Goal: Task Accomplishment & Management: Manage account settings

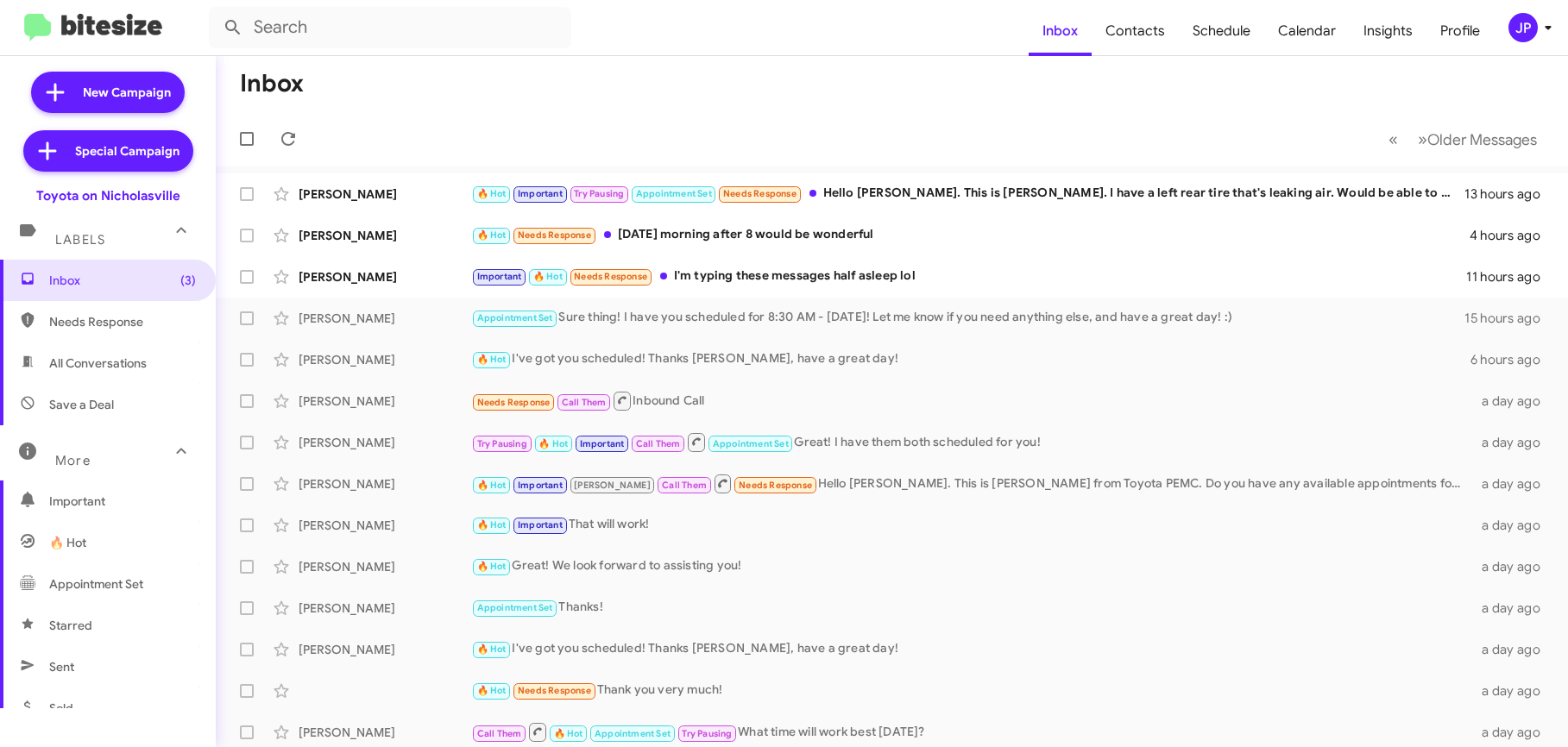
click at [1515, 34] on div "JP" at bounding box center [1523, 27] width 30 height 30
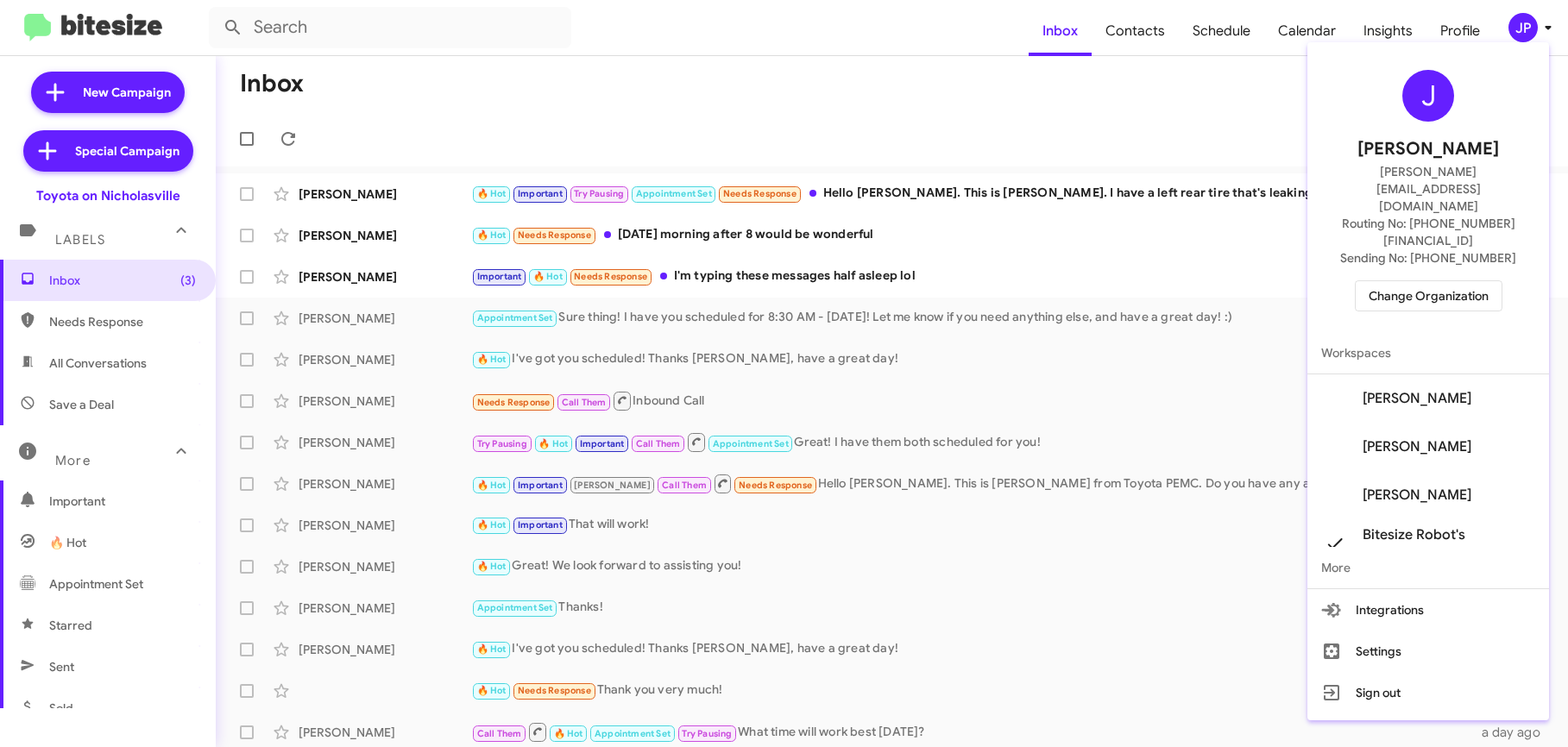
click at [1477, 281] on span "Change Organization" at bounding box center [1429, 295] width 120 height 30
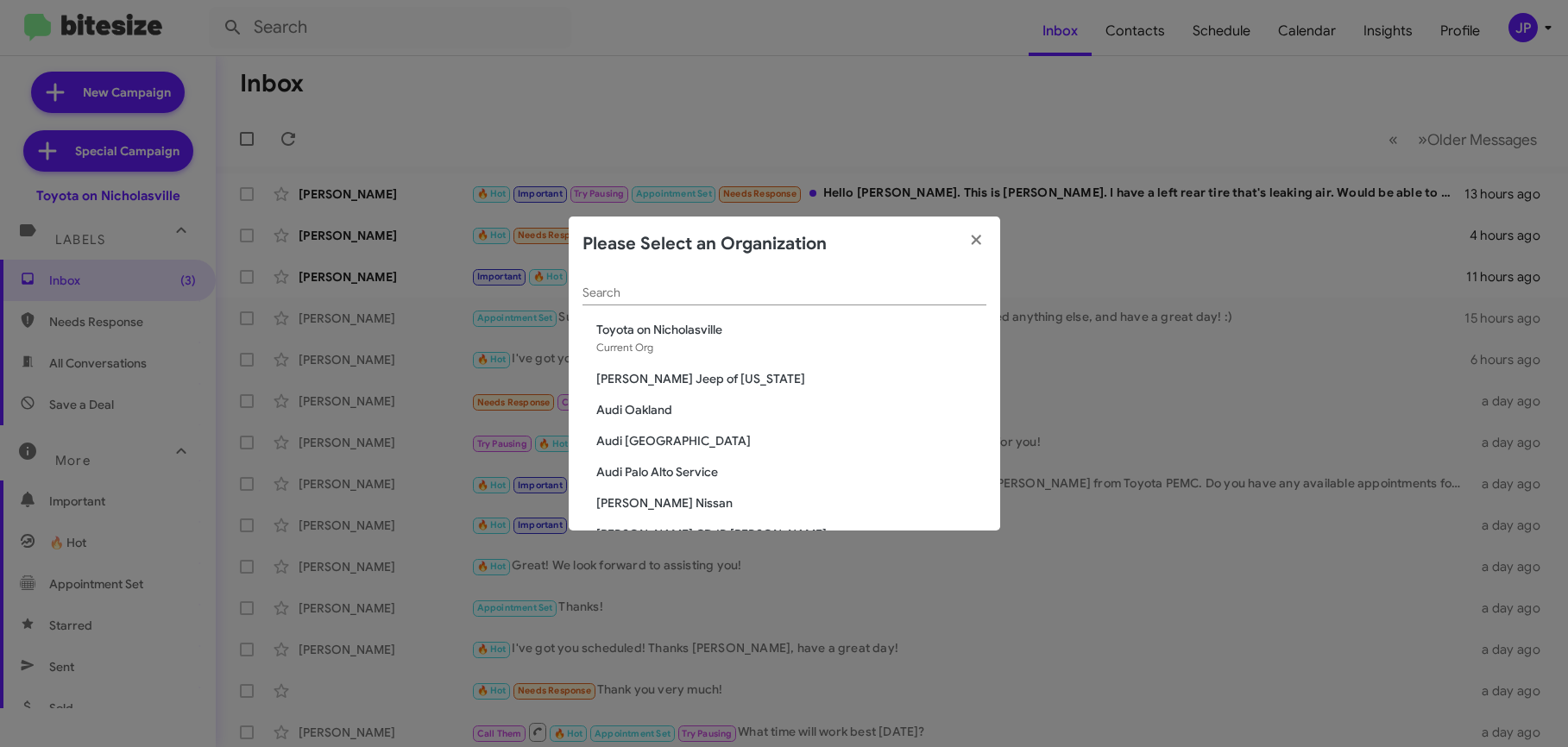
click at [677, 303] on div "Search" at bounding box center [785, 288] width 404 height 33
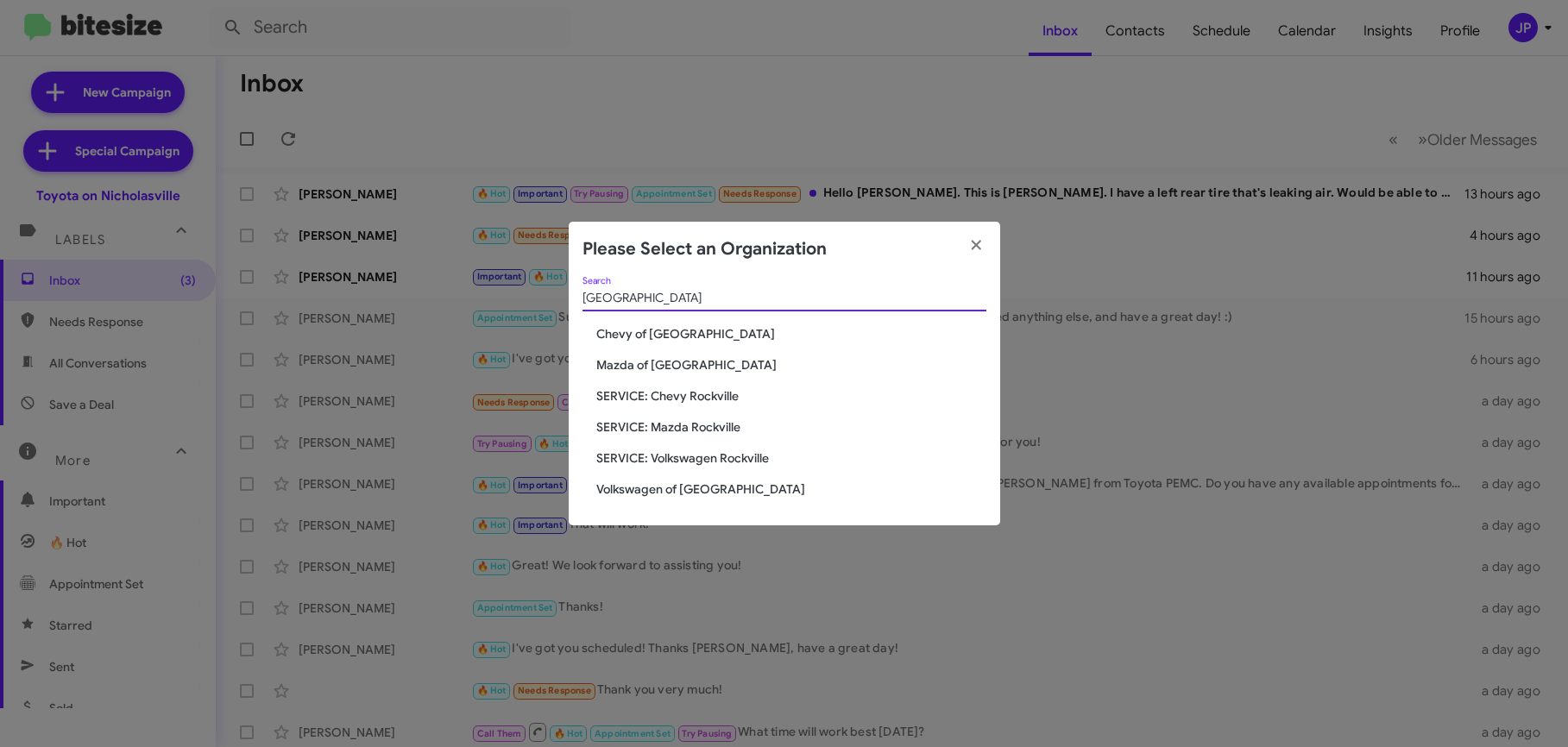
type input "Rockville"
click at [617, 338] on span "Chevy of Rockville" at bounding box center [791, 333] width 390 height 17
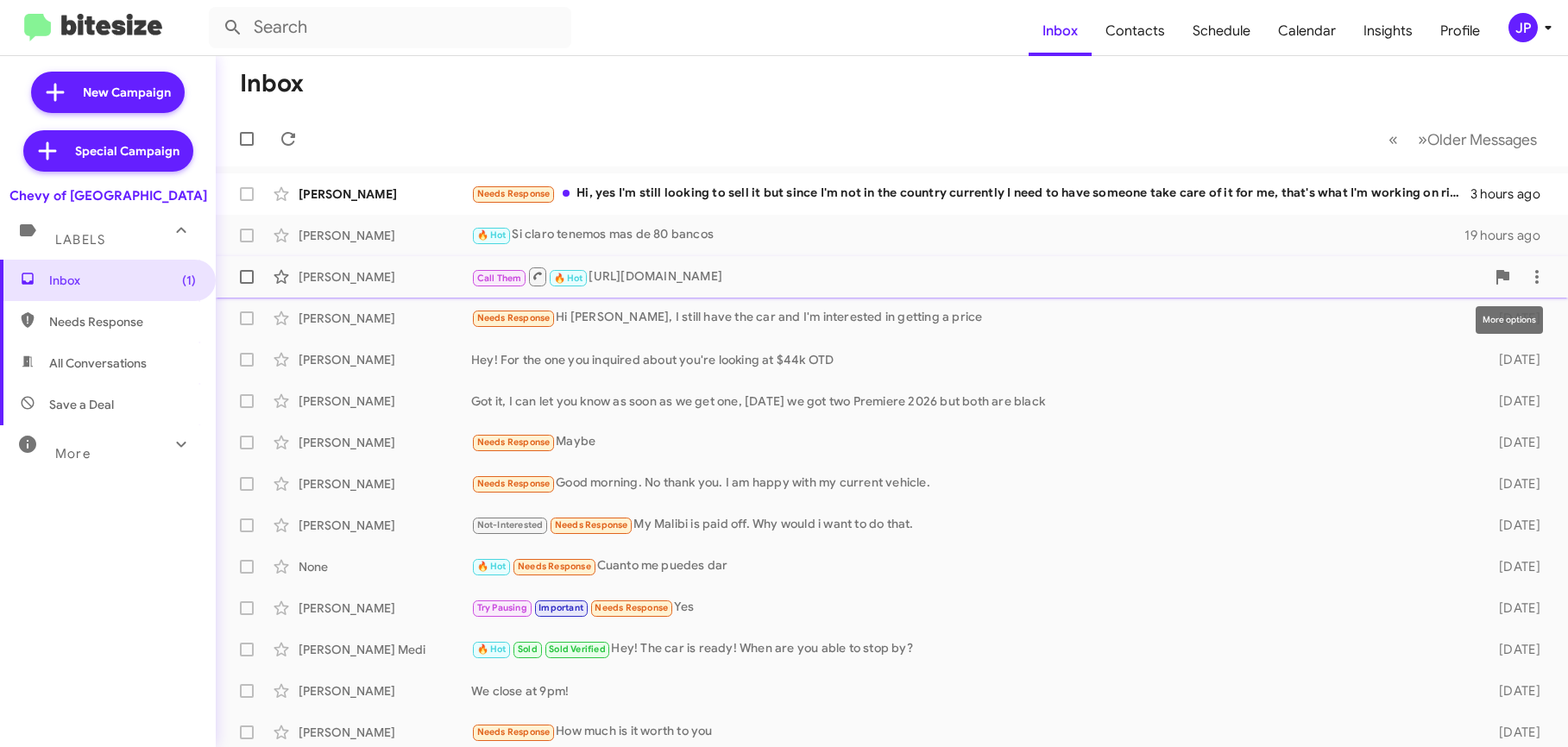
click at [1515, 30] on div "JP" at bounding box center [1523, 27] width 30 height 30
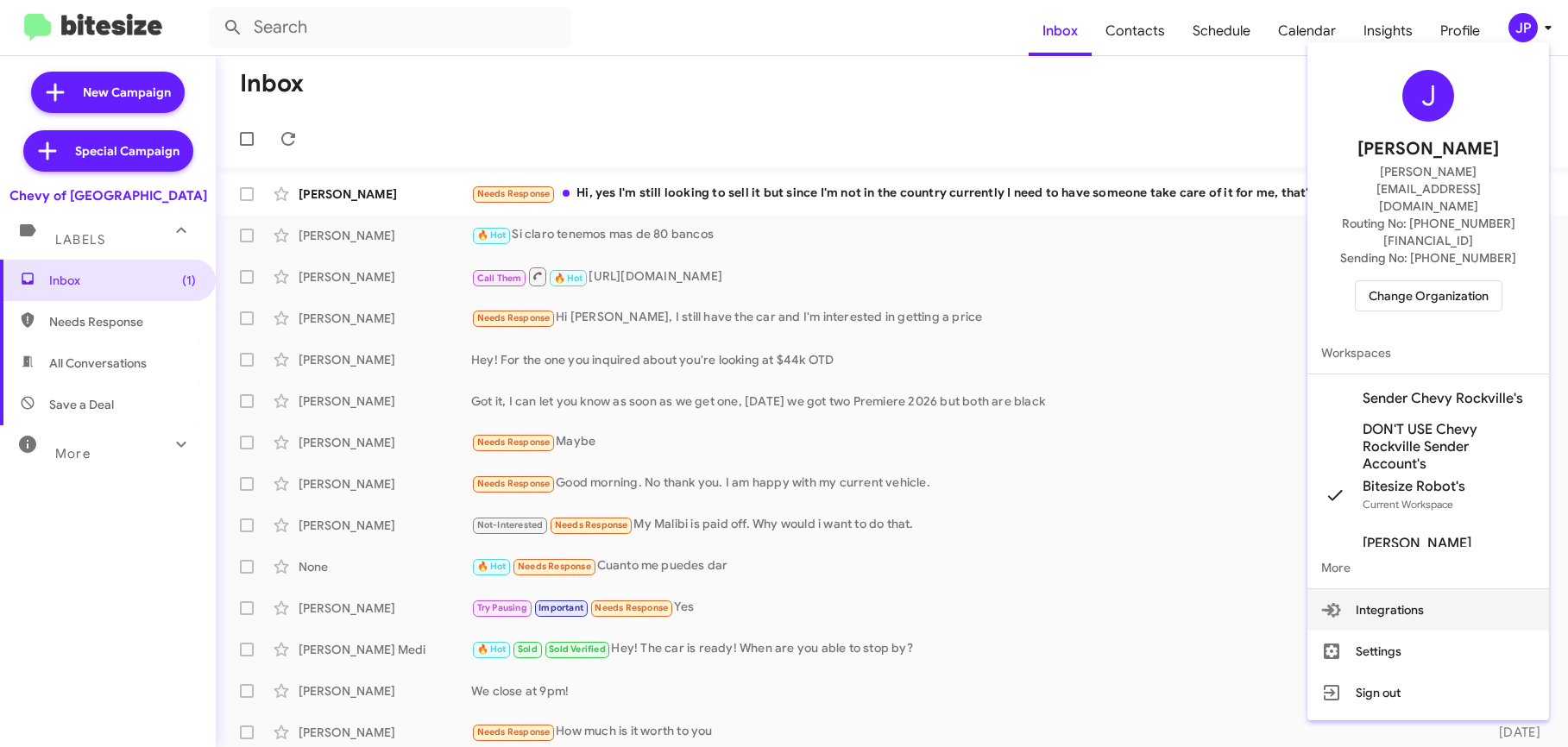
click at [1423, 390] on span "Sender Chevy Rockville's" at bounding box center [1443, 398] width 161 height 17
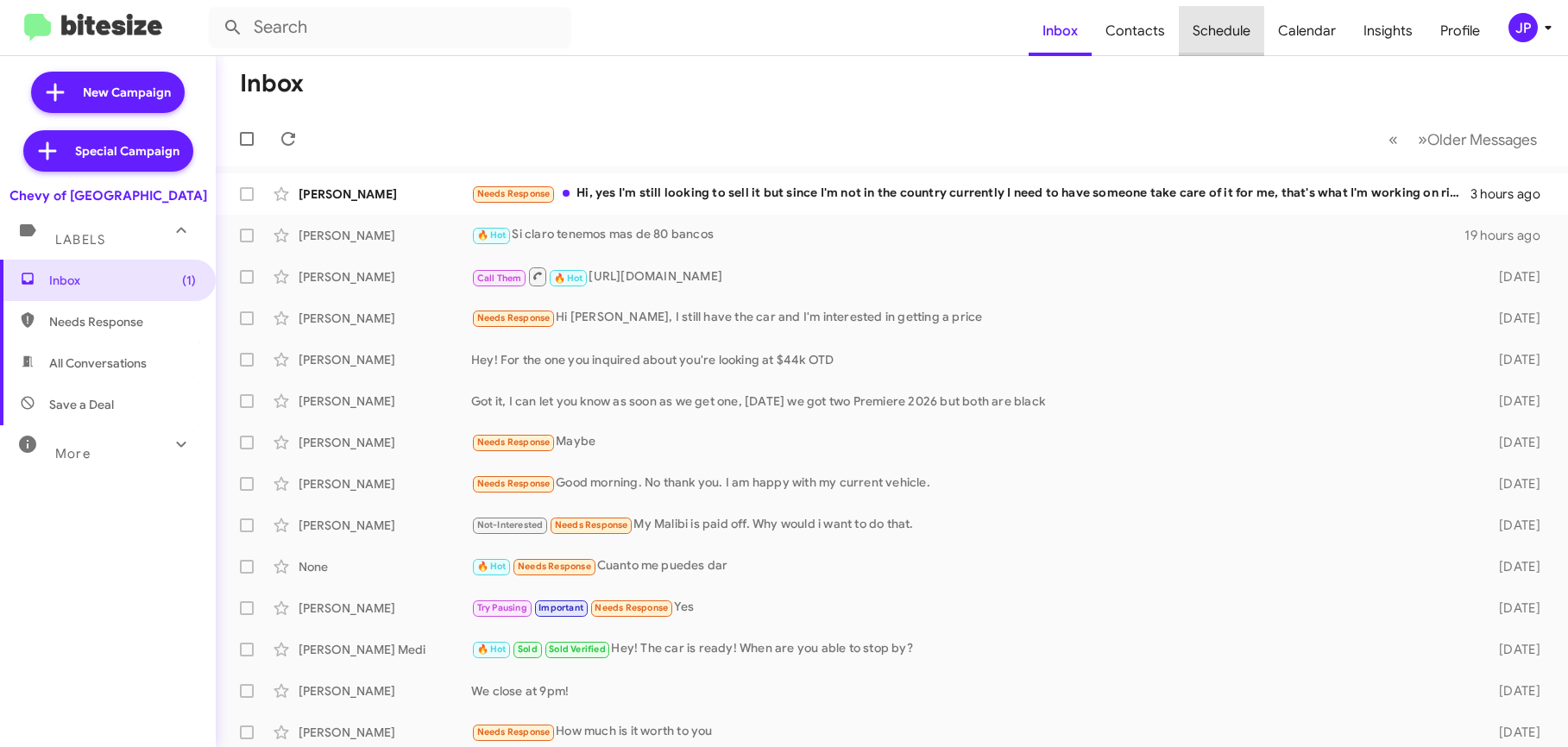
click at [1225, 26] on span "Schedule" at bounding box center [1221, 31] width 85 height 50
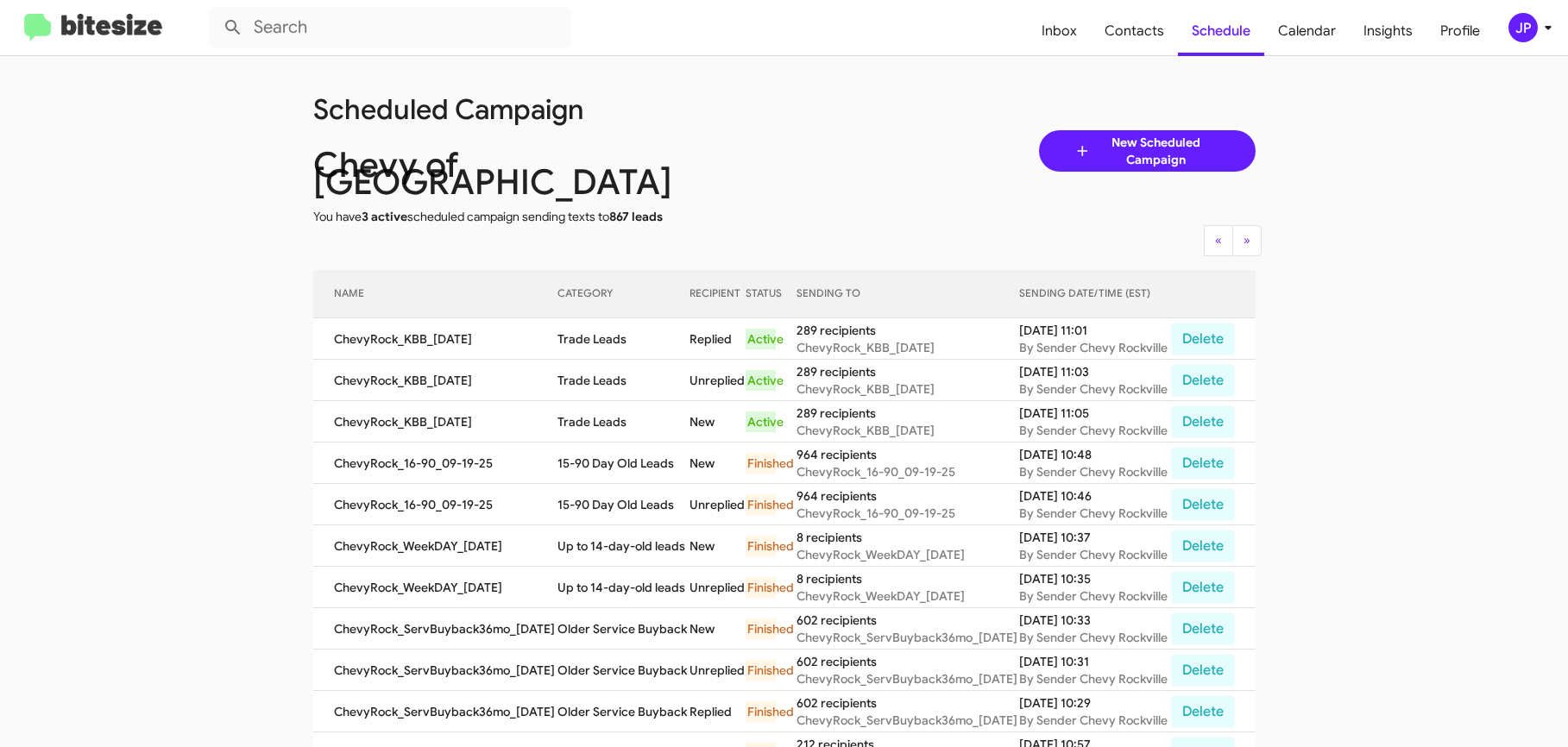
click at [745, 172] on div "Chevy of [GEOGRAPHIC_DATA]" at bounding box center [549, 173] width 498 height 34
click at [60, 40] on img at bounding box center [93, 28] width 138 height 29
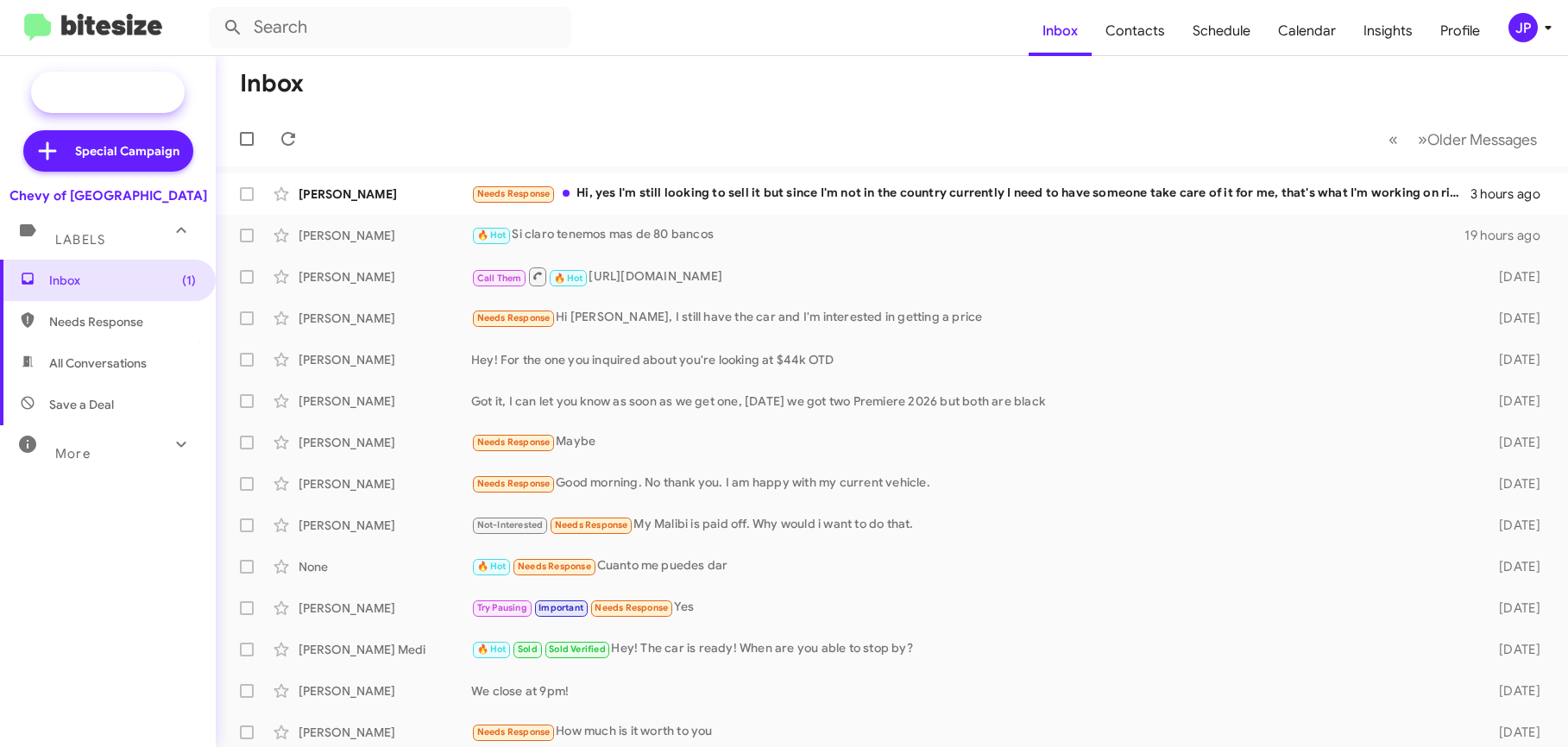
click at [135, 98] on span "New Campaign" at bounding box center [127, 92] width 88 height 17
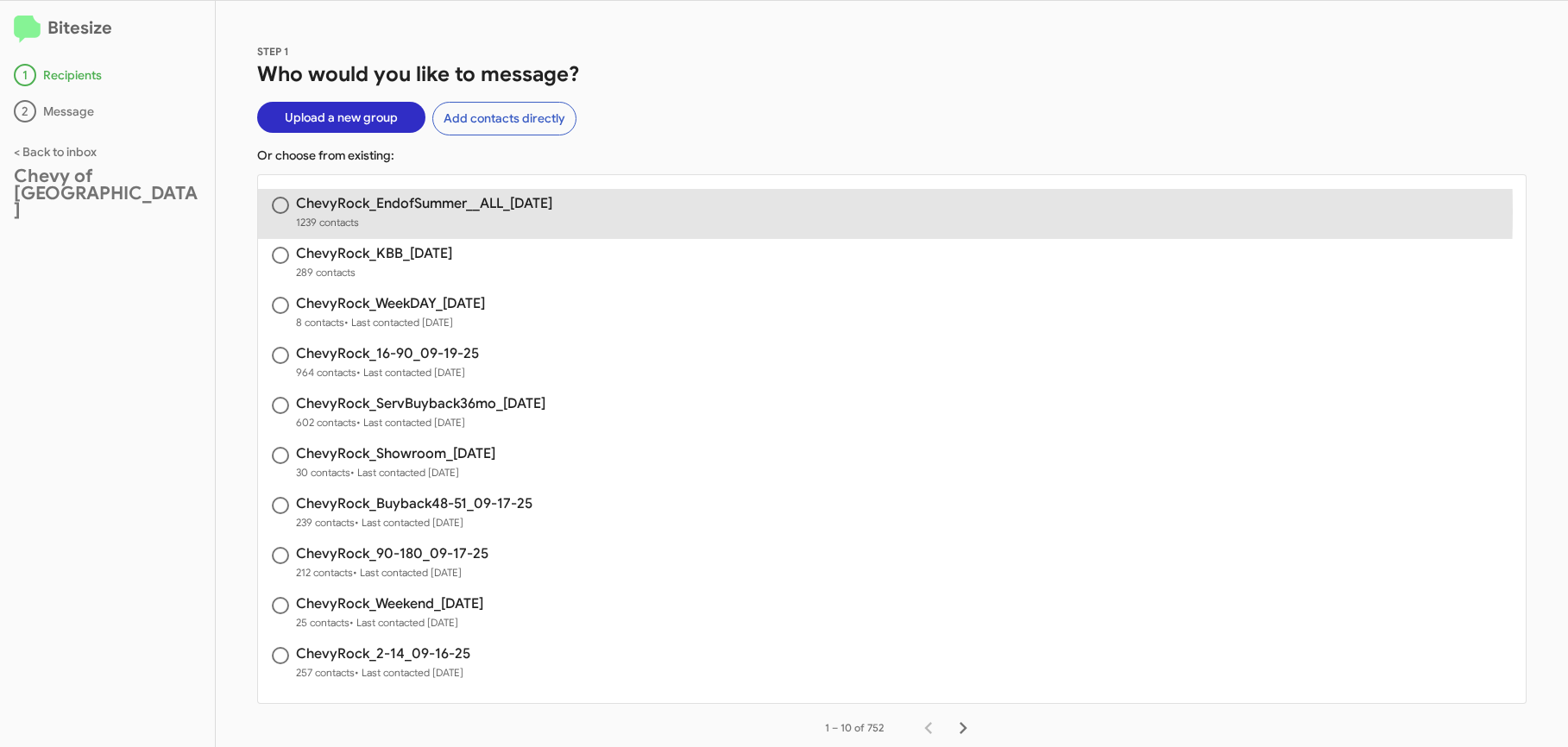
click at [445, 211] on h3 "ChevyRock_EndofSummer__ALL_09-22-25" at bounding box center [424, 203] width 256 height 13
radio input "true"
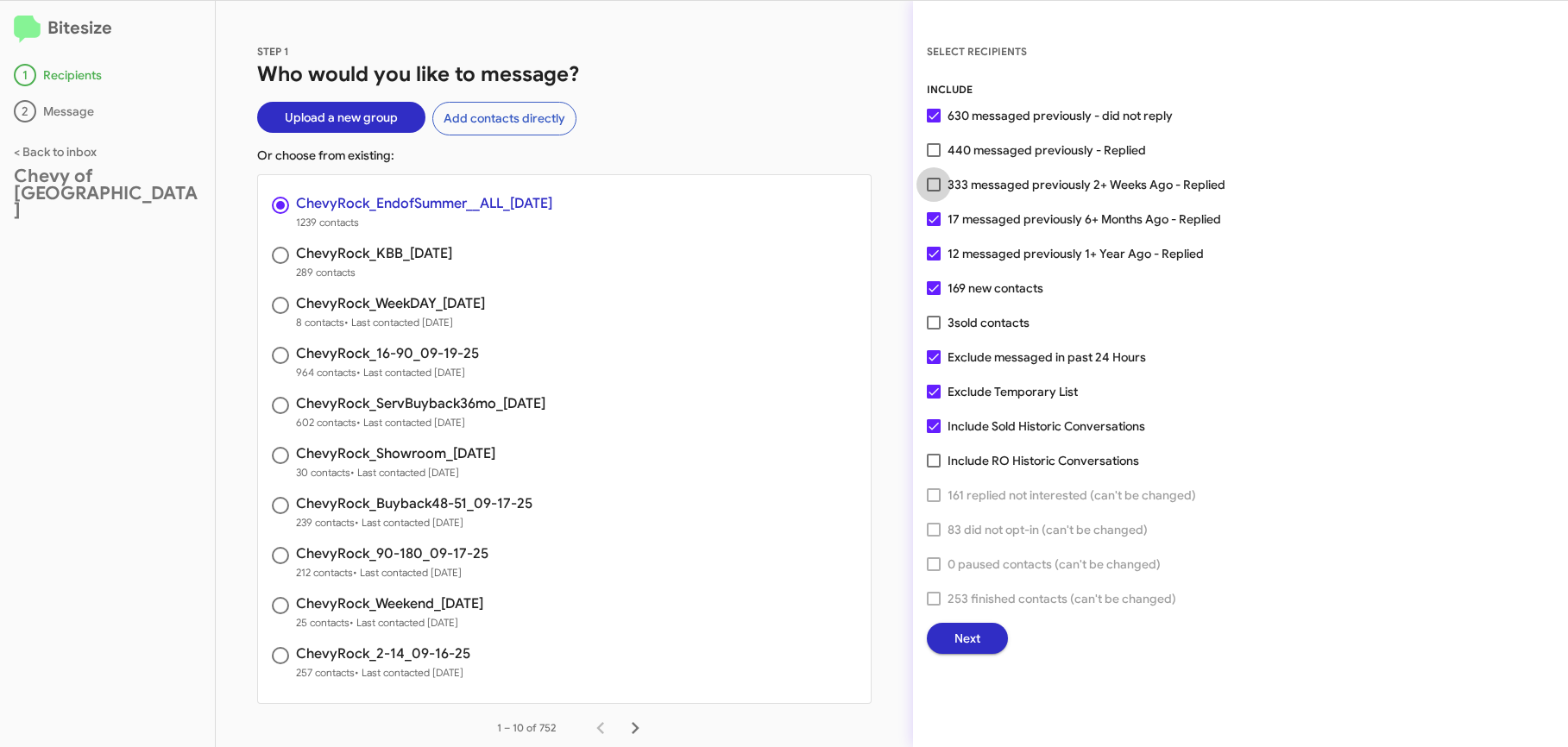
click at [986, 185] on span "333 messaged previously 2+ Weeks Ago - Replied" at bounding box center [1086, 184] width 277 height 21
click at [934, 191] on input "333 messaged previously 2+ Weeks Ago - Replied" at bounding box center [933, 191] width 1 height 1
checkbox input "true"
click at [966, 649] on span "Next" at bounding box center [967, 638] width 26 height 31
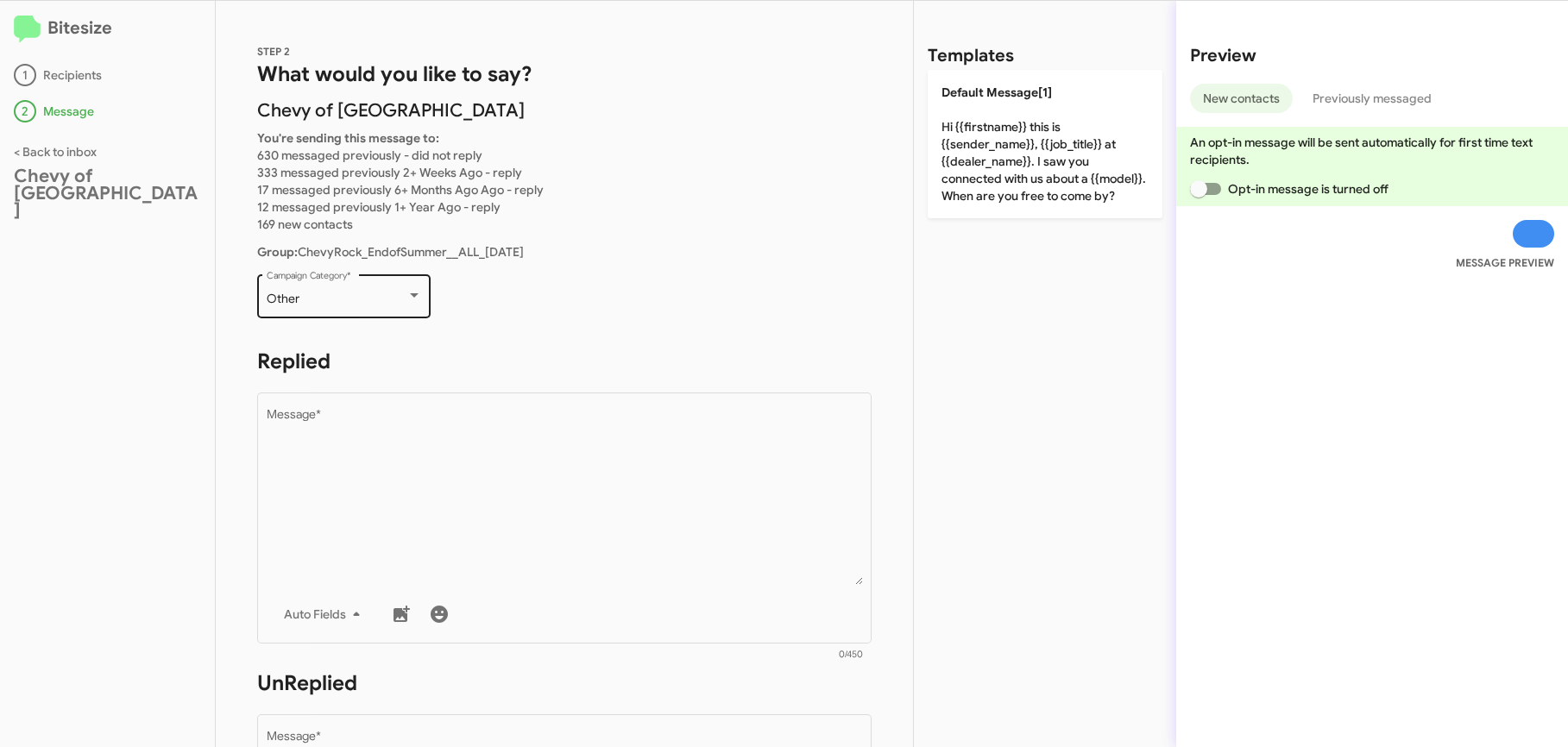
click at [369, 300] on div "Other" at bounding box center [337, 299] width 140 height 13
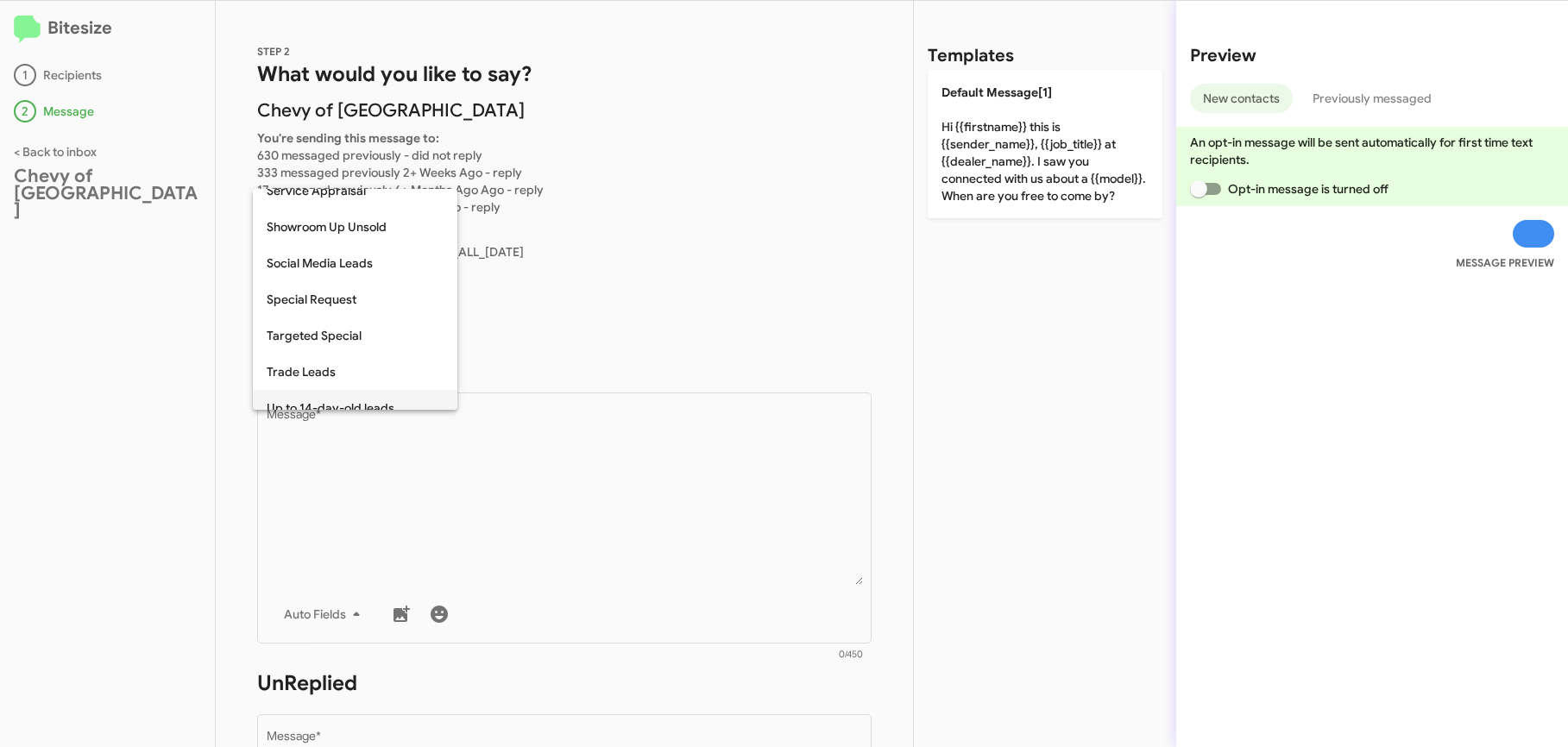
scroll to position [722, 0]
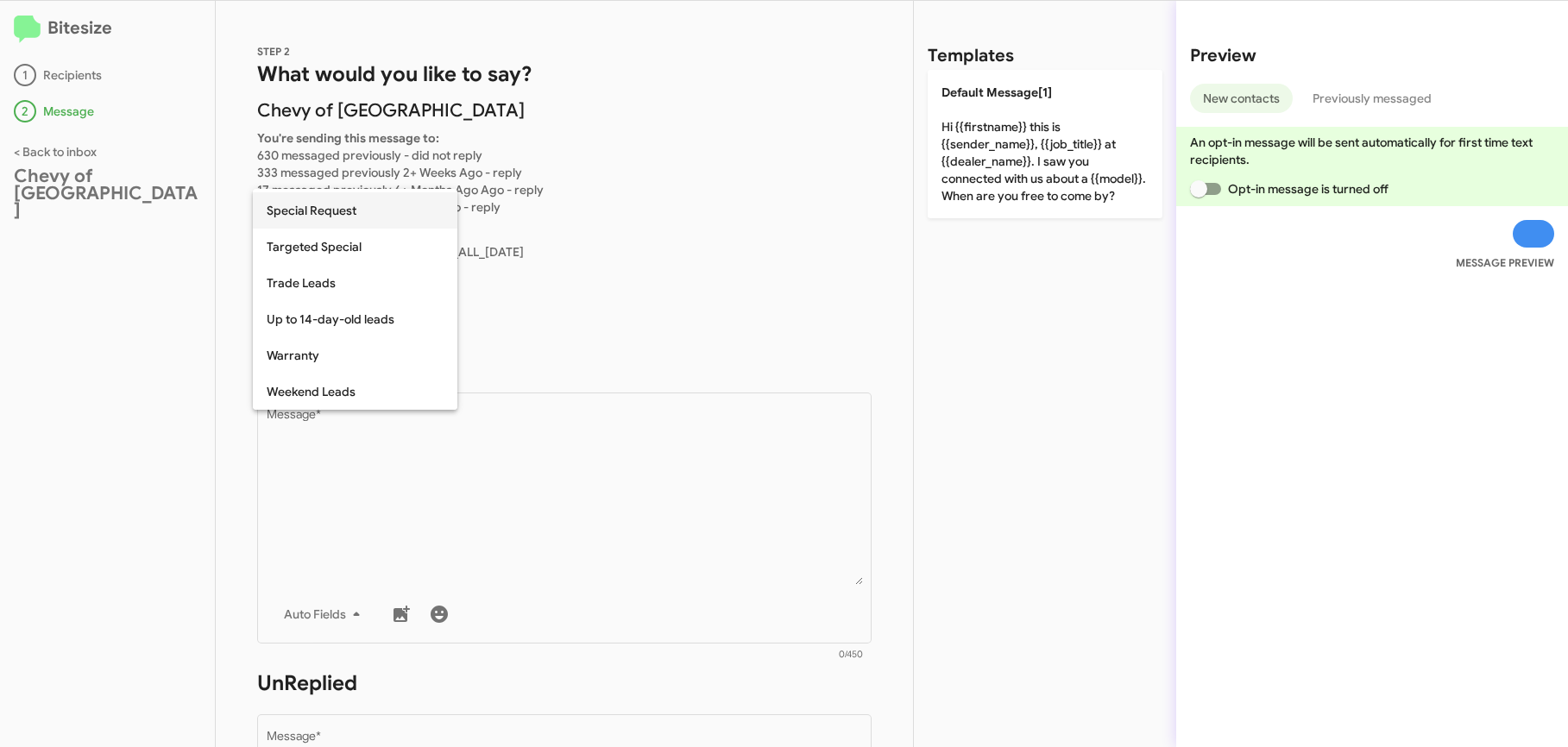
click at [340, 224] on span "Special Request" at bounding box center [355, 210] width 177 height 36
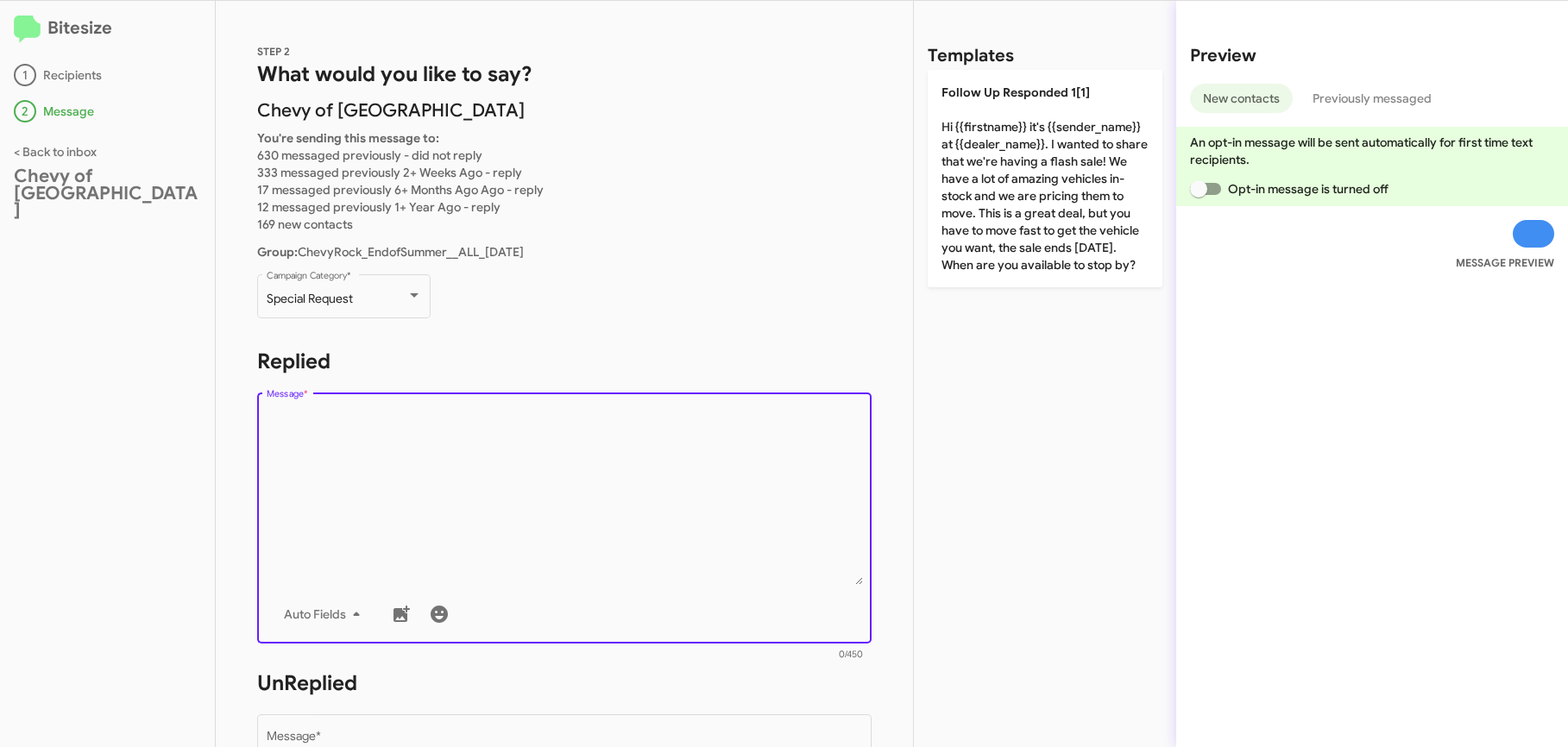
click at [341, 432] on textarea "Message *" at bounding box center [565, 497] width 596 height 176
paste textarea "Hi {{firstname}} it's {{sender_name}}, {{job_title}} at {{dealer_name}}. Thanks…"
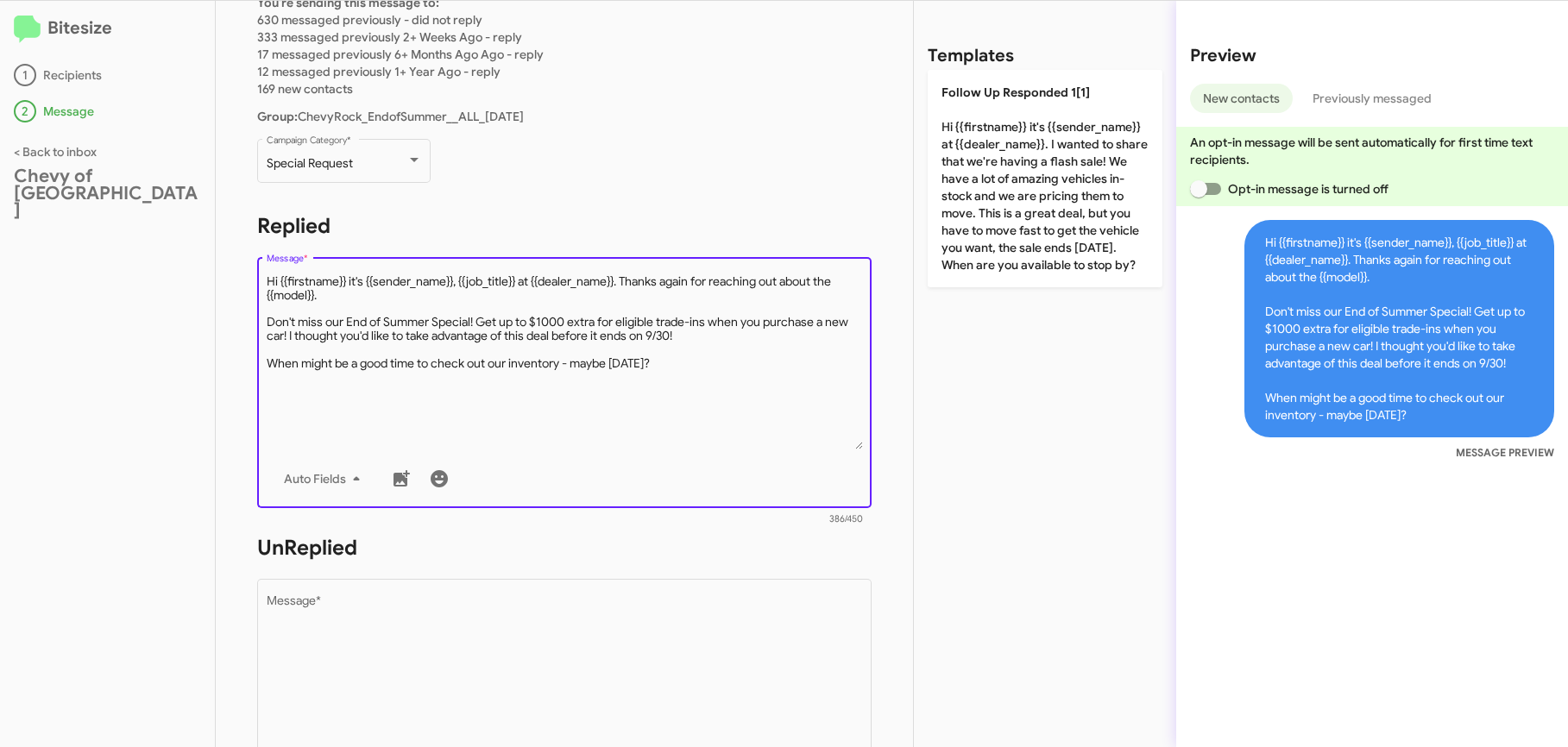
scroll to position [558, 0]
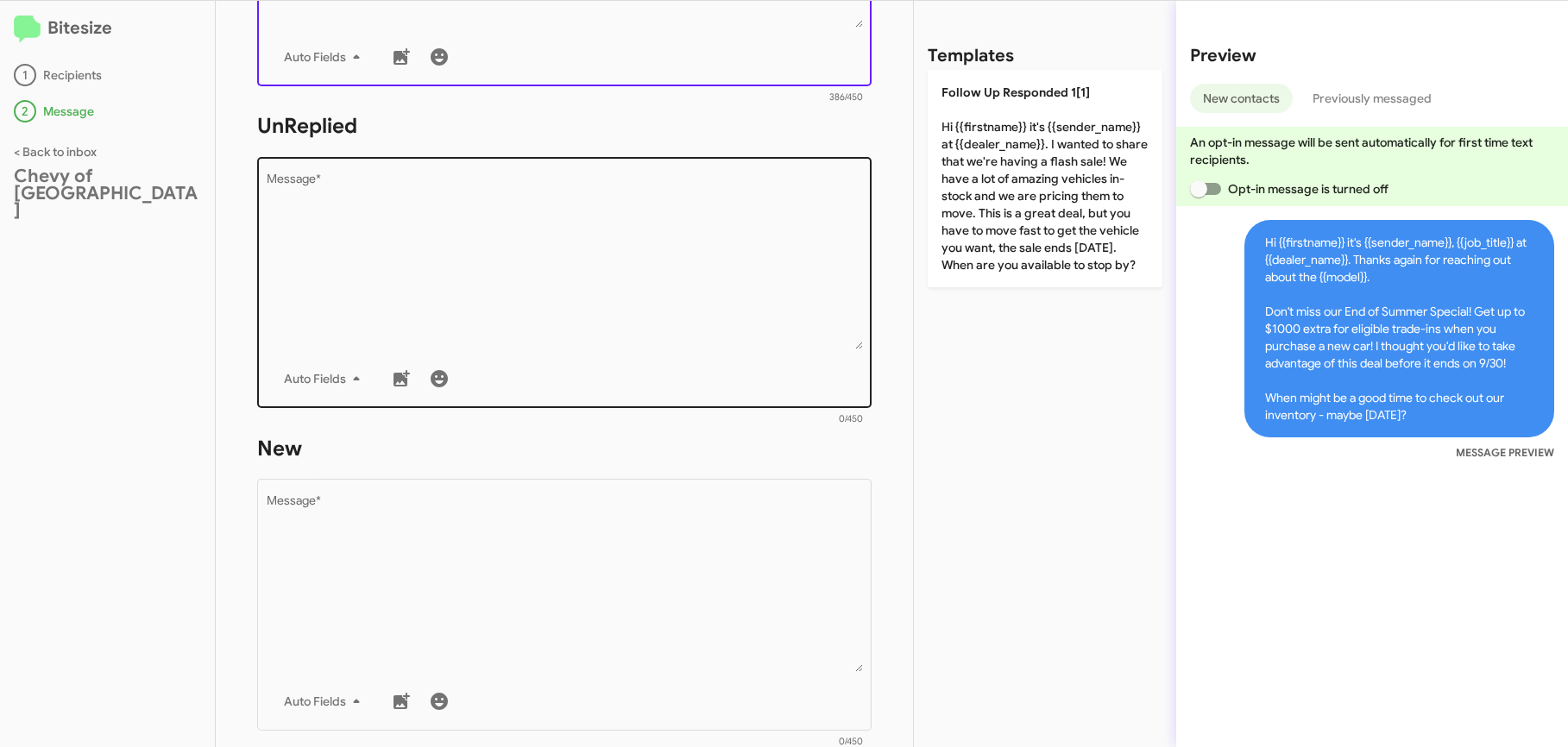
type textarea "Hi {{firstname}} it's {{sender_name}}, {{job_title}} at {{dealer_name}}. Thanks…"
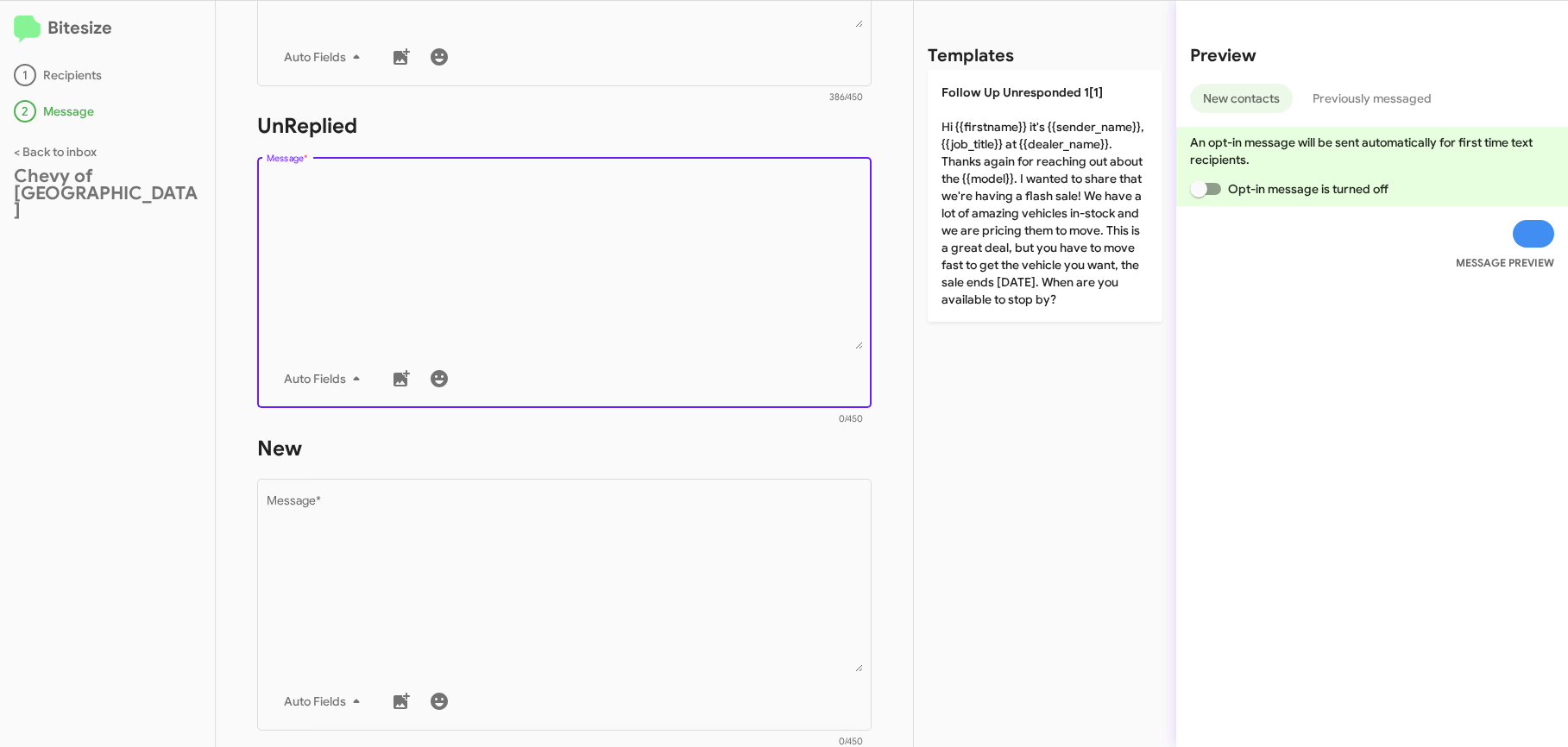
click at [350, 268] on textarea "Message *" at bounding box center [565, 261] width 596 height 176
paste textarea "Hi {{firstname}} it's {{sender_name}}, {{job_title}} at {{dealer_name}}. Thanks…"
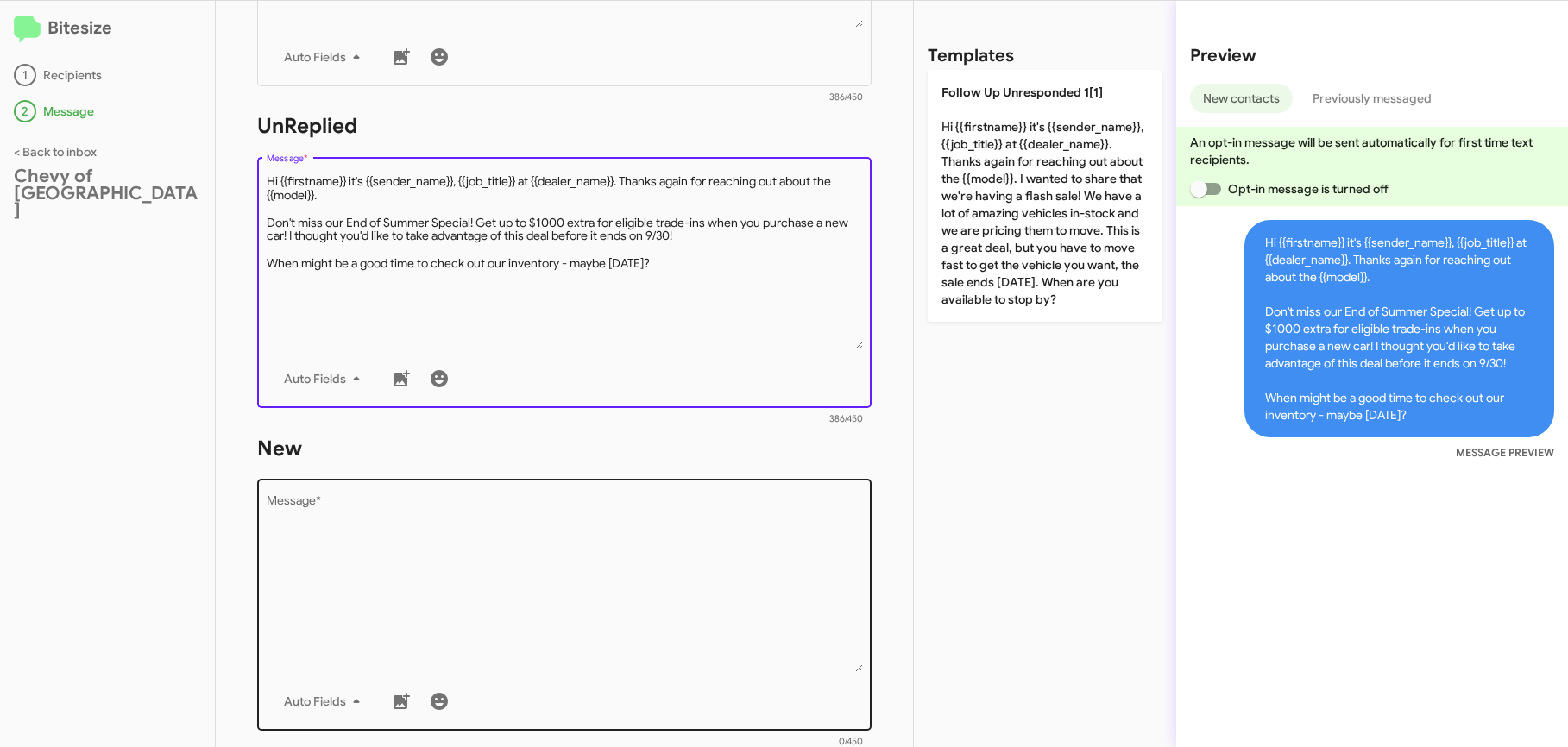
type textarea "Hi {{firstname}} it's {{sender_name}}, {{job_title}} at {{dealer_name}}. Thanks…"
click at [346, 539] on textarea "Message *" at bounding box center [565, 584] width 596 height 176
paste textarea "Hi {{firstname}} it's {{sender_name}}, {{job_title}} at {{dealer_name}}. Thanks…"
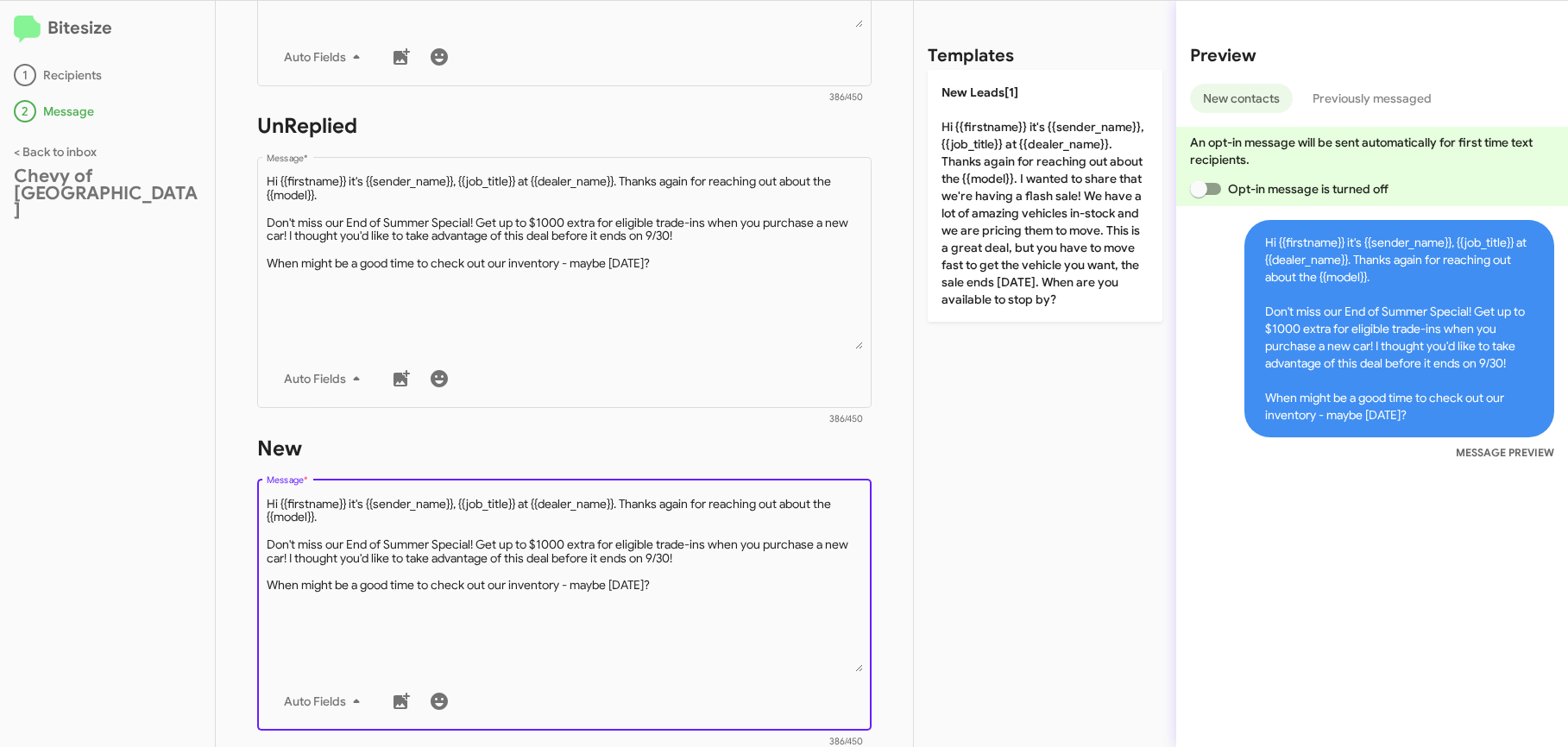
scroll to position [0, 0]
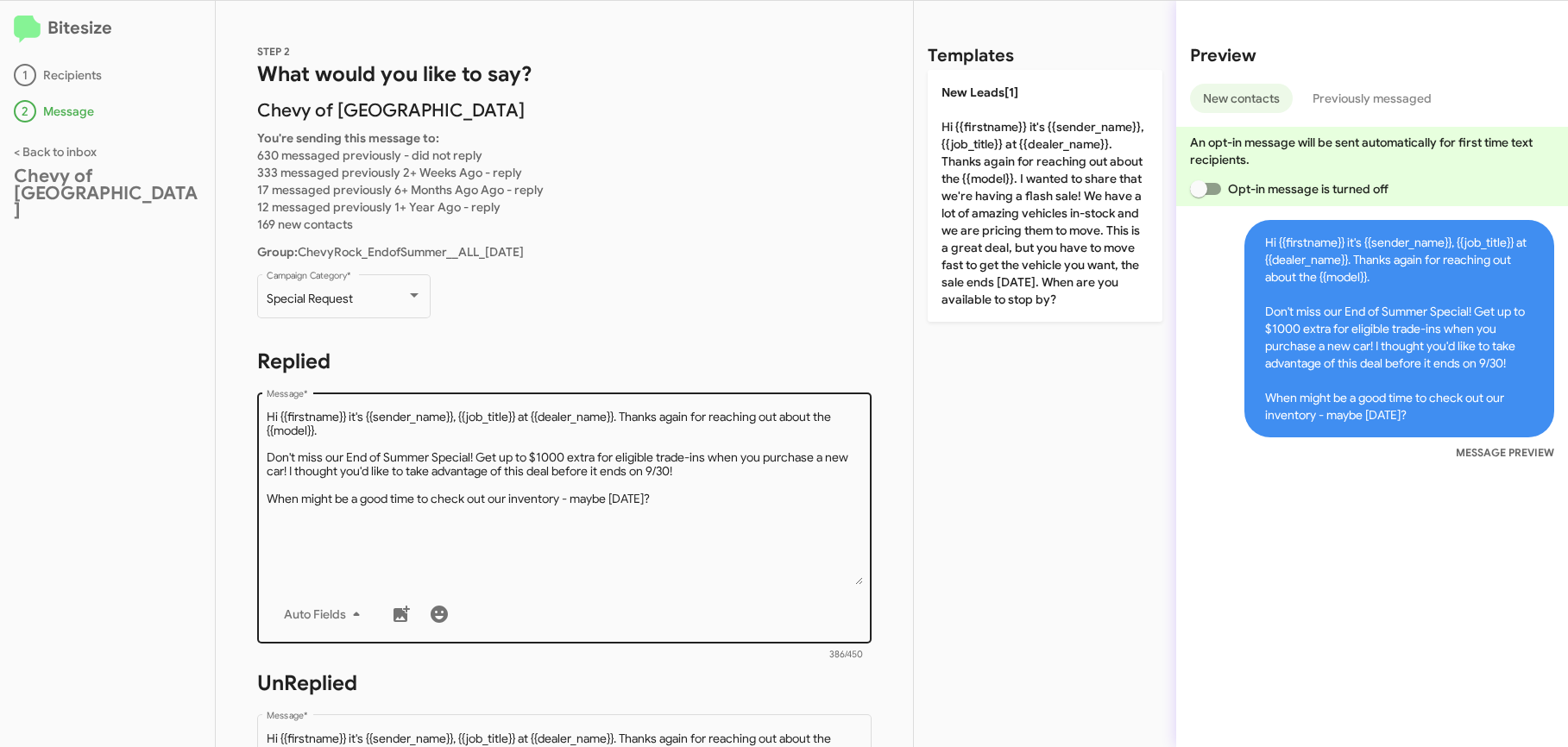
type textarea "Hi {{firstname}} it's {{sender_name}}, {{job_title}} at {{dealer_name}}. Thanks…"
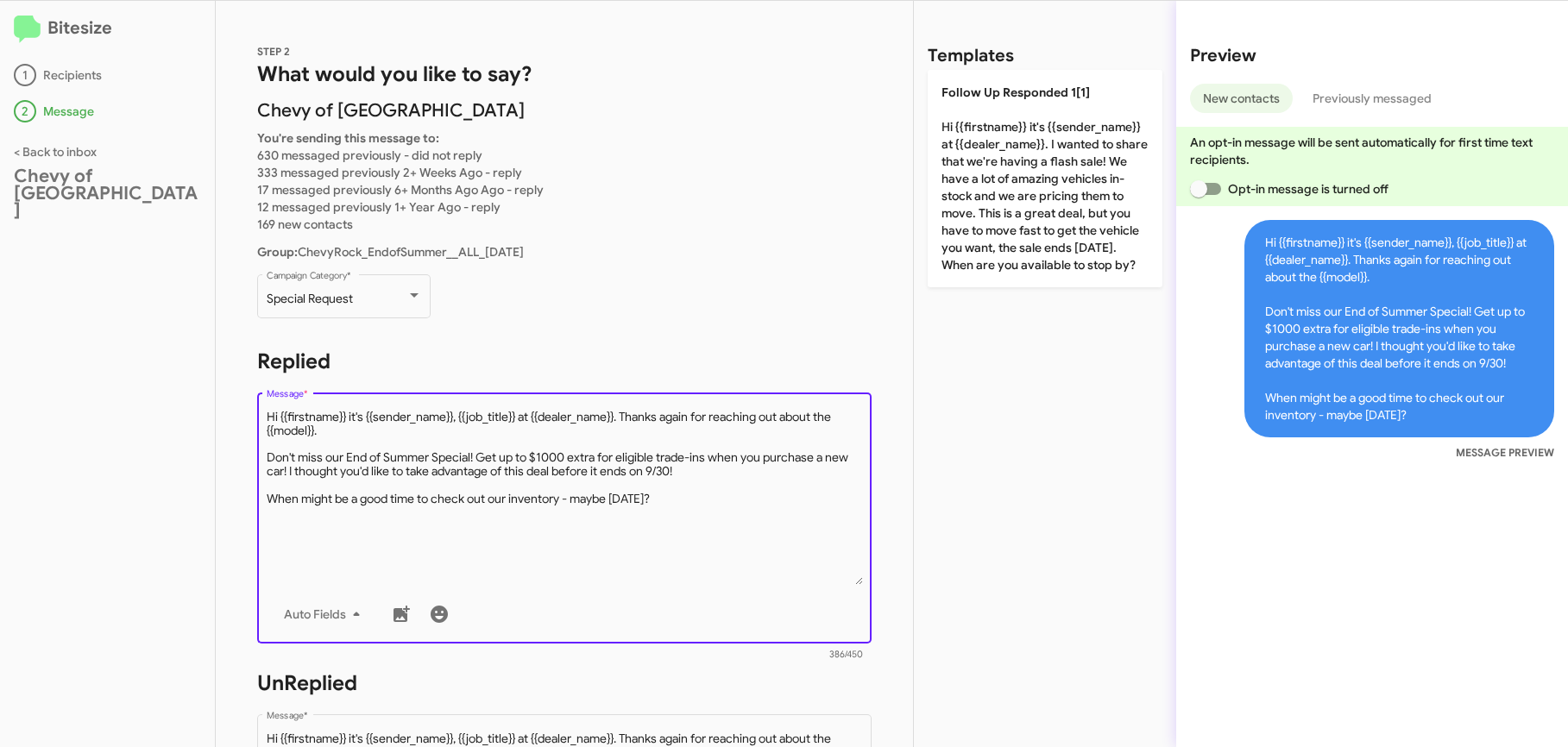
drag, startPoint x: 574, startPoint y: 429, endPoint x: 627, endPoint y: 415, distance: 54.8
click at [627, 415] on textarea "Message *" at bounding box center [565, 497] width 596 height 176
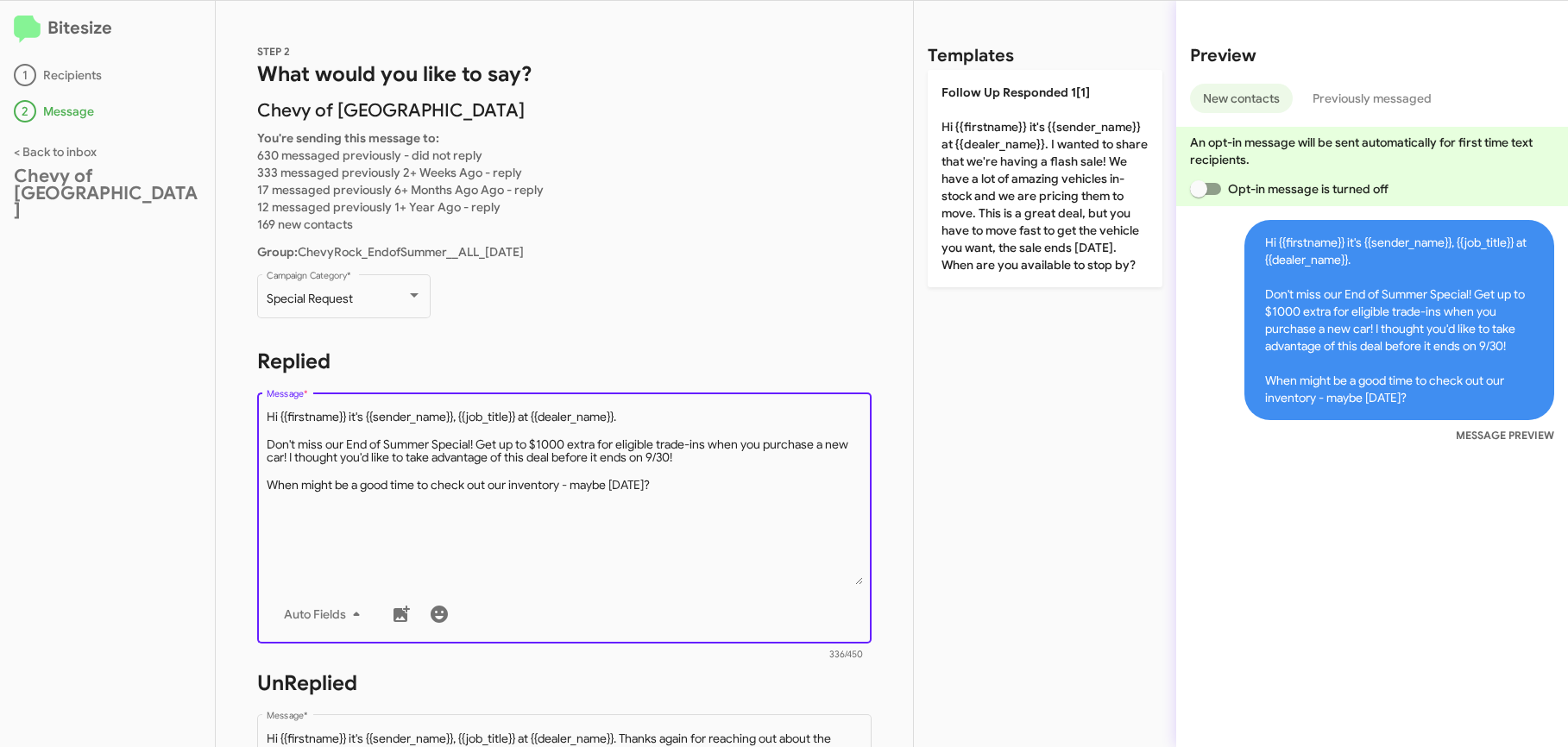
drag, startPoint x: 518, startPoint y: 417, endPoint x: 462, endPoint y: 419, distance: 56.0
click at [462, 419] on textarea "Message *" at bounding box center [565, 497] width 596 height 176
type textarea "Hi {{firstname}} it's {{sender_name}} at {{dealer_name}}. Don't miss our End of…"
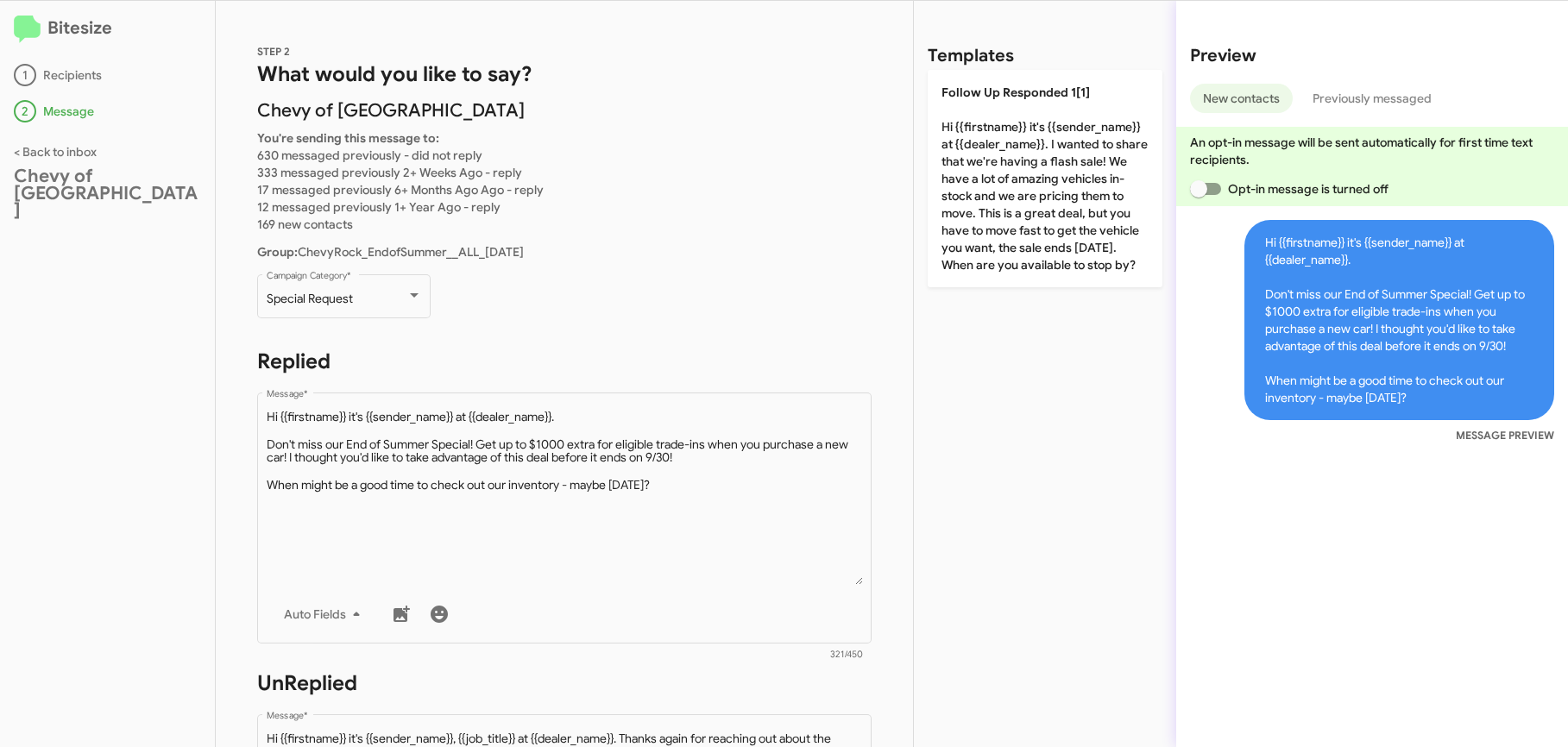
scroll to position [795, 0]
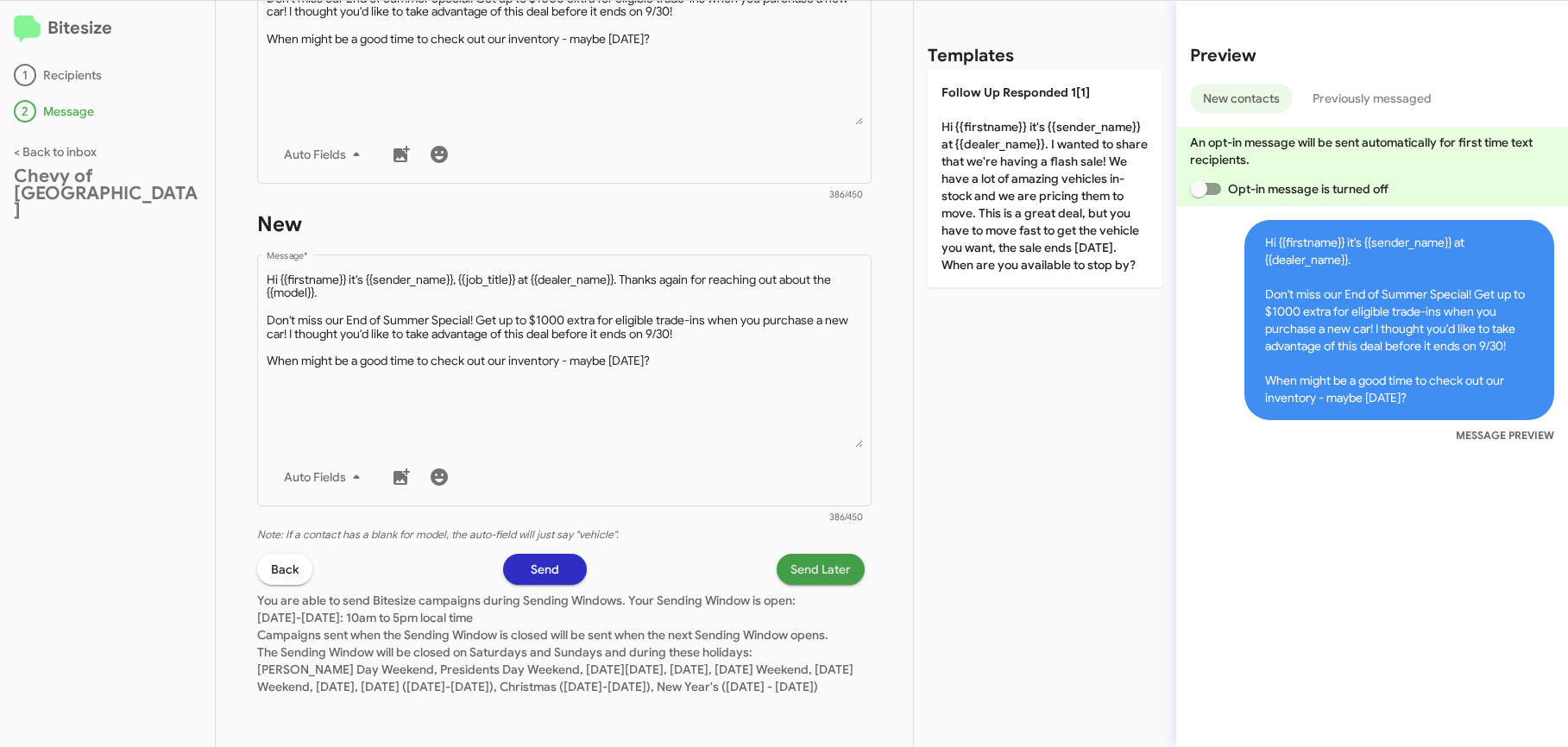
click at [815, 563] on span "Send Later" at bounding box center [820, 569] width 60 height 31
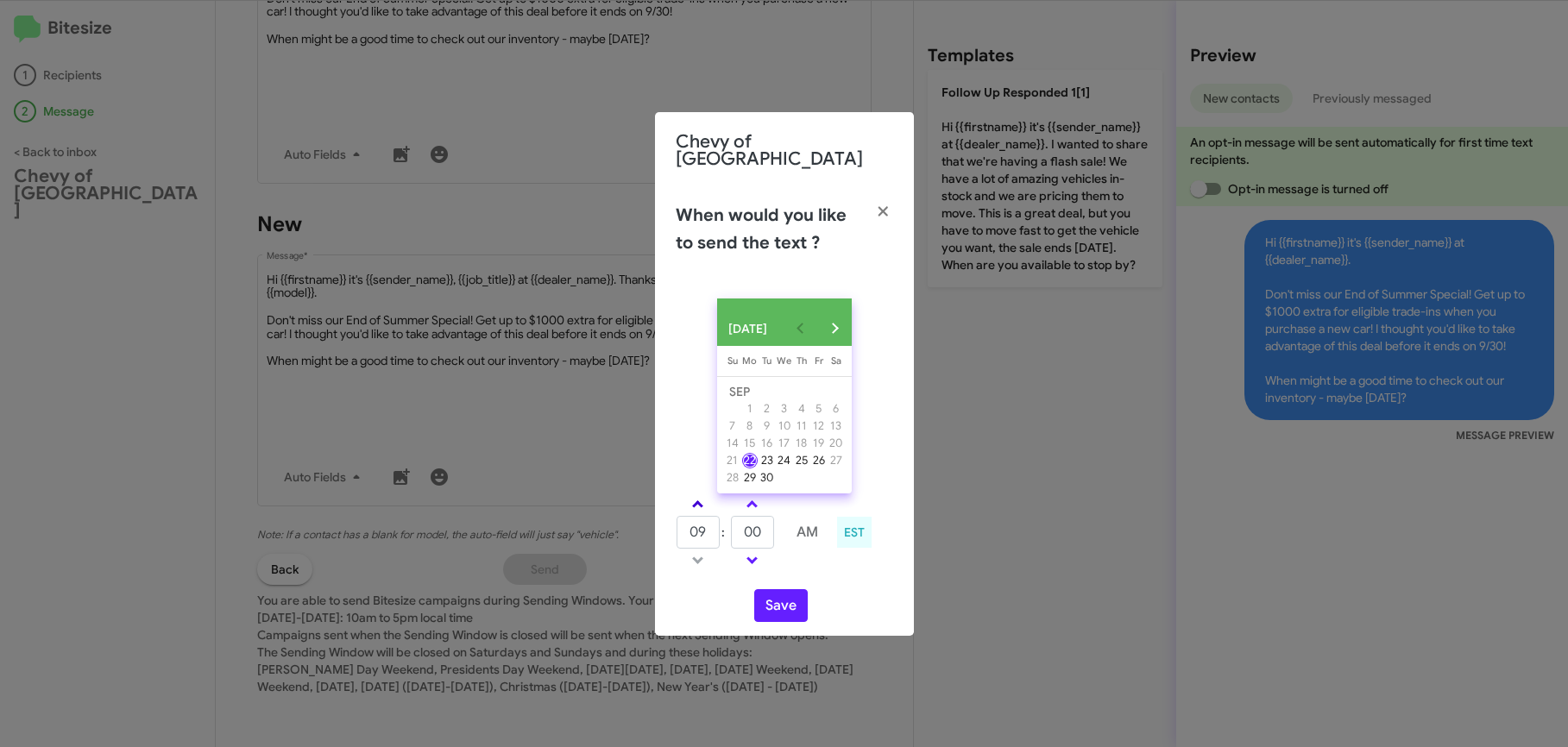
click at [692, 499] on link at bounding box center [698, 505] width 31 height 20
click at [744, 544] on input "00" at bounding box center [753, 532] width 43 height 33
click at [747, 550] on link at bounding box center [753, 560] width 31 height 20
type input "10"
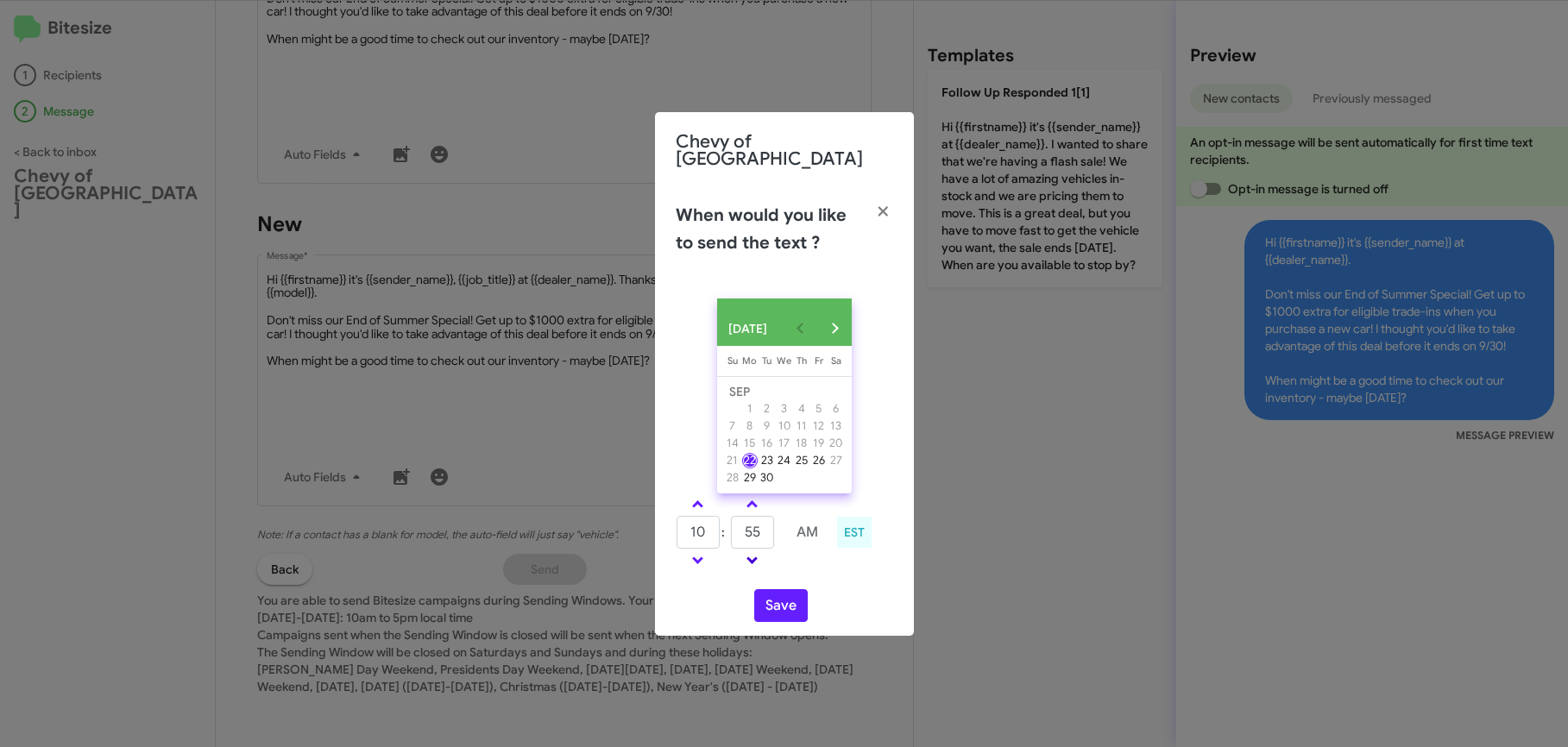
click at [747, 550] on link at bounding box center [753, 560] width 31 height 20
type input "45"
click at [788, 591] on button "Save" at bounding box center [781, 605] width 54 height 33
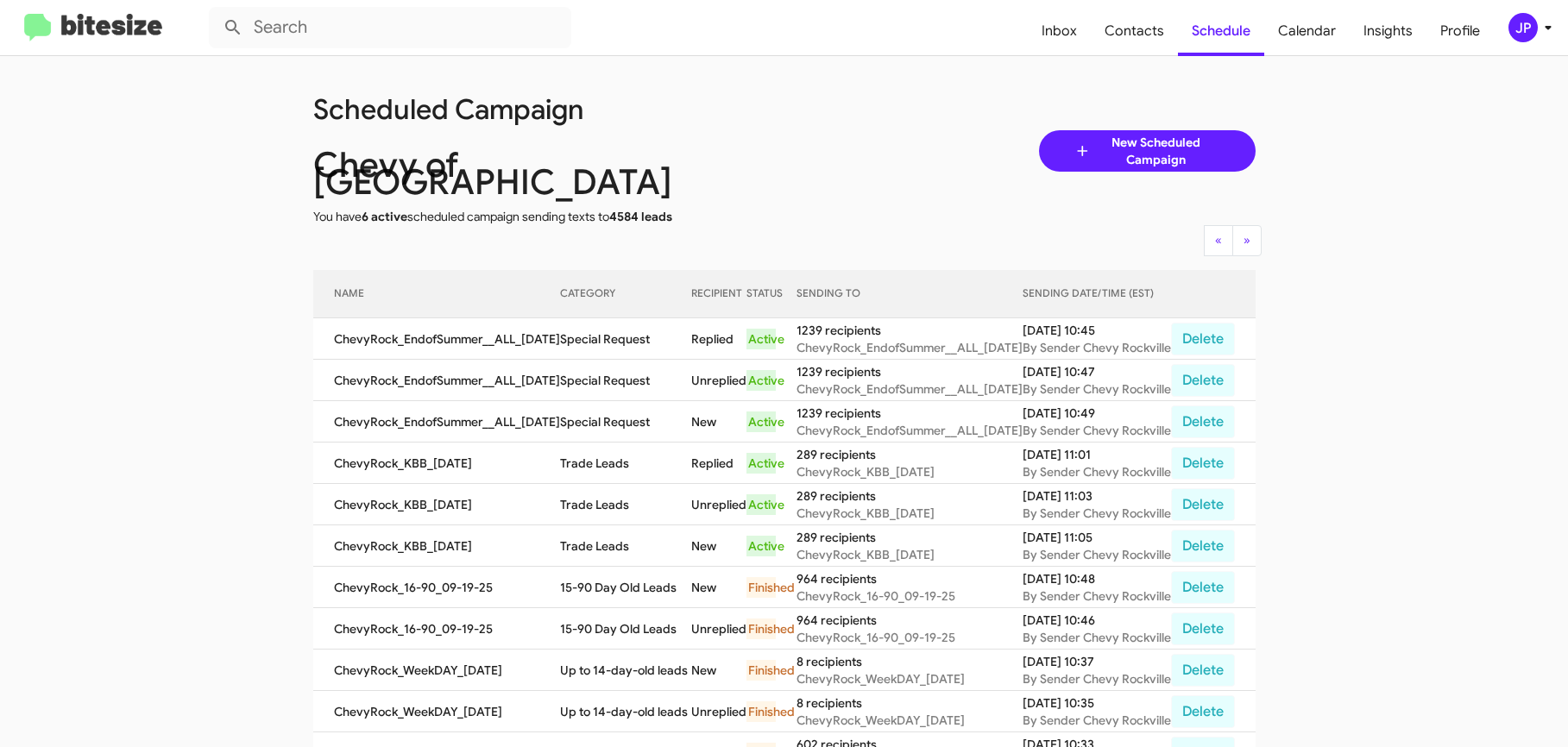
click at [130, 37] on img at bounding box center [93, 28] width 138 height 29
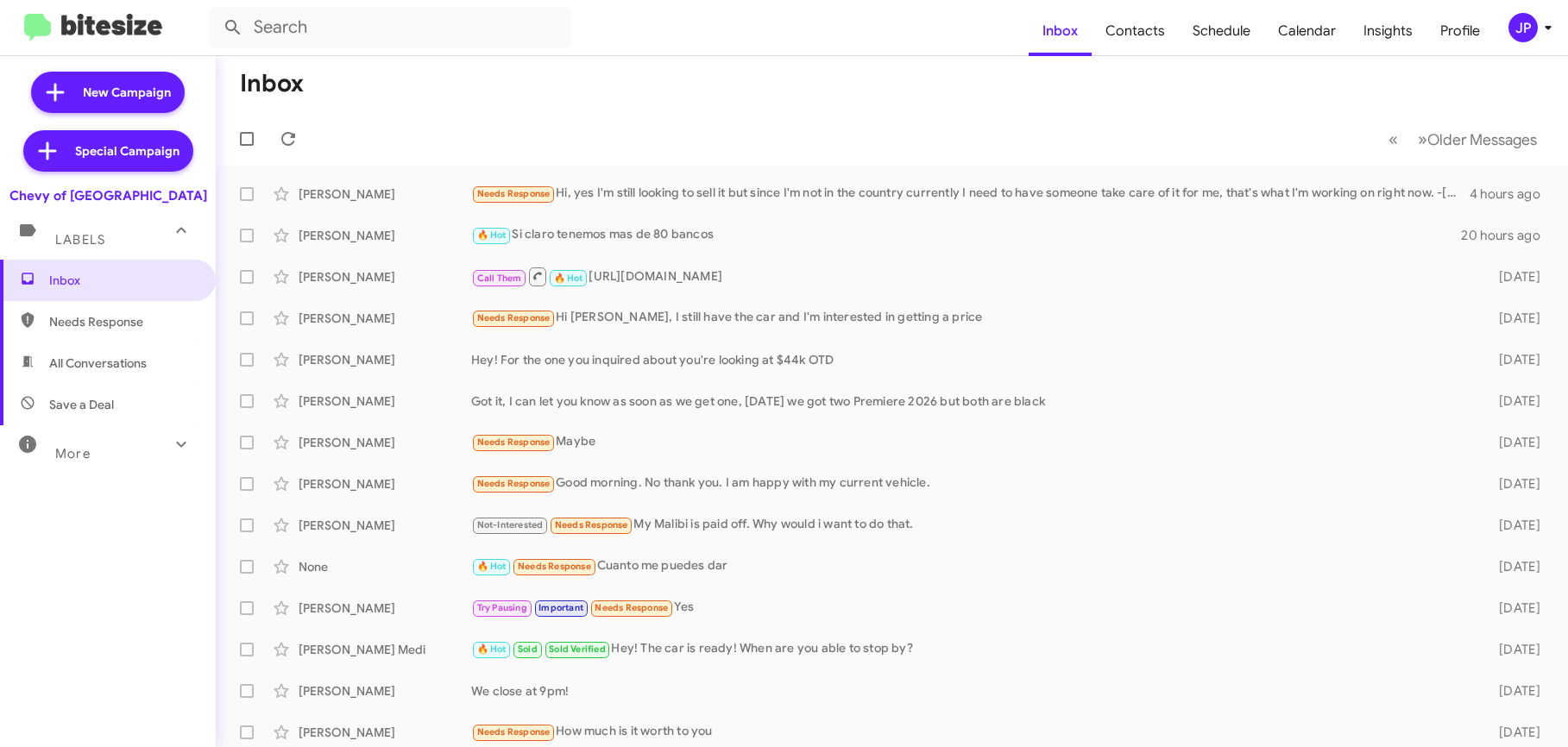
click at [1519, 32] on div "JP" at bounding box center [1523, 27] width 30 height 30
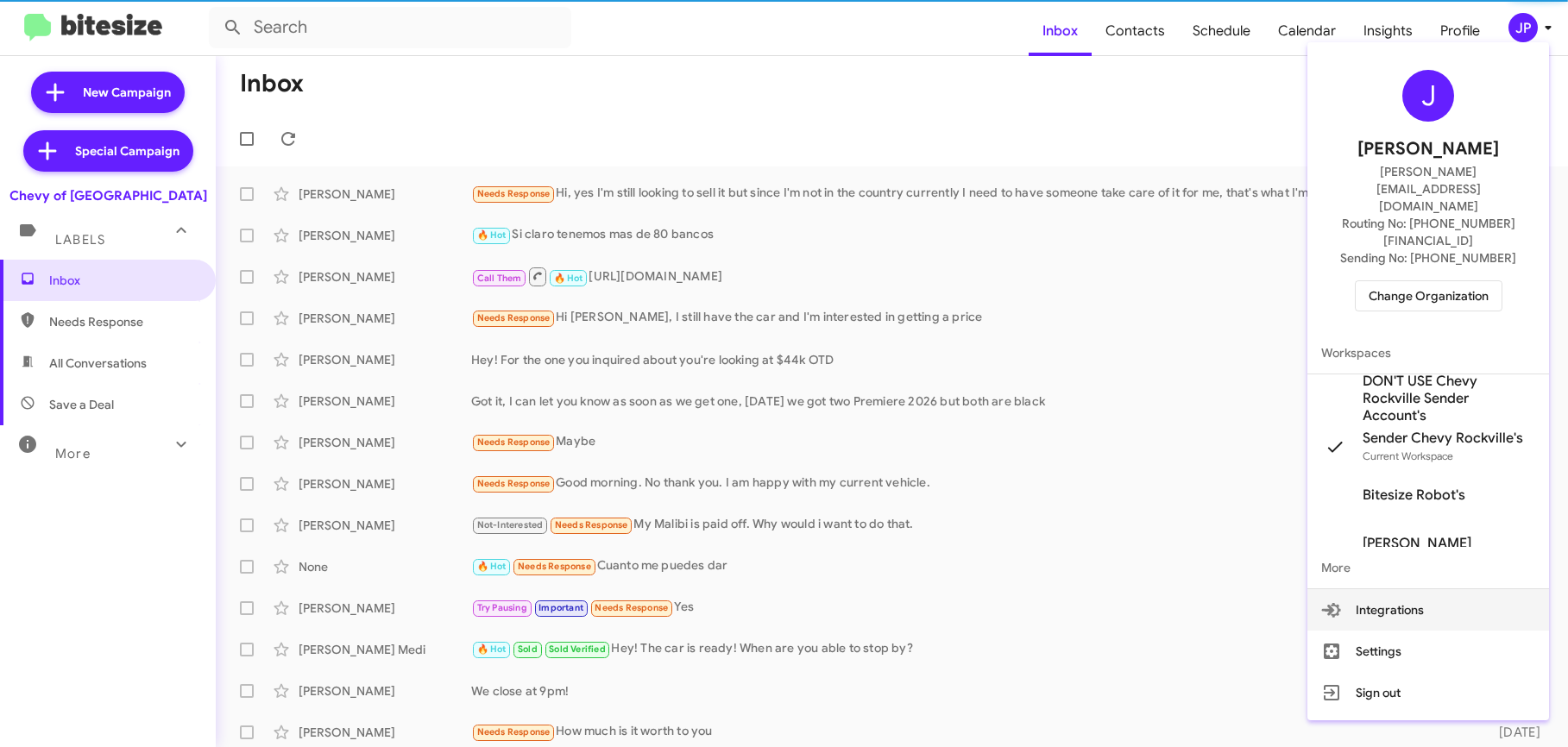
click at [1433, 281] on span "Change Organization" at bounding box center [1429, 295] width 120 height 30
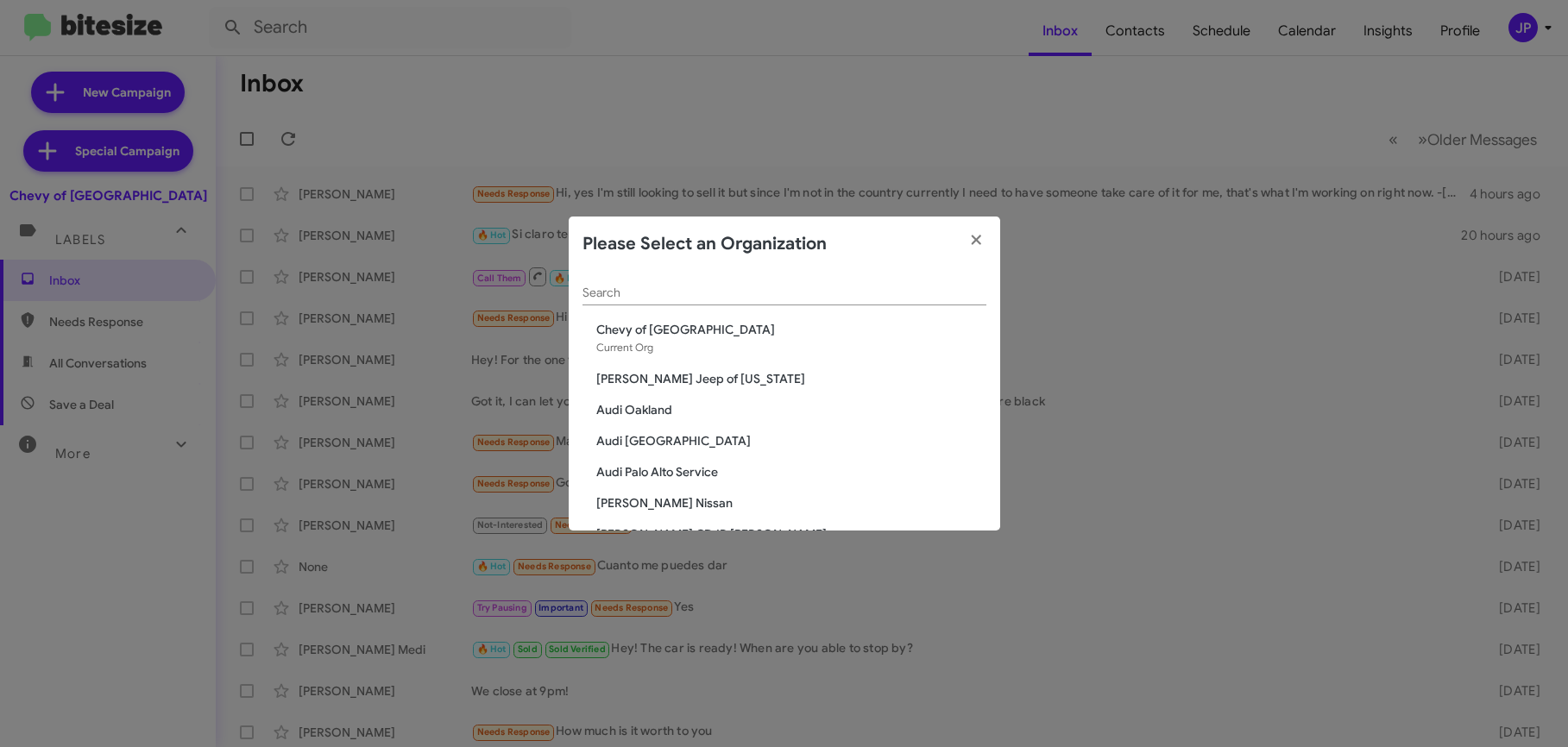
click at [956, 300] on input "Search" at bounding box center [785, 293] width 404 height 13
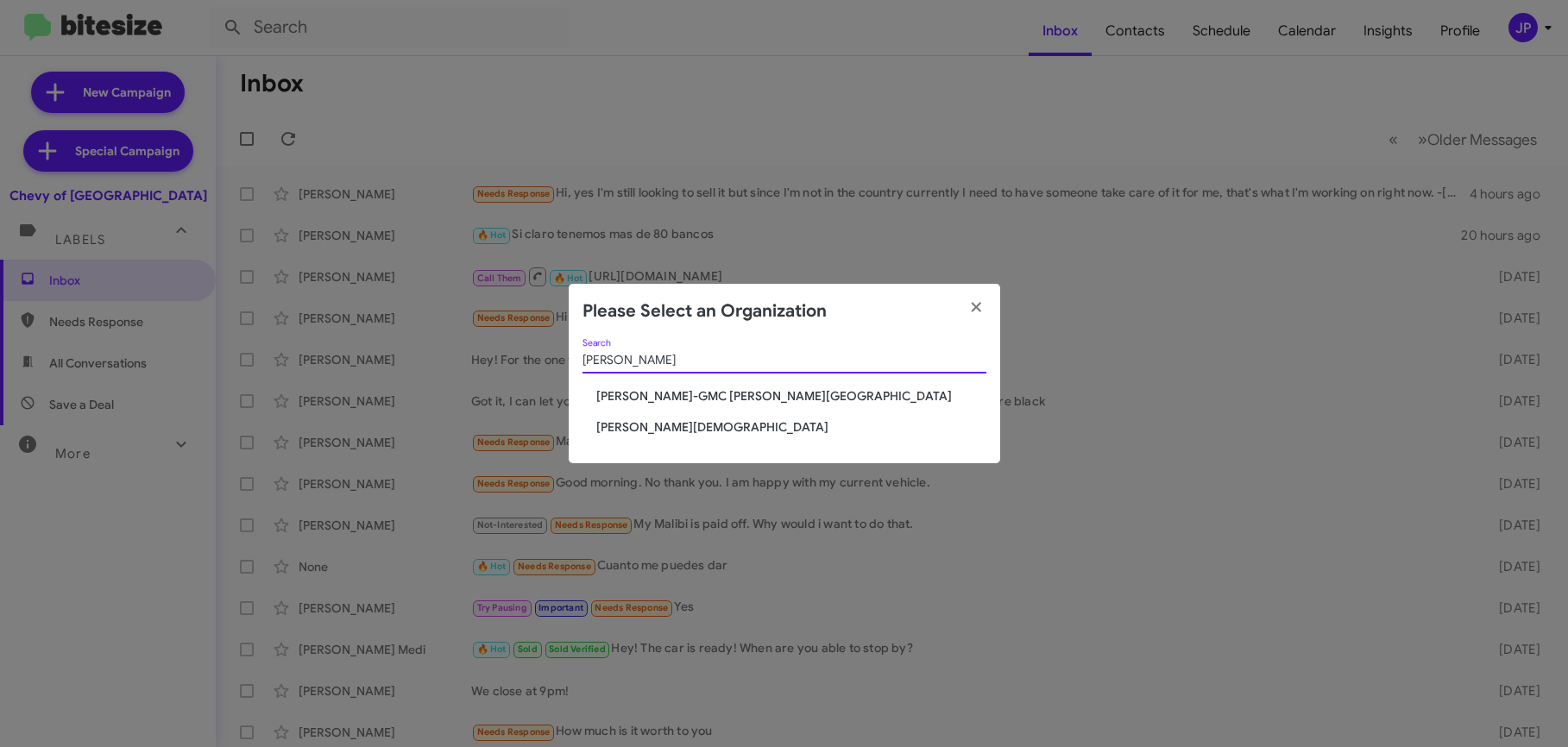
type input "Ferman"
click at [675, 425] on span "[PERSON_NAME][DEMOGRAPHIC_DATA]" at bounding box center [791, 426] width 390 height 17
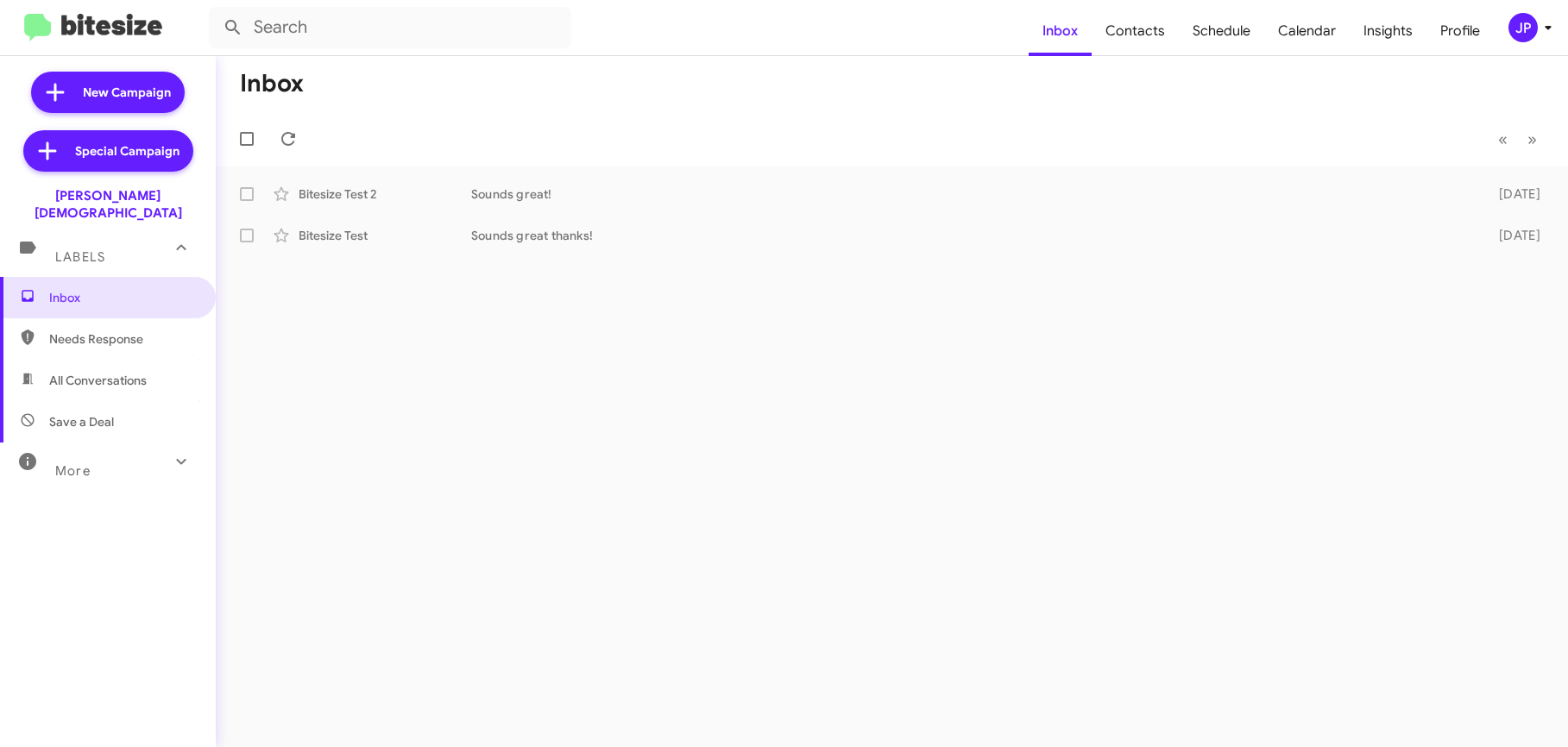
click at [1536, 42] on mat-toolbar "Inbox Contacts Schedule Calendar Insights Profile JP" at bounding box center [784, 28] width 1568 height 56
click at [1528, 38] on div "JP" at bounding box center [1523, 27] width 30 height 30
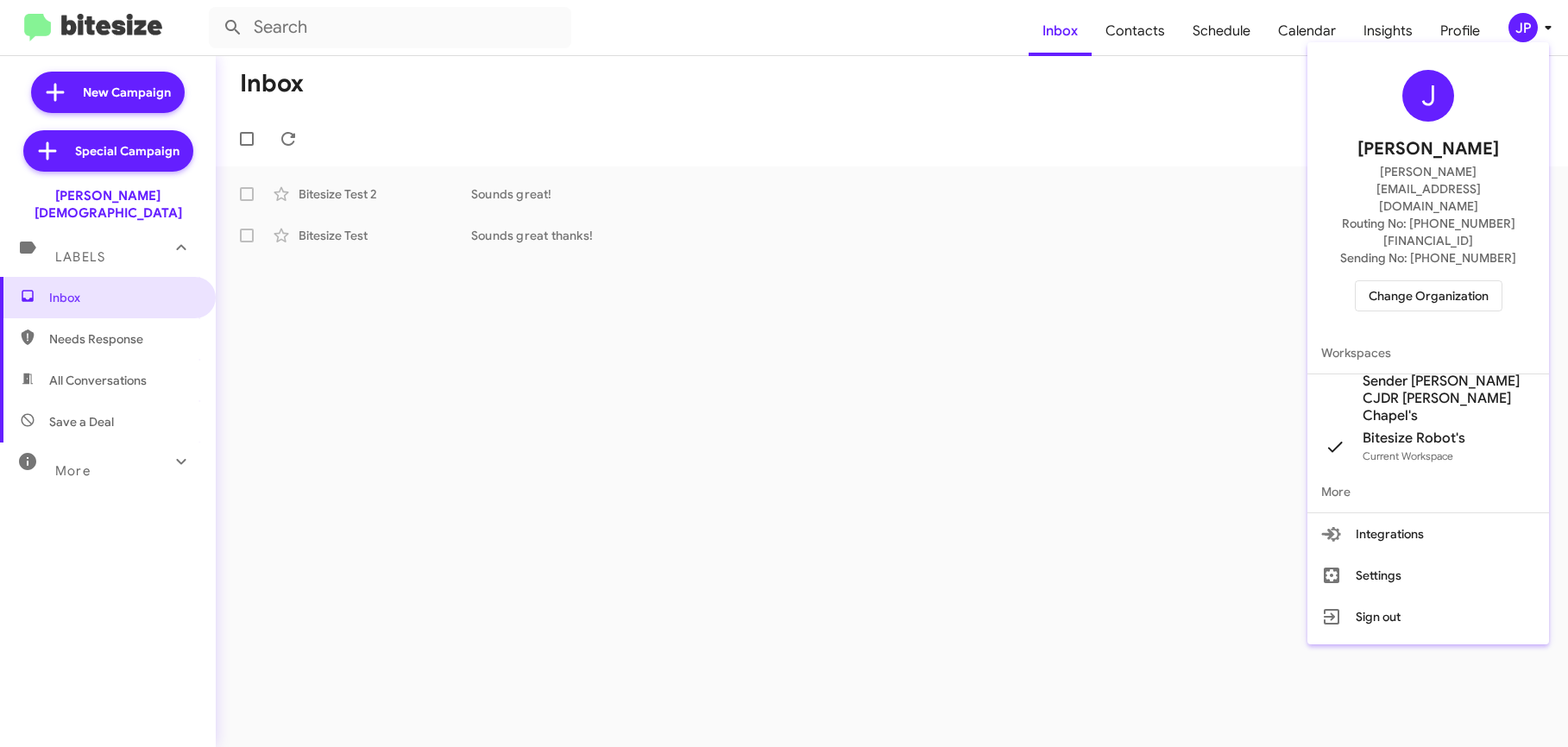
click at [1442, 373] on span "Sender Ferman CJDR Wesley Chapel's" at bounding box center [1449, 399] width 172 height 52
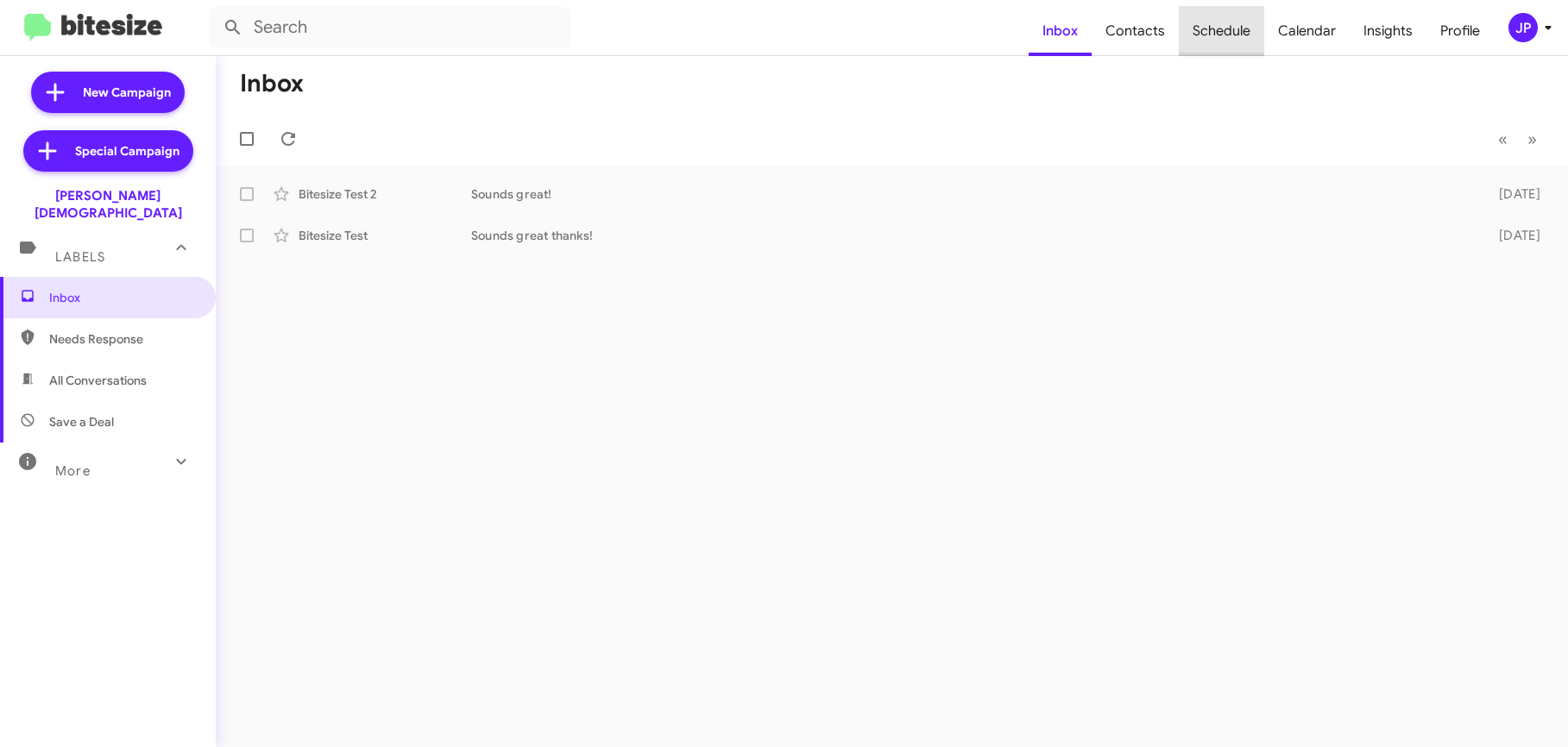
click at [1252, 38] on span "Schedule" at bounding box center [1221, 31] width 85 height 50
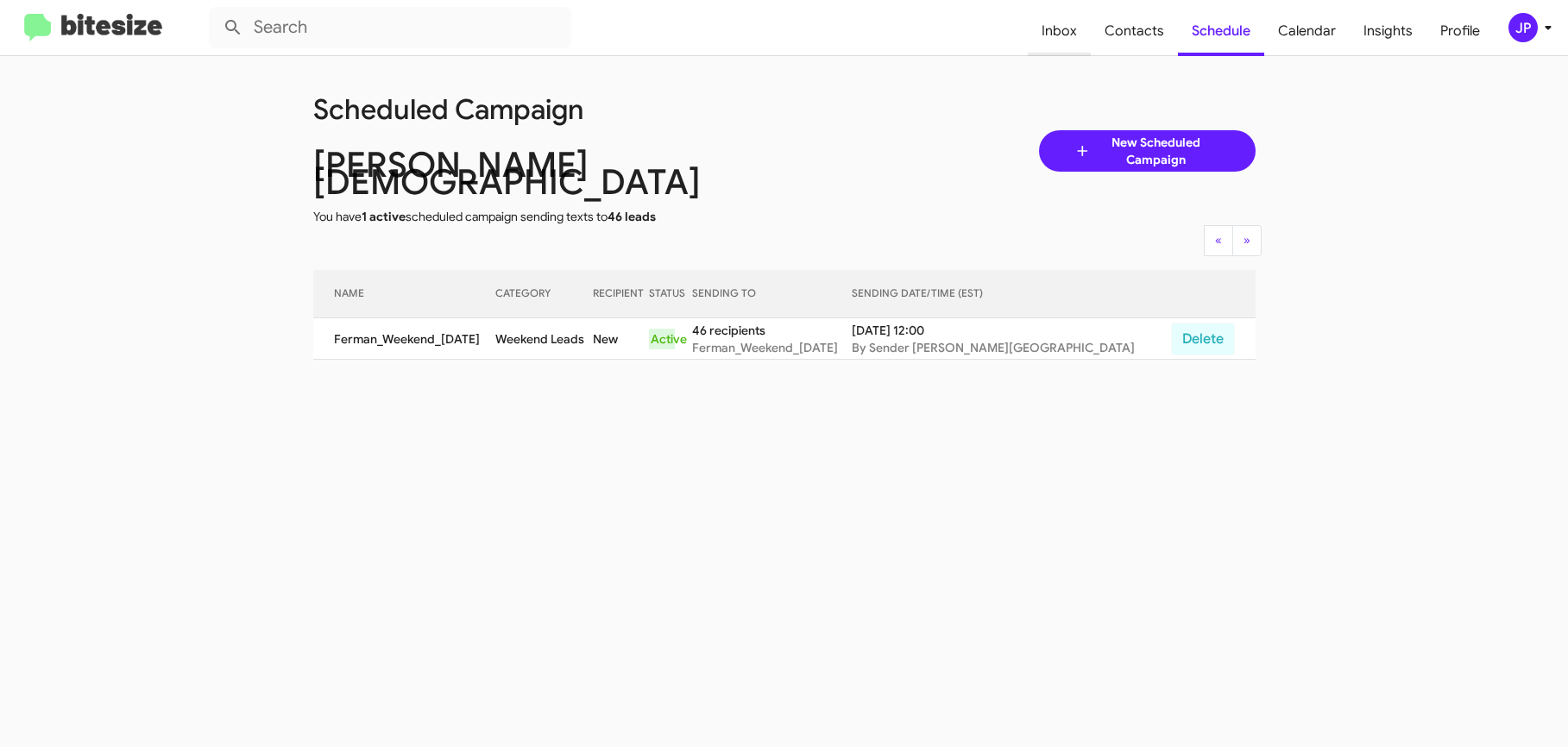
click at [1075, 41] on span "Inbox" at bounding box center [1060, 31] width 63 height 50
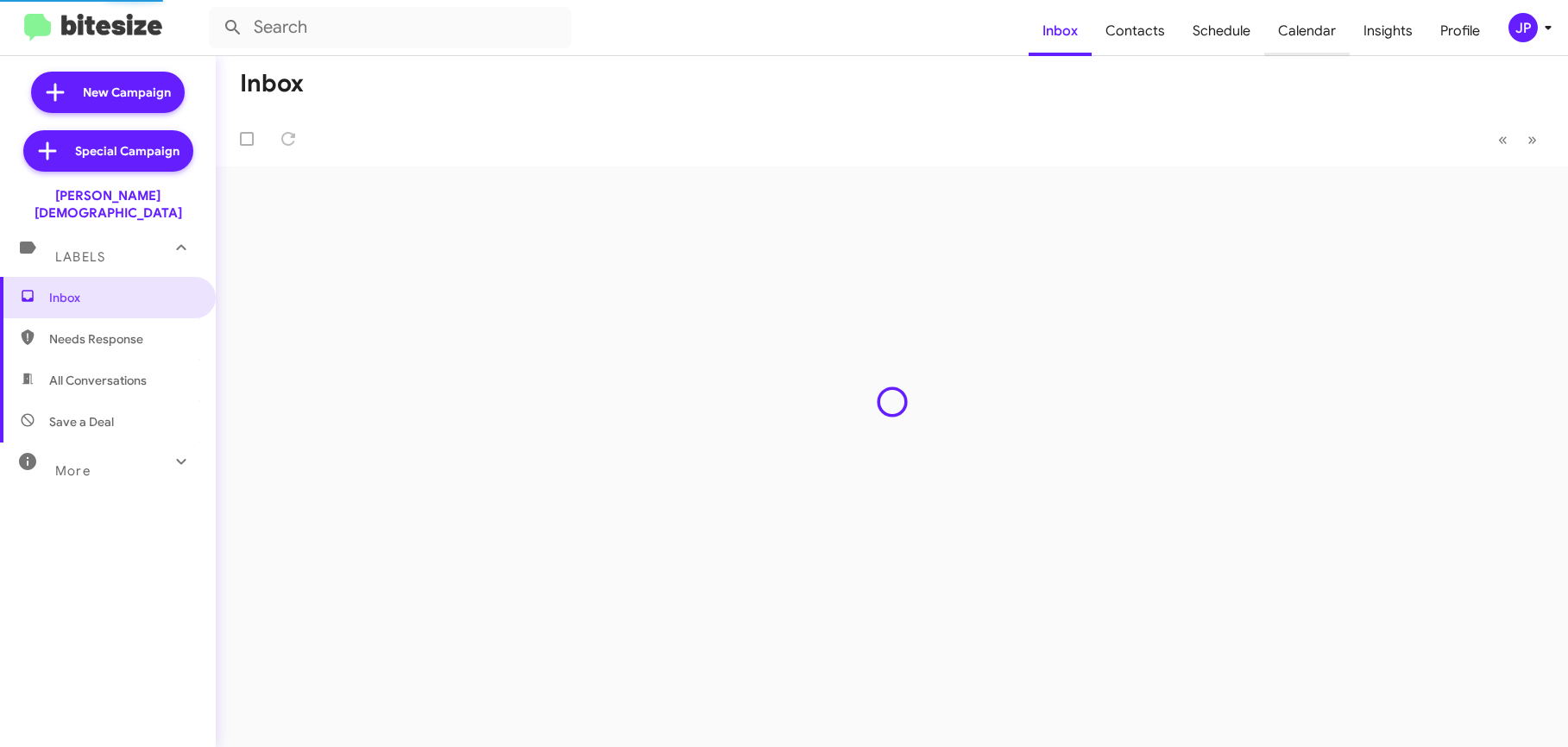
click at [1301, 41] on span "Calendar" at bounding box center [1307, 31] width 85 height 50
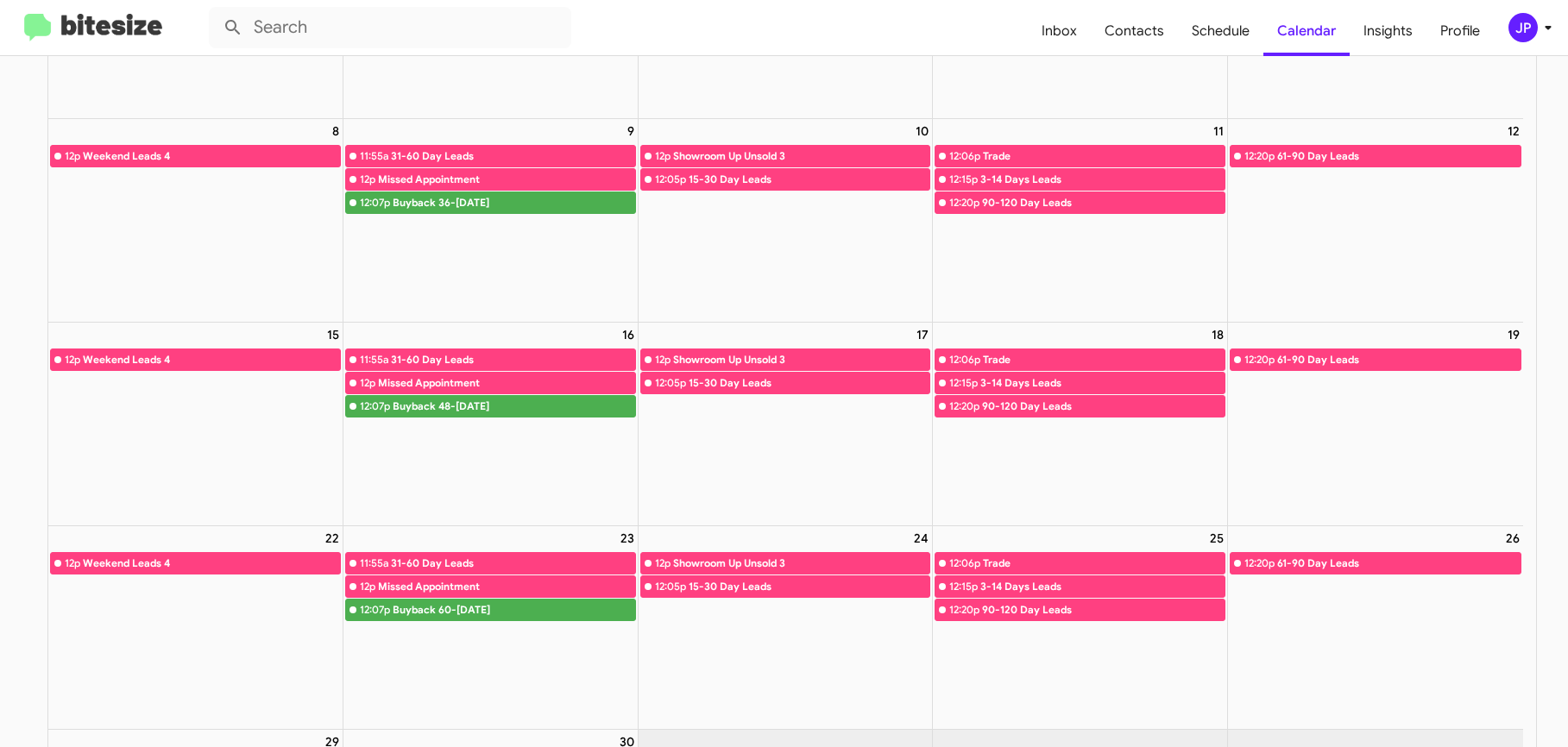
scroll to position [267, 0]
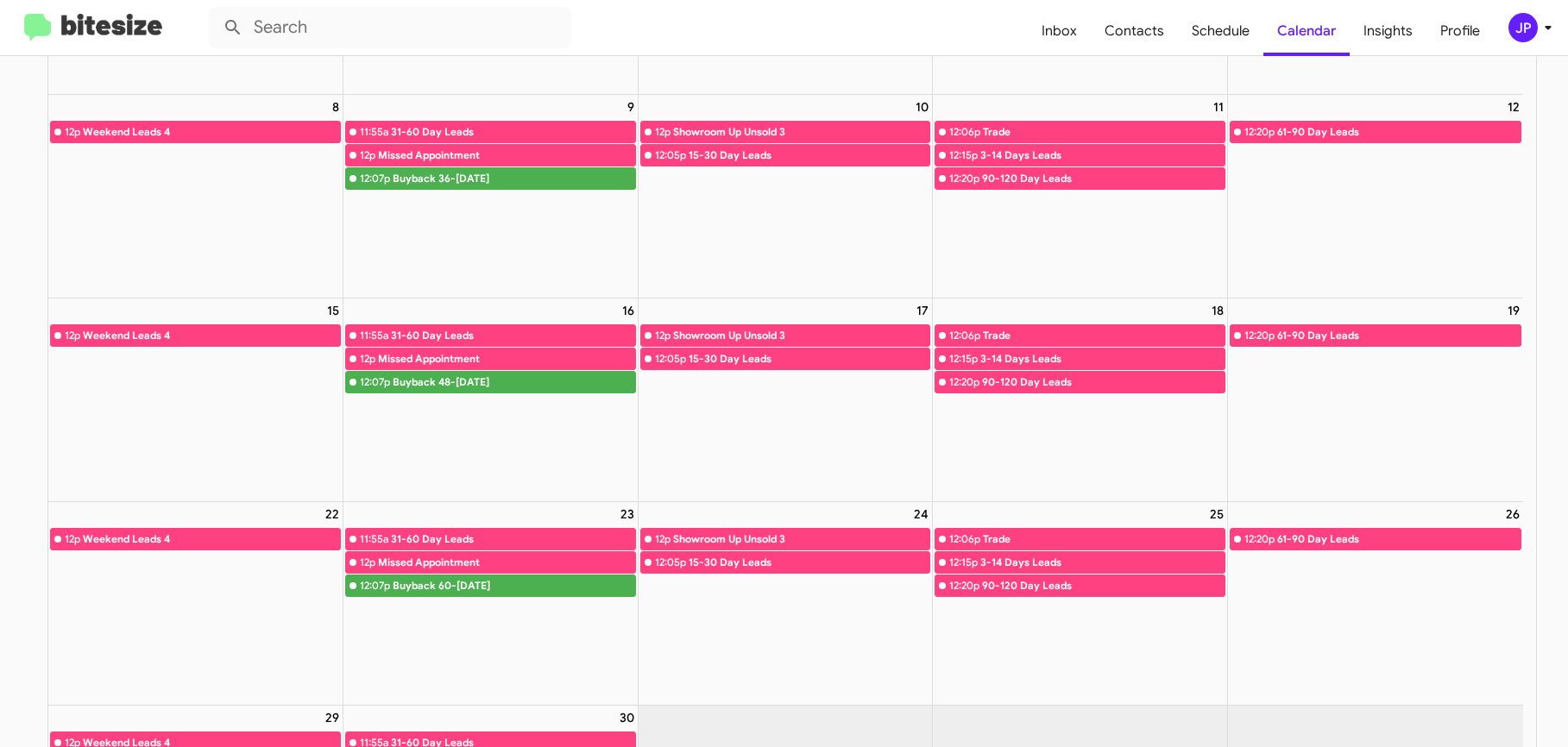
click at [1511, 27] on div "JP" at bounding box center [1523, 27] width 30 height 30
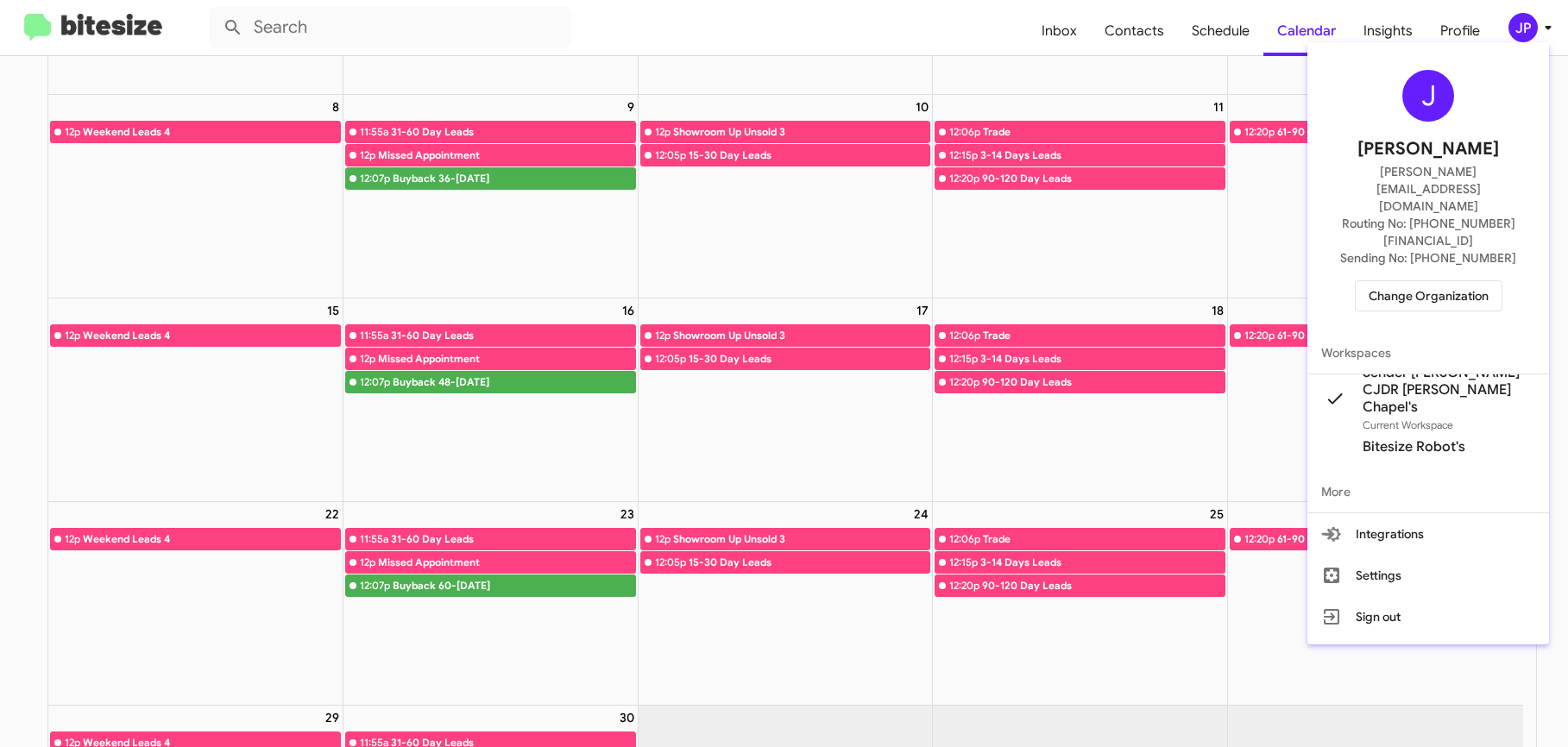
click at [1423, 423] on span "Bitesize Robot's" at bounding box center [1428, 447] width 242 height 48
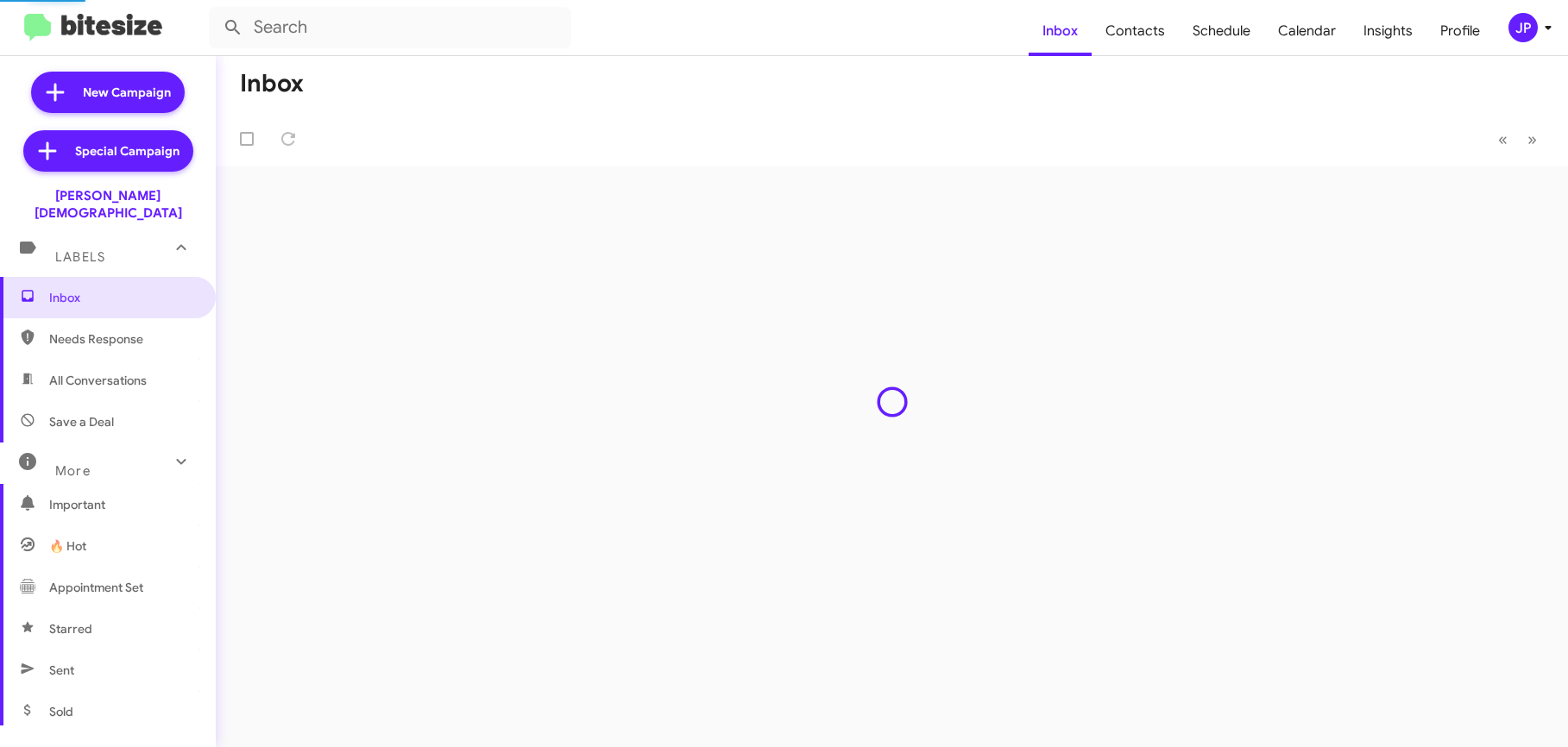
click at [1542, 37] on icon at bounding box center [1548, 27] width 21 height 21
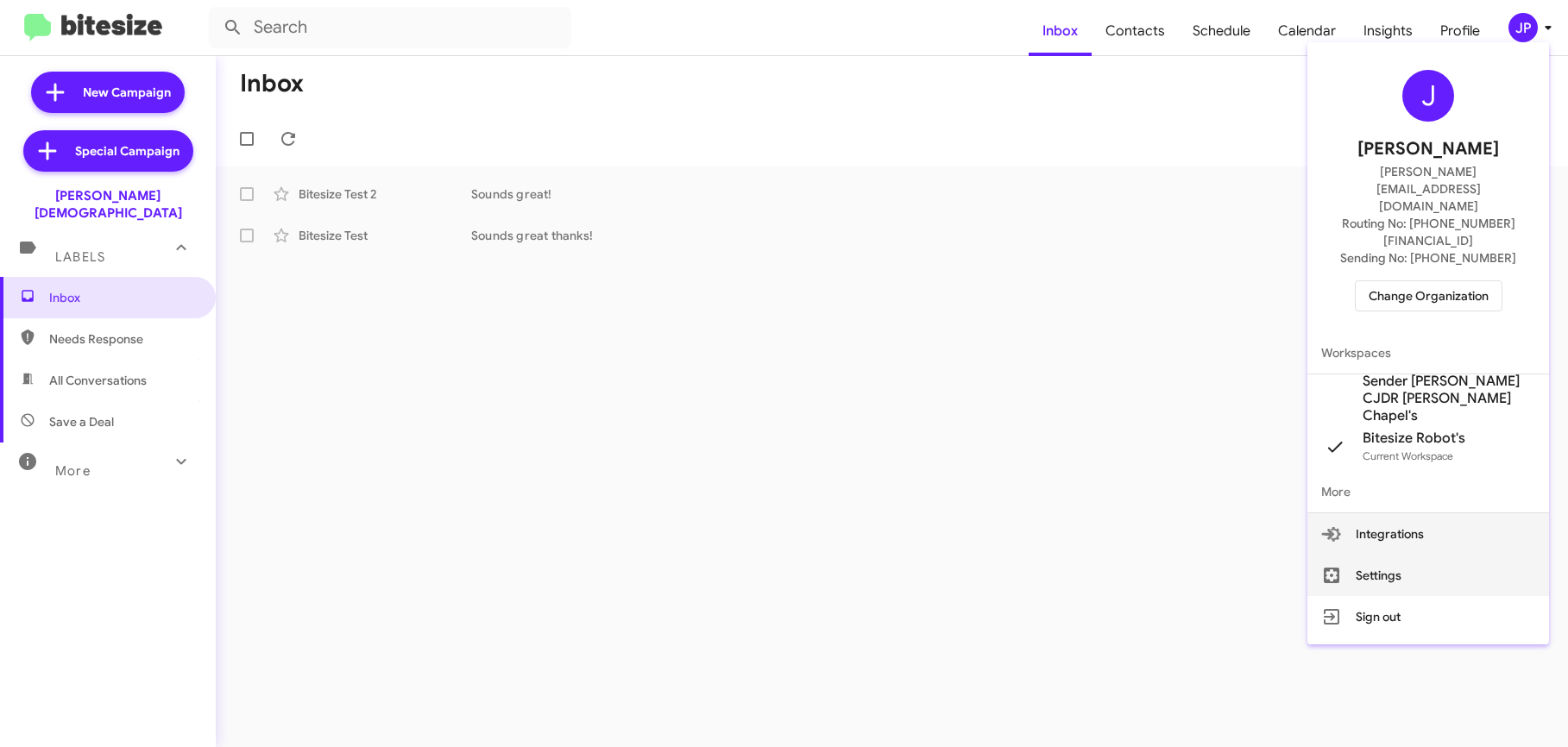
click at [1427, 555] on button "Settings" at bounding box center [1428, 576] width 242 height 41
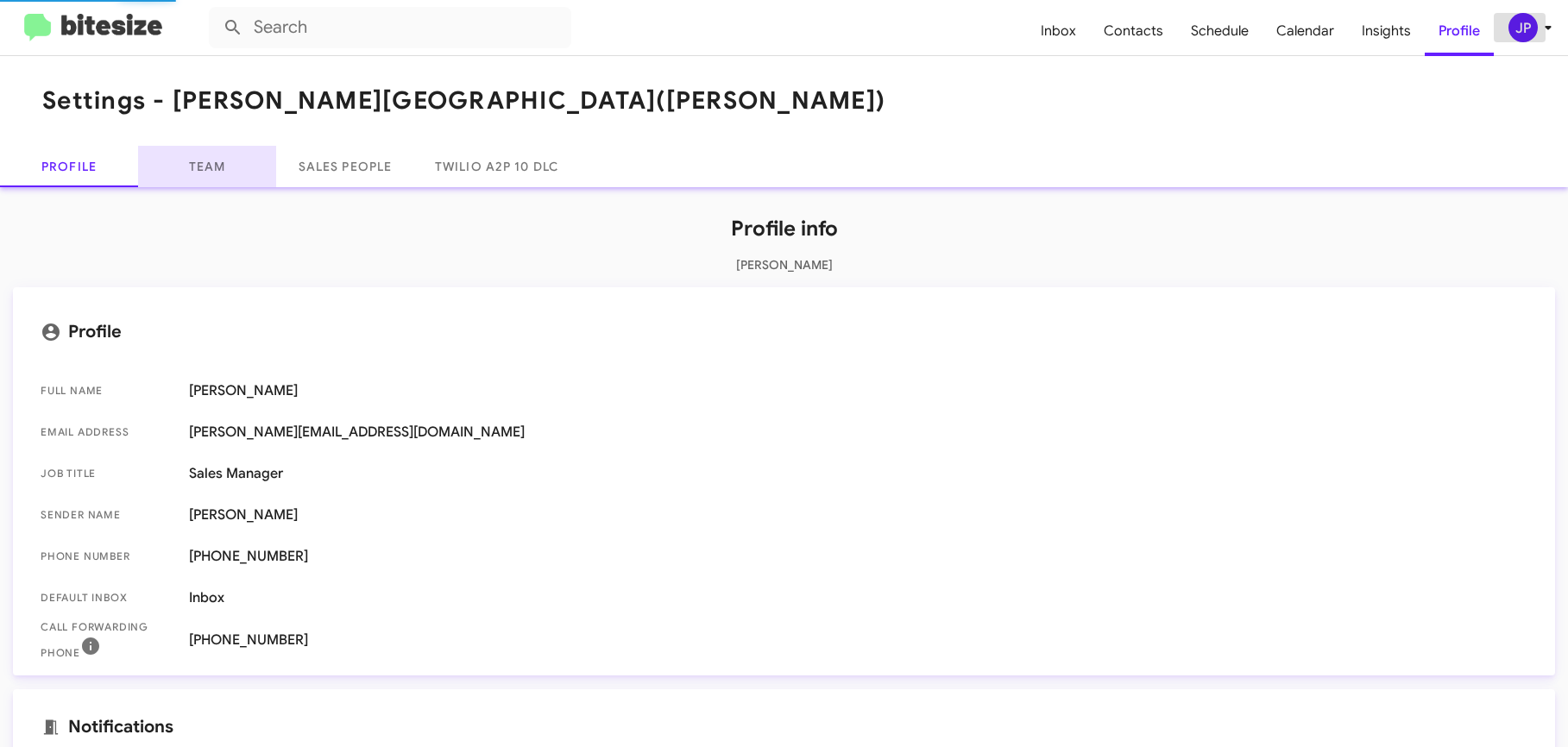
click at [167, 167] on link "Team" at bounding box center [207, 166] width 138 height 41
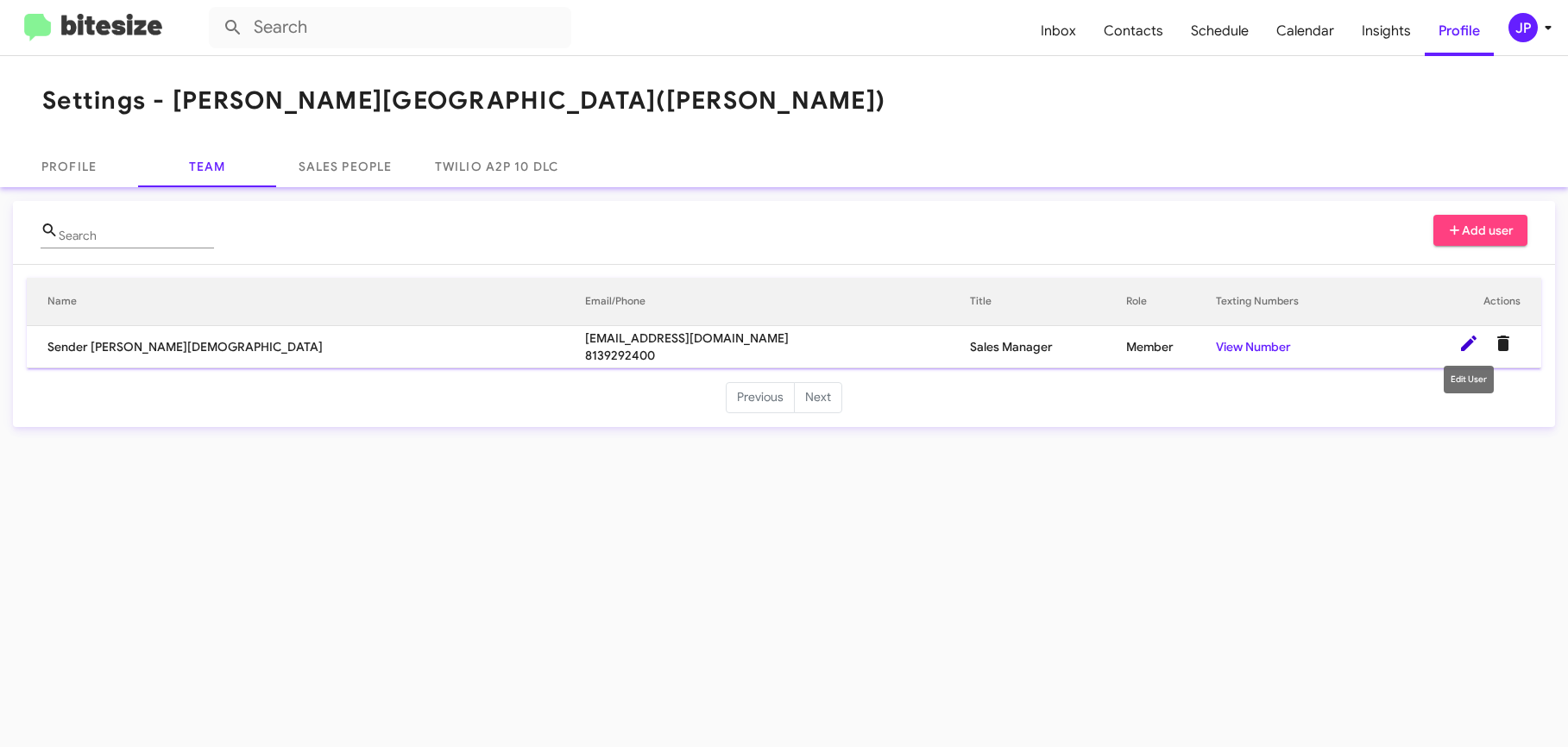
click at [1460, 347] on icon at bounding box center [1468, 343] width 21 height 21
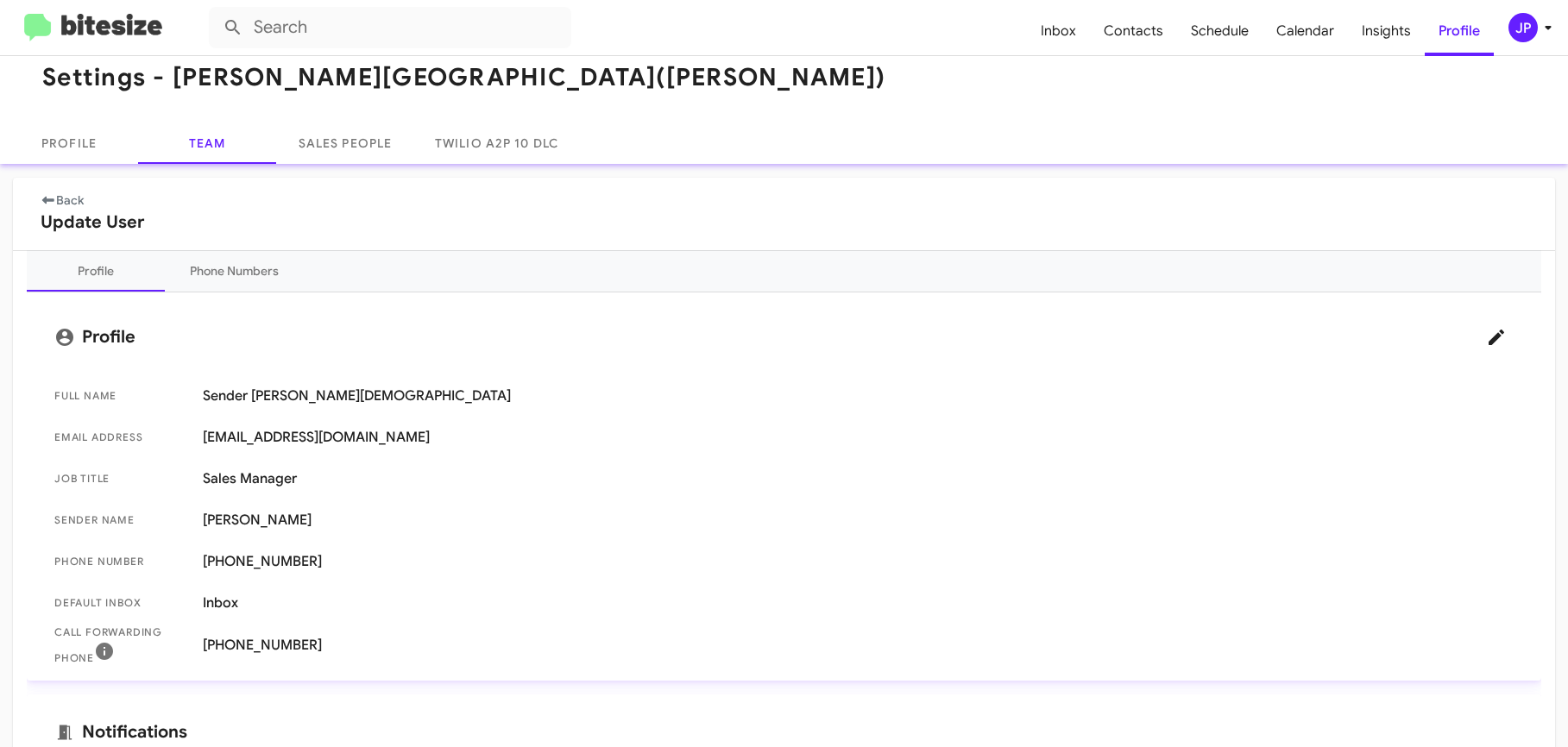
scroll to position [26, 0]
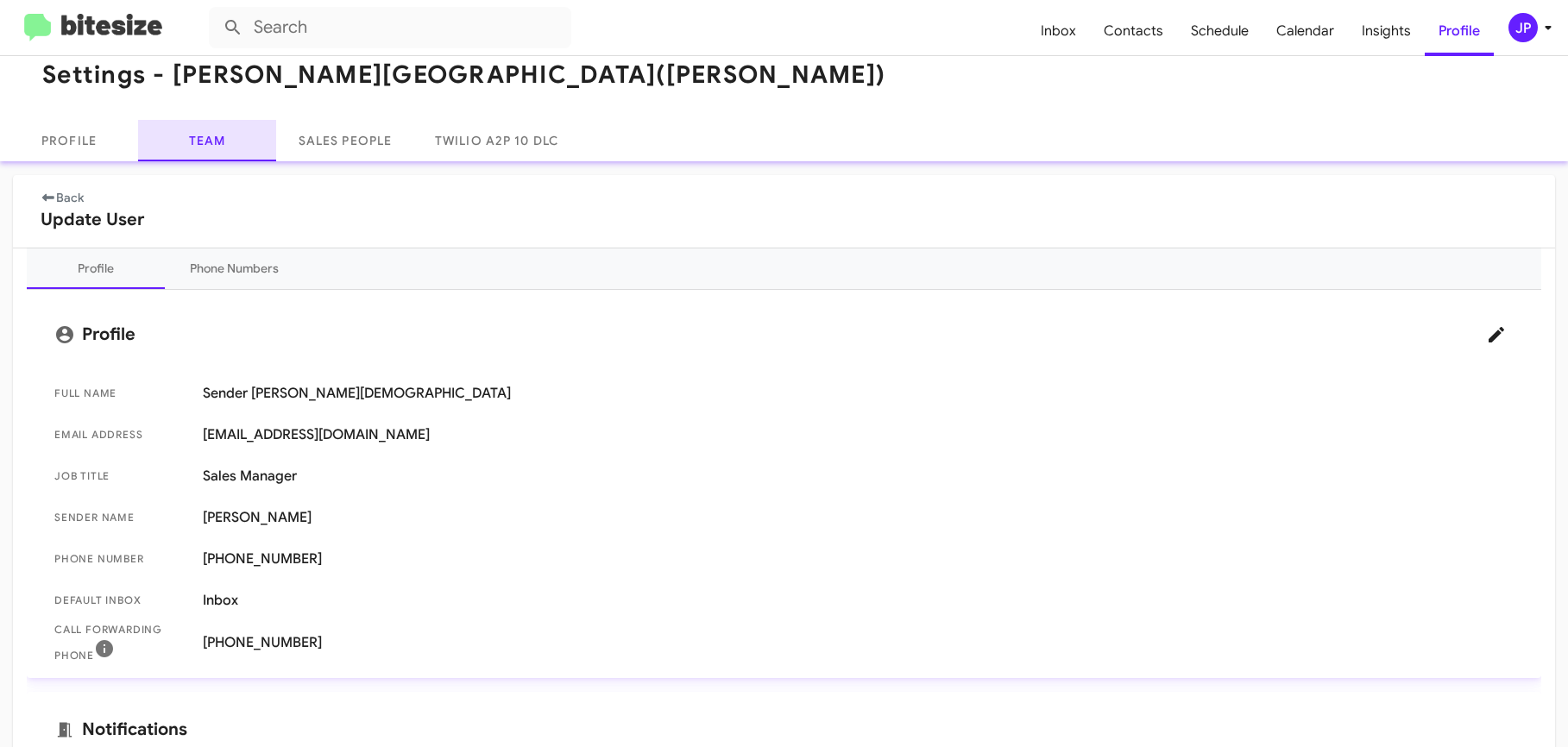
click at [245, 156] on link "Team" at bounding box center [207, 141] width 138 height 41
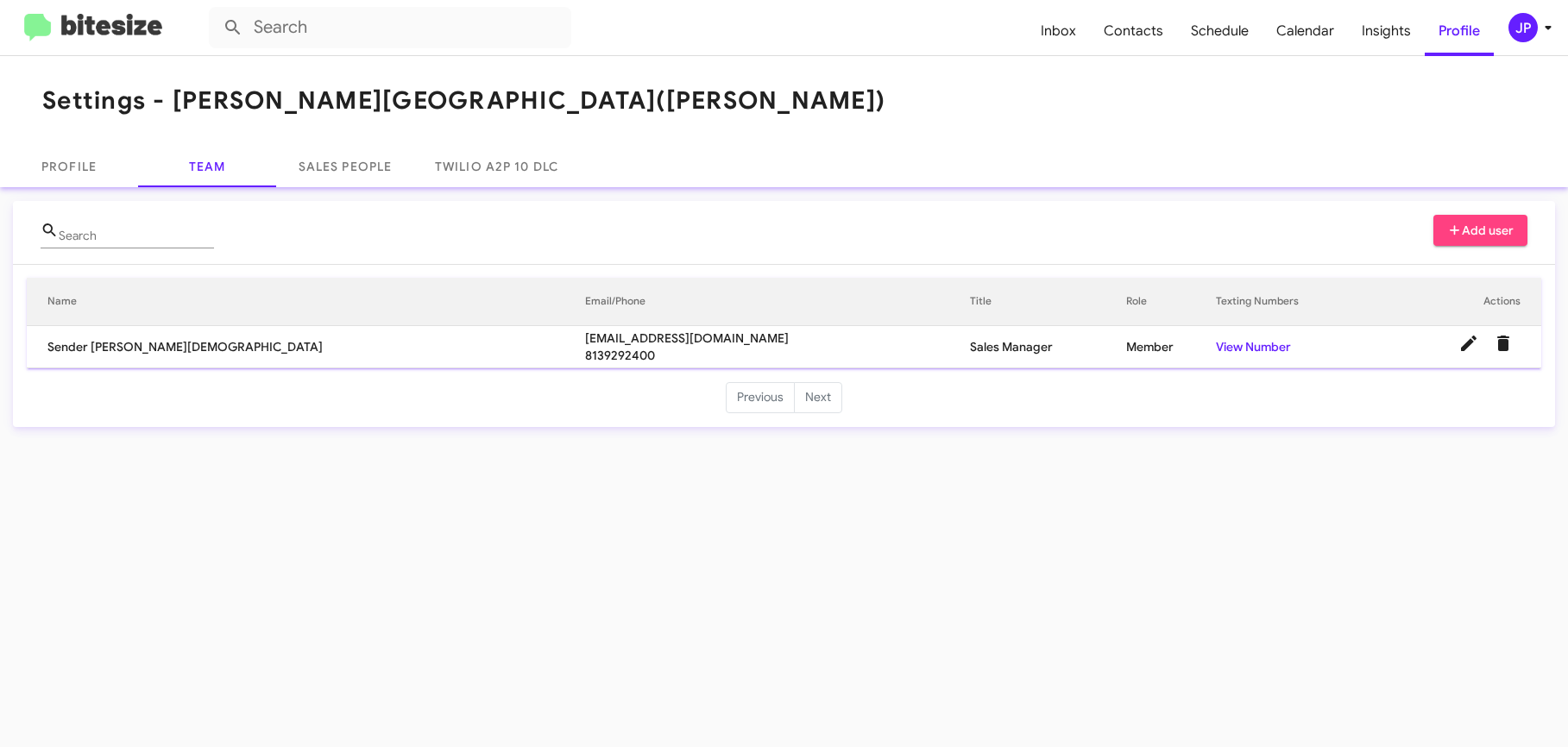
click at [1452, 245] on span "Add user" at bounding box center [1481, 230] width 67 height 31
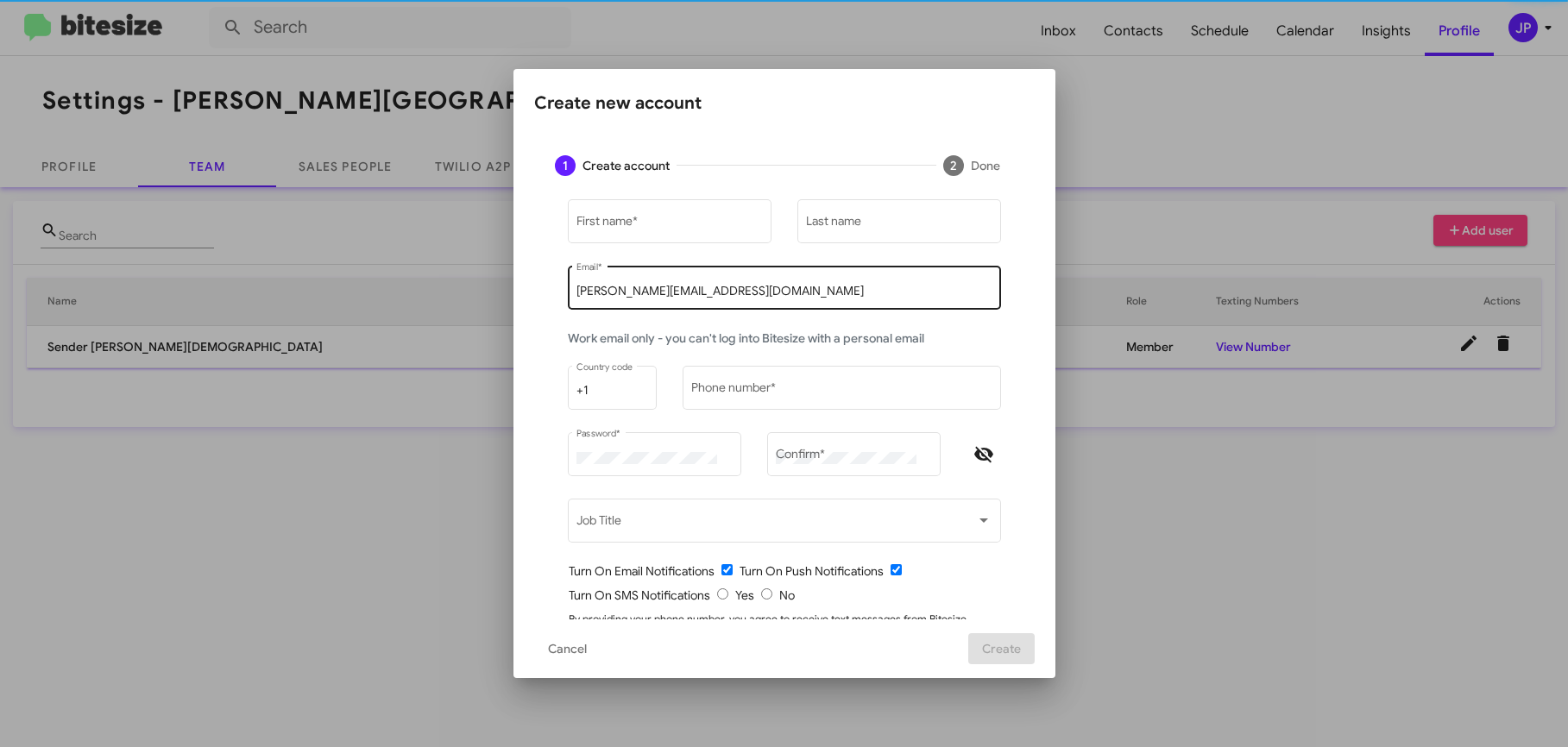
click at [761, 300] on div "jamie@bitesize.co Email *" at bounding box center [784, 286] width 415 height 48
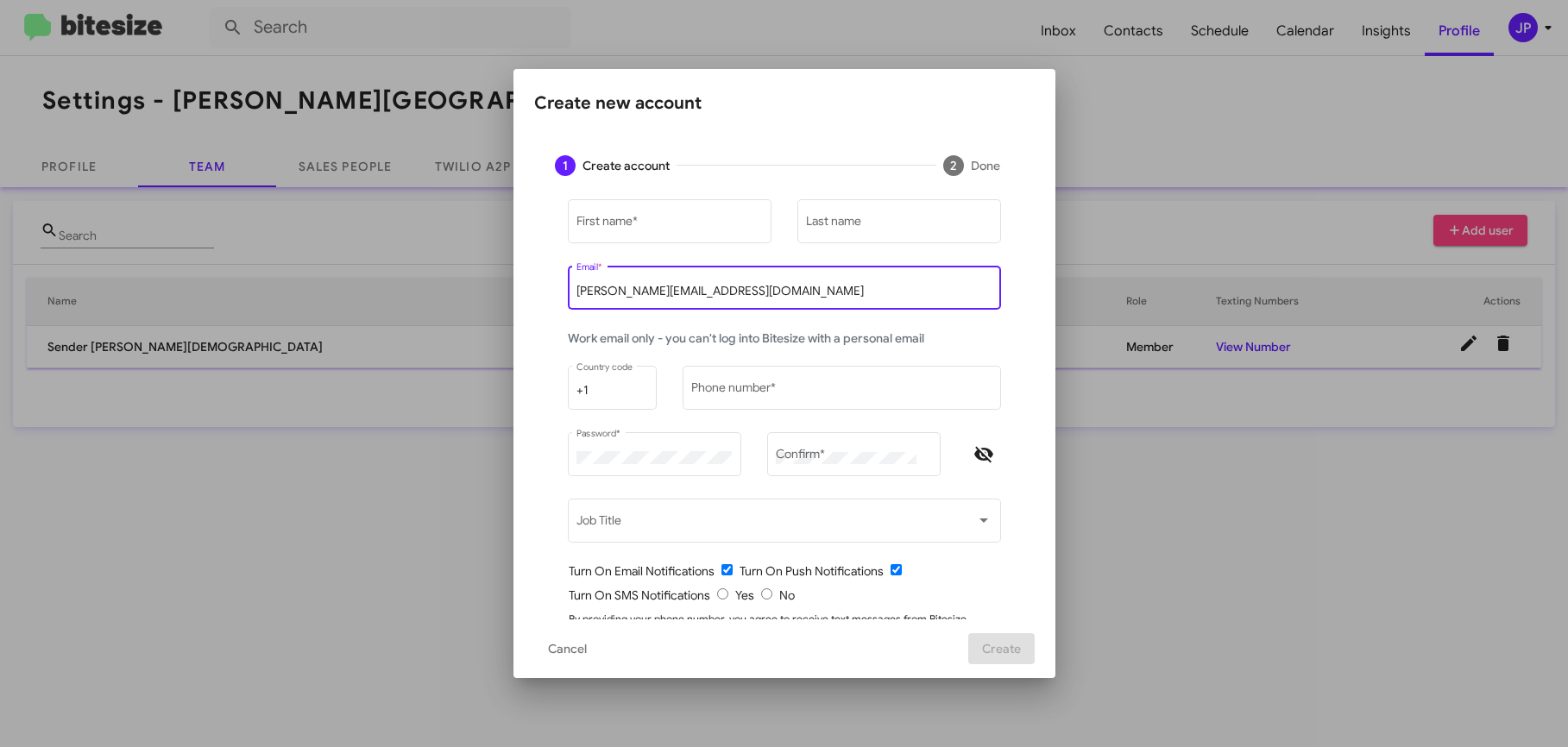
drag, startPoint x: 735, startPoint y: 296, endPoint x: 561, endPoint y: 291, distance: 174.1
click at [568, 291] on div "jamie@bitesize.co Email *" at bounding box center [784, 286] width 434 height 48
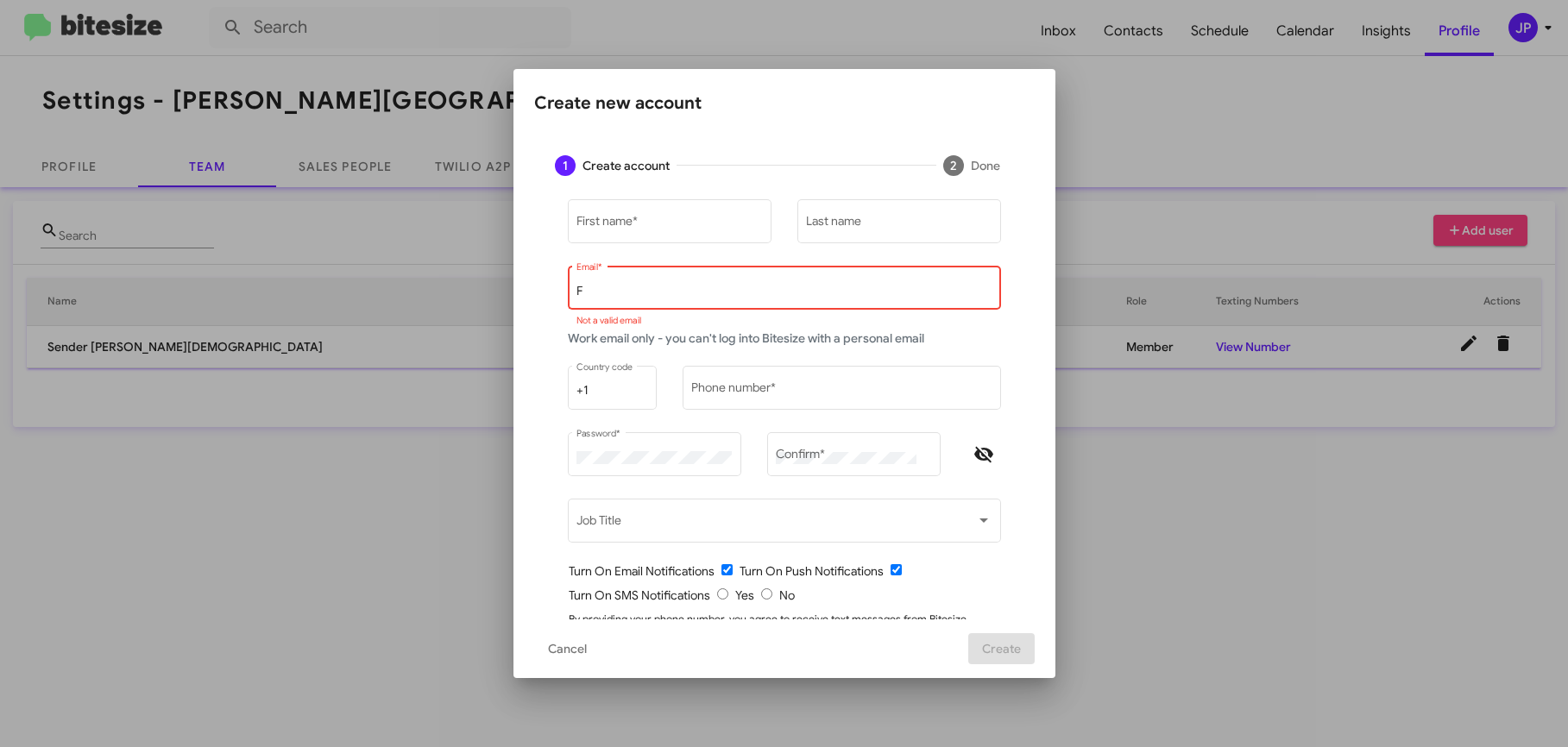
click at [597, 294] on input "F" at bounding box center [784, 291] width 415 height 13
paste input "Cammeron.mayberry@ferman.com"
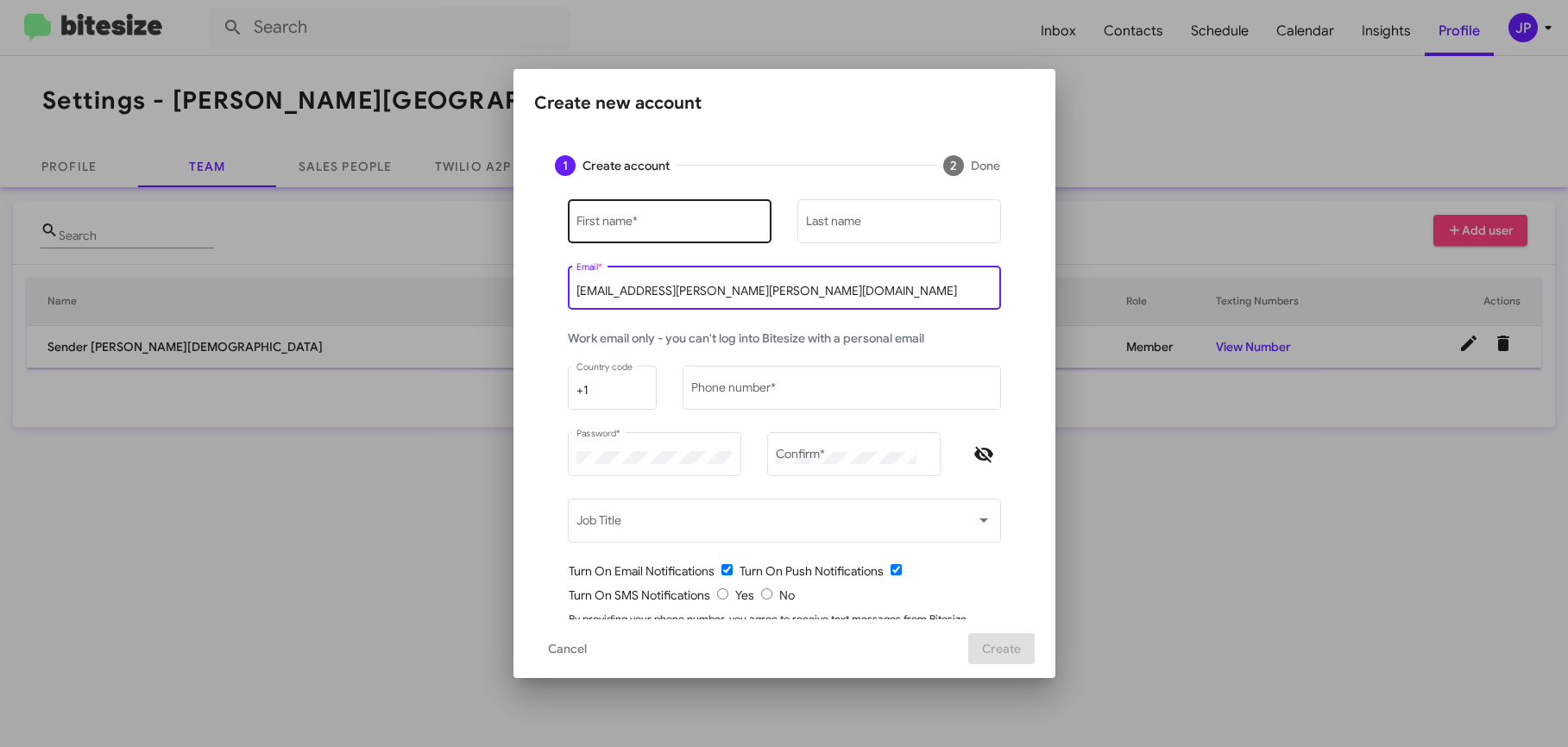
type input "Cammeron.mayberry@ferman.com"
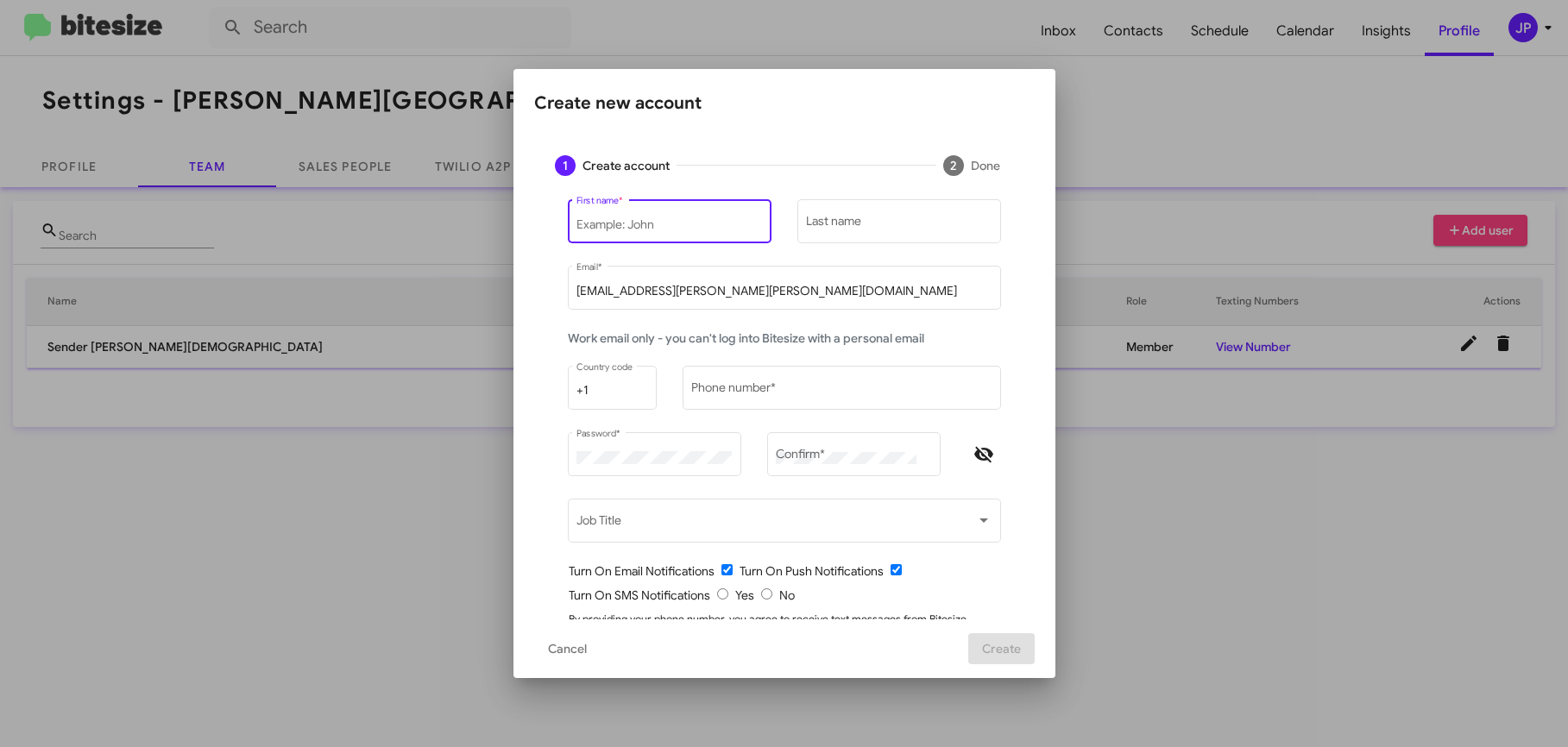
click at [631, 222] on input "First name *" at bounding box center [669, 224] width 186 height 13
type input "Cammeron"
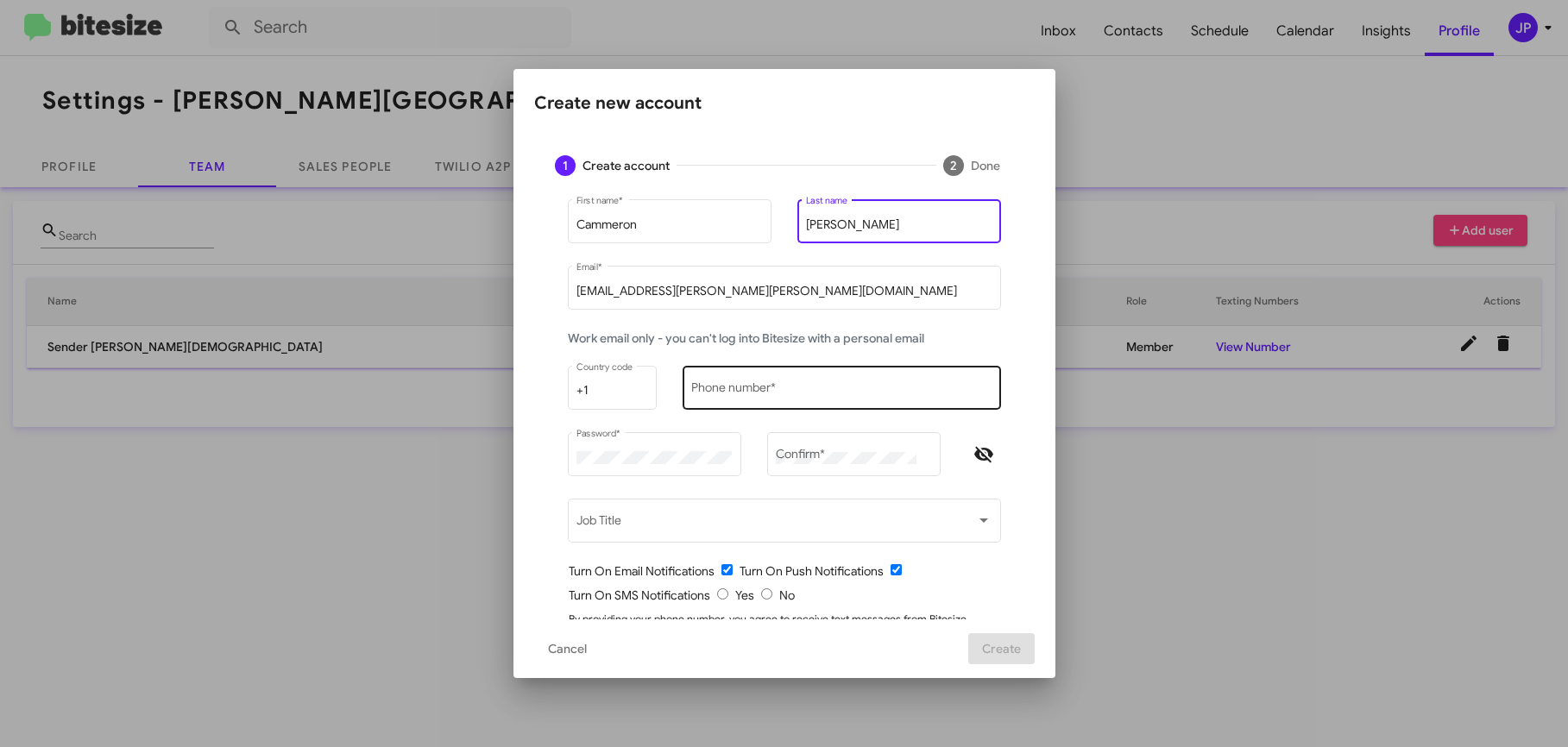
type input "Mayberry"
click at [694, 382] on div "Phone number *" at bounding box center [841, 386] width 300 height 48
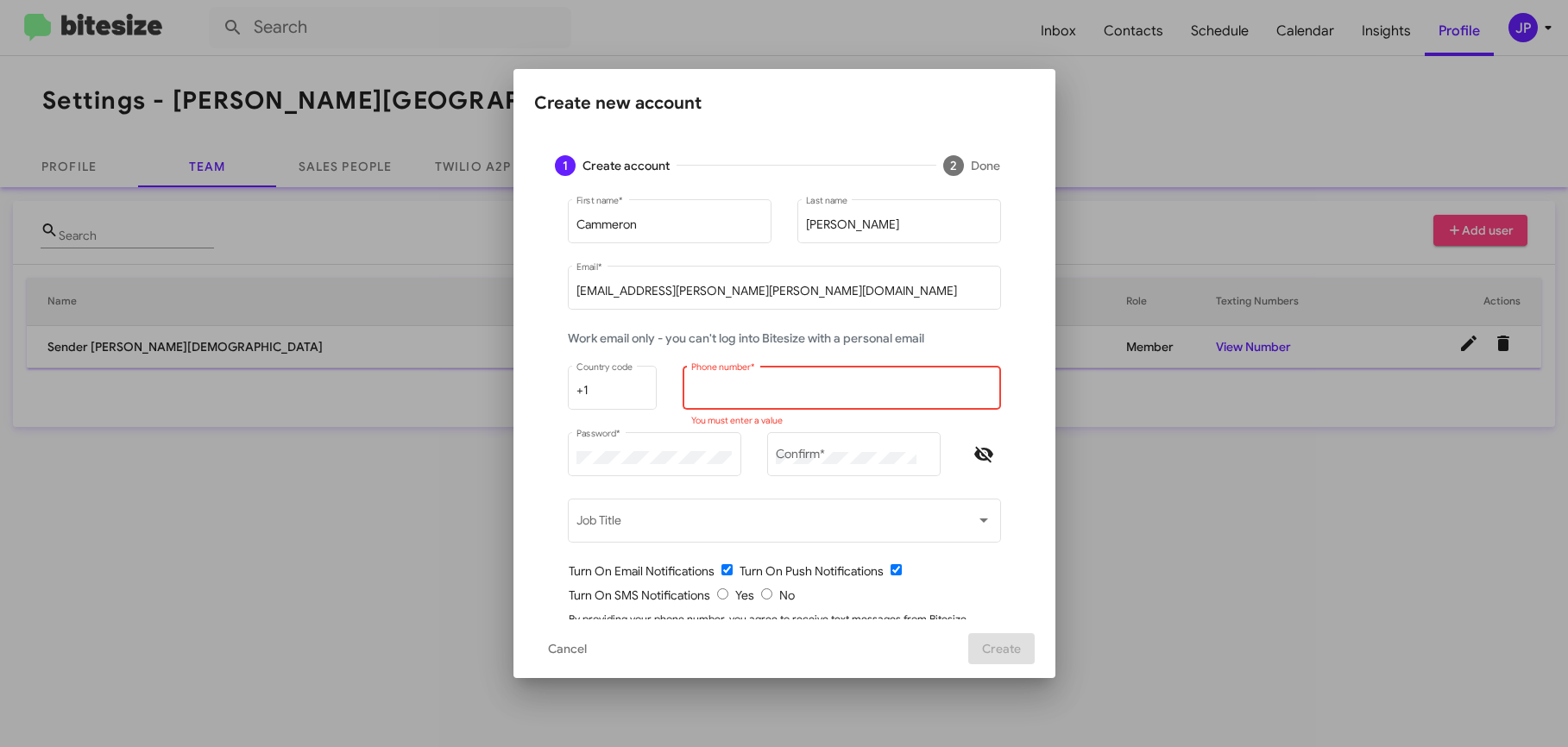
paste input "813-929-2400"
click at [739, 391] on input "813-929-2400" at bounding box center [841, 391] width 300 height 13
click at [713, 393] on input "813-9292400" at bounding box center [841, 391] width 300 height 13
click at [709, 392] on input "813-9292400" at bounding box center [841, 391] width 300 height 13
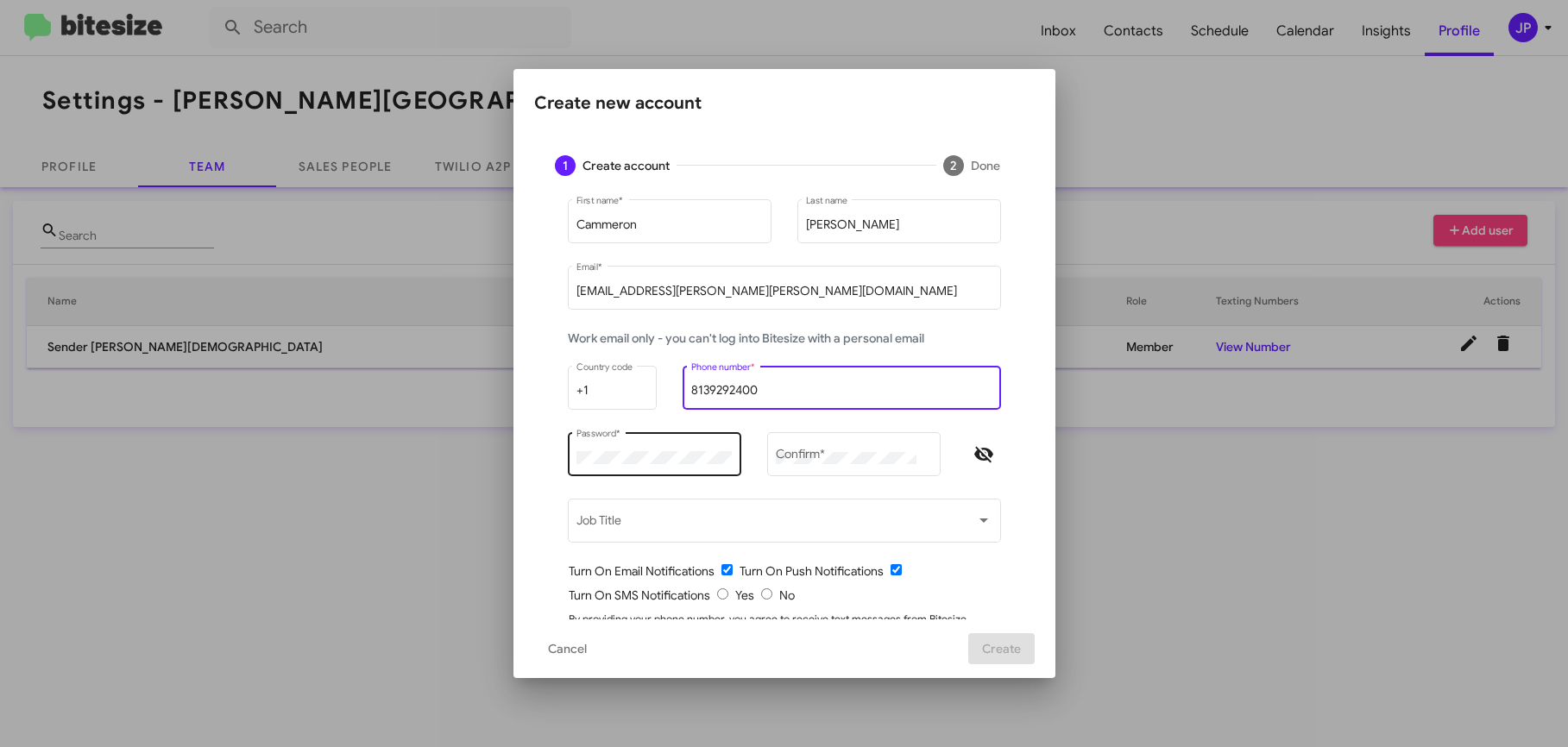
type input "8139292400"
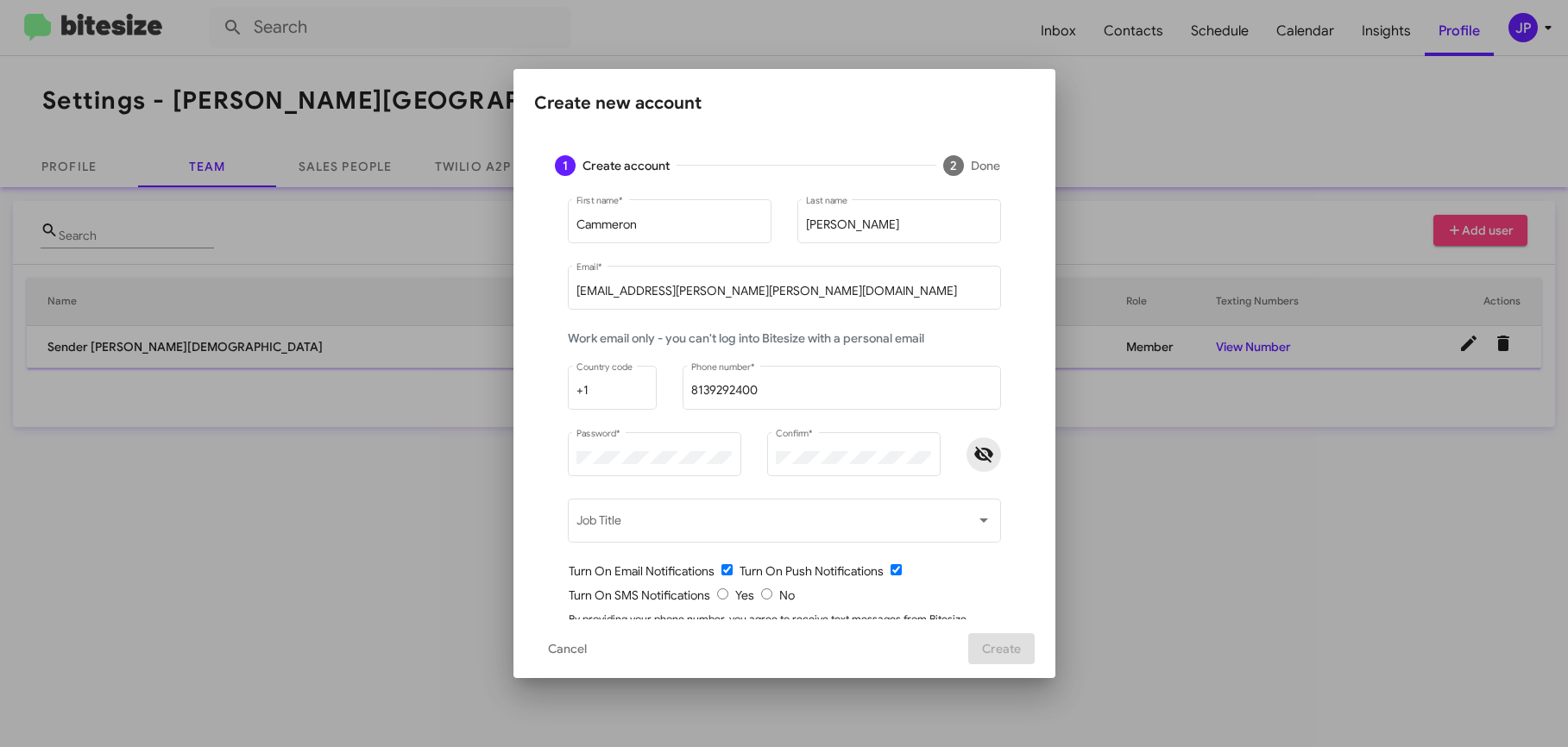
click at [974, 456] on icon "Hide password" at bounding box center [983, 454] width 19 height 15
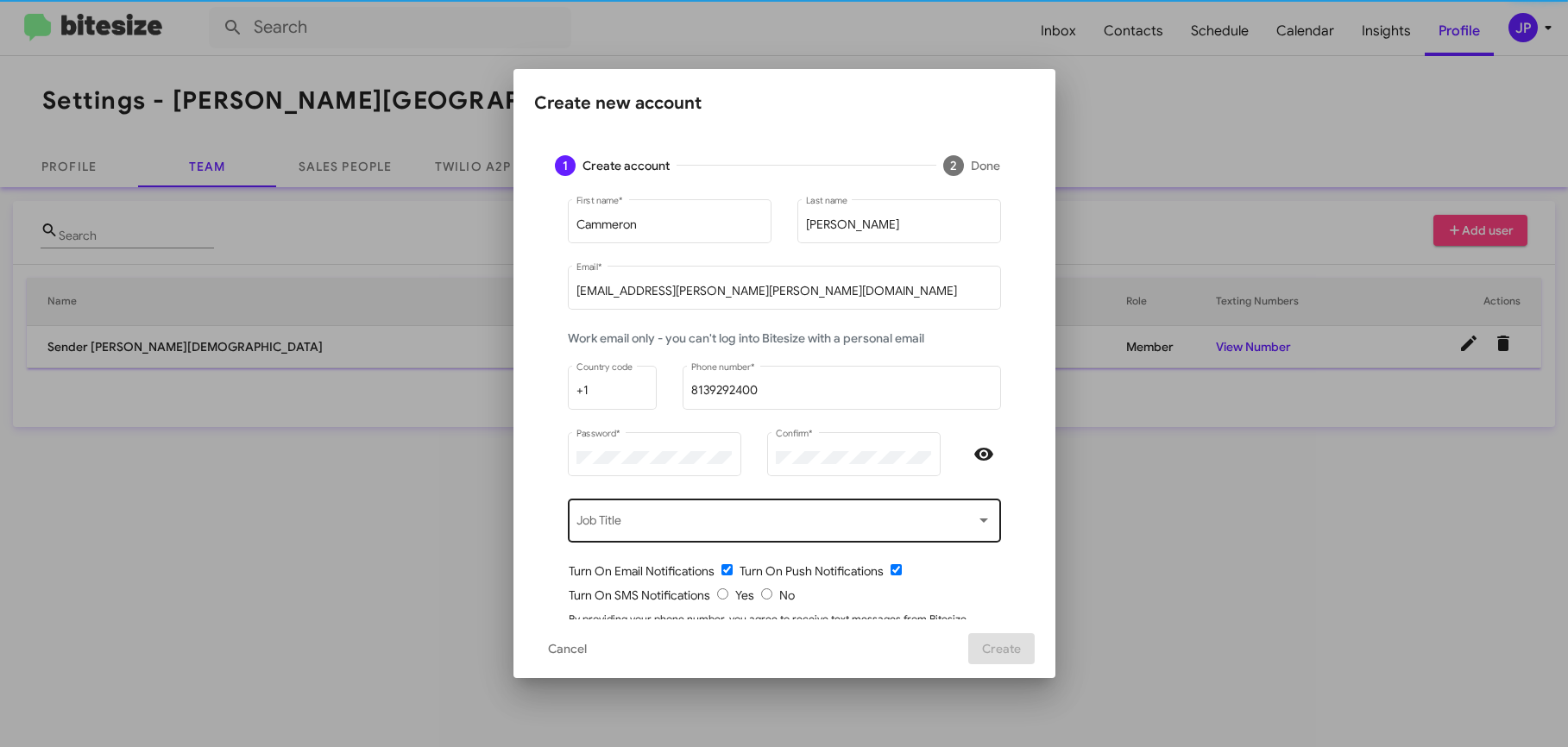
click at [897, 532] on div "Job Title" at bounding box center [784, 520] width 415 height 48
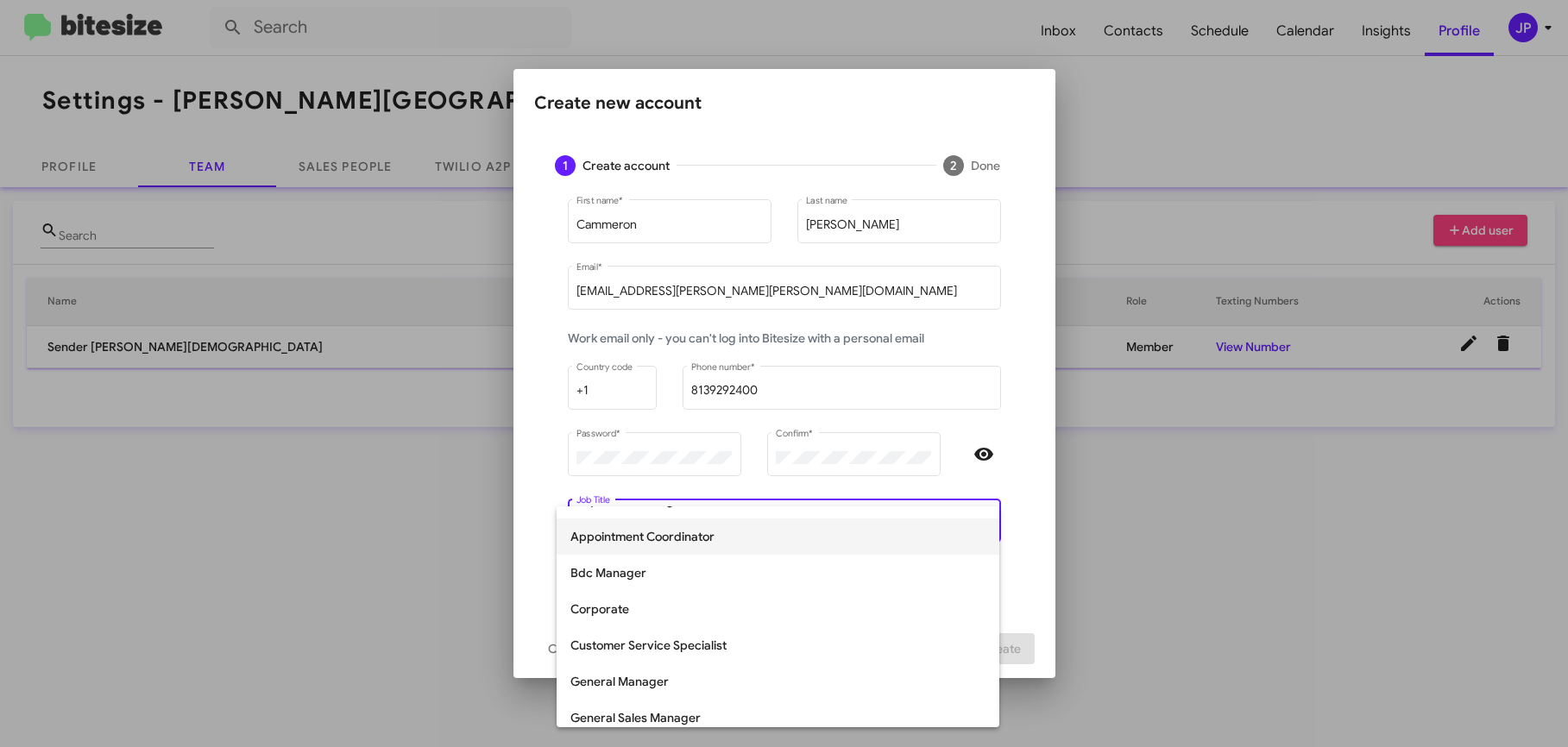
scroll to position [143, 0]
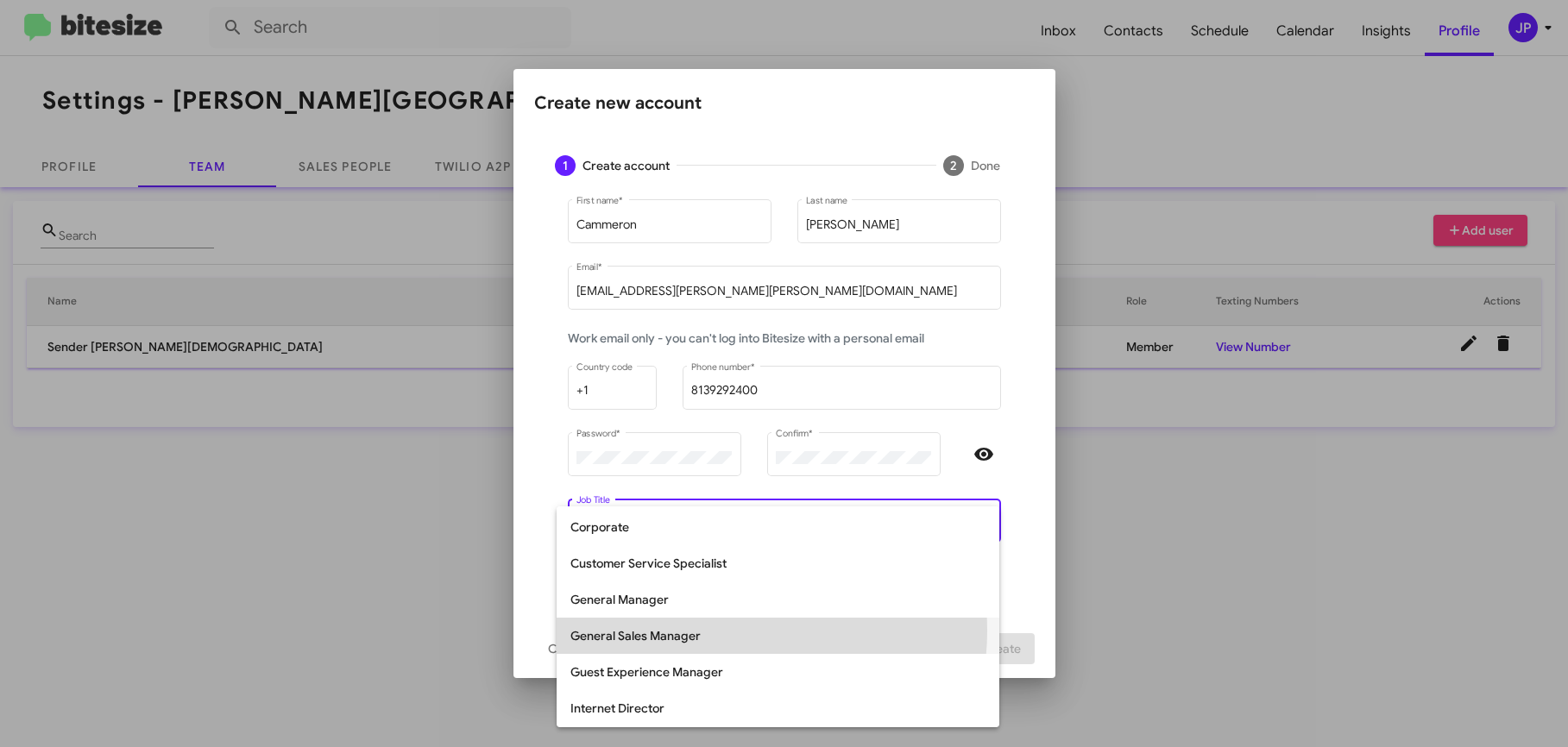
click at [722, 631] on span "General Sales Manager" at bounding box center [778, 636] width 415 height 36
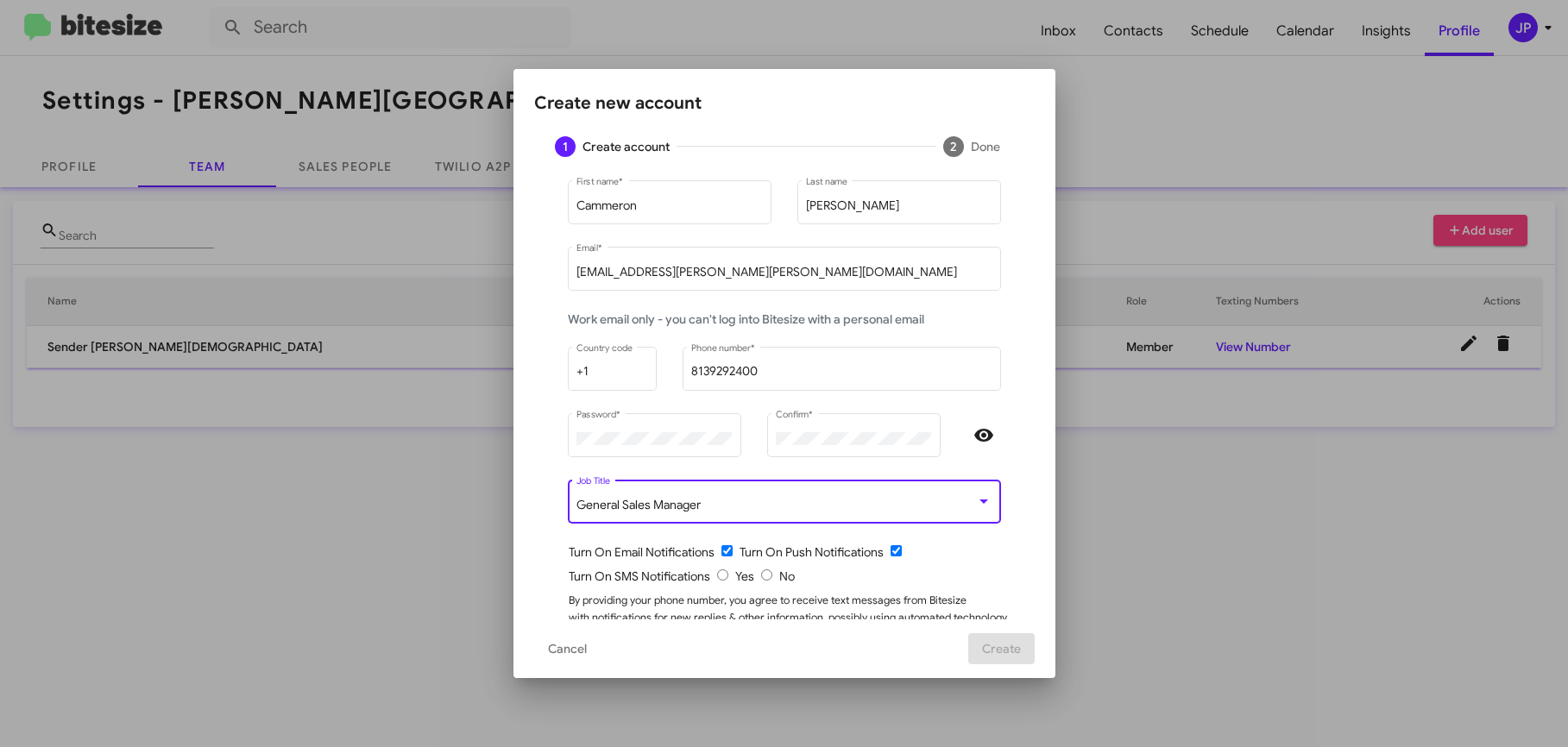
scroll to position [20, 0]
click at [762, 577] on input "radio" at bounding box center [767, 574] width 11 height 11
radio input "true"
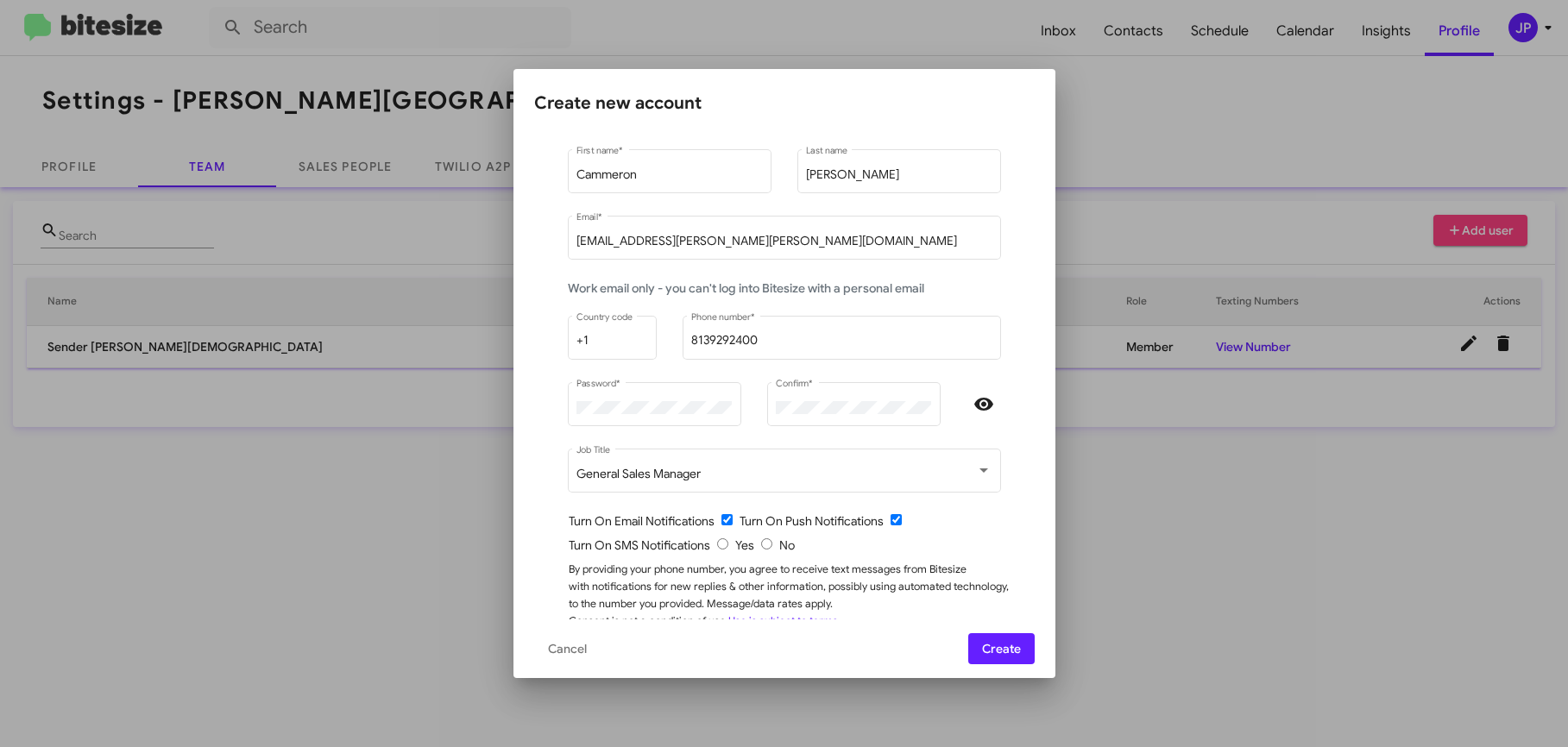
scroll to position [80, 0]
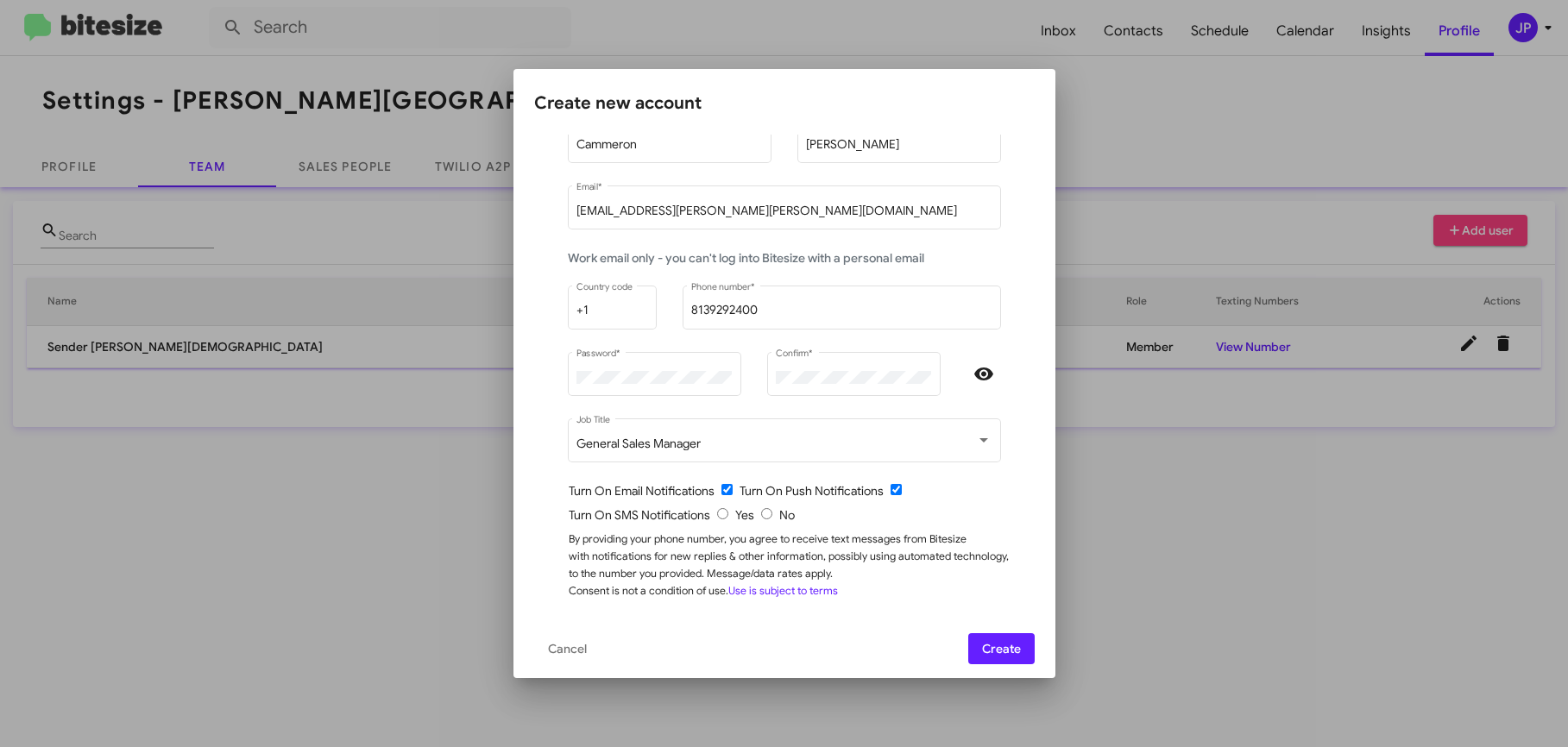
click at [994, 645] on span "Create" at bounding box center [1001, 648] width 39 height 31
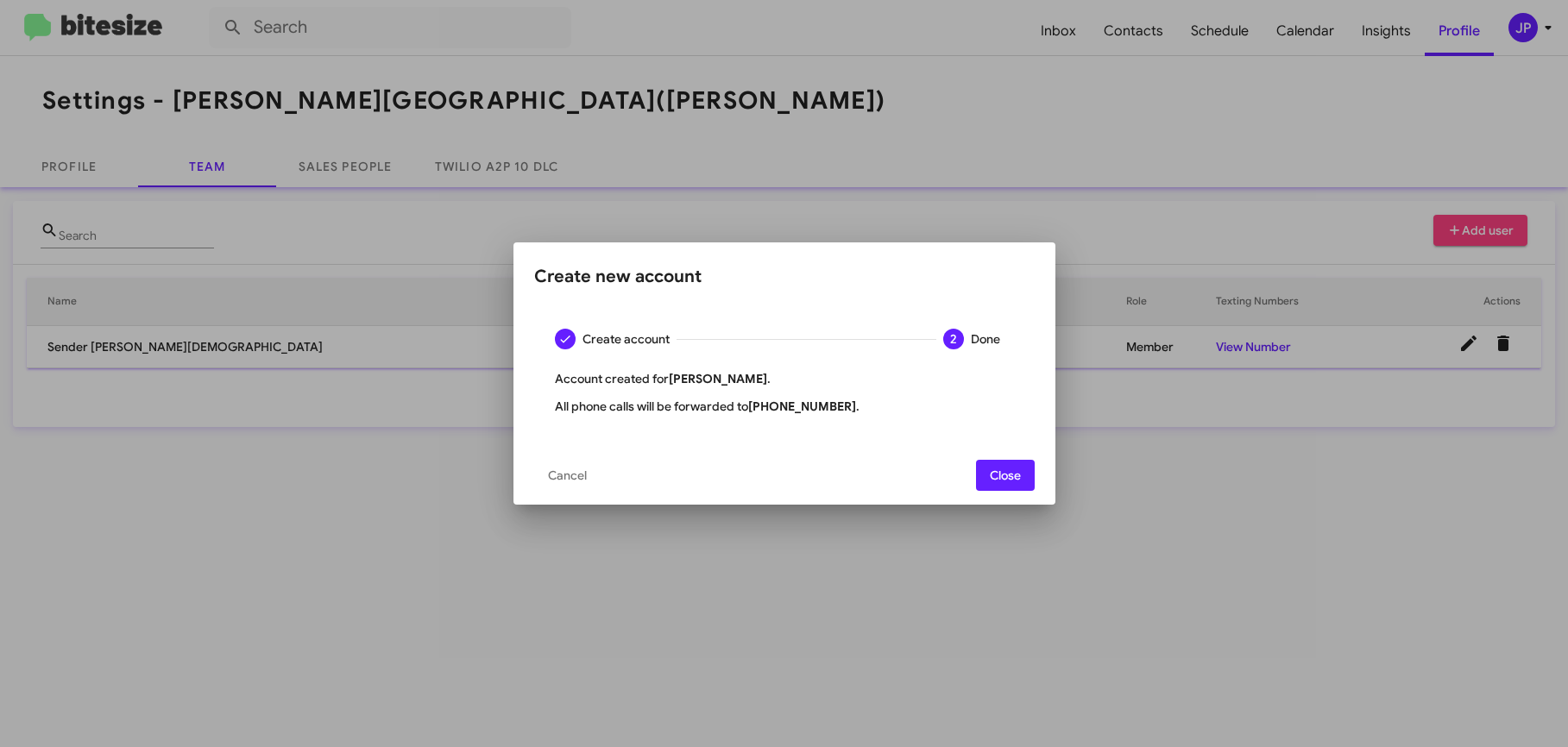
click at [1014, 475] on span "Close" at bounding box center [1005, 475] width 31 height 31
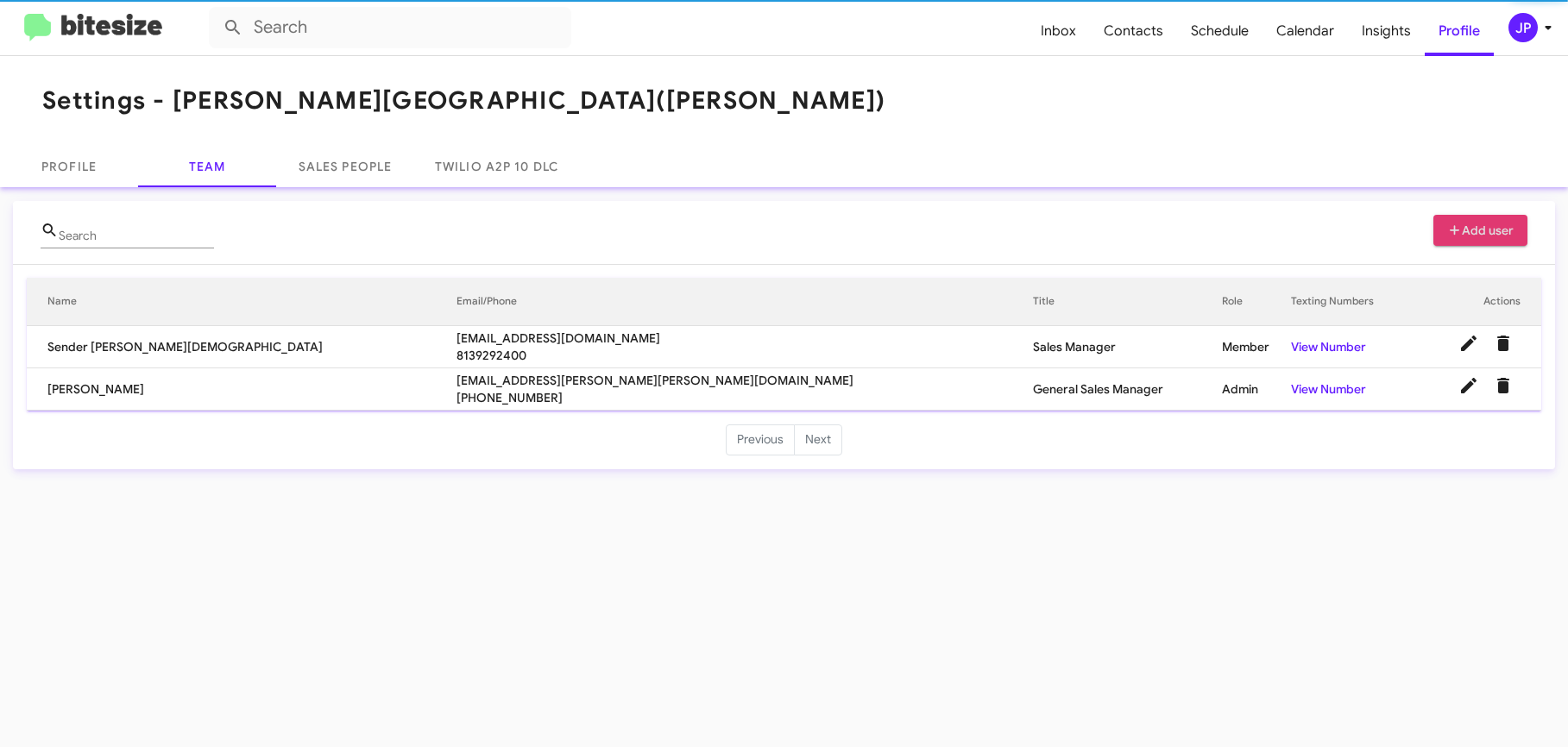
click at [1449, 230] on icon at bounding box center [1455, 230] width 15 height 12
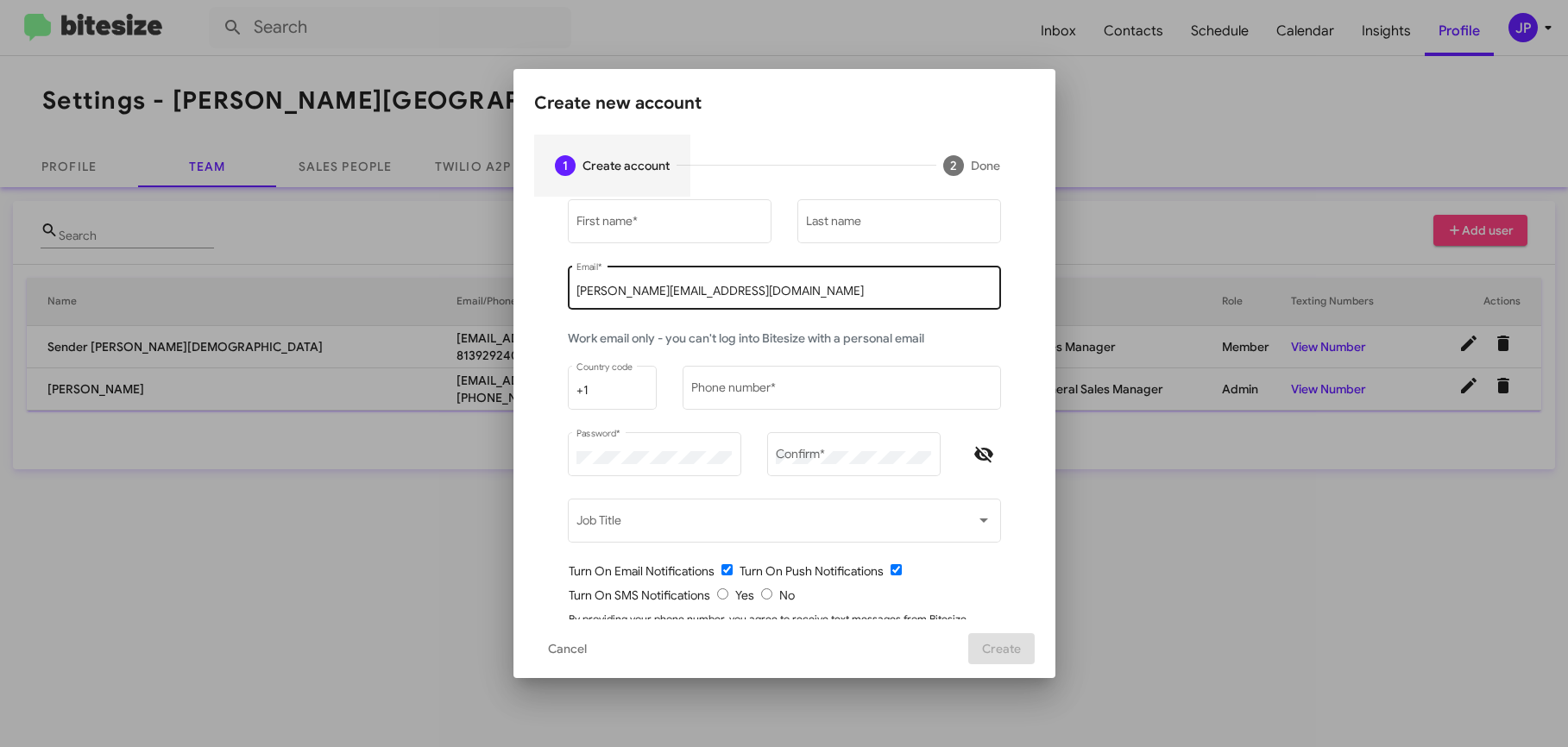
click at [659, 280] on div "jamie@bitesize.co Email *" at bounding box center [784, 286] width 415 height 48
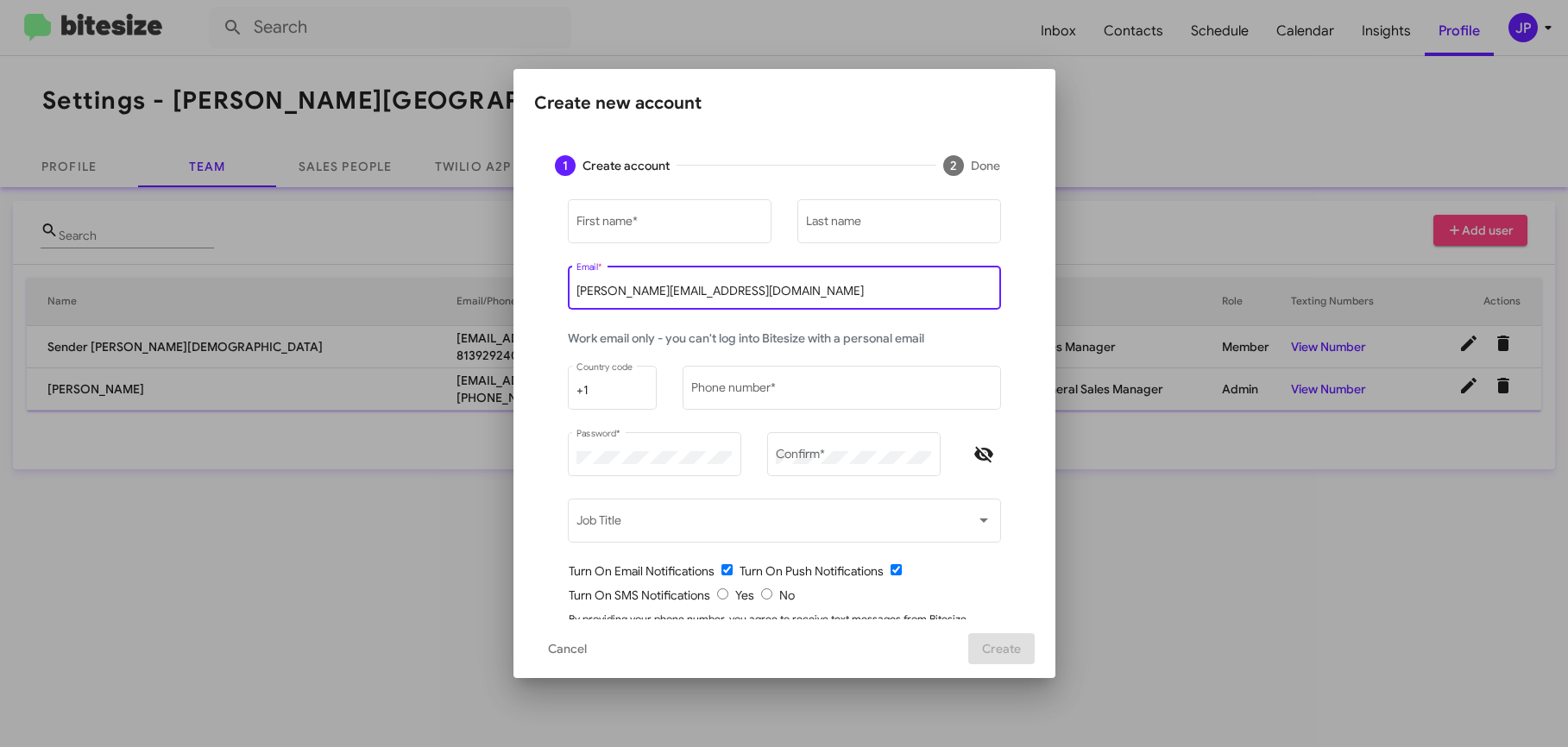
click at [660, 286] on input "[PERSON_NAME][EMAIL_ADDRESS][DOMAIN_NAME]" at bounding box center [784, 291] width 415 height 13
paste input "steven.mancuso@ferman.com"
type input "steven.mancuso@ferman.com"
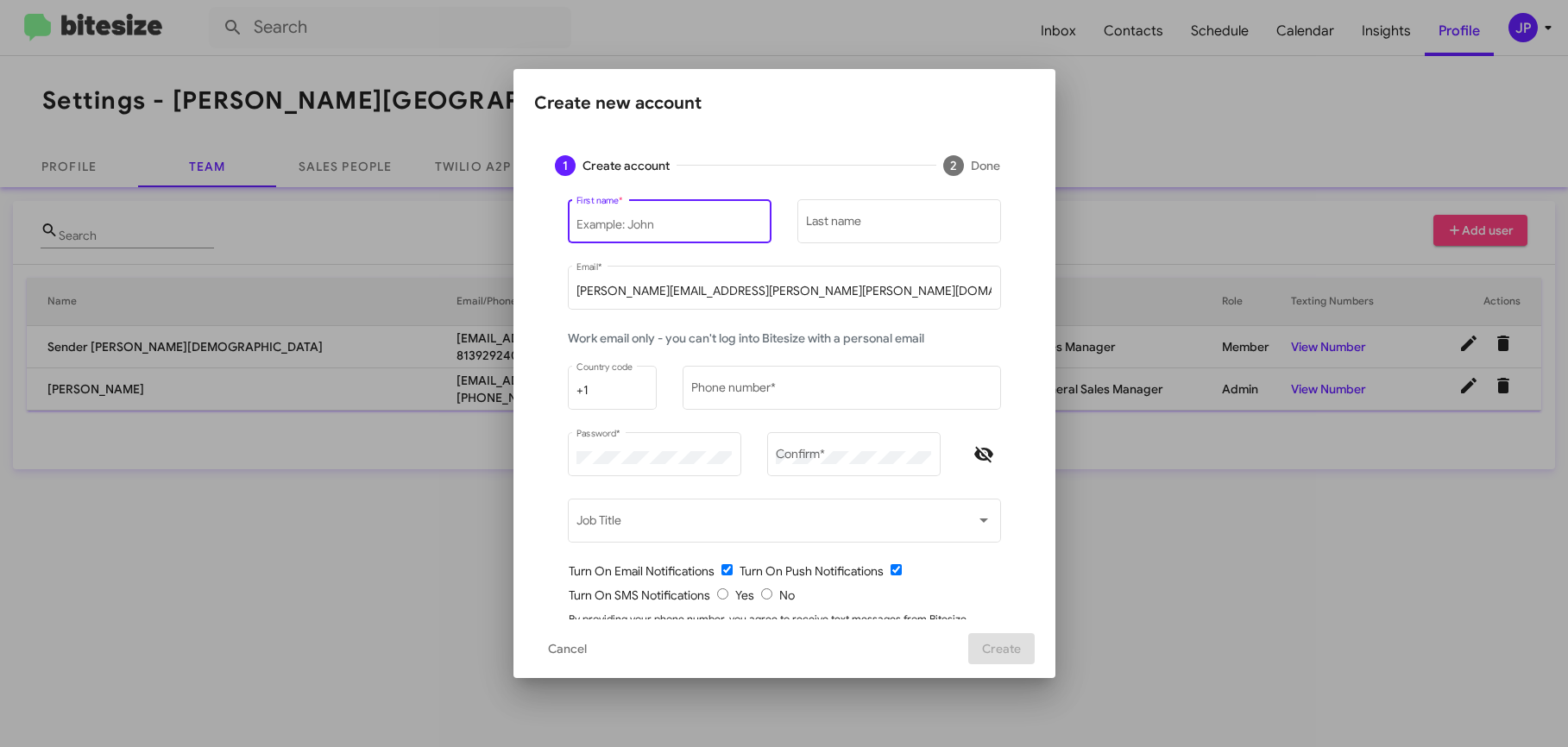
click at [633, 221] on input "First name *" at bounding box center [669, 224] width 186 height 13
type input "Steven"
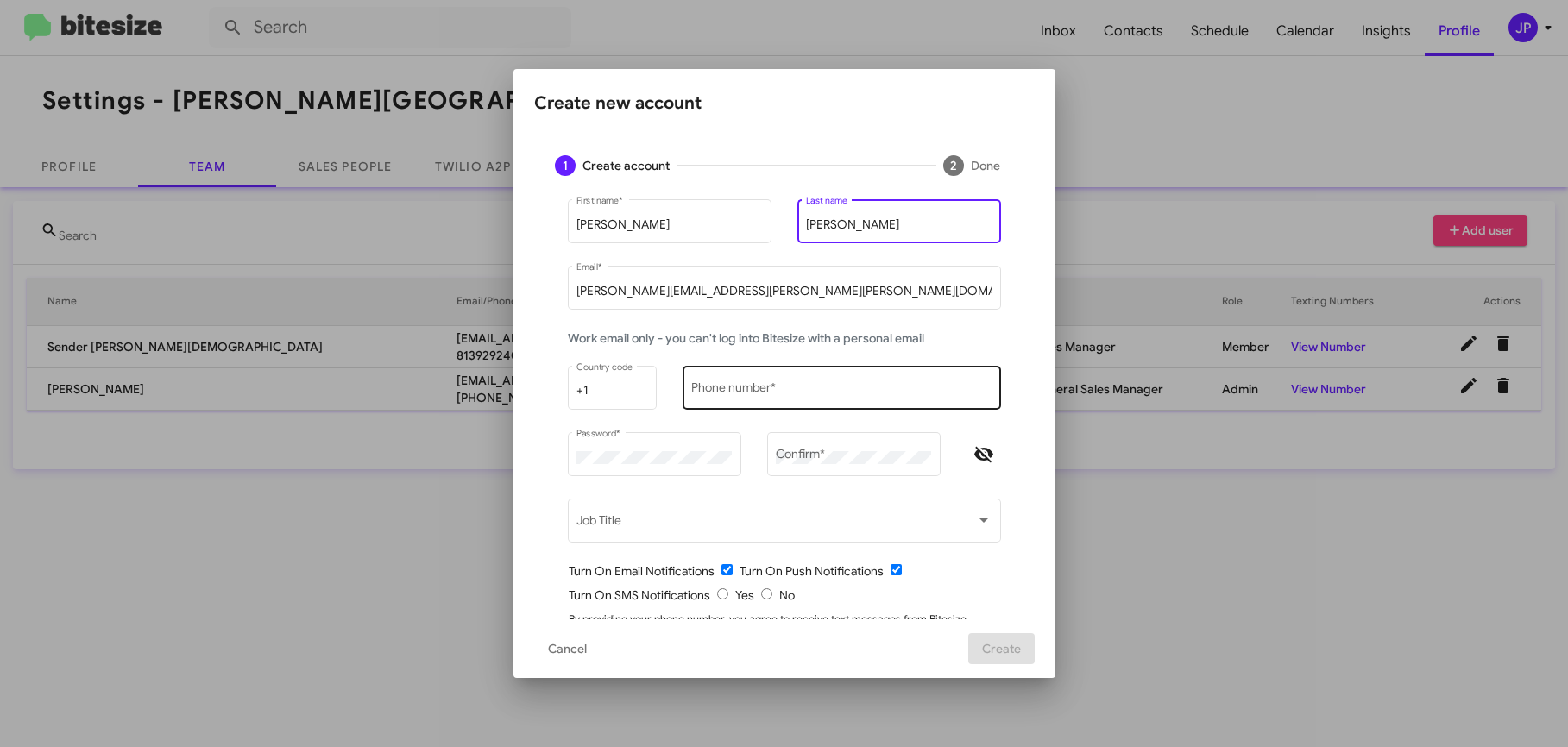
type input "Mancuso"
click at [717, 405] on div "Phone number *" at bounding box center [841, 386] width 300 height 48
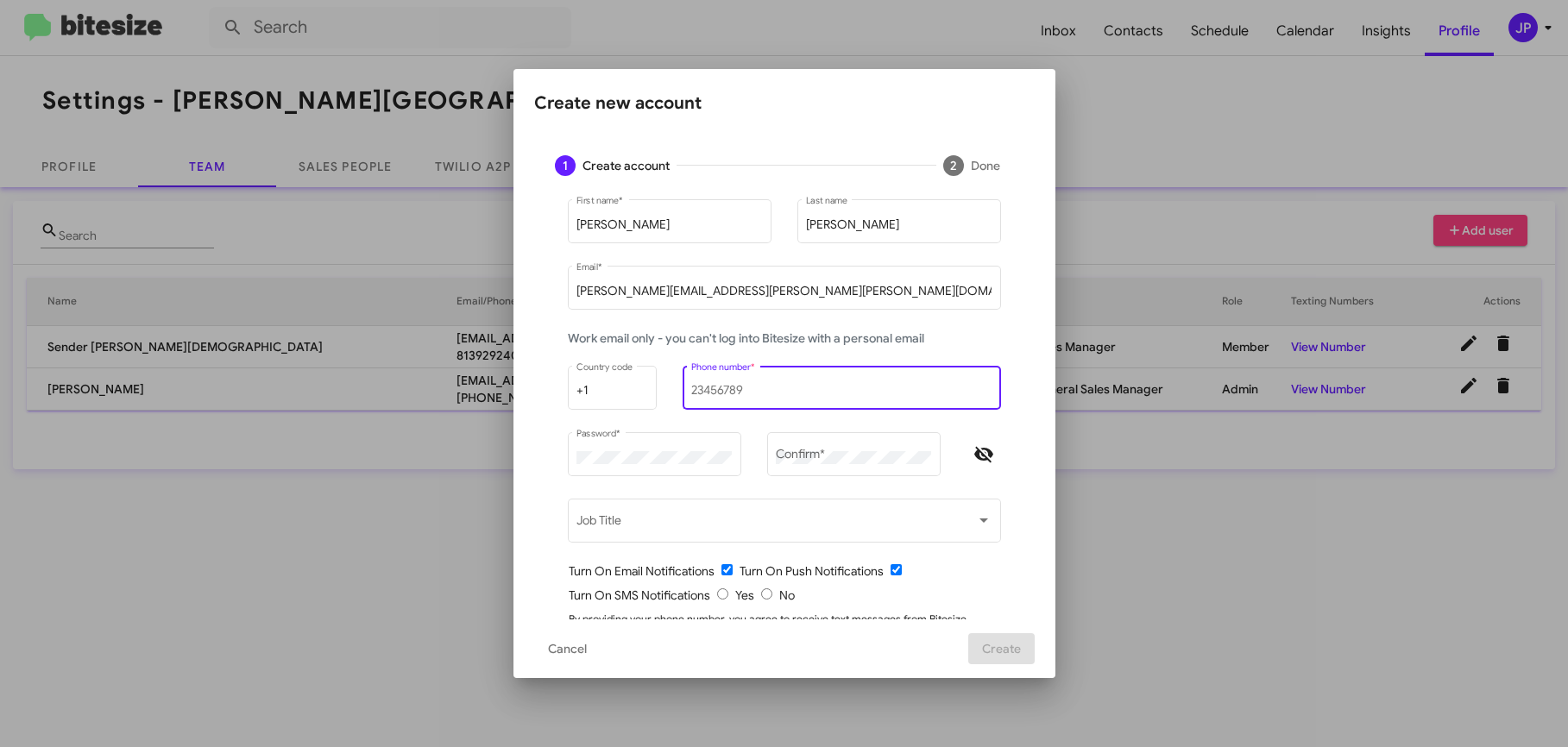
click at [725, 400] on div "Phone number *" at bounding box center [841, 386] width 300 height 48
type input "1234567890"
click at [639, 436] on div "Password *" at bounding box center [654, 453] width 155 height 48
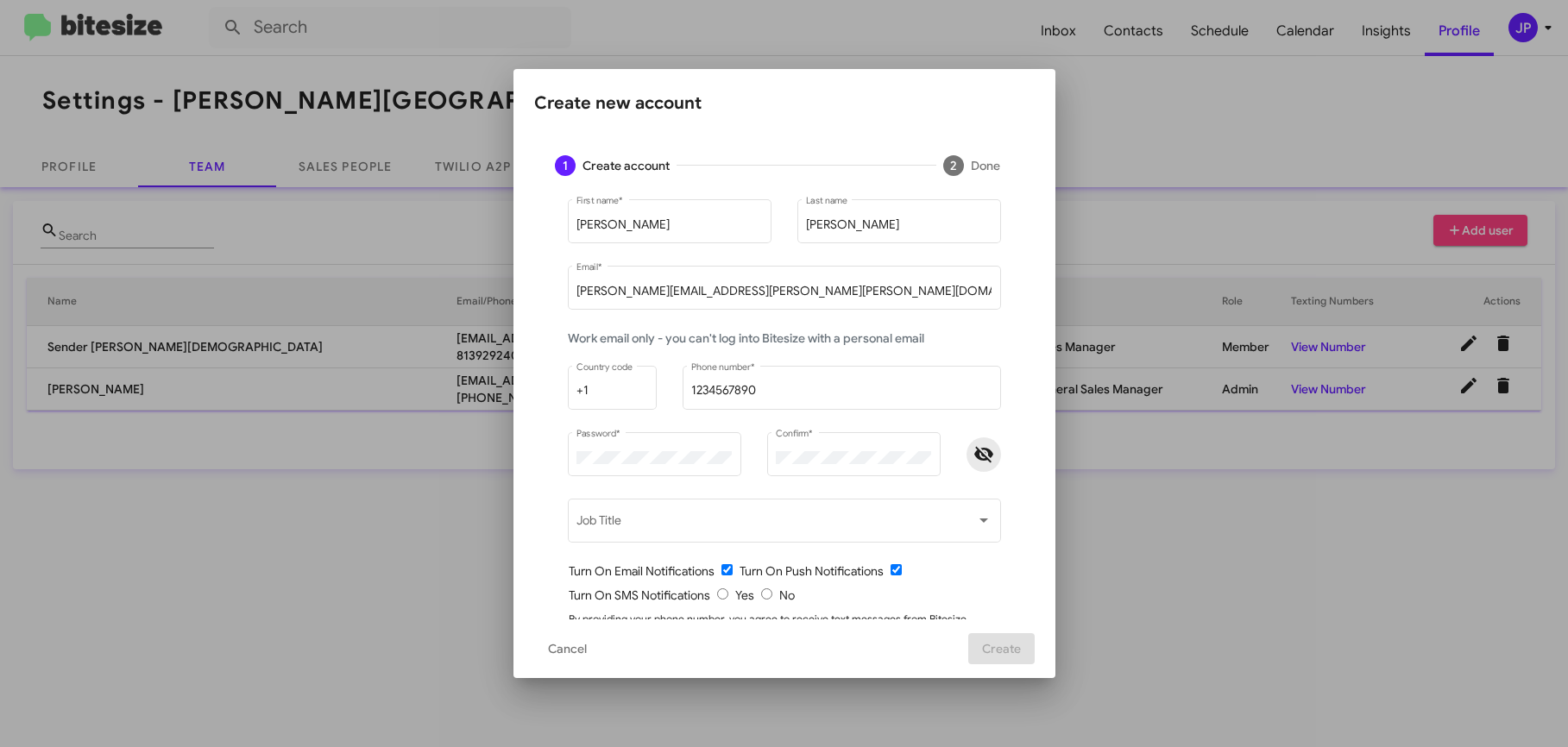
click at [974, 459] on icon "Hide password" at bounding box center [983, 454] width 19 height 15
click at [882, 527] on span at bounding box center [776, 524] width 400 height 13
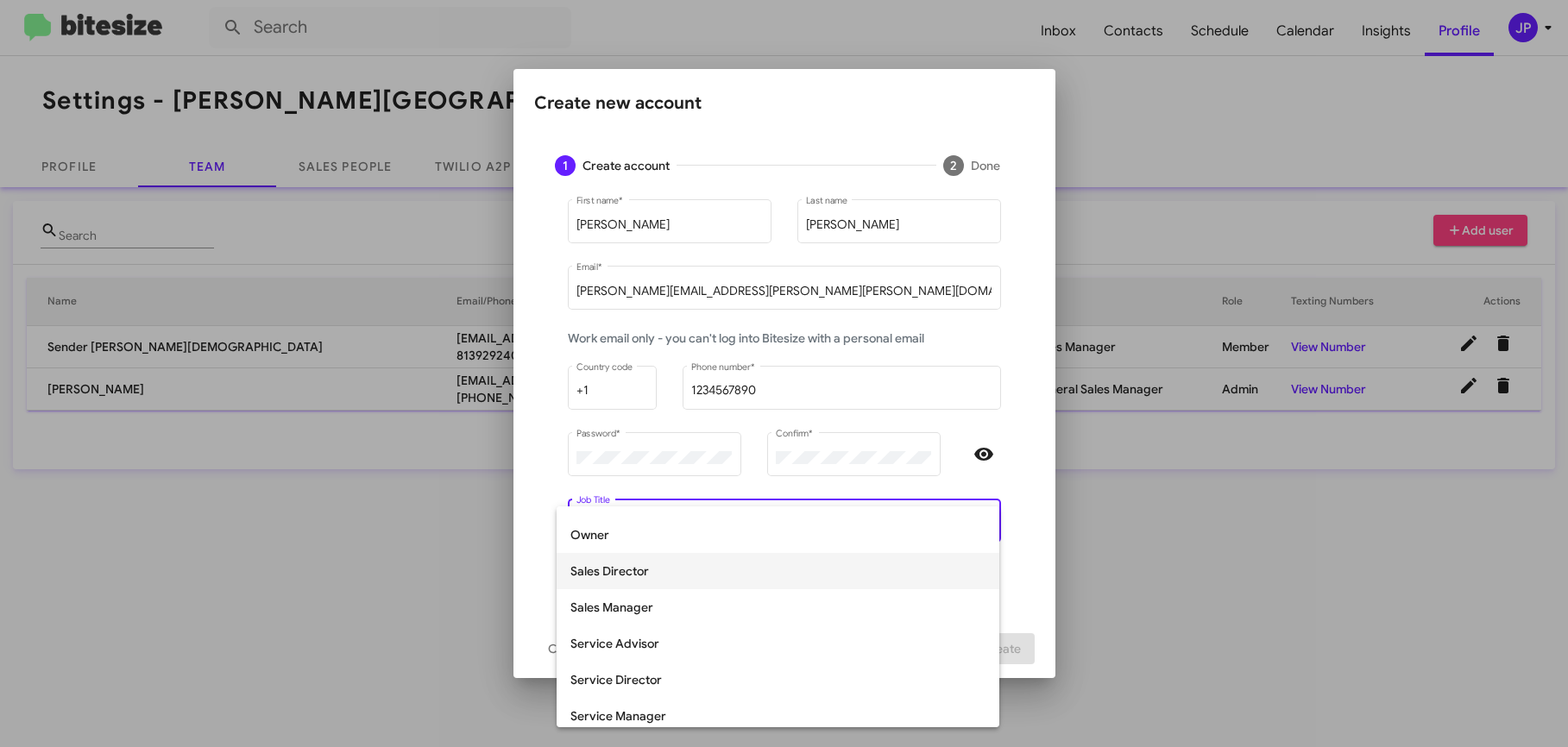
scroll to position [359, 0]
click at [801, 592] on span "Sales Manager" at bounding box center [778, 601] width 415 height 36
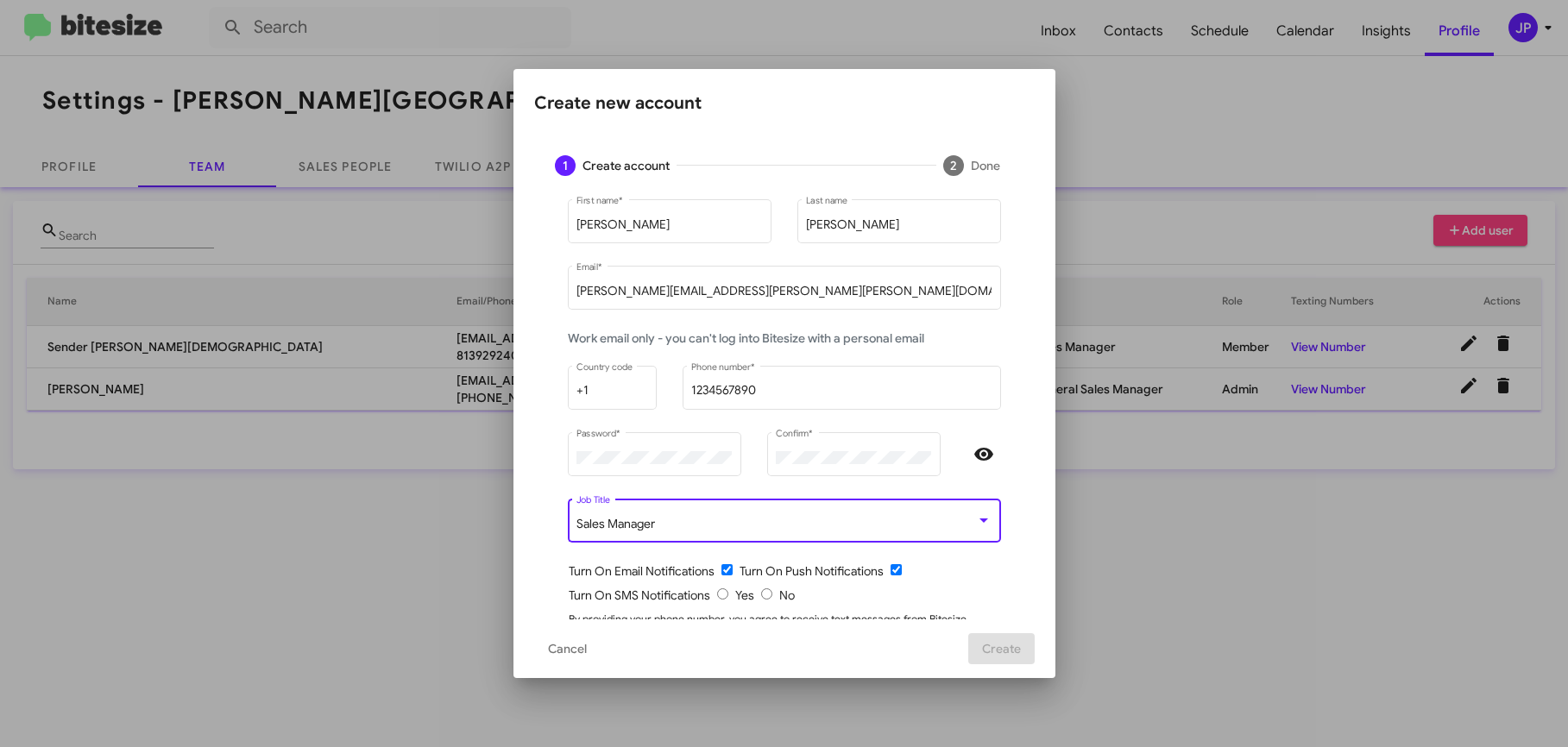
click at [917, 591] on div "Turn On SMS Notifications Yes No" at bounding box center [791, 595] width 445 height 17
click at [762, 598] on input "radio" at bounding box center [767, 594] width 11 height 11
radio input "true"
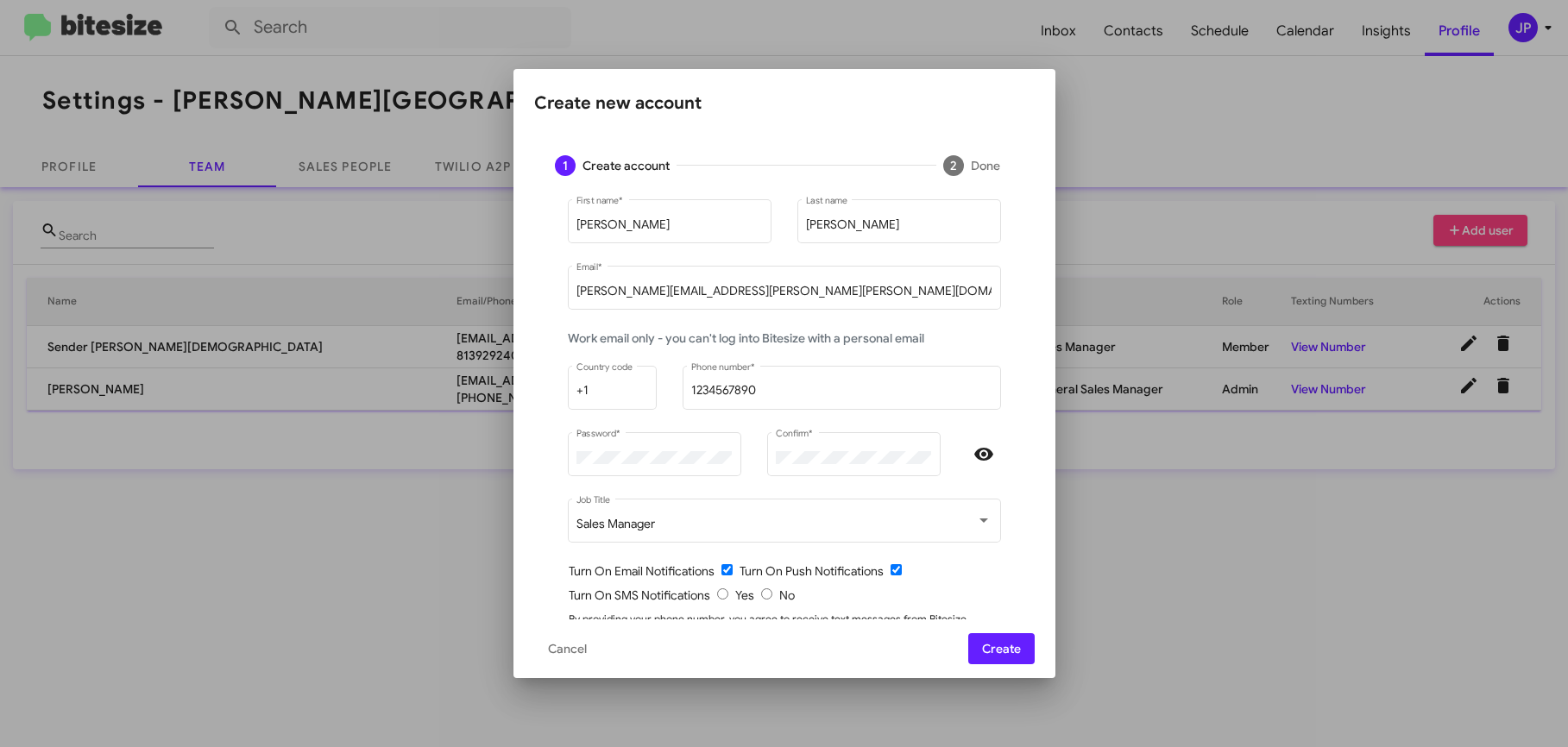
click at [901, 593] on div "Turn On SMS Notifications Yes No" at bounding box center [791, 595] width 445 height 17
click at [987, 592] on div "Turn On SMS Notifications Yes No" at bounding box center [791, 595] width 445 height 17
click at [1012, 656] on span "Create" at bounding box center [1001, 648] width 39 height 31
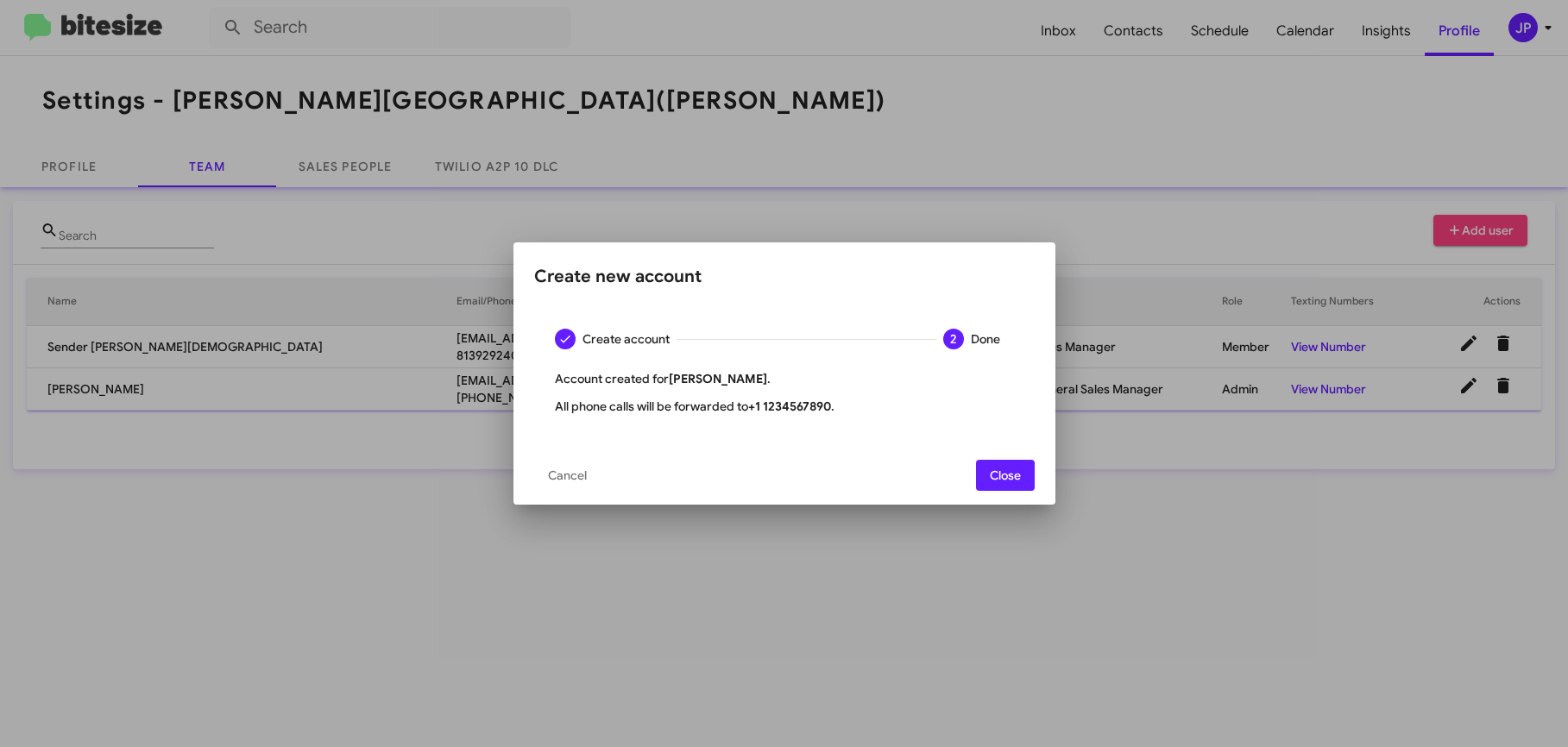
click at [1034, 485] on button "Close" at bounding box center [1005, 475] width 58 height 31
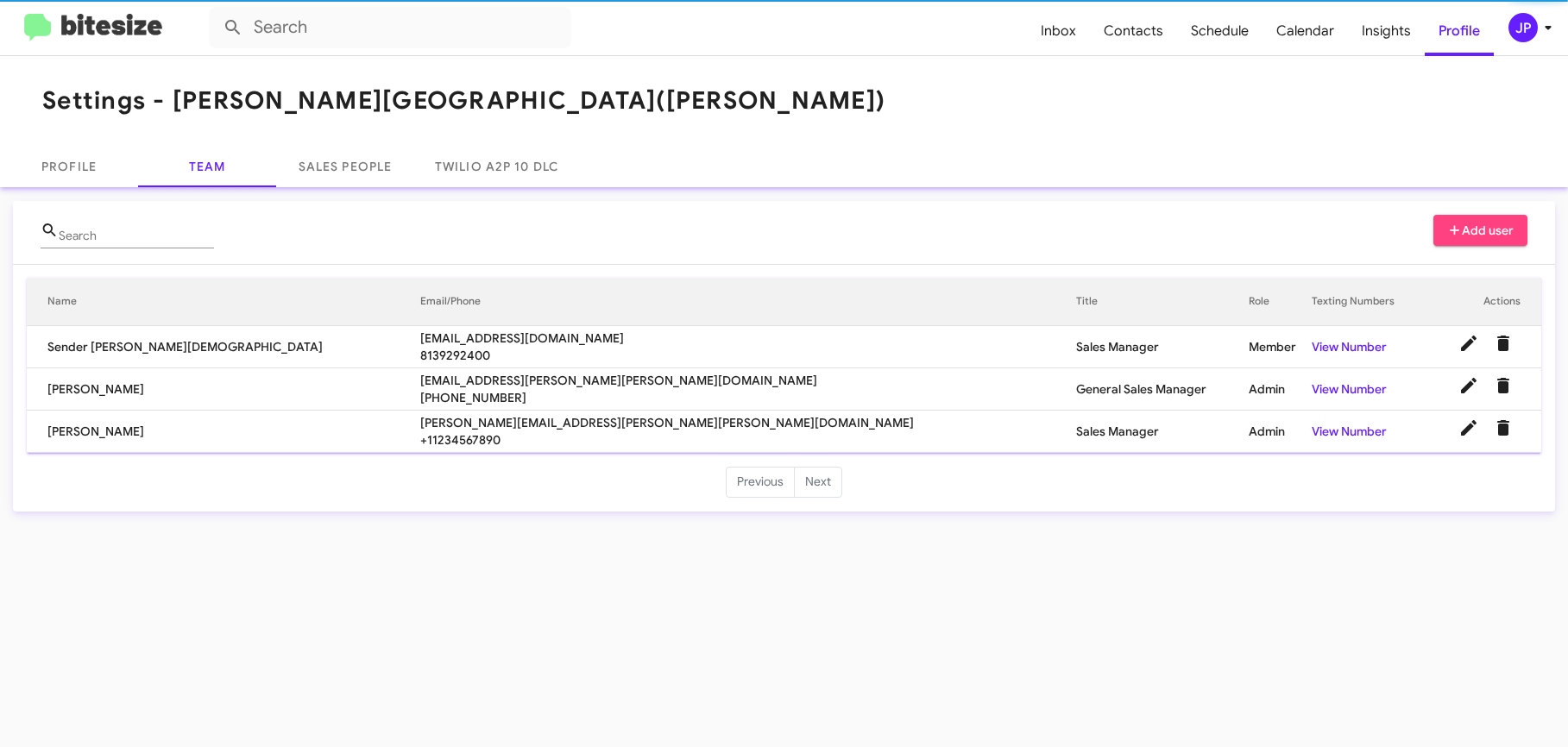
drag, startPoint x: 949, startPoint y: 231, endPoint x: 1050, endPoint y: 221, distance: 101.5
click at [954, 231] on div "Search Add user" at bounding box center [784, 239] width 1487 height 49
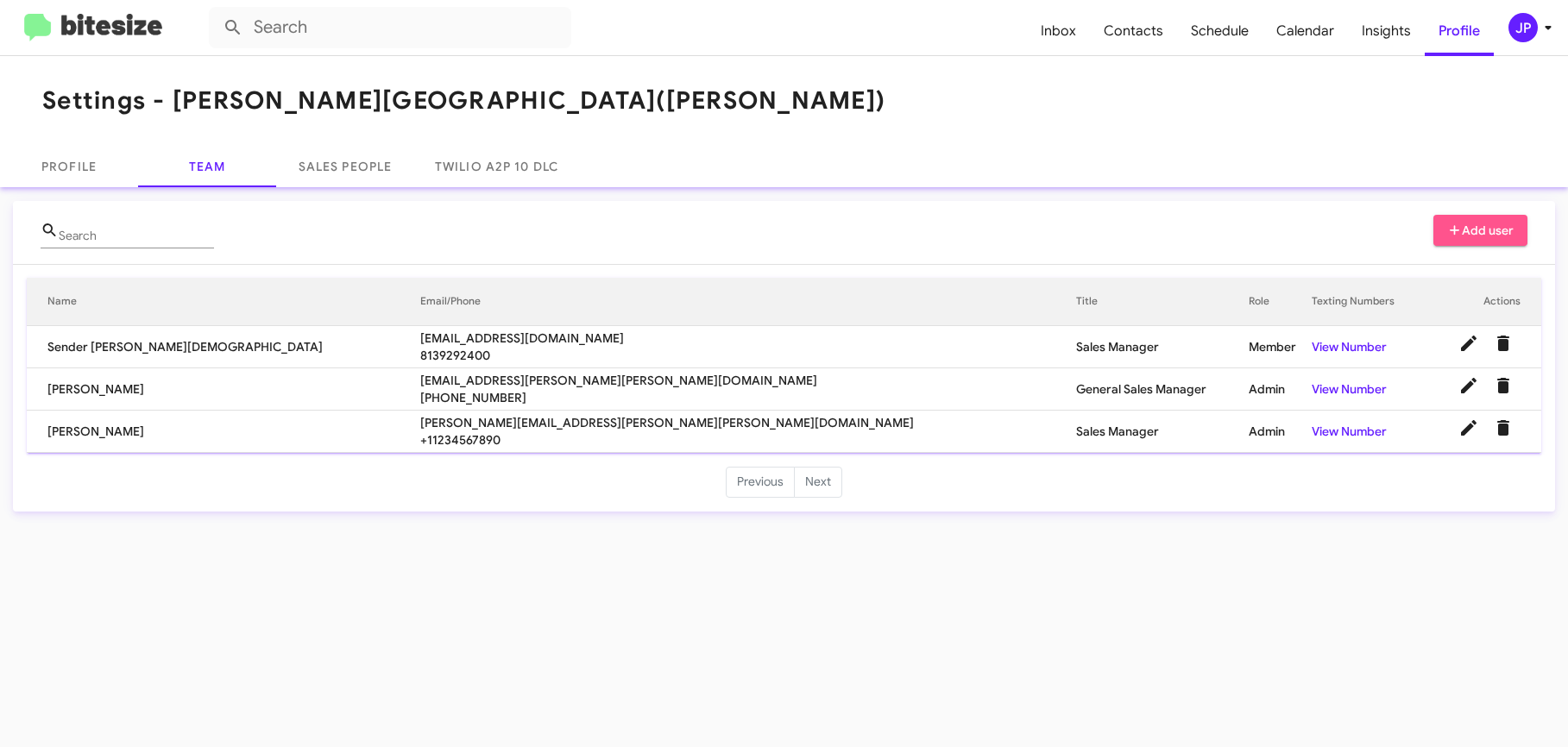
click at [1451, 218] on span "Add user" at bounding box center [1481, 230] width 67 height 31
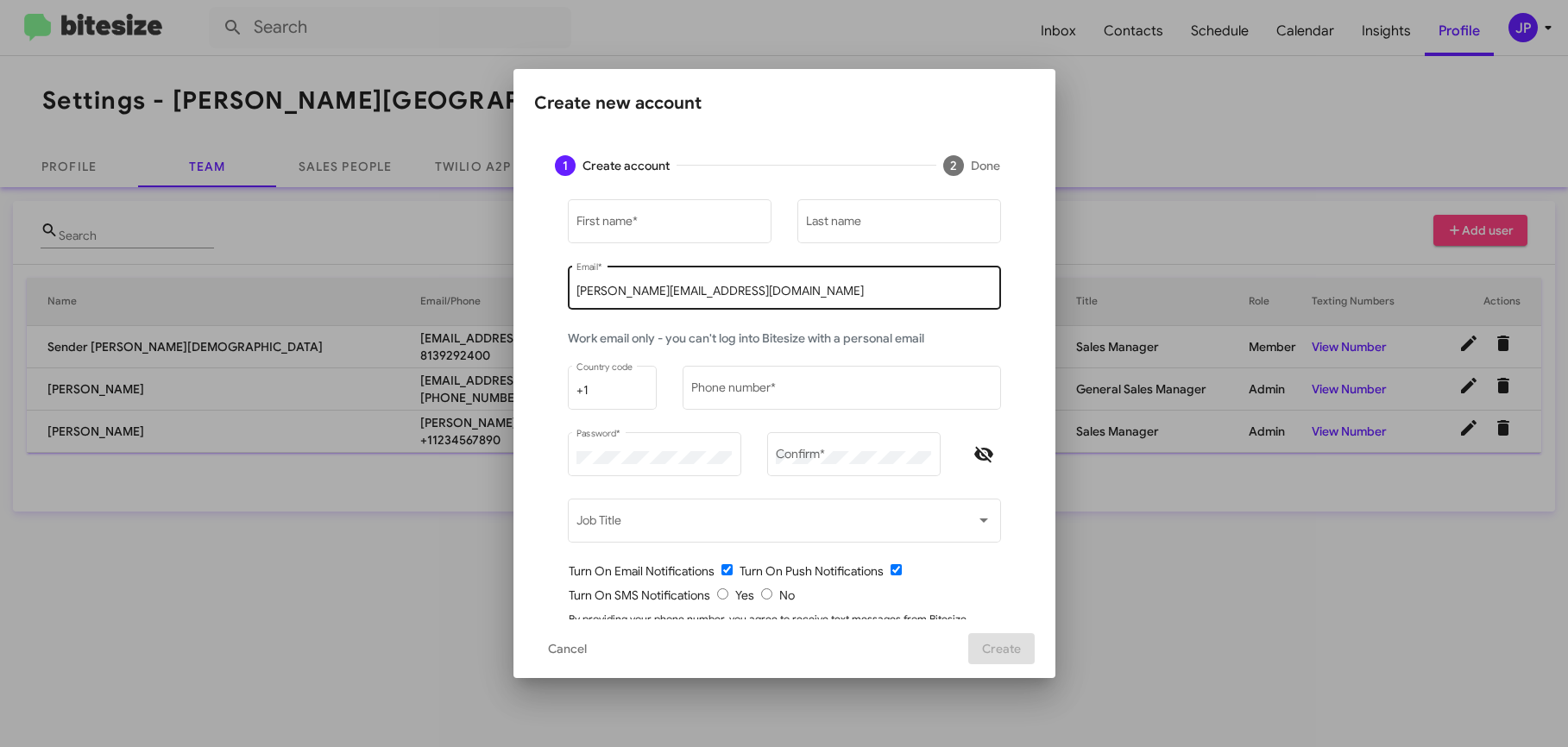
click at [633, 299] on div "jamie@bitesize.co Email *" at bounding box center [784, 286] width 415 height 48
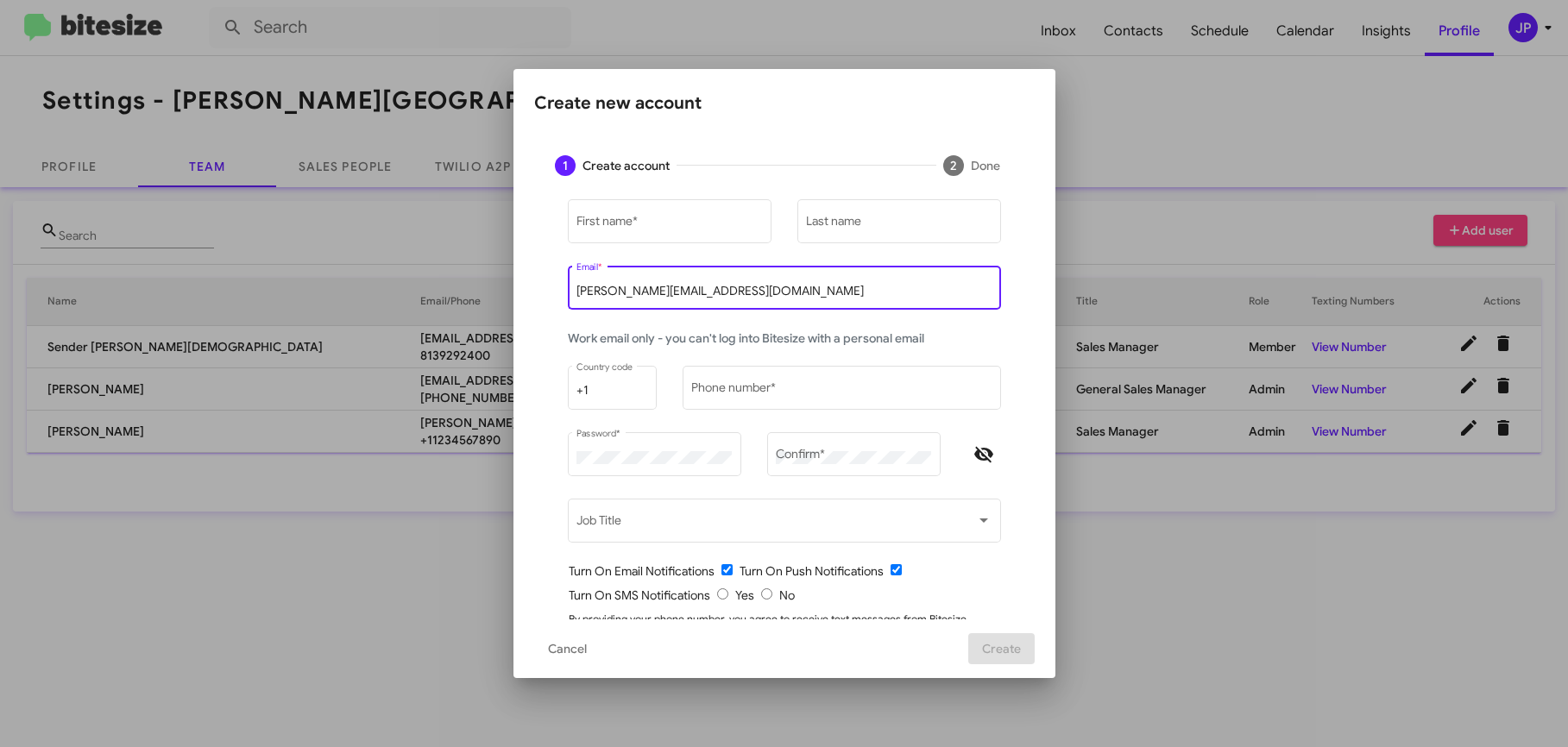
click at [632, 292] on input "[PERSON_NAME][EMAIL_ADDRESS][DOMAIN_NAME]" at bounding box center [784, 291] width 415 height 13
paste input "erin.hernandez@ferman.com"
type input "erin.hernandez@ferman.com"
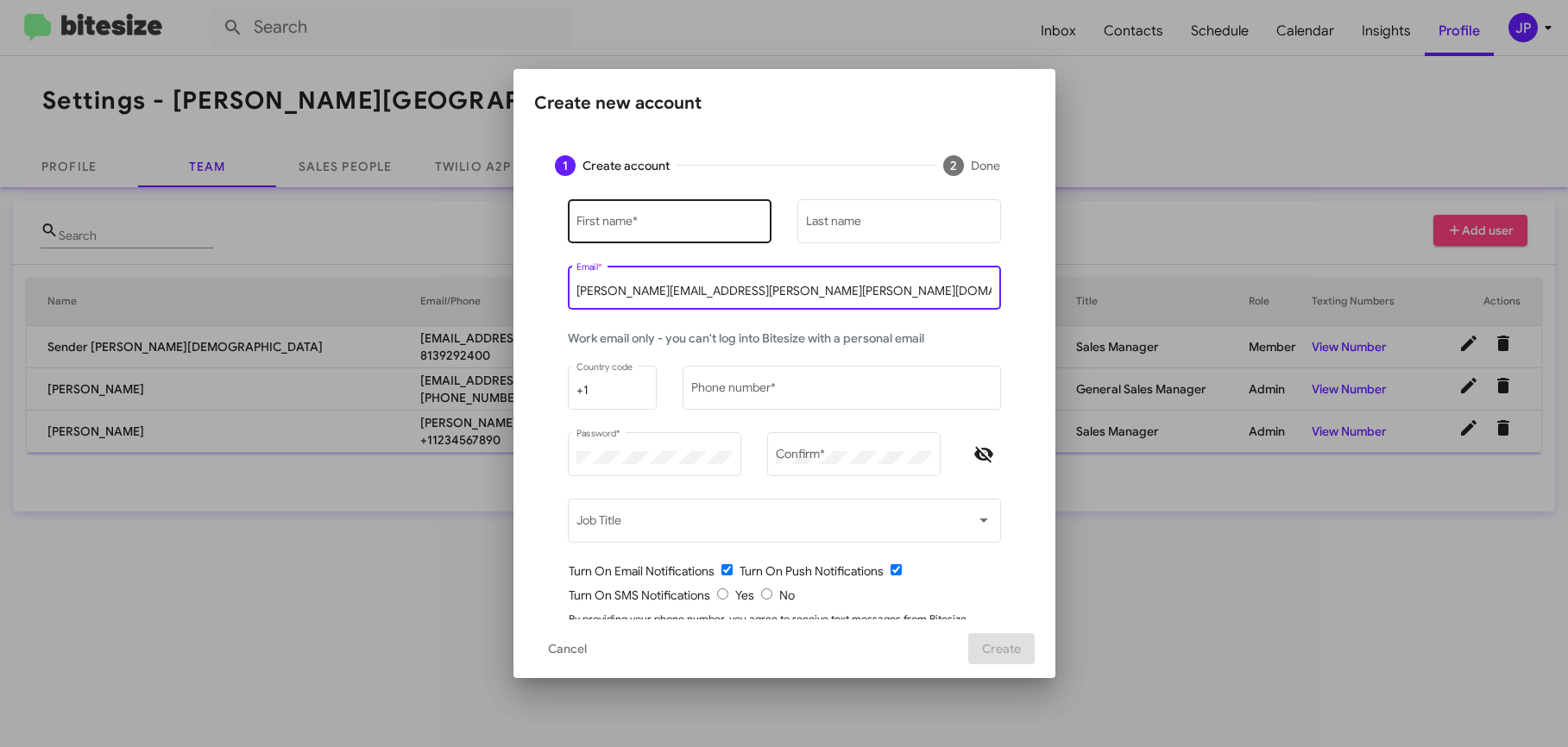
click at [664, 234] on div "First name *" at bounding box center [669, 220] width 186 height 48
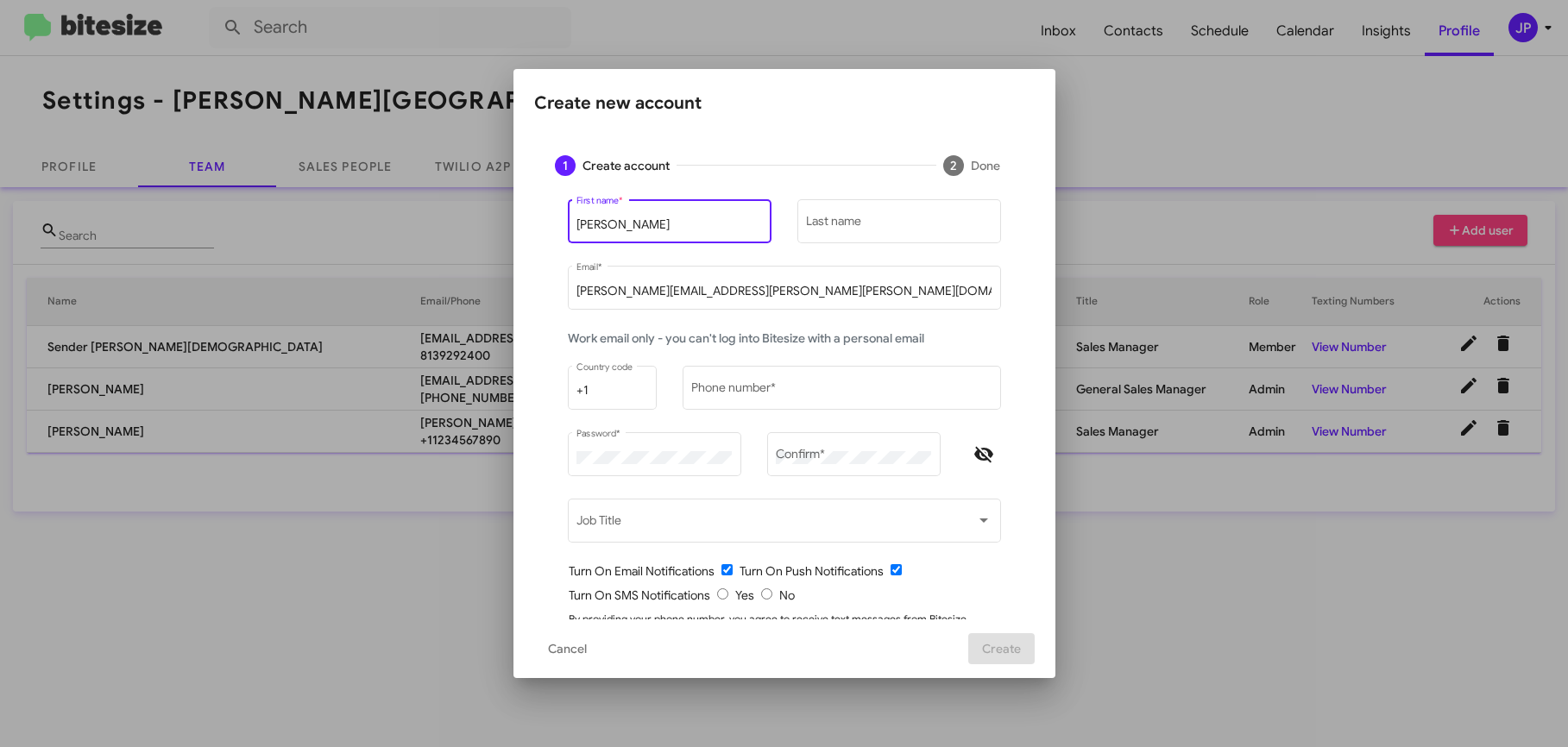
type input "Erin"
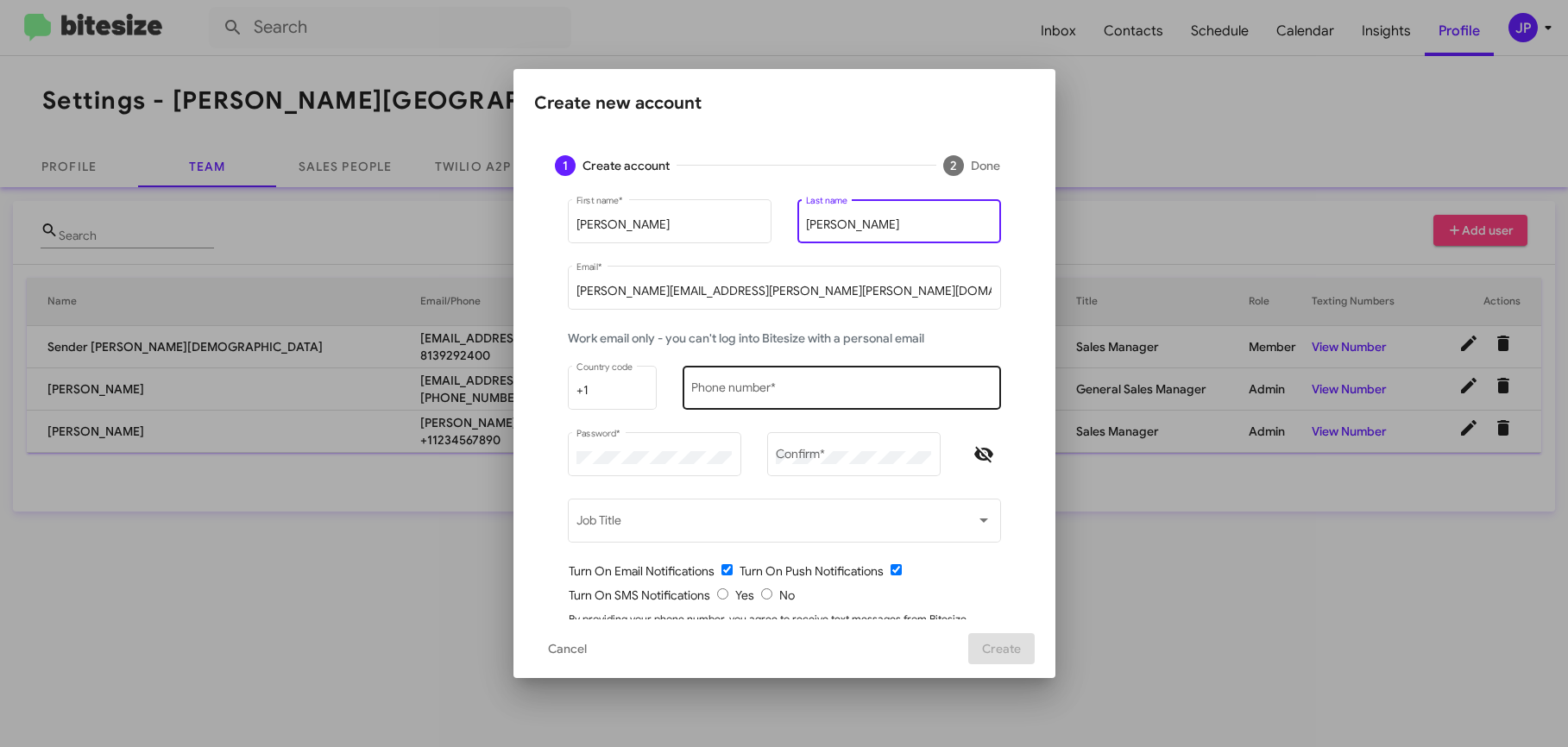
type input "Hernandez"
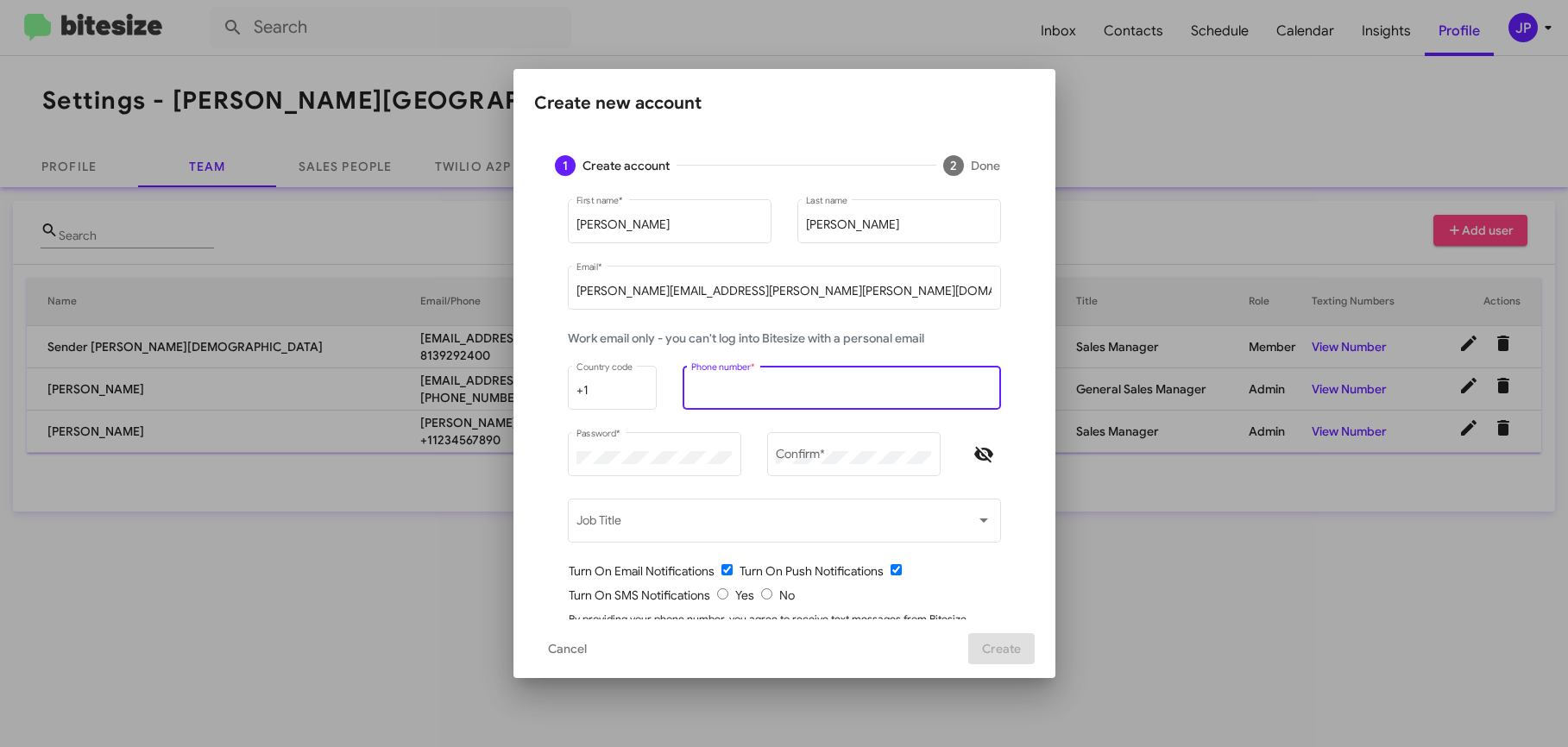
click at [728, 392] on input "Phone number *" at bounding box center [841, 391] width 300 height 13
type input "1234567890"
click at [664, 447] on div "Password *" at bounding box center [654, 453] width 155 height 48
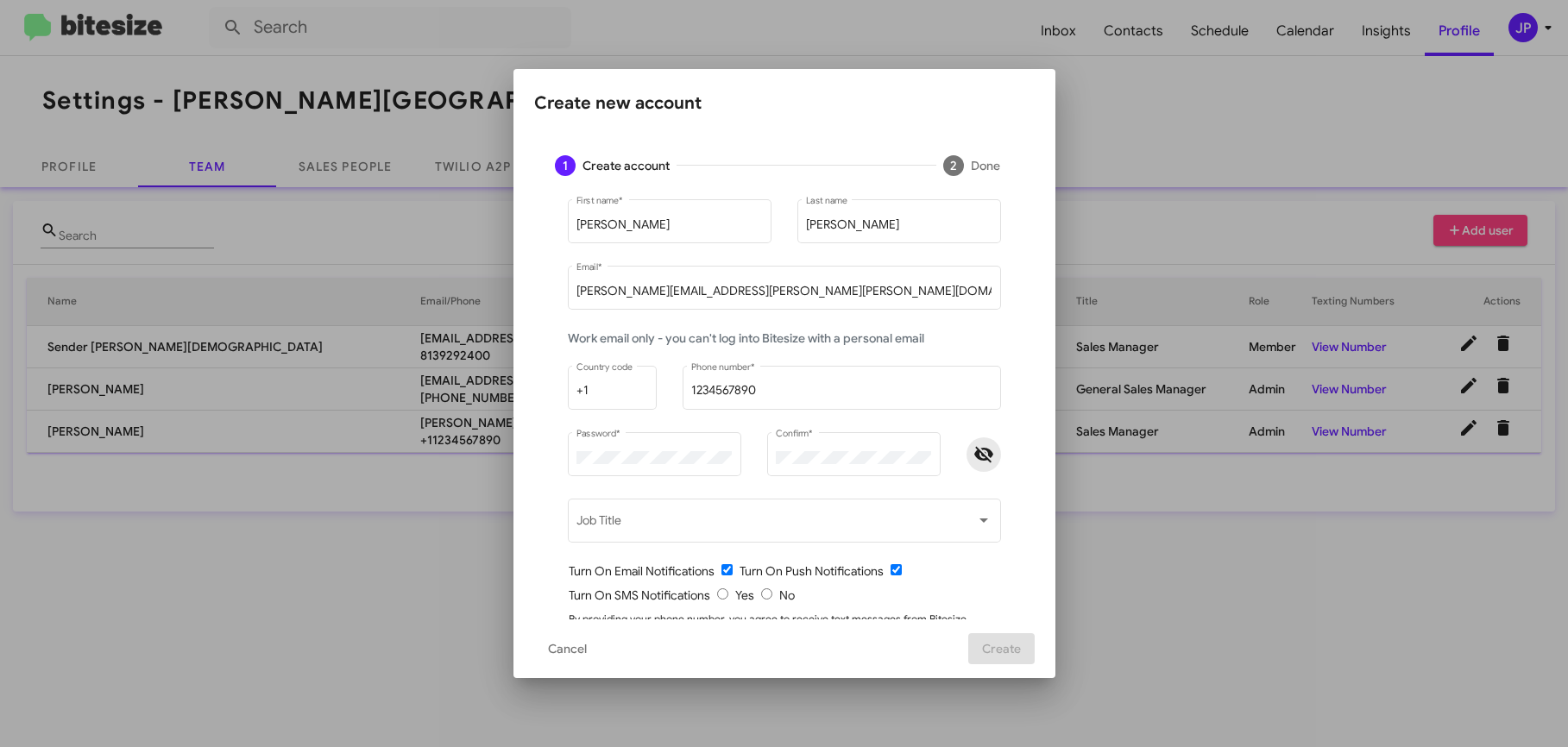
click at [966, 453] on span "Hide password" at bounding box center [983, 454] width 34 height 21
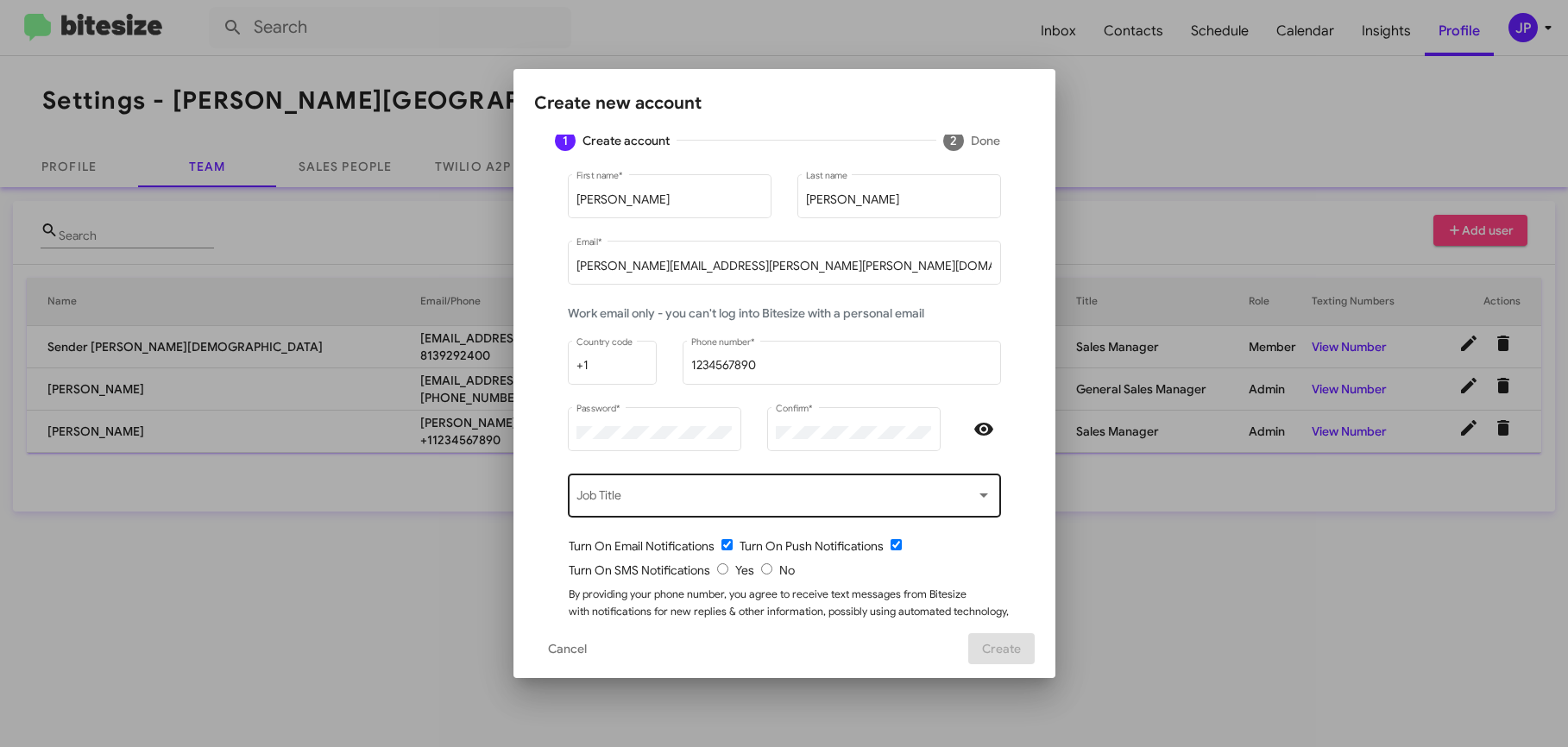
scroll to position [26, 0]
click at [878, 496] on span at bounding box center [776, 498] width 400 height 13
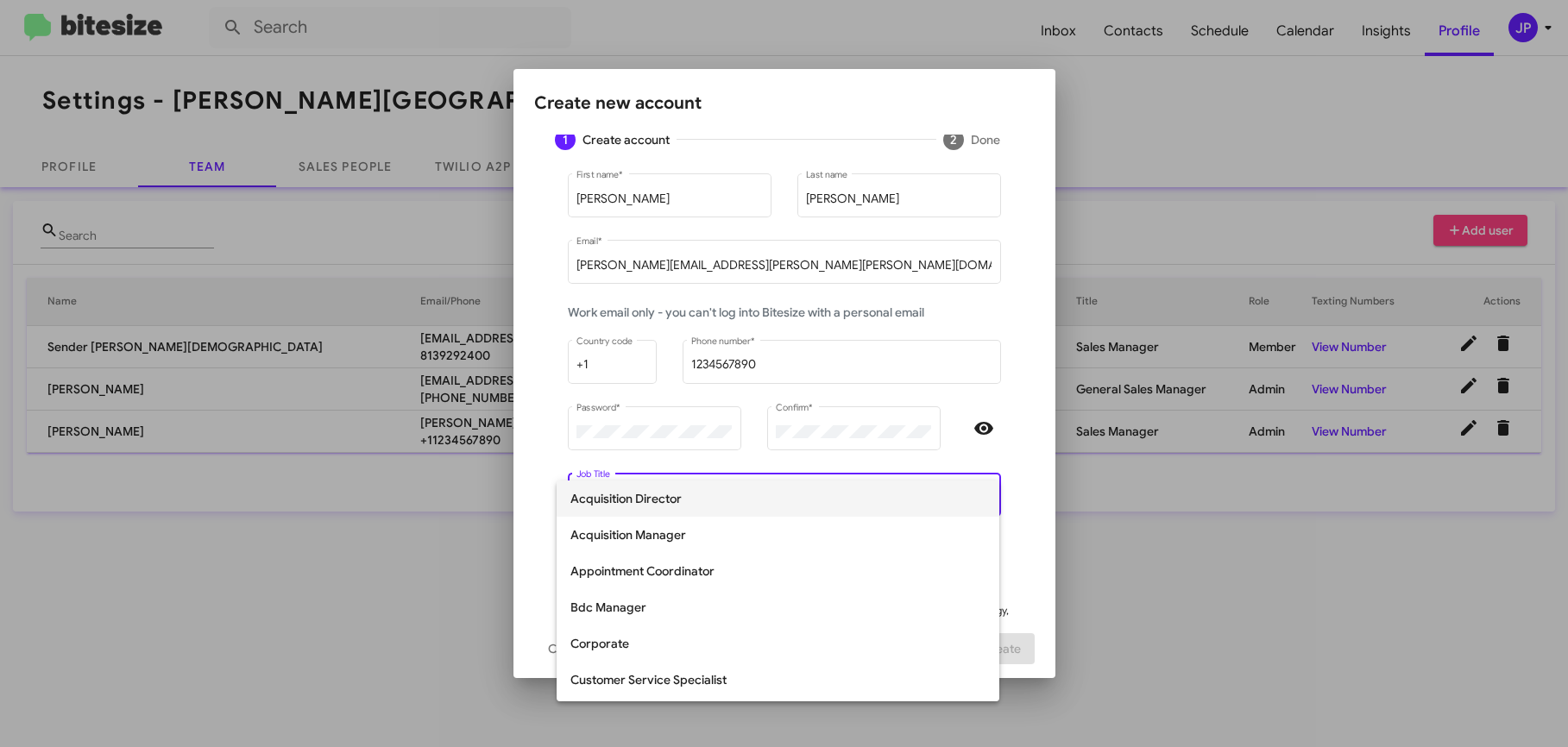
click at [983, 372] on div at bounding box center [784, 374] width 1568 height 747
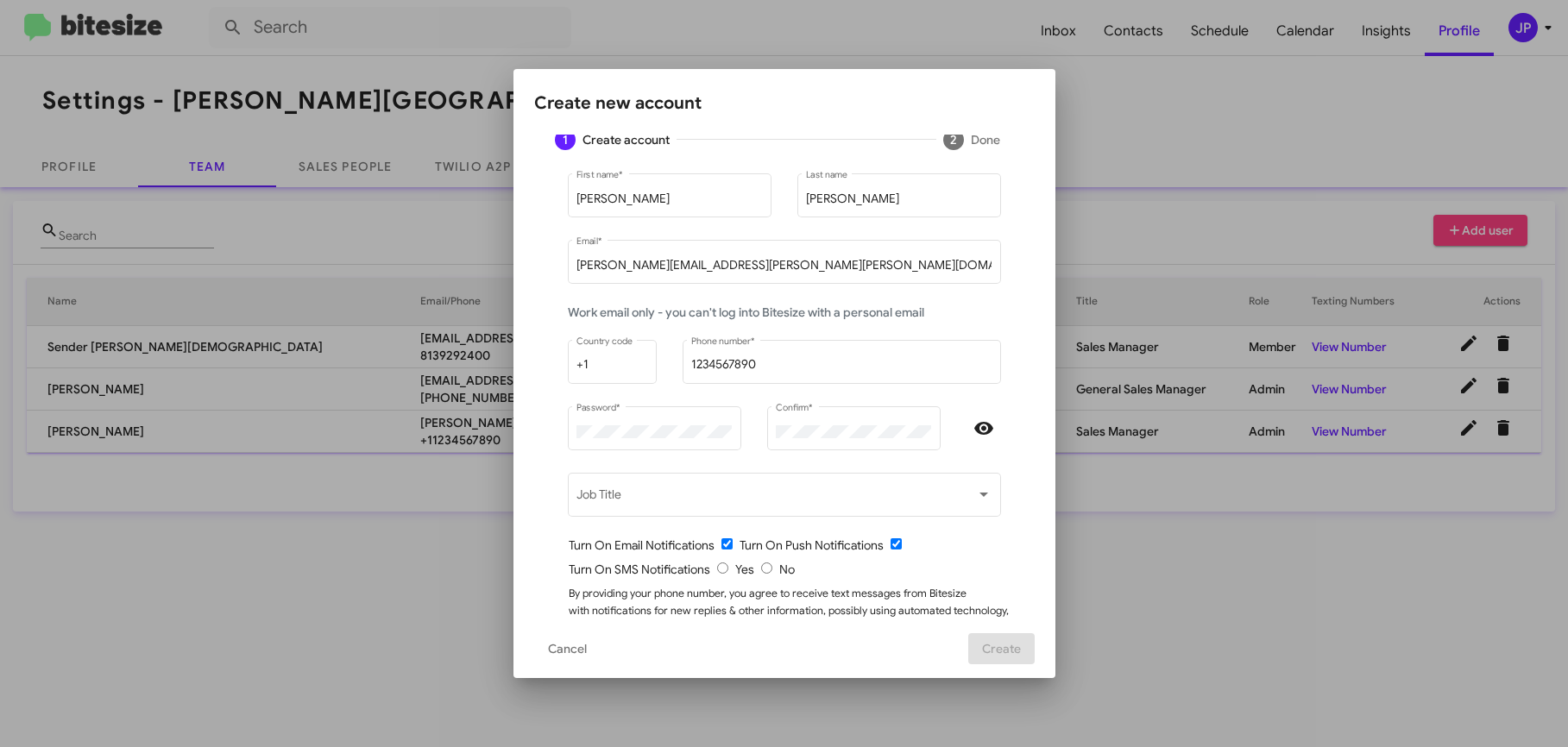
click at [762, 572] on input "radio" at bounding box center [767, 568] width 11 height 11
radio input "true"
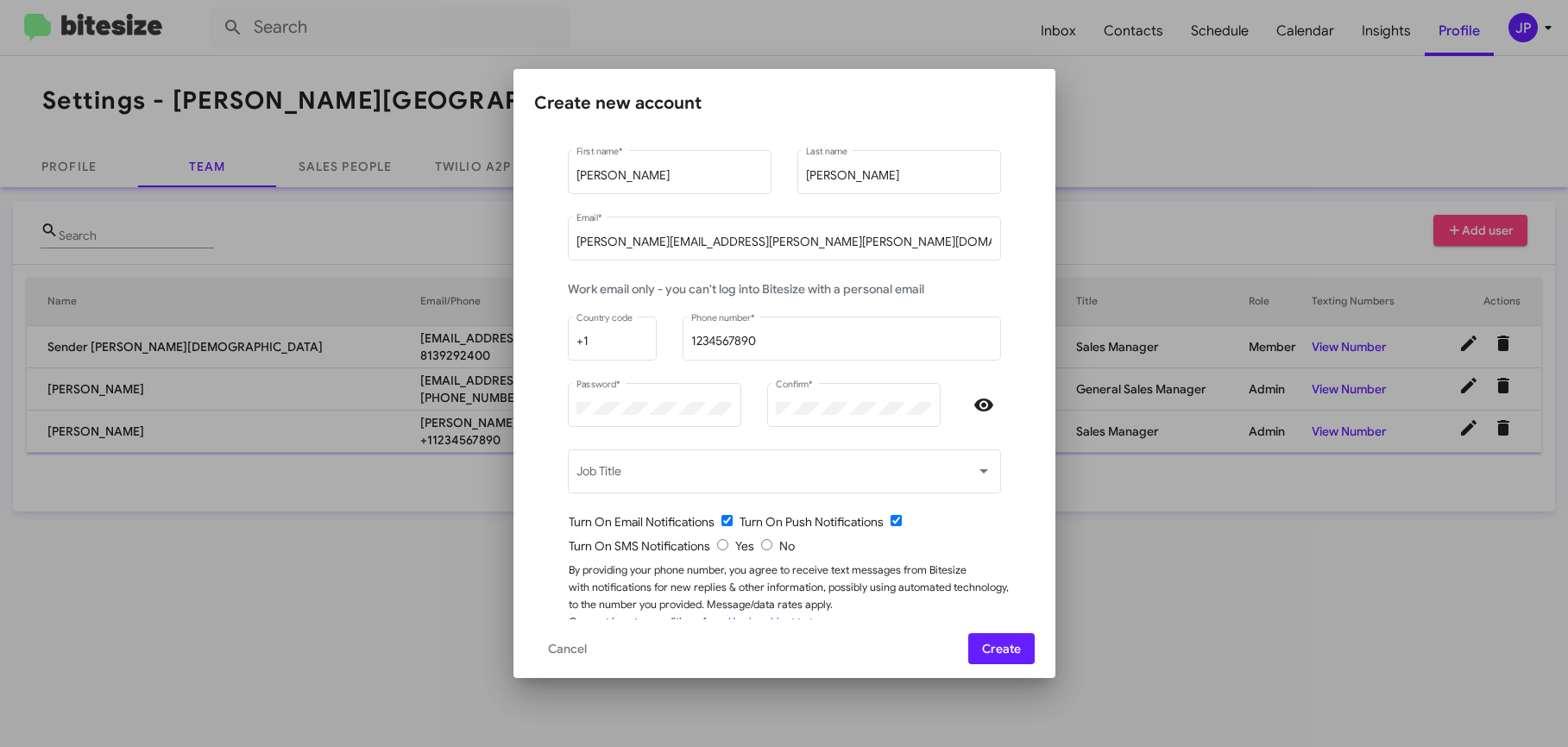
scroll to position [80, 0]
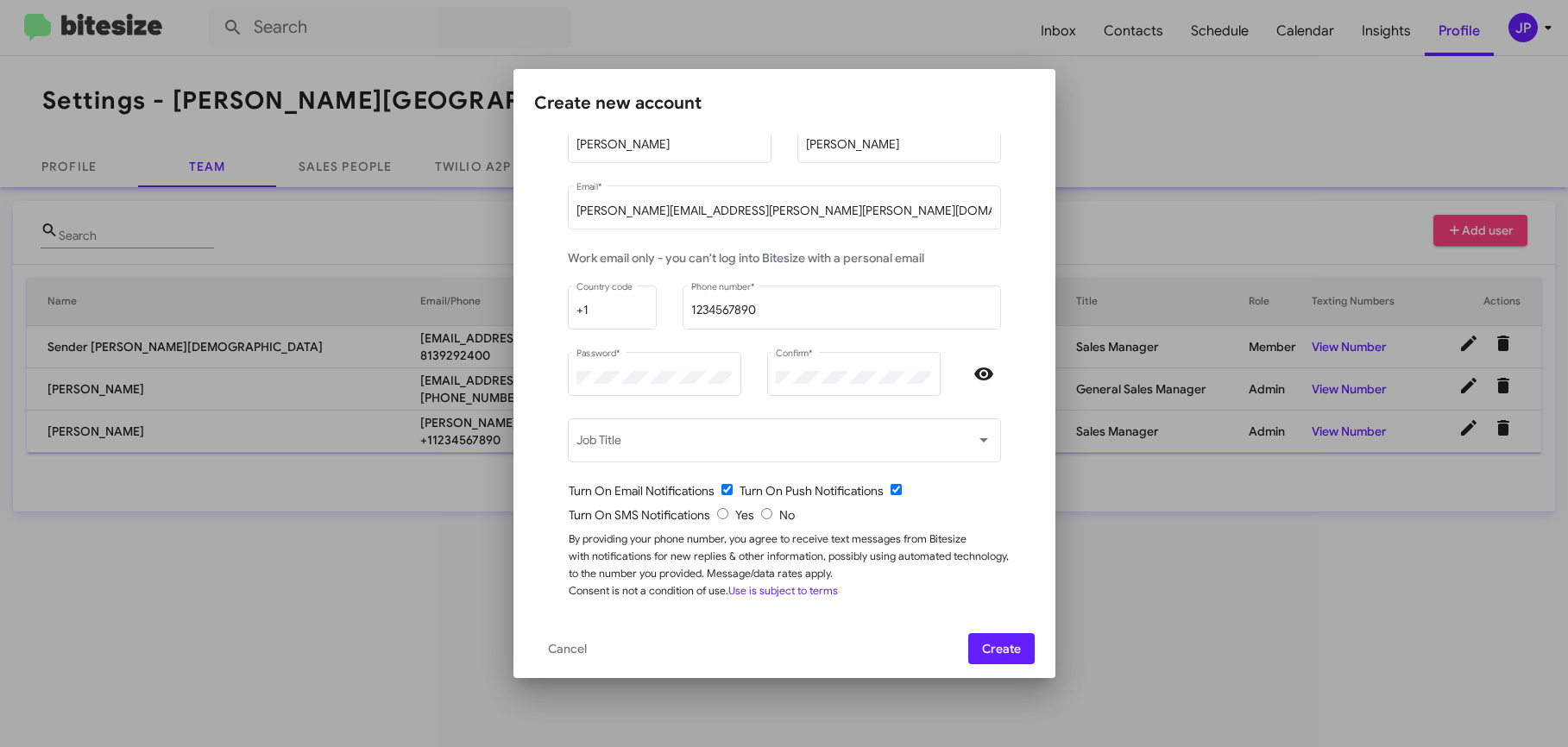
click at [1002, 665] on mat-dialog-actions "Cancel Create" at bounding box center [784, 648] width 500 height 58
click at [1000, 649] on span "Create" at bounding box center [1001, 648] width 39 height 31
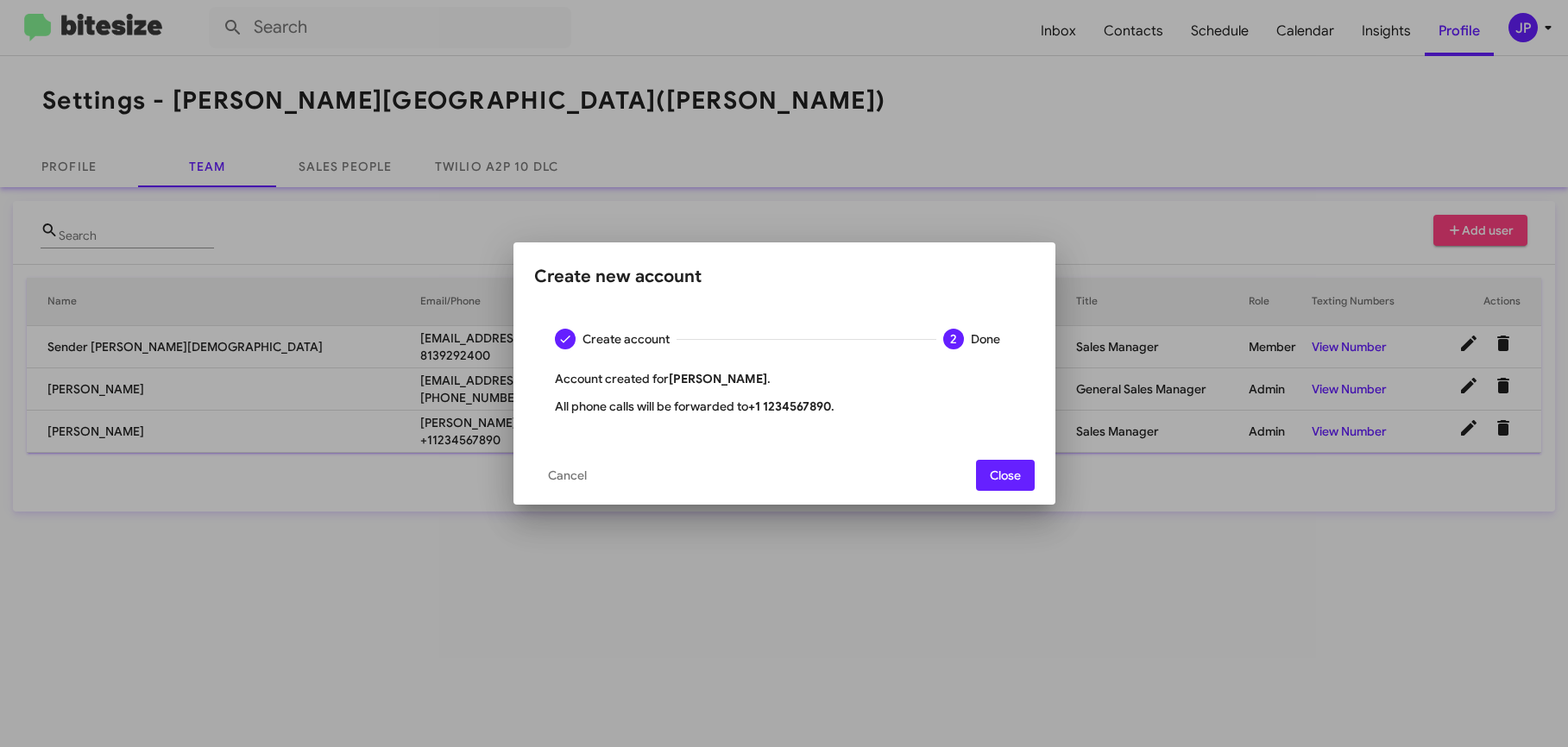
drag, startPoint x: 1009, startPoint y: 481, endPoint x: 1188, endPoint y: 411, distance: 192.2
click at [1009, 480] on span "Close" at bounding box center [1005, 475] width 31 height 31
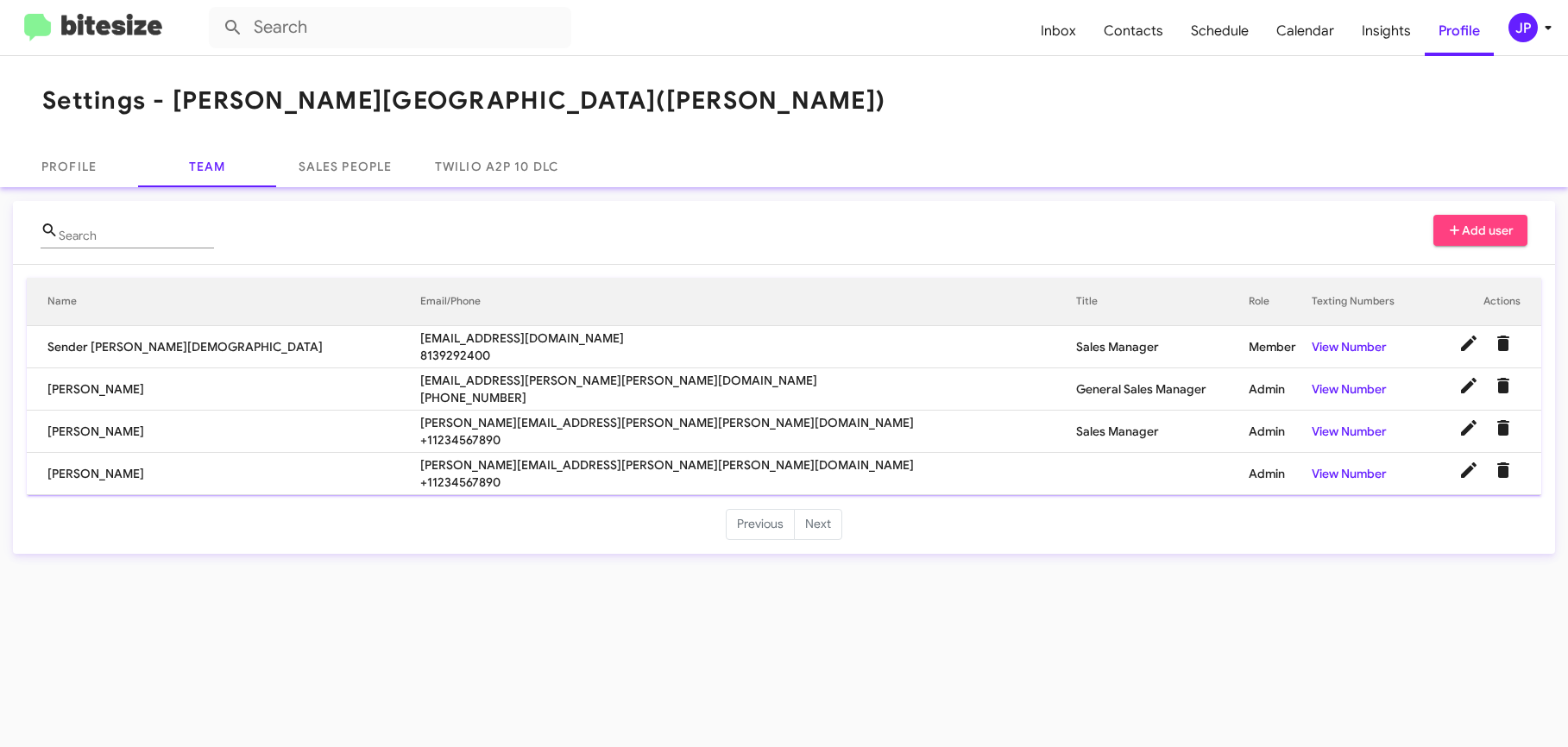
click at [1431, 222] on div "Search Add user" at bounding box center [784, 239] width 1487 height 49
click at [1463, 226] on span "Add user" at bounding box center [1481, 230] width 67 height 31
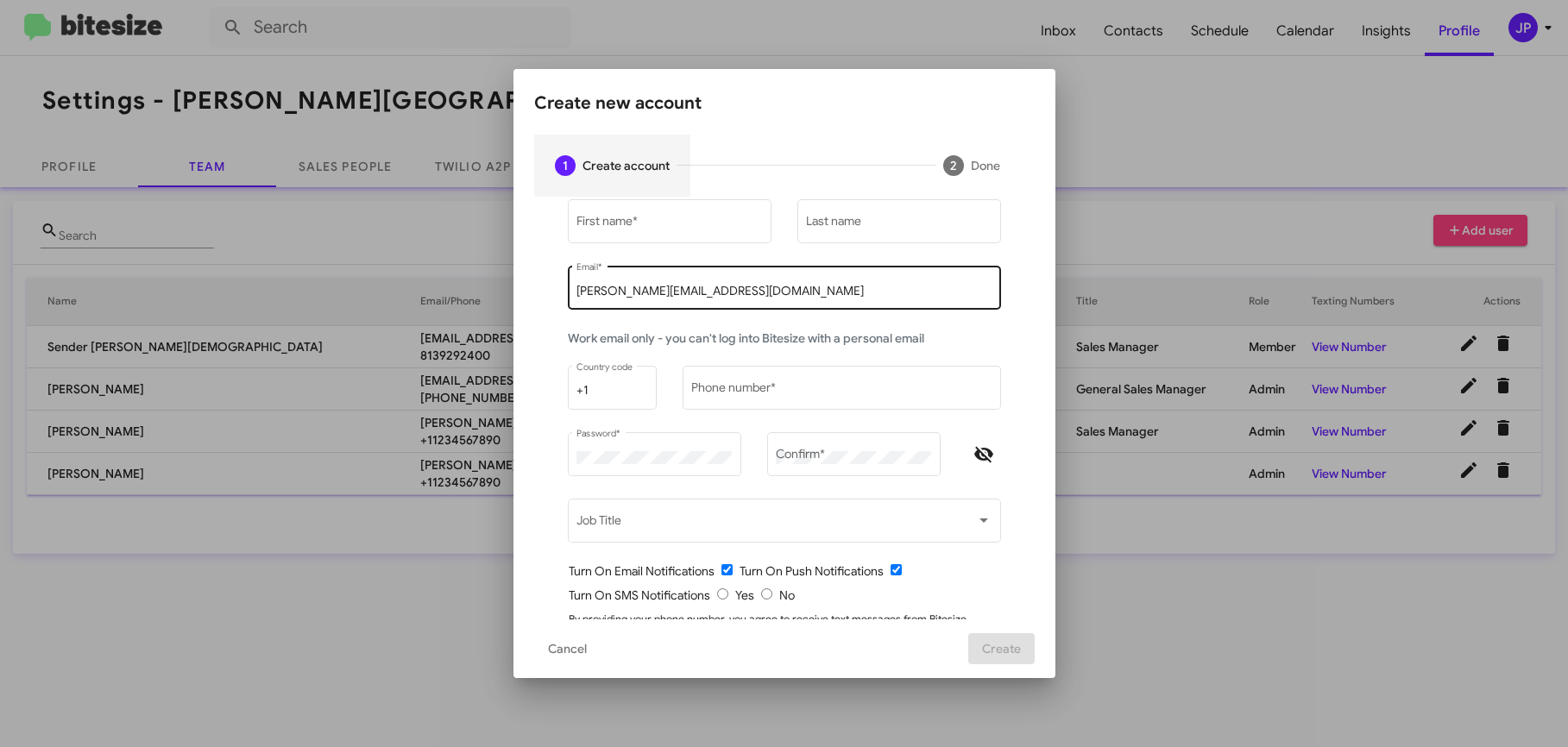
click at [672, 295] on input "[PERSON_NAME][EMAIL_ADDRESS][DOMAIN_NAME]" at bounding box center [784, 291] width 415 height 13
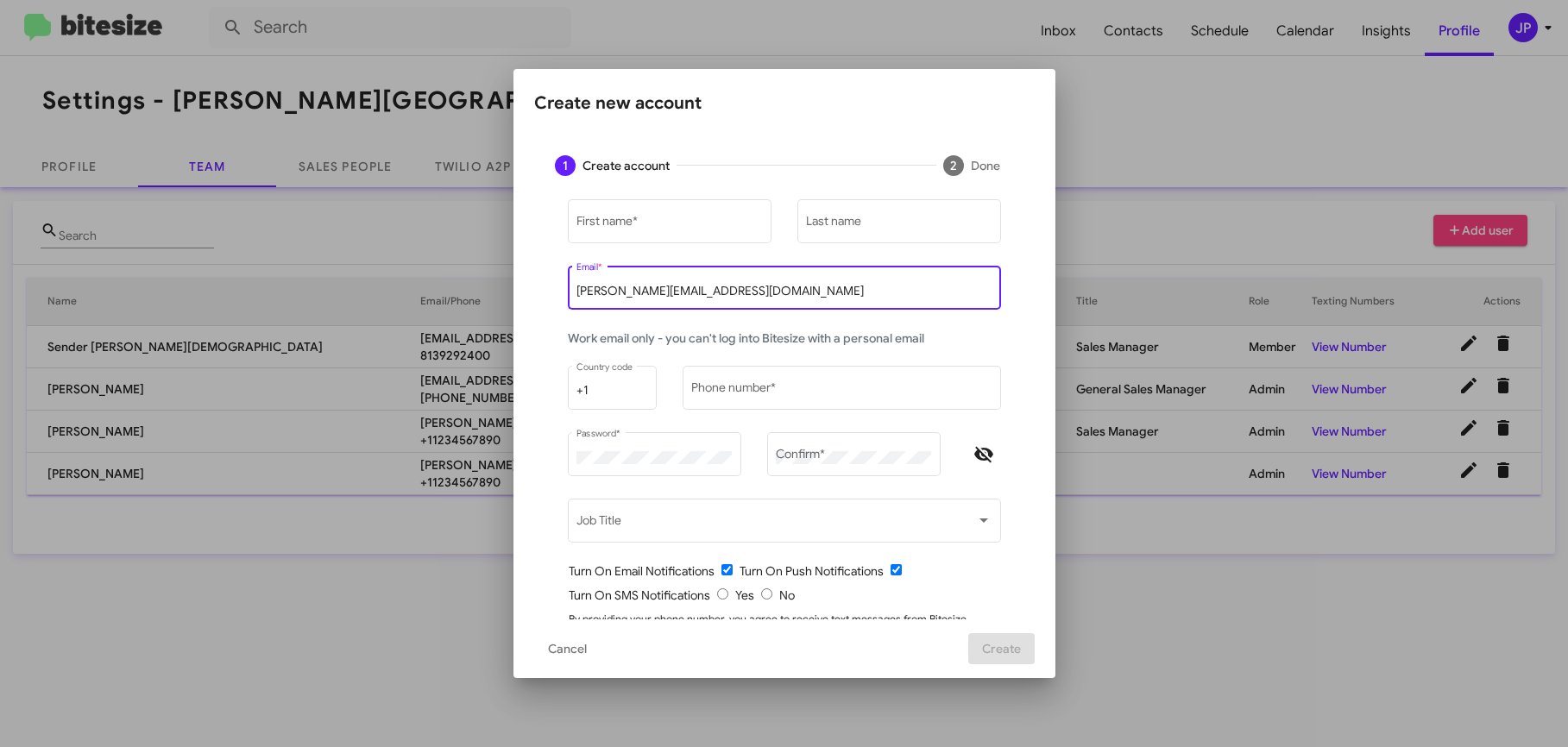
click at [666, 293] on input "[PERSON_NAME][EMAIL_ADDRESS][DOMAIN_NAME]" at bounding box center [784, 291] width 415 height 13
click at [667, 293] on input "[PERSON_NAME][EMAIL_ADDRESS][DOMAIN_NAME]" at bounding box center [784, 291] width 415 height 13
paste input "erin.hernandez@ferman.com"
drag, startPoint x: 652, startPoint y: 291, endPoint x: 537, endPoint y: 294, distance: 115.0
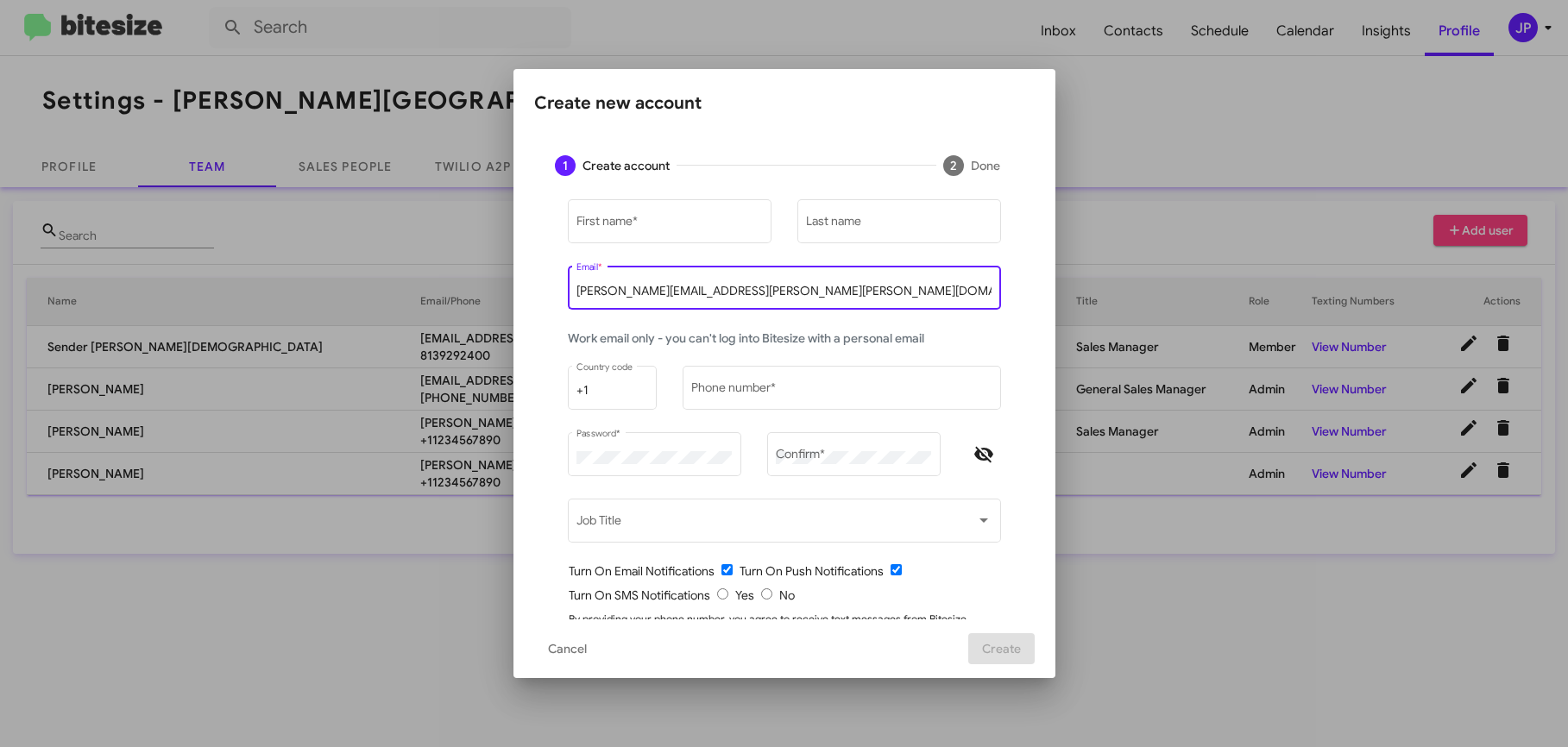
click at [537, 294] on div "First name * Last name erin.hernandez@ferman.com Email * Work email only - you …" at bounding box center [784, 448] width 500 height 504
type input "crystal.white@ferman.com"
click at [667, 226] on input "First name *" at bounding box center [669, 224] width 186 height 13
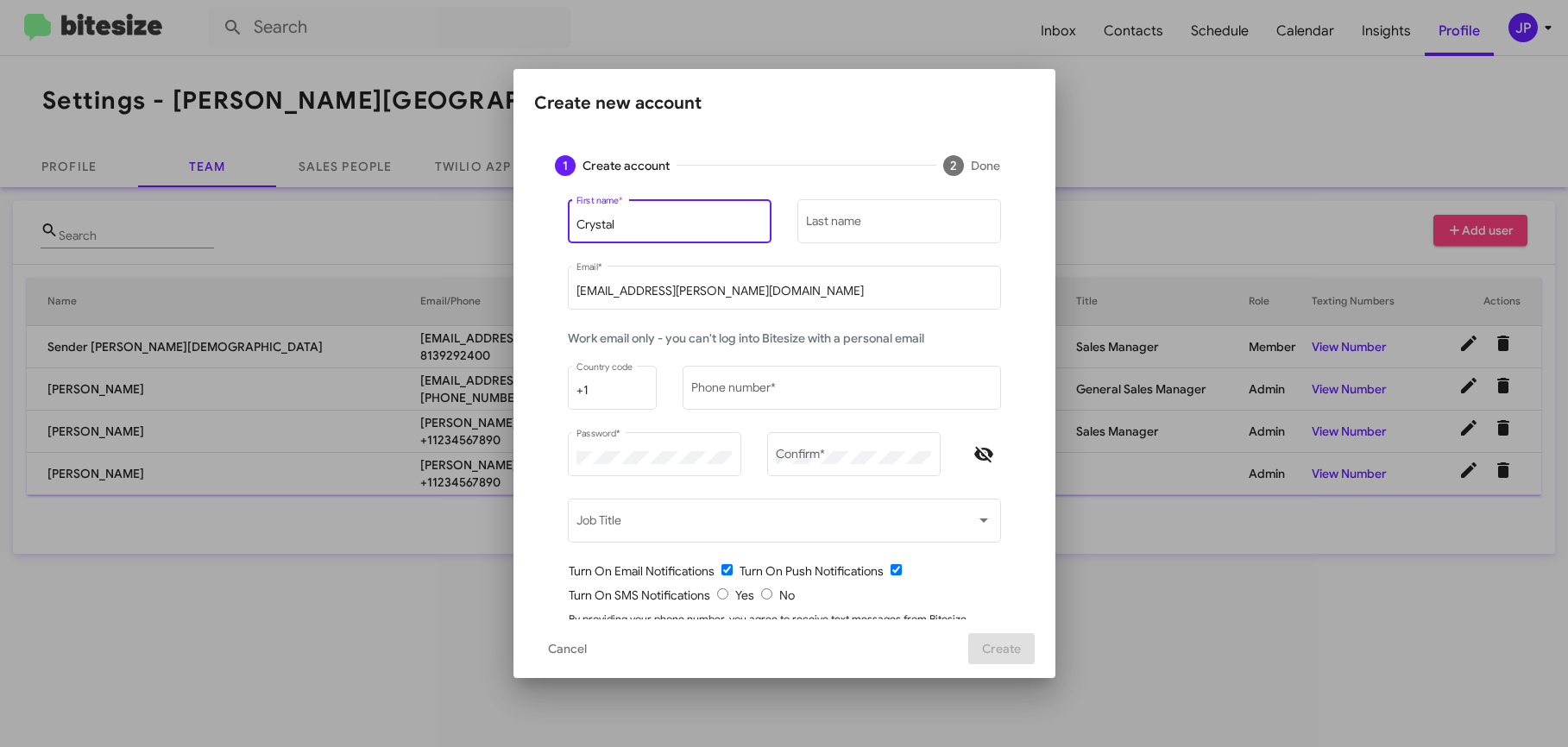
type input "Crystal"
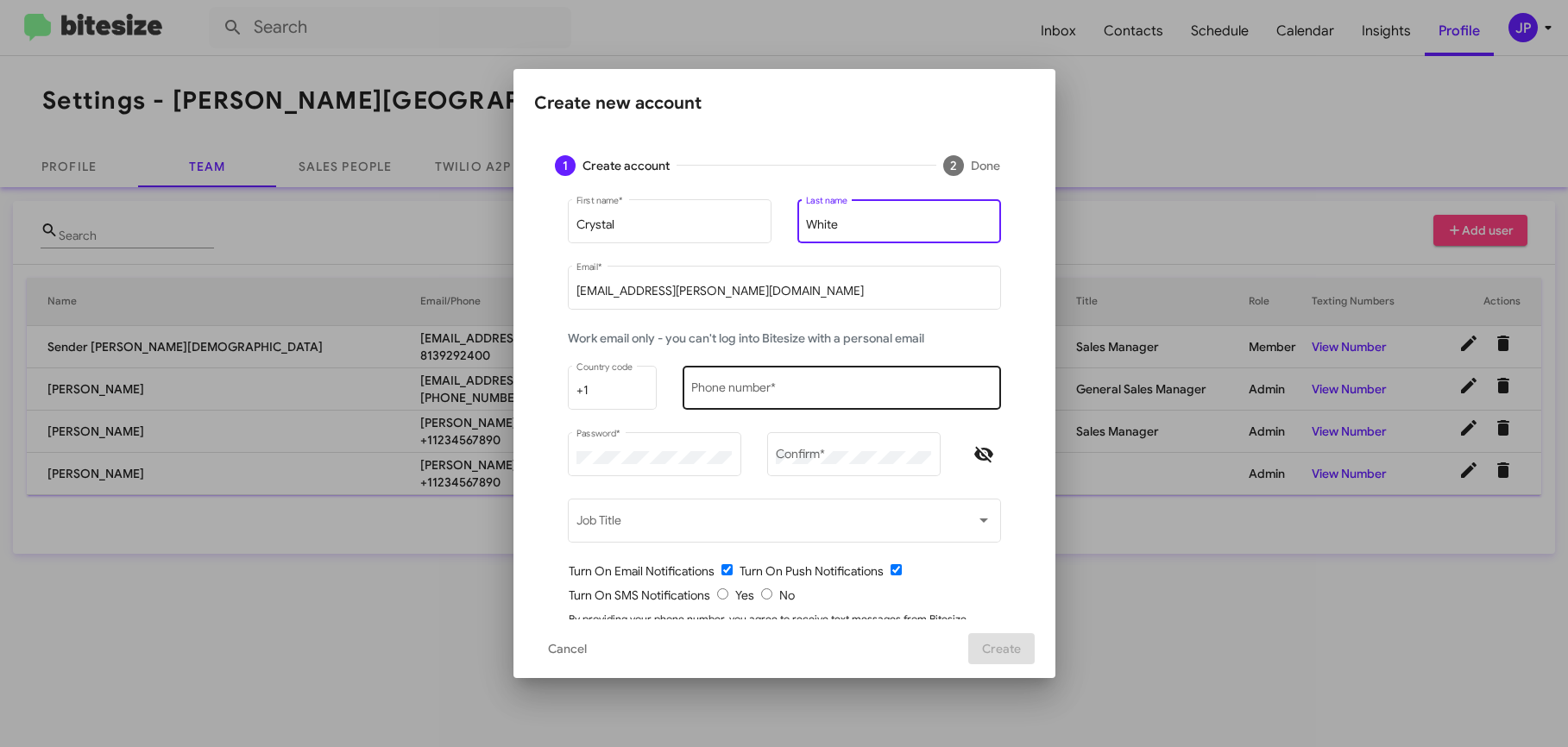
type input "White"
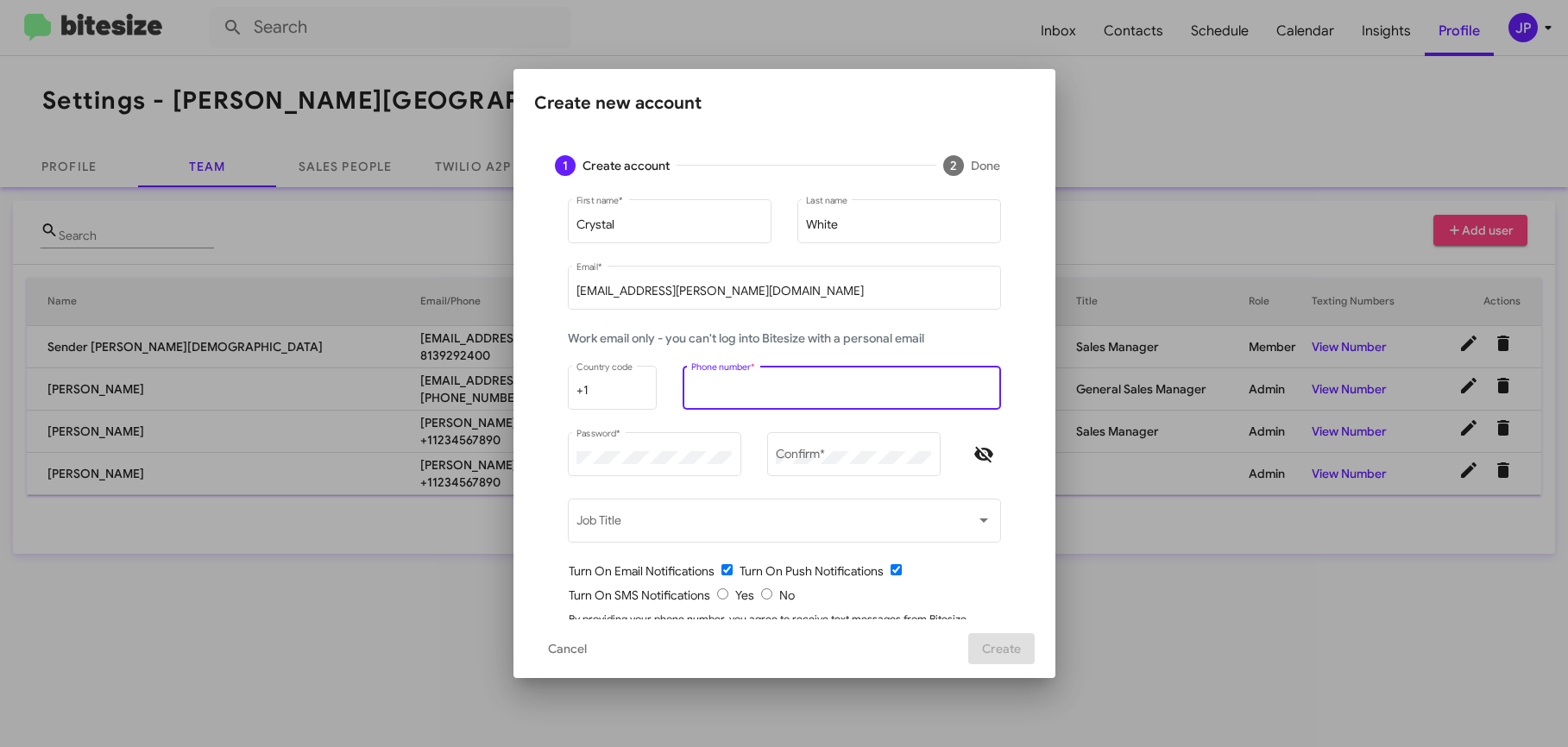
click at [713, 395] on input "Phone number *" at bounding box center [841, 391] width 300 height 13
type input "1234567890"
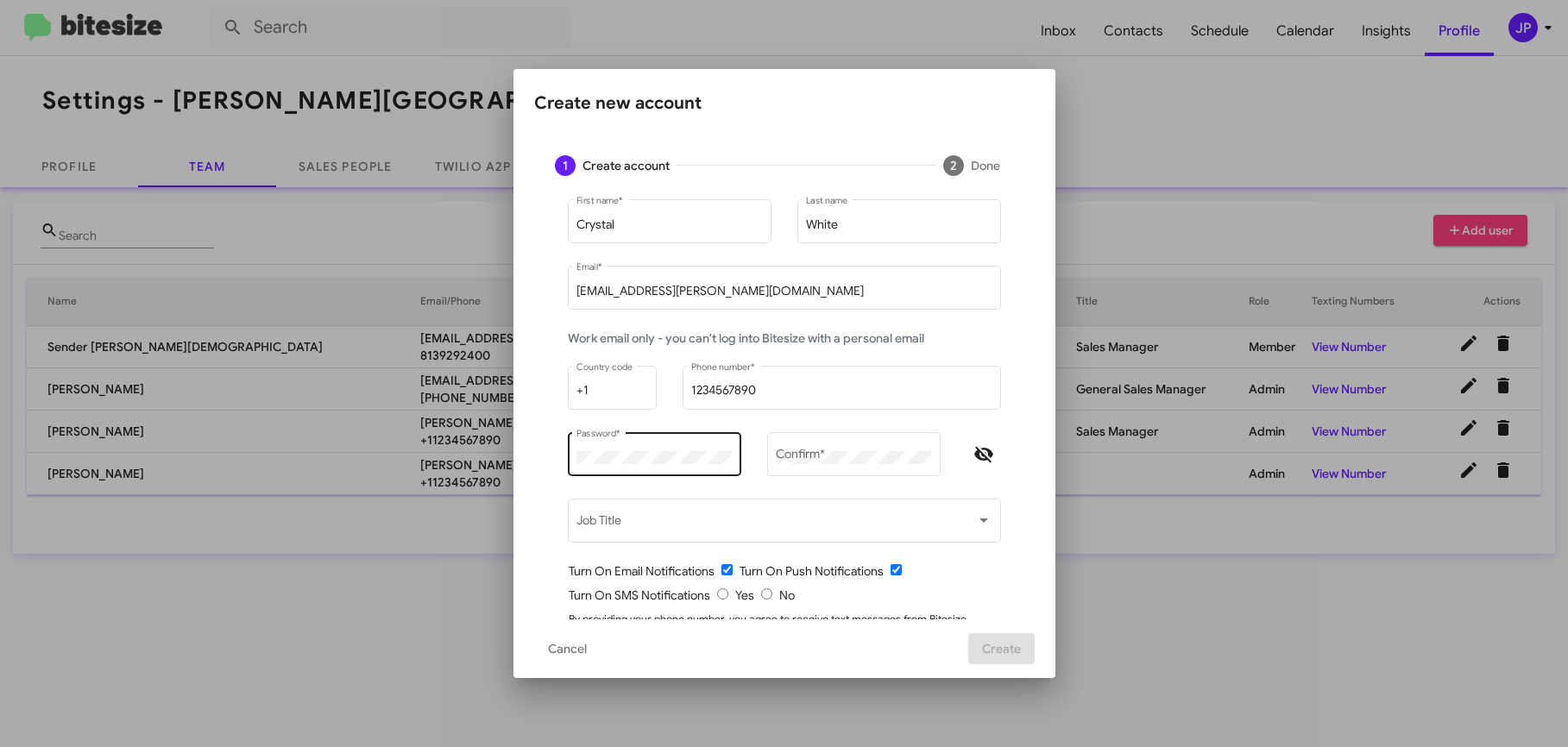
click at [673, 446] on div "Password *" at bounding box center [654, 453] width 155 height 48
click at [672, 448] on div "Password *" at bounding box center [654, 453] width 155 height 48
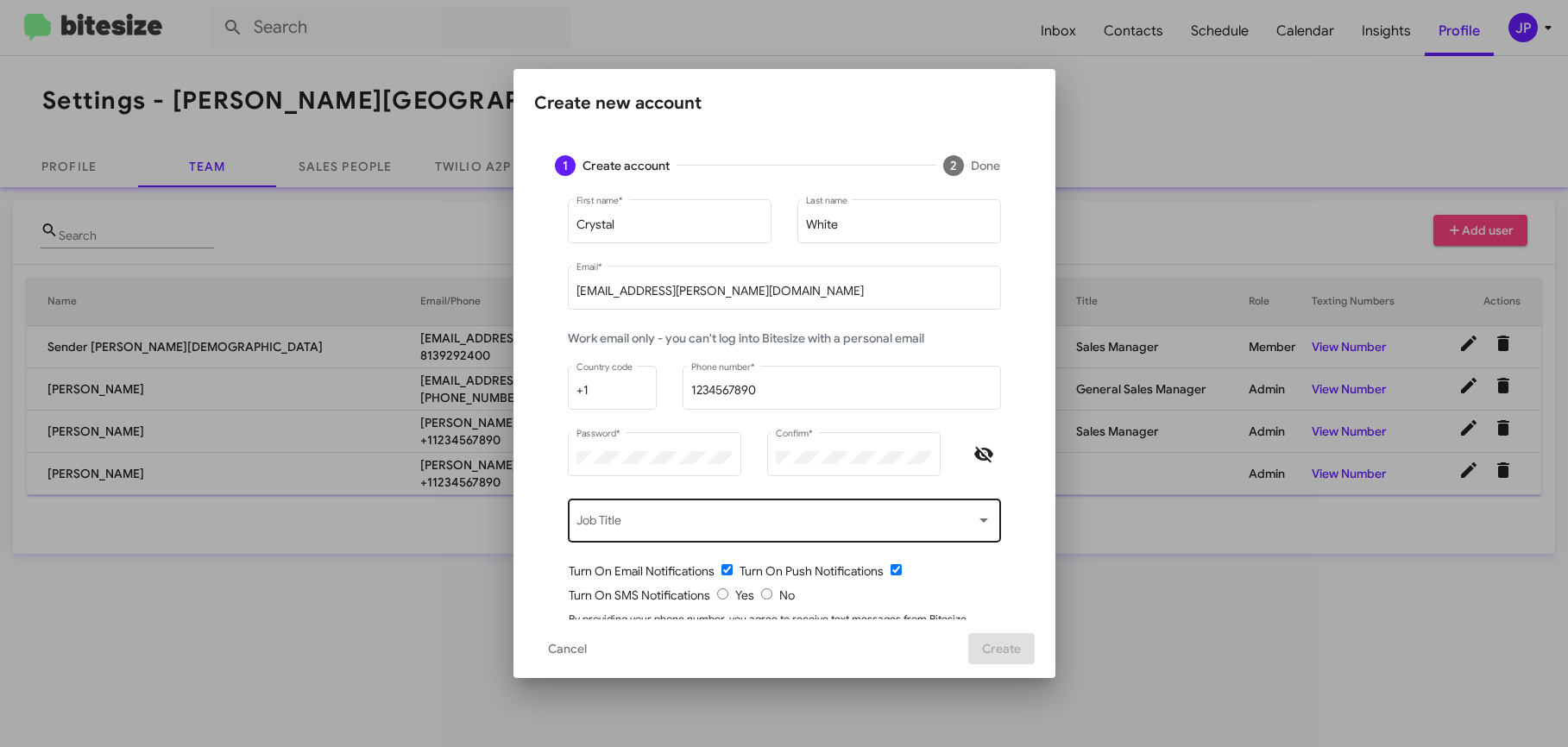
click at [862, 508] on div "Job Title" at bounding box center [784, 520] width 415 height 48
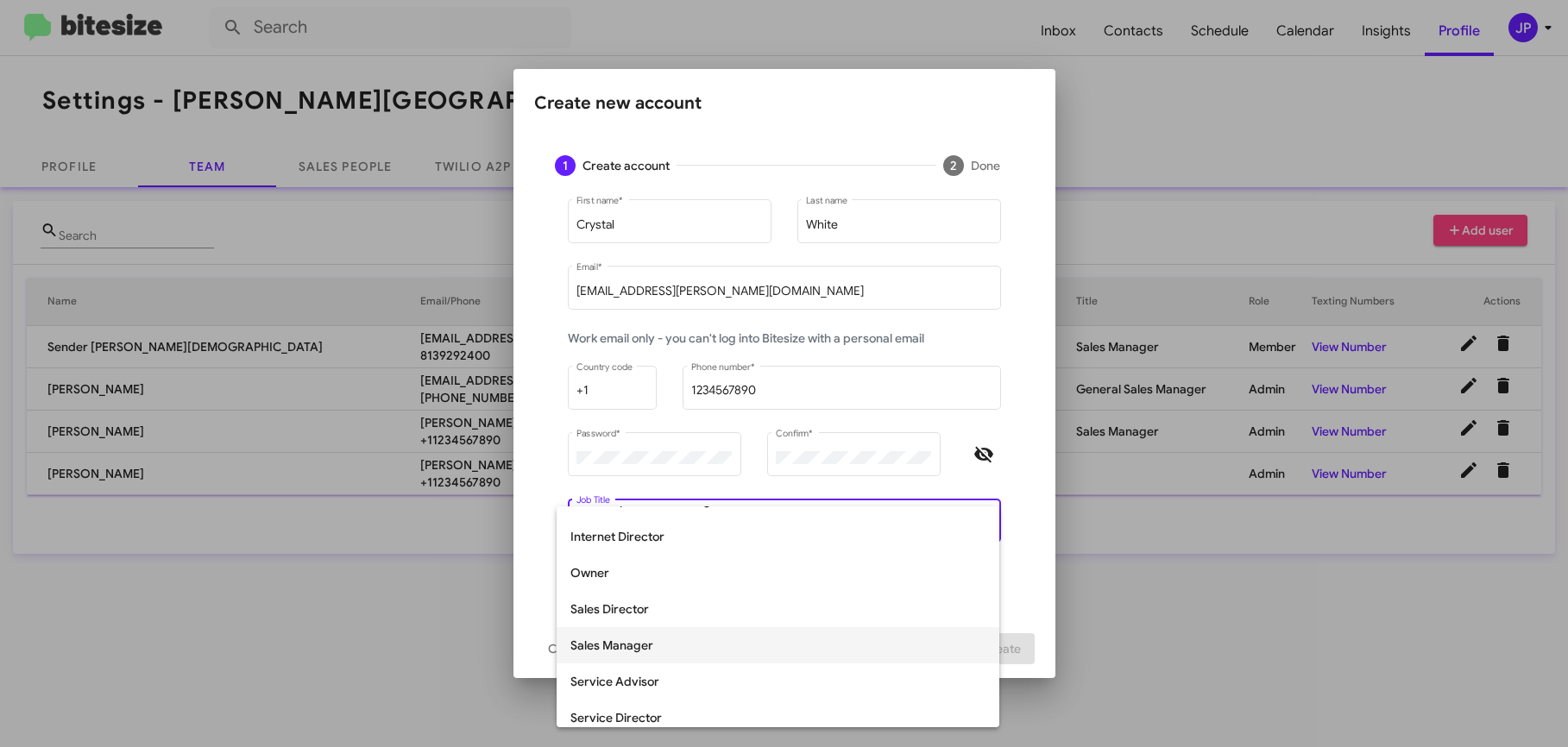
scroll to position [359, 0]
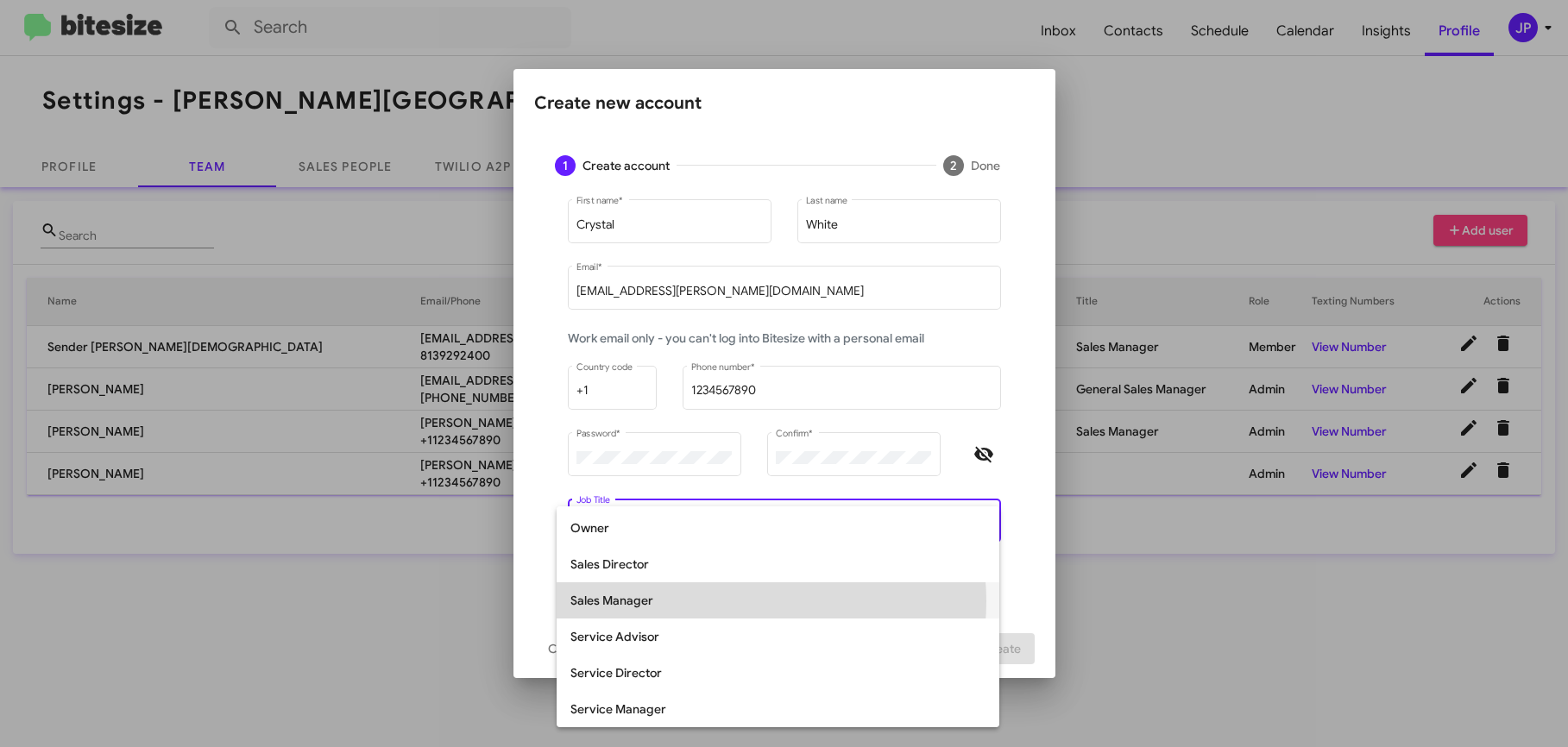
click at [740, 602] on span "Sales Manager" at bounding box center [778, 601] width 415 height 36
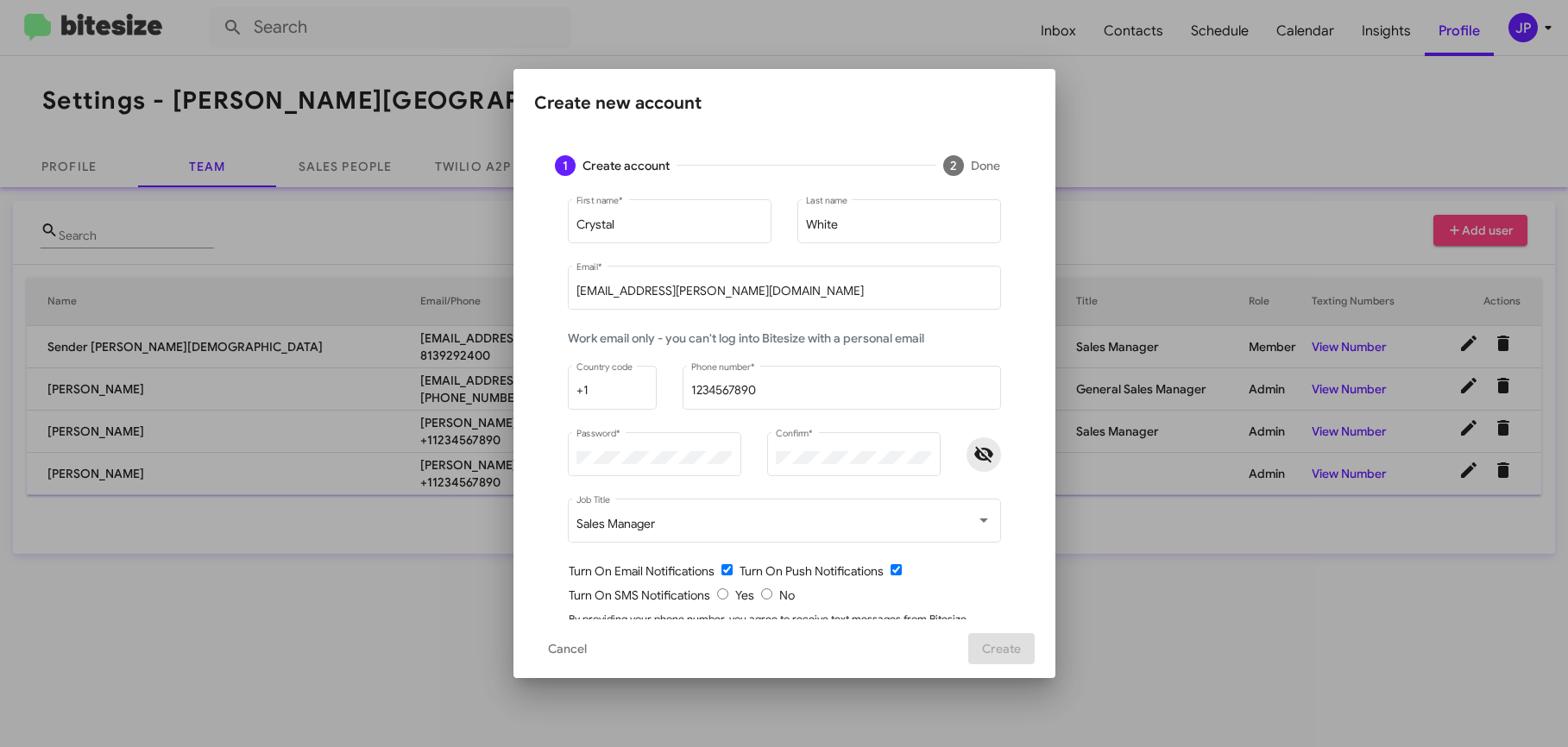
click at [974, 457] on icon "Hide password" at bounding box center [983, 454] width 19 height 15
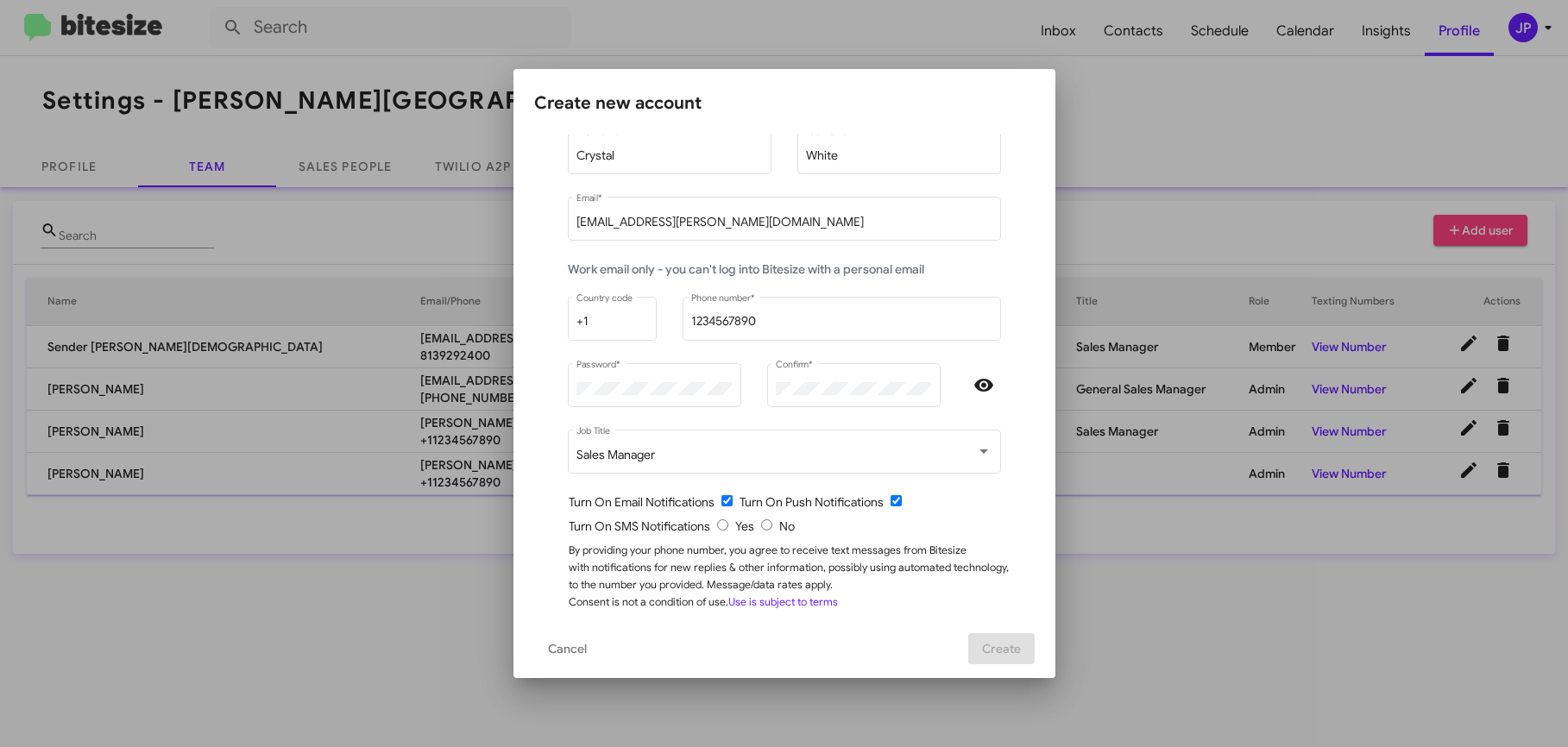
scroll to position [80, 0]
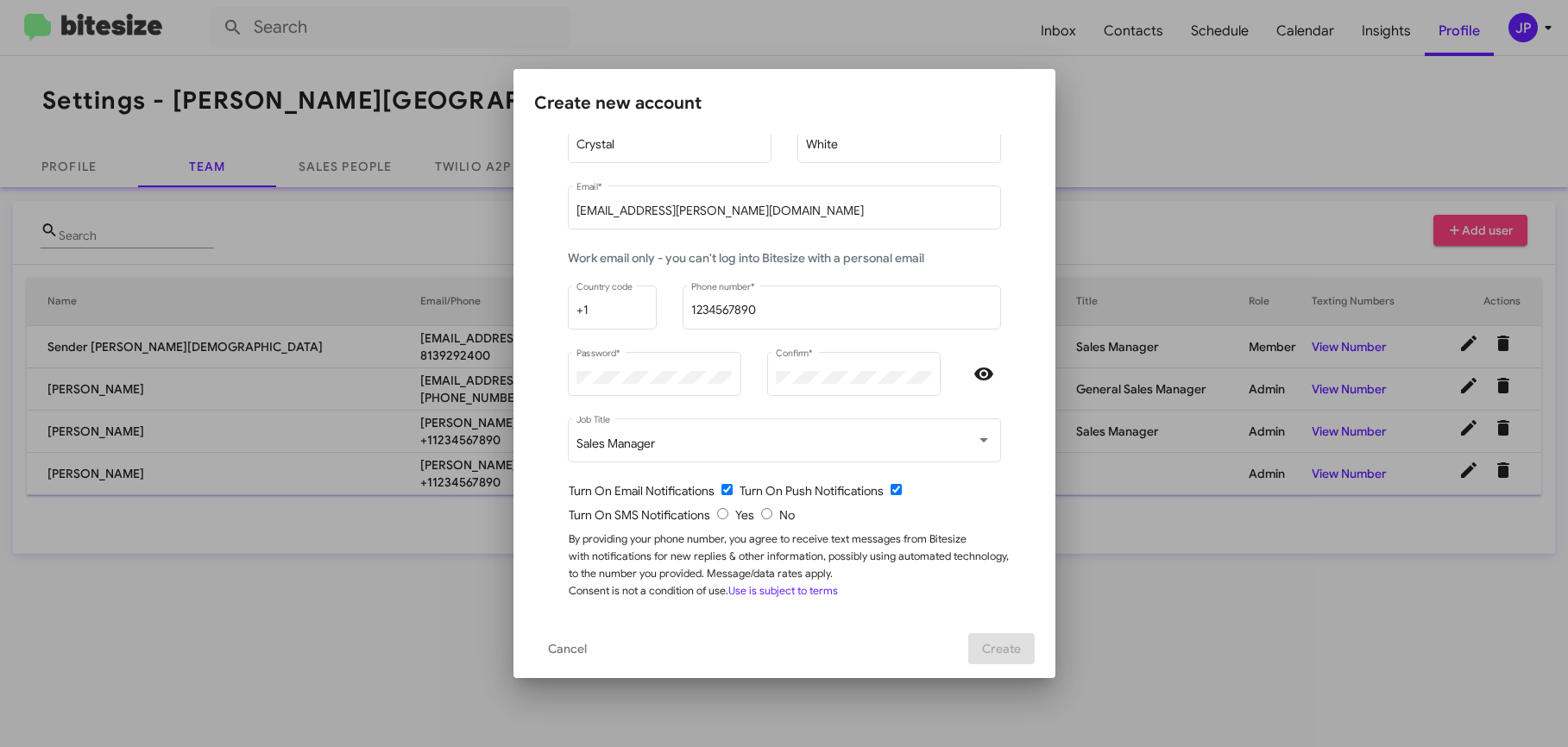
click at [757, 520] on div "Turn On SMS Notifications Yes No" at bounding box center [791, 514] width 445 height 17
click at [763, 516] on input "radio" at bounding box center [767, 514] width 11 height 11
radio input "true"
click at [991, 660] on span "Create" at bounding box center [1001, 648] width 39 height 31
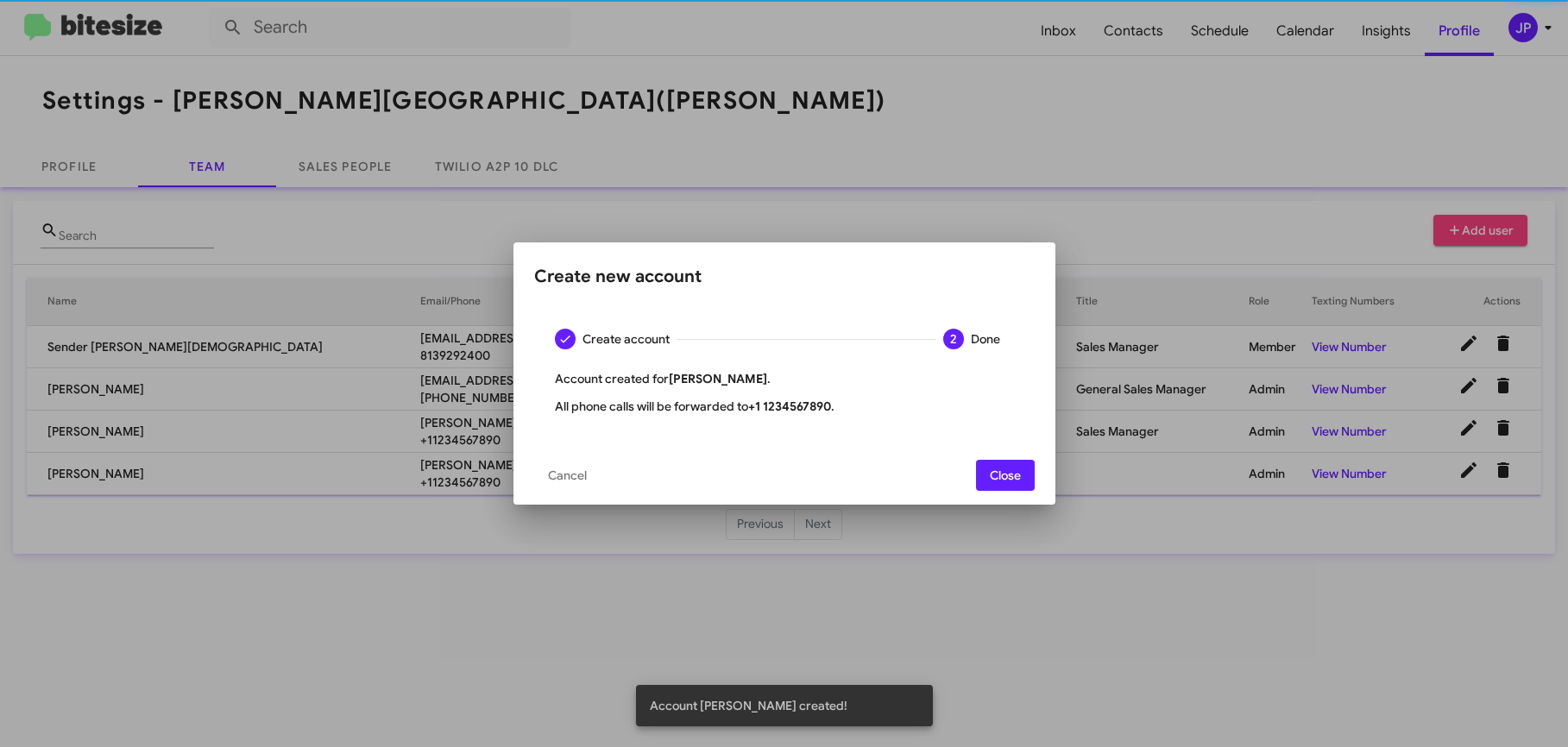
scroll to position [0, 0]
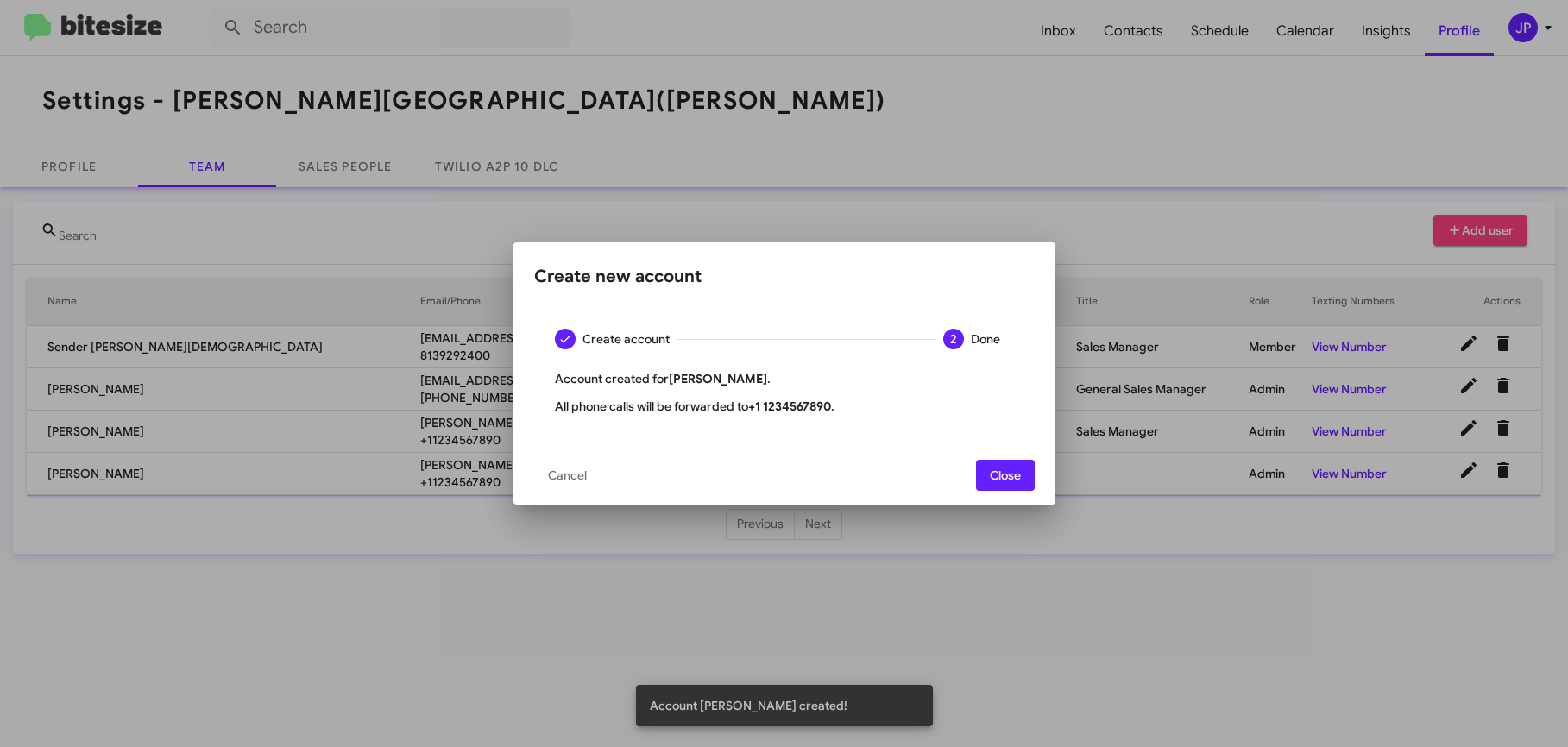
click at [994, 481] on span "Close" at bounding box center [1005, 475] width 31 height 31
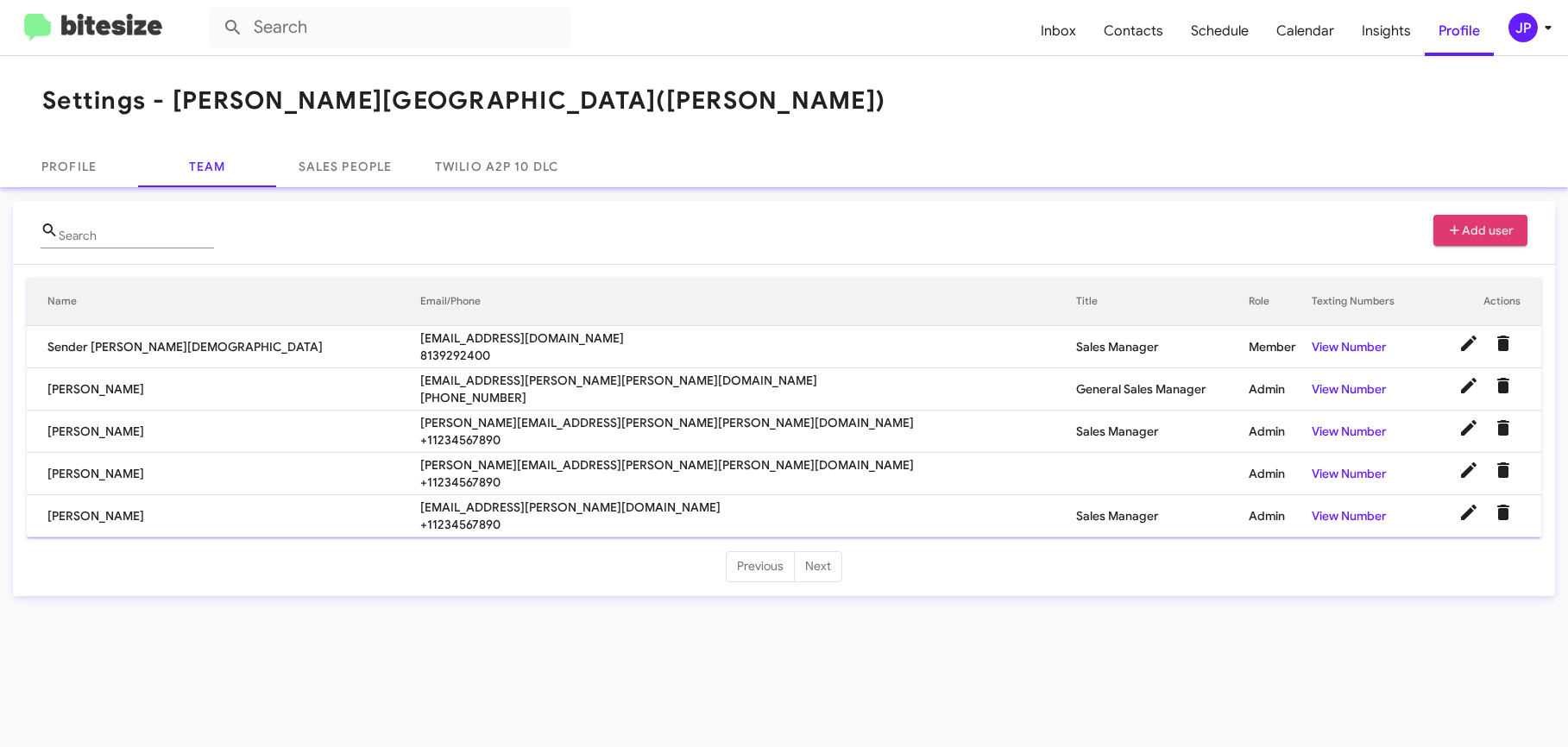
click at [1450, 227] on icon at bounding box center [1455, 230] width 15 height 12
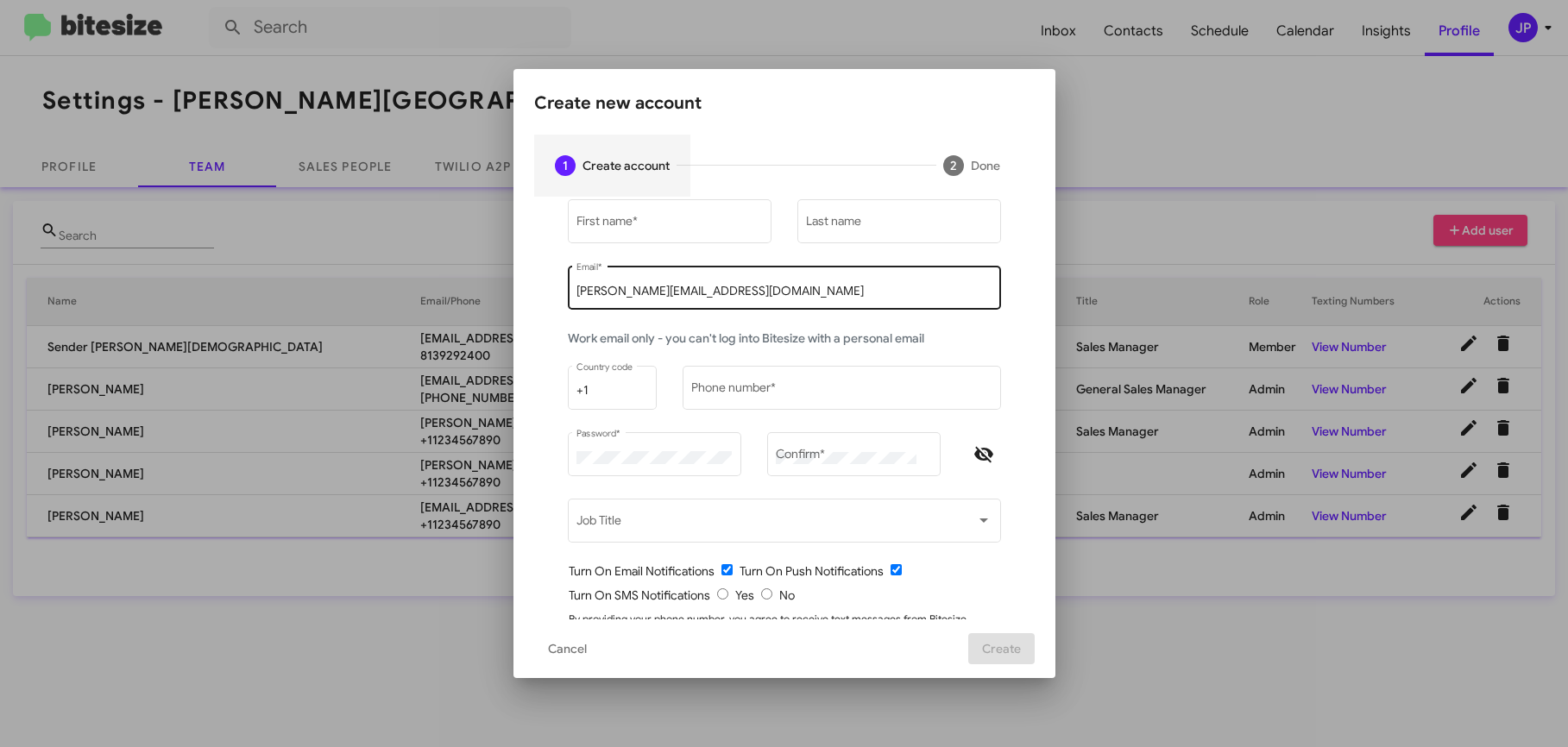
click at [610, 297] on input "[PERSON_NAME][EMAIL_ADDRESS][DOMAIN_NAME]" at bounding box center [784, 291] width 415 height 13
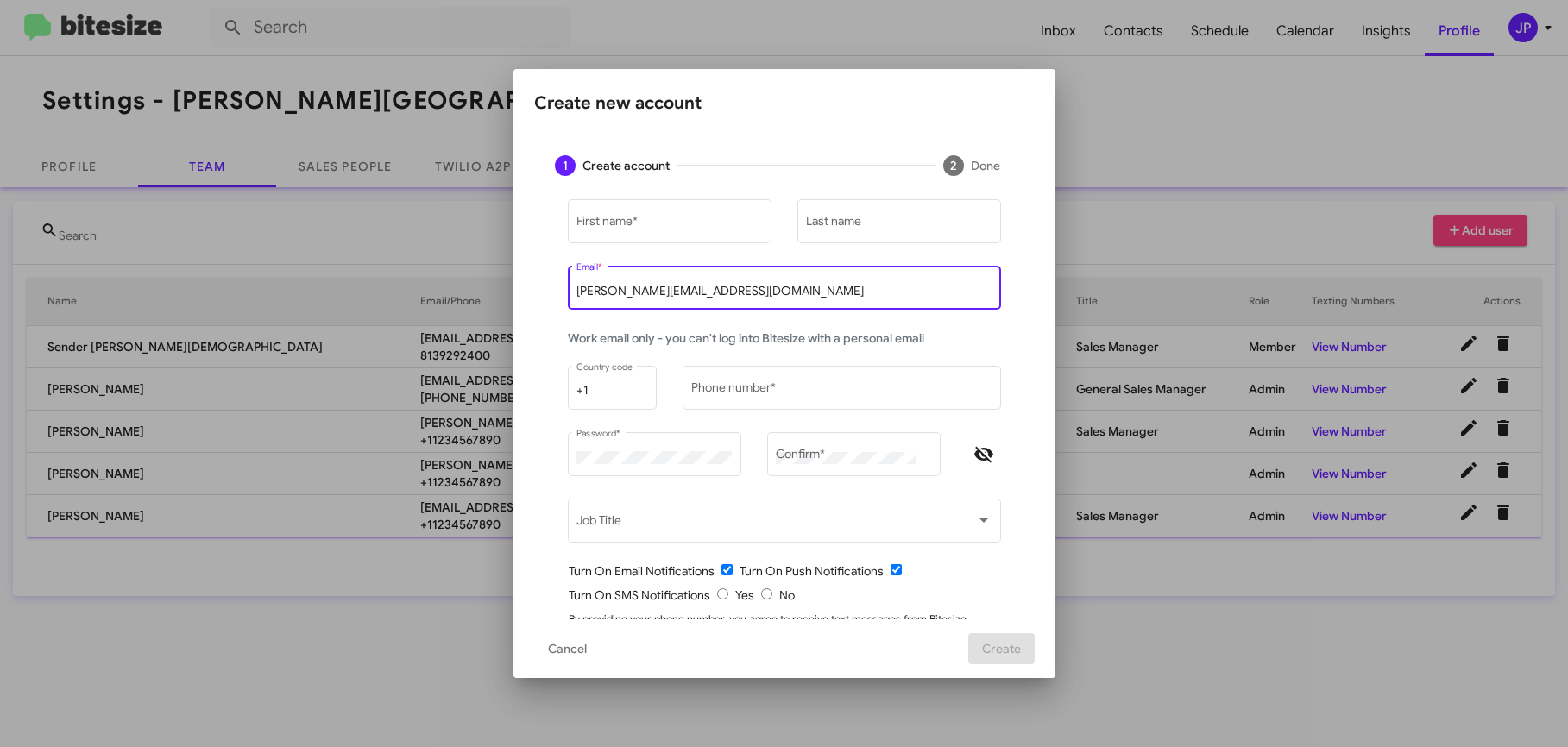
click at [610, 297] on input "[PERSON_NAME][EMAIL_ADDRESS][DOMAIN_NAME]" at bounding box center [784, 291] width 415 height 13
click at [610, 296] on input "[PERSON_NAME][EMAIL_ADDRESS][DOMAIN_NAME]" at bounding box center [784, 291] width 415 height 13
paste input "erin.hernandez@ferman.com"
drag, startPoint x: 648, startPoint y: 289, endPoint x: 515, endPoint y: 289, distance: 133.0
click at [515, 289] on mat-dialog-content "1 Create account 2 Done First name * Last name erin.hernandez@ferman.com Email …" at bounding box center [785, 377] width 542 height 486
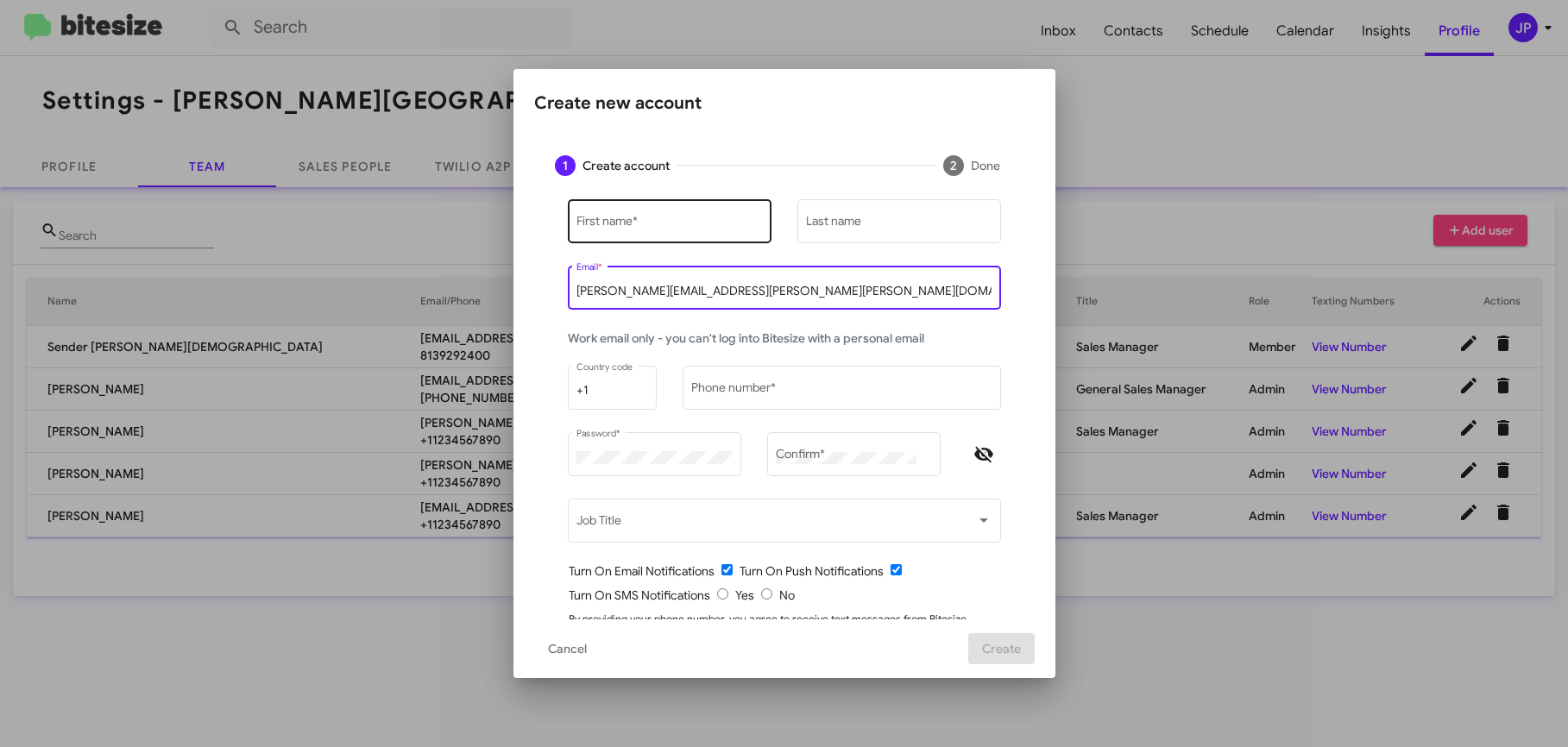
type input "angelo.panico@ferman.com"
click at [655, 237] on div "First name *" at bounding box center [669, 220] width 186 height 48
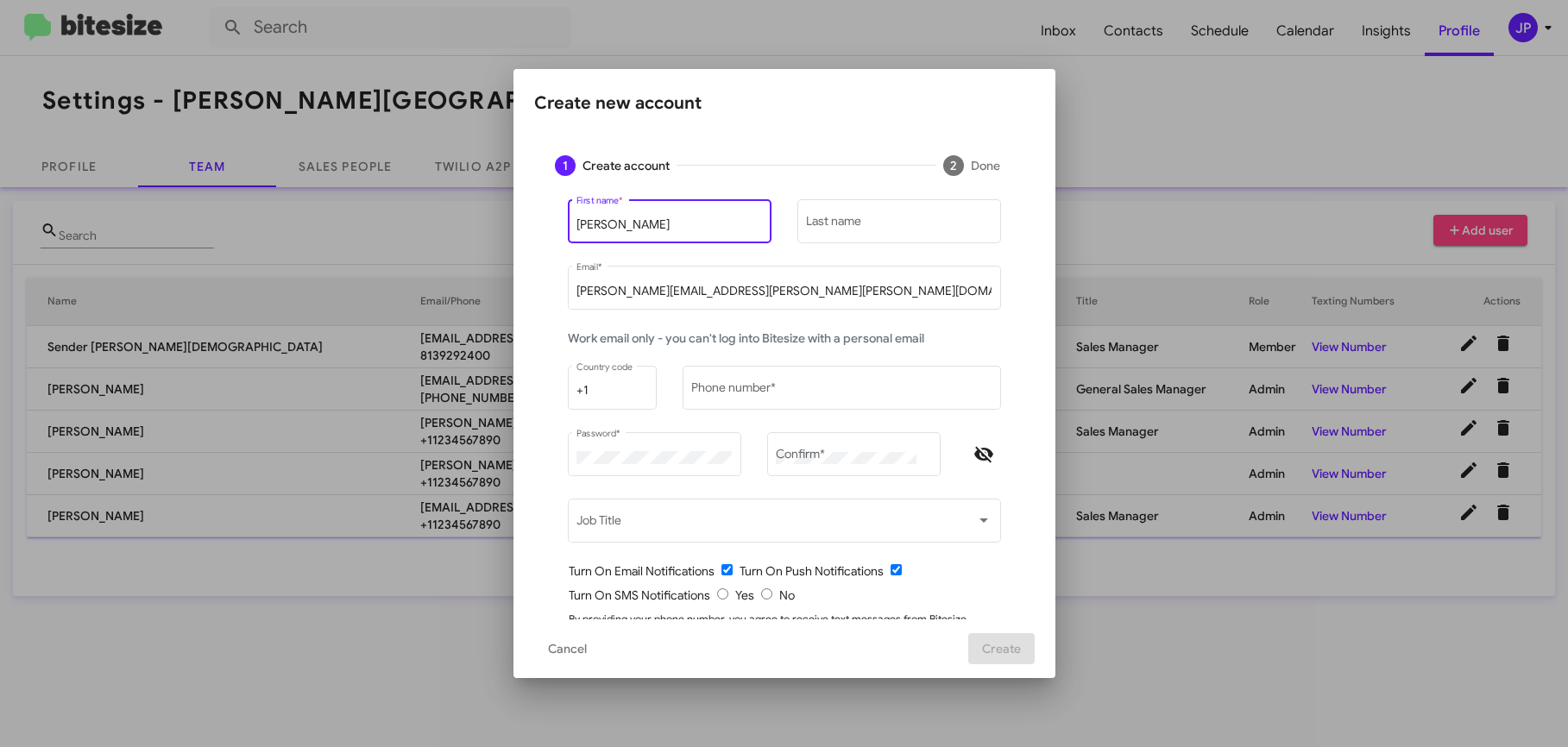
type input "Angelo"
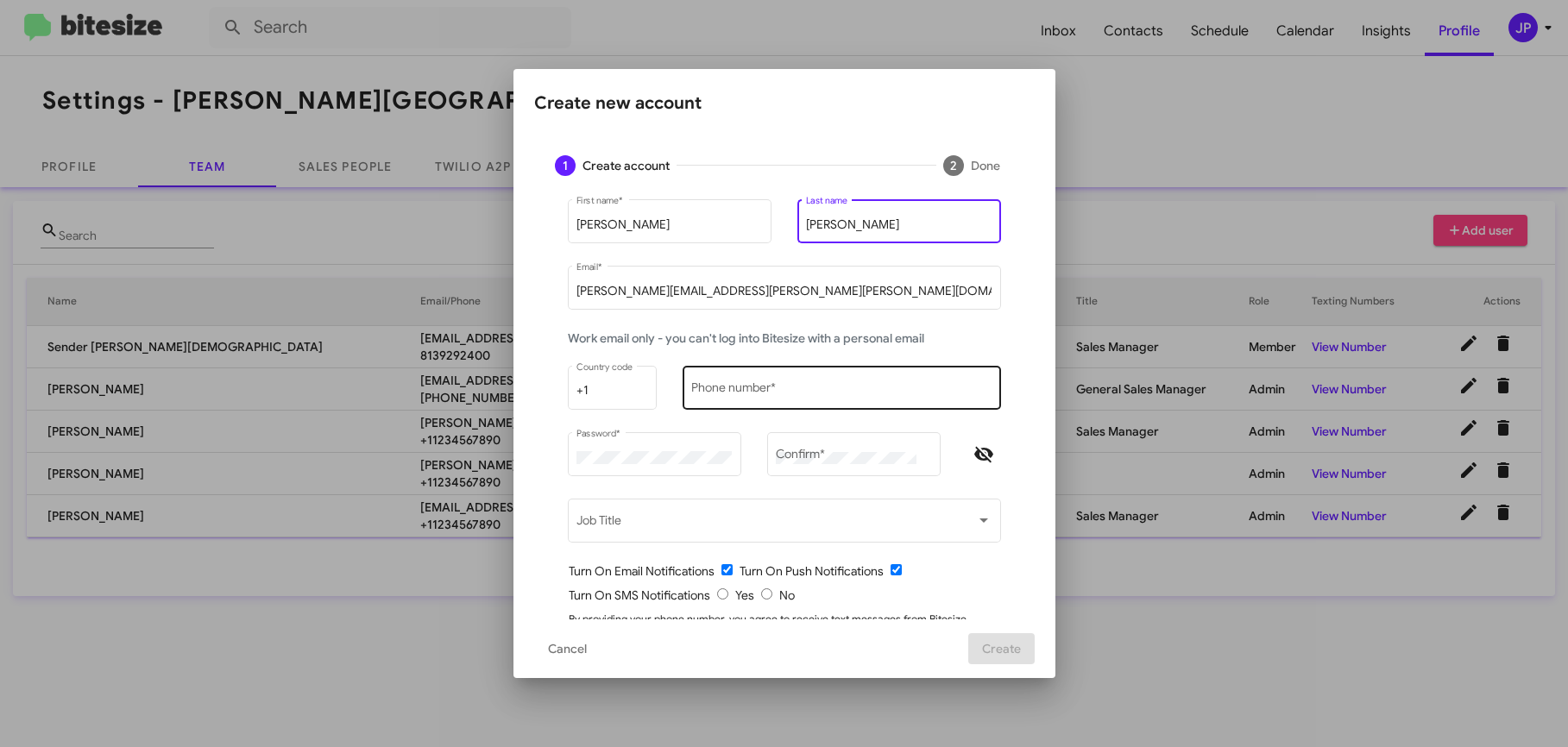
type input "Panico"
click at [734, 378] on div "Phone number *" at bounding box center [841, 386] width 300 height 48
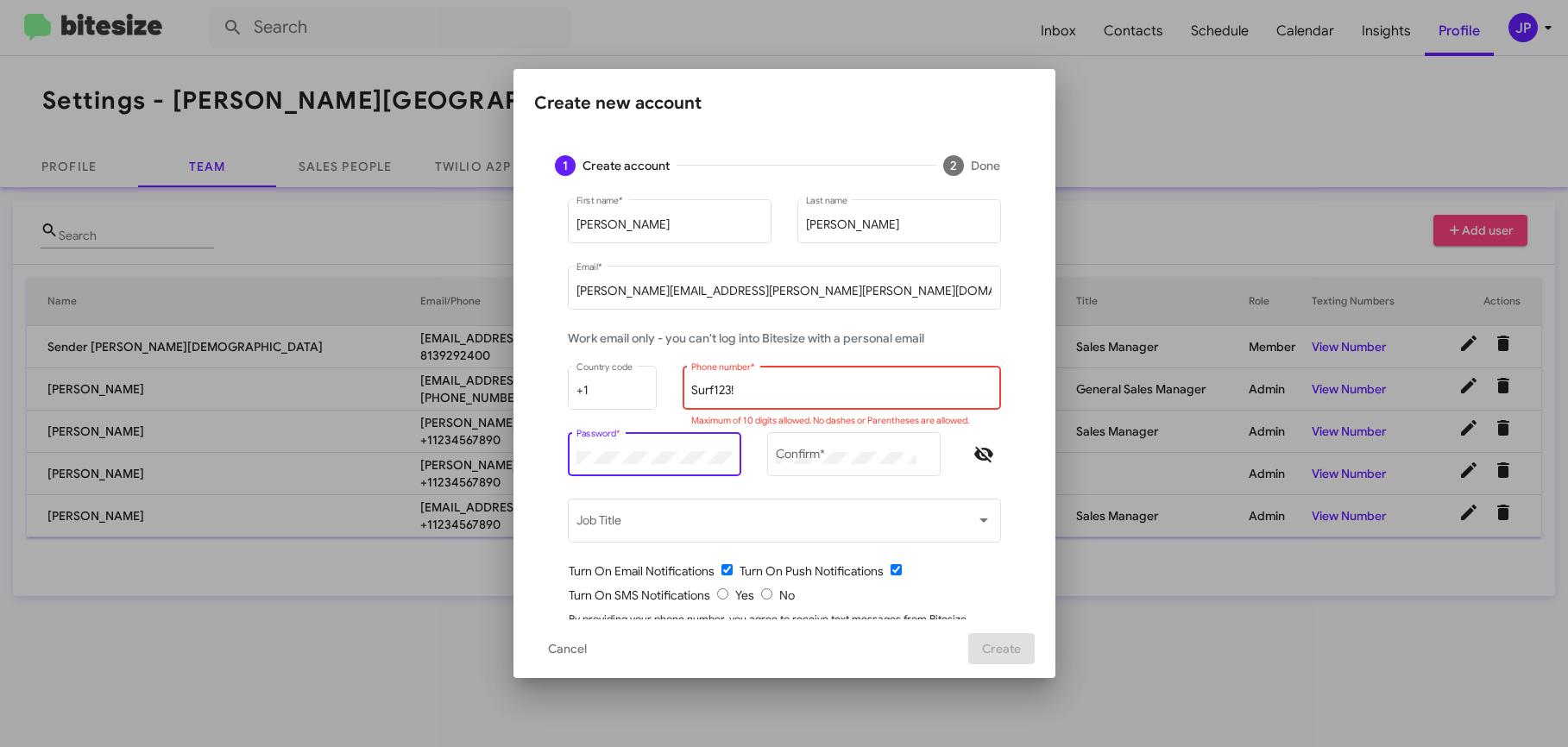
click at [699, 393] on input "Surf123!" at bounding box center [841, 391] width 300 height 13
click at [700, 391] on input "Surf123!" at bounding box center [841, 391] width 300 height 13
click at [757, 388] on input "1234567890!" at bounding box center [841, 391] width 300 height 13
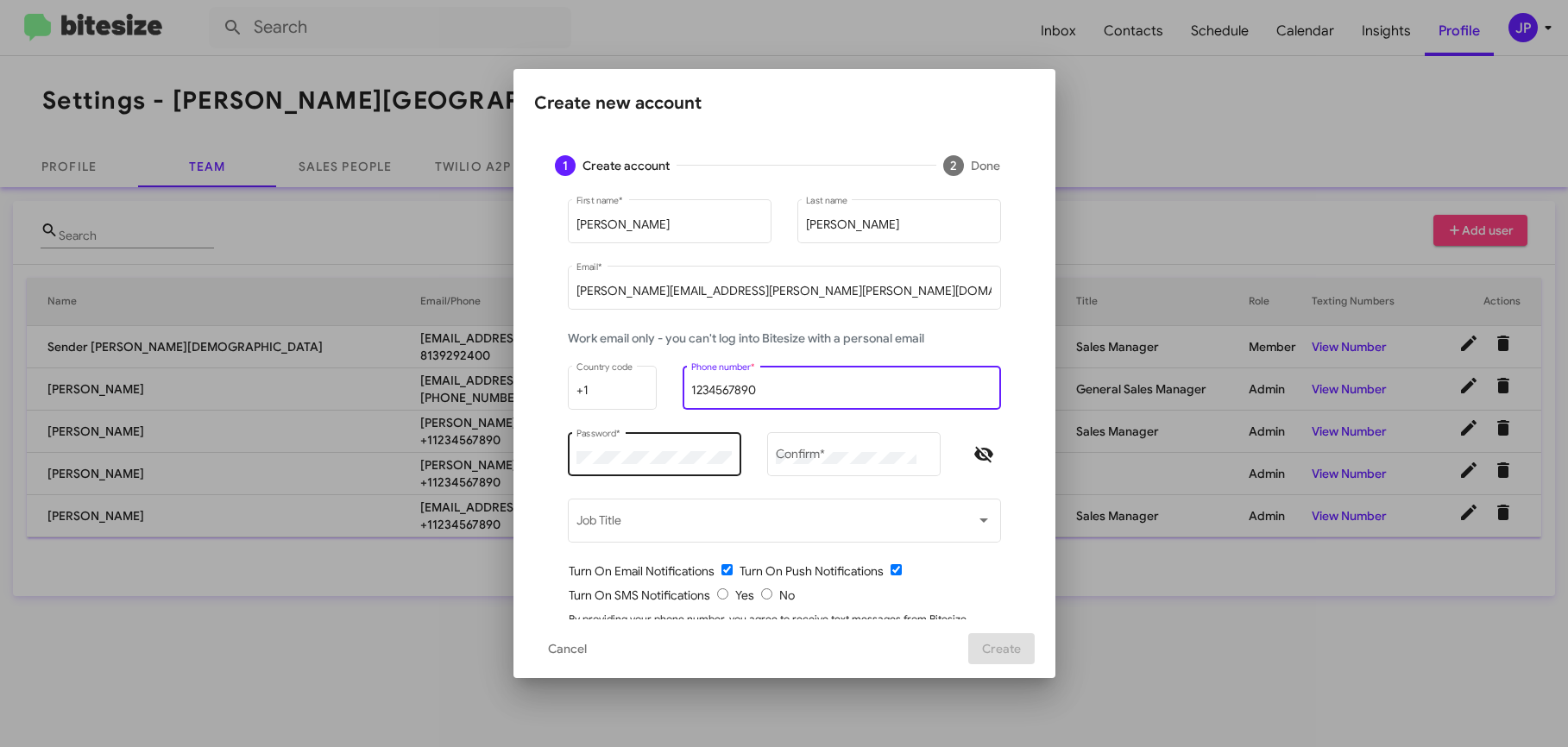
type input "1234567890"
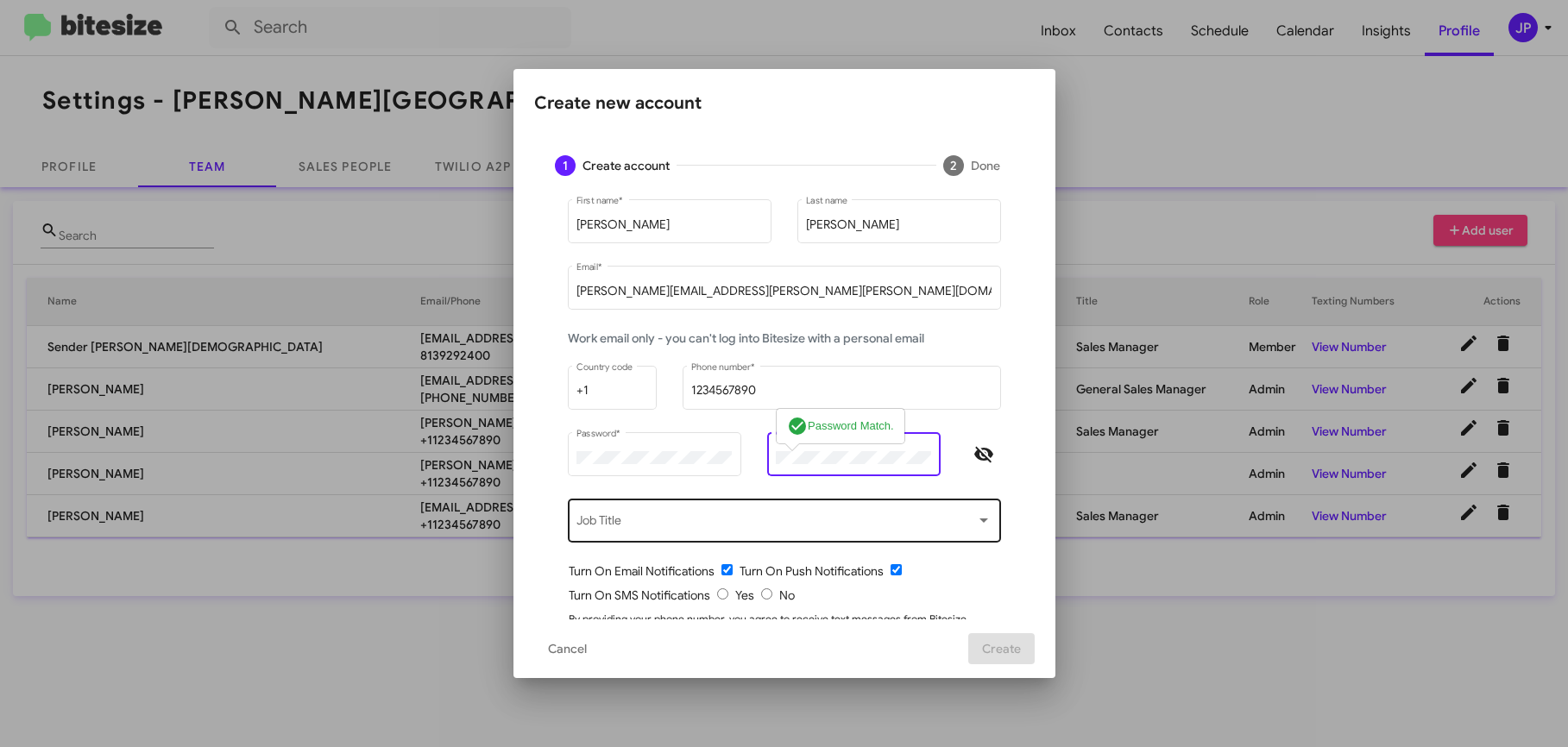
click at [692, 521] on span at bounding box center [776, 524] width 400 height 13
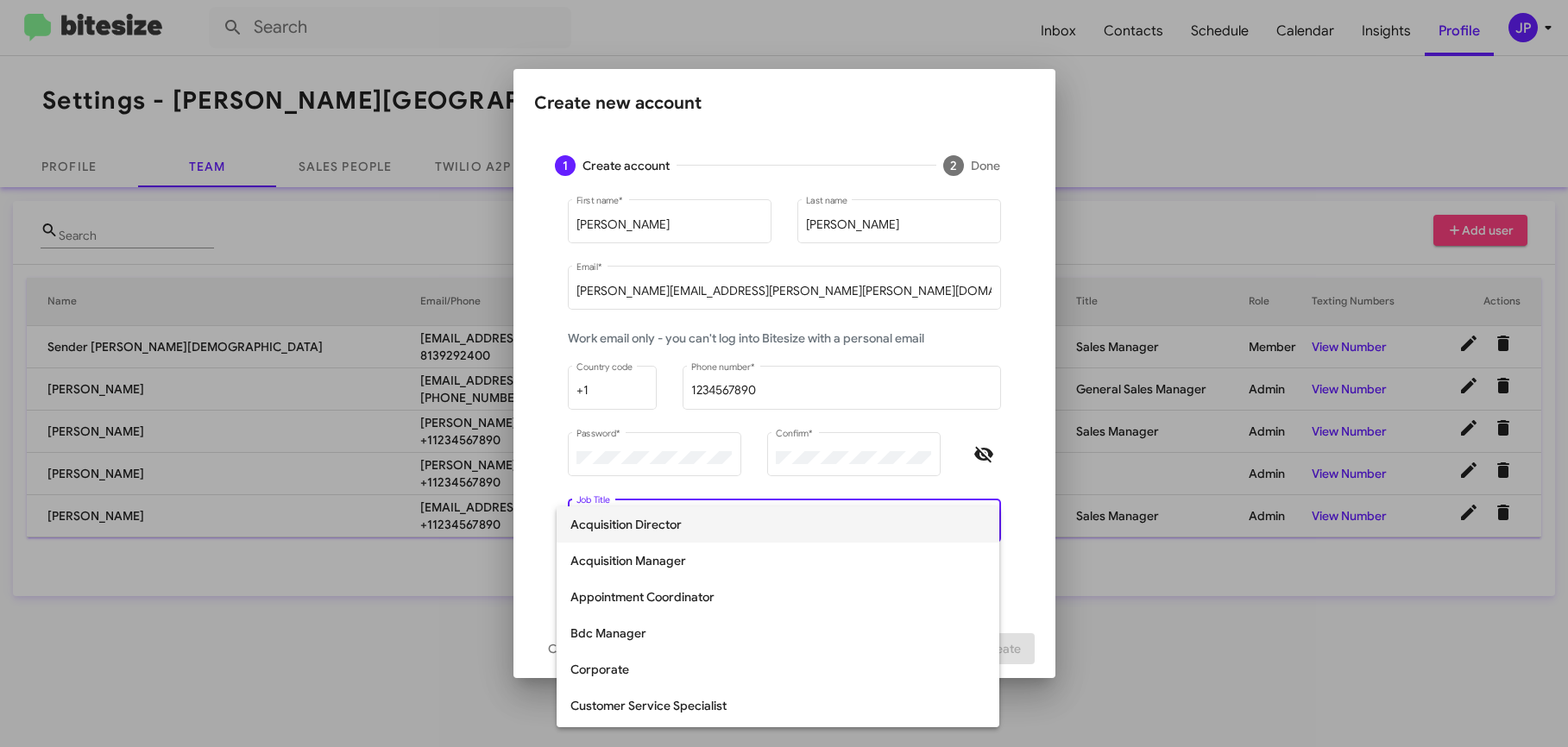
click at [957, 434] on div at bounding box center [784, 374] width 1568 height 747
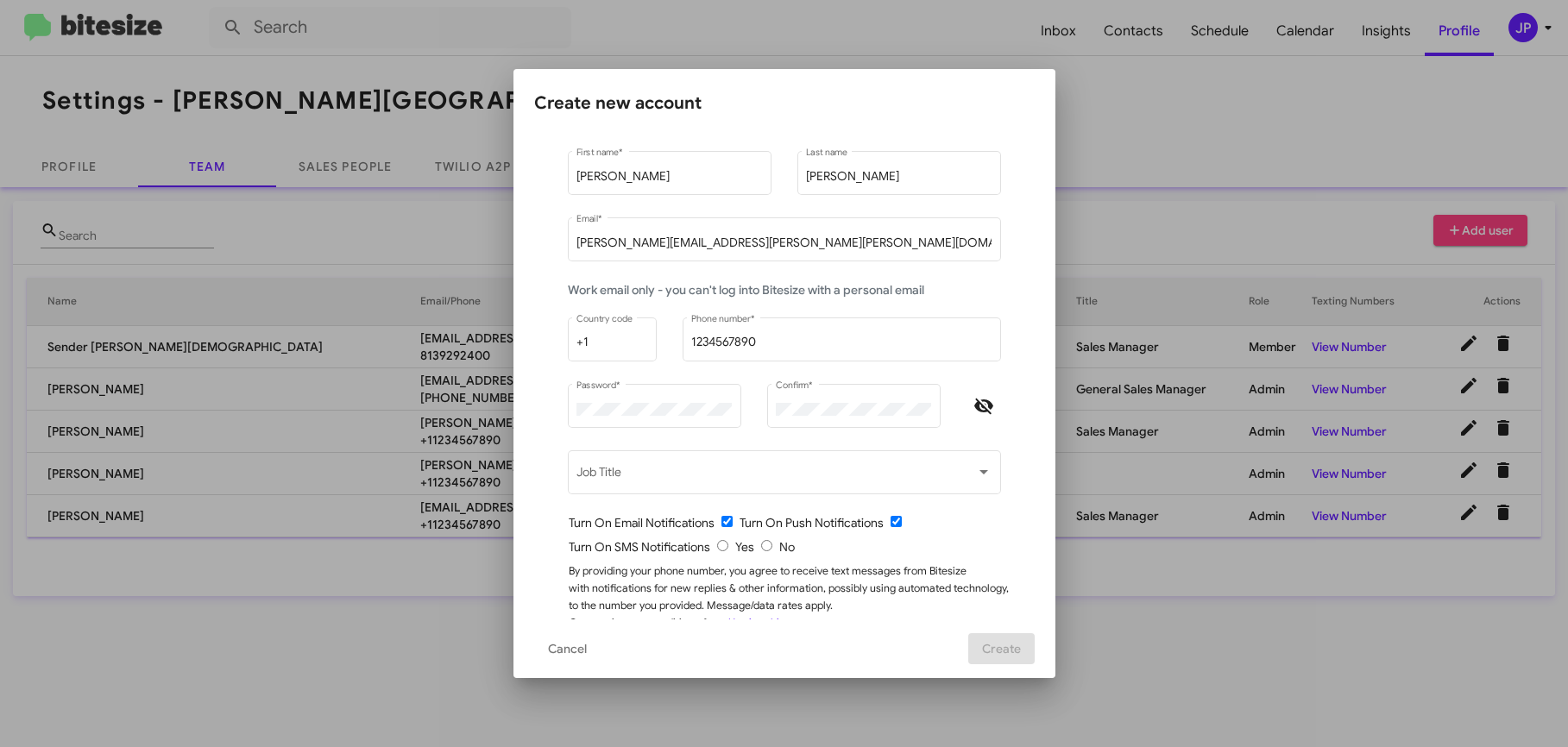
scroll to position [80, 0]
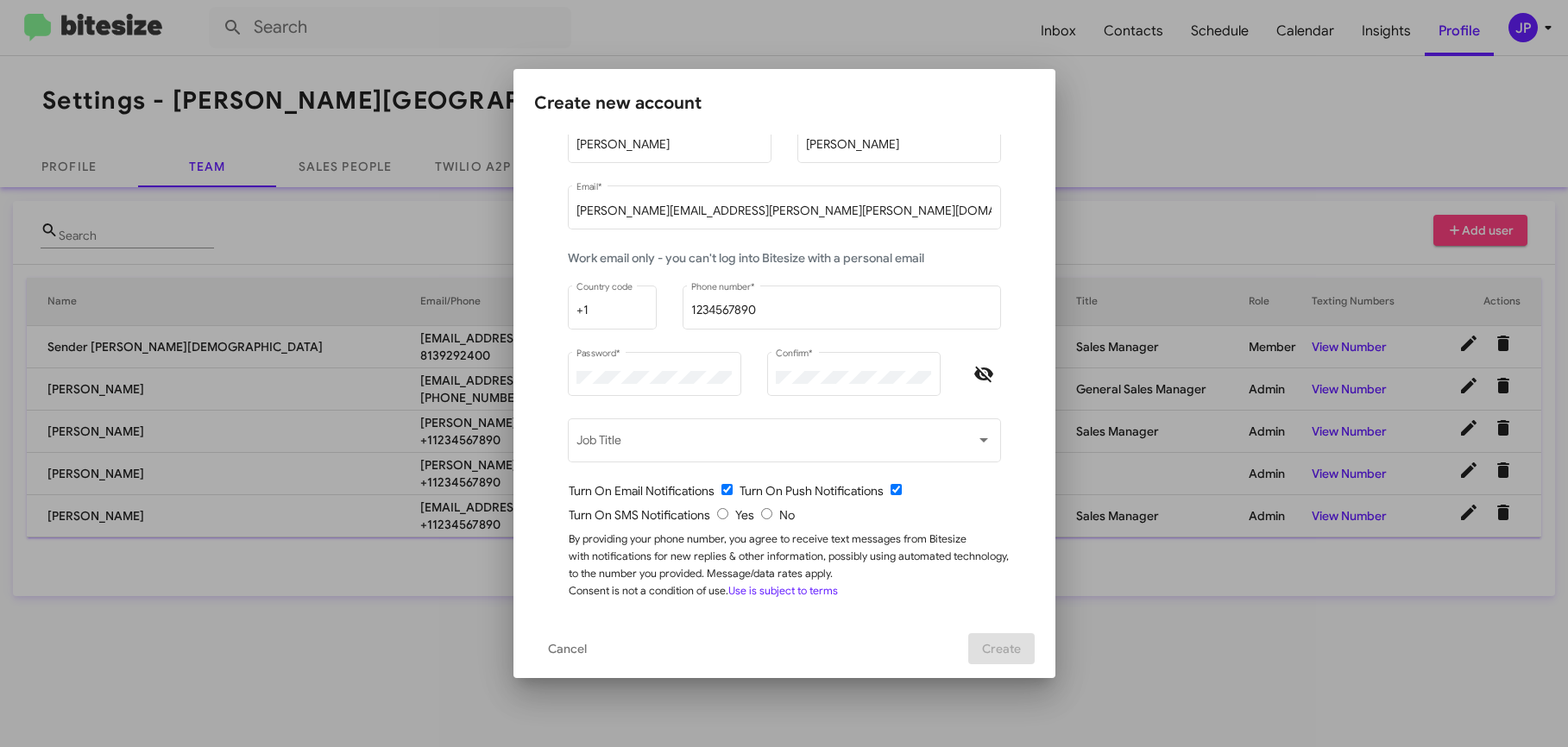
click at [762, 512] on input "radio" at bounding box center [767, 514] width 11 height 11
radio input "true"
drag, startPoint x: 988, startPoint y: 641, endPoint x: 948, endPoint y: 626, distance: 42.7
click at [988, 641] on button "Create" at bounding box center [1001, 648] width 66 height 31
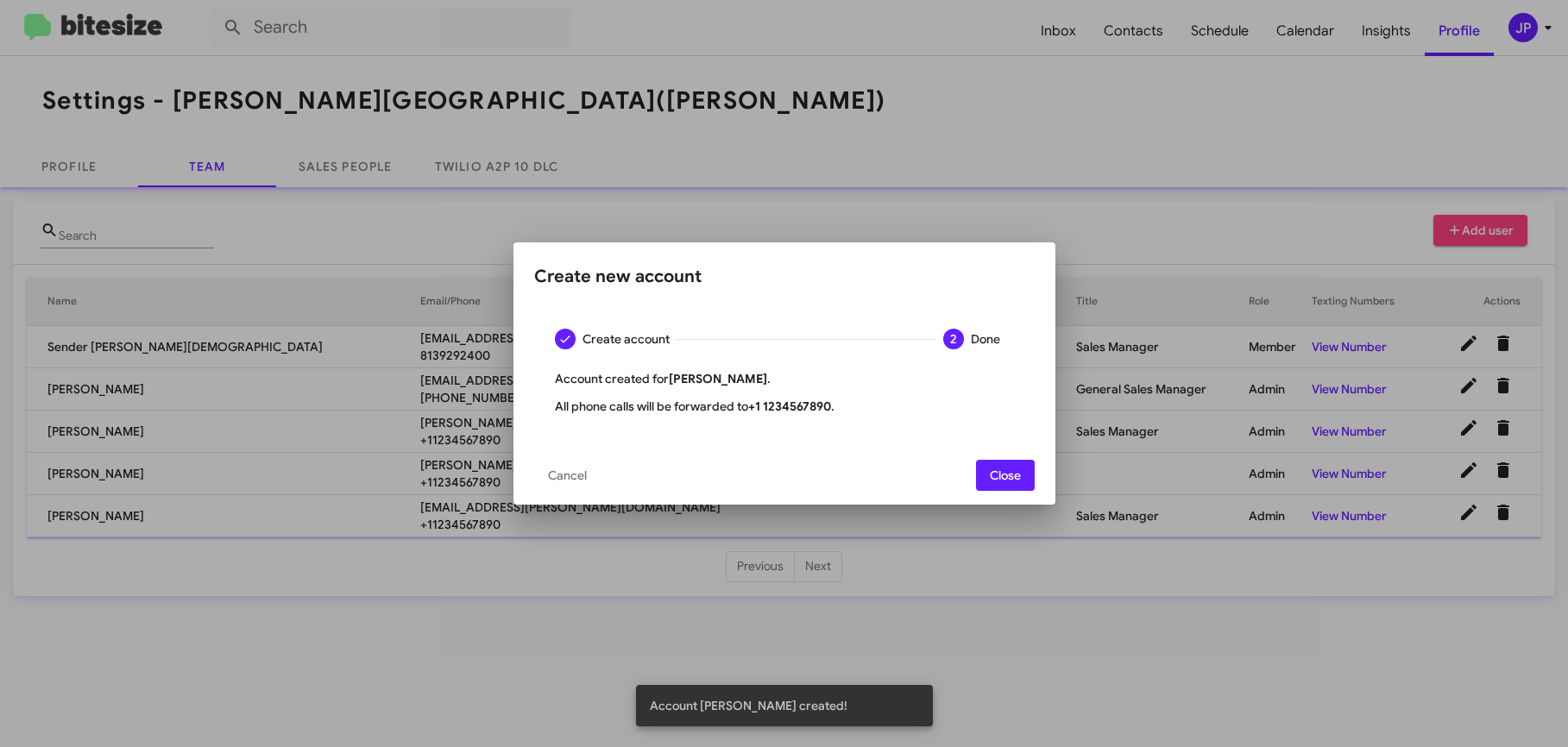
click at [997, 483] on span "Close" at bounding box center [1005, 475] width 31 height 31
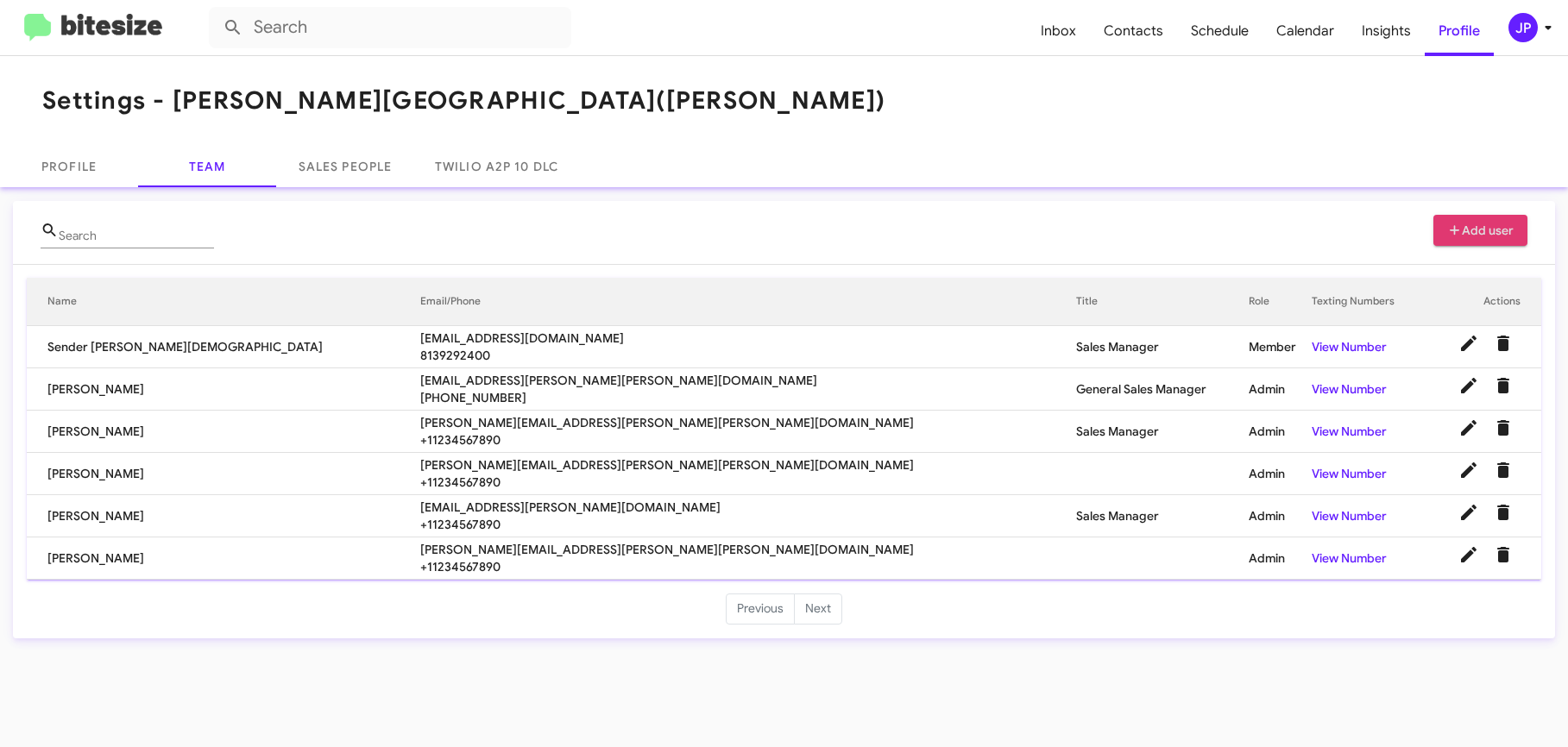
click at [1529, 32] on div "JP" at bounding box center [1523, 27] width 30 height 30
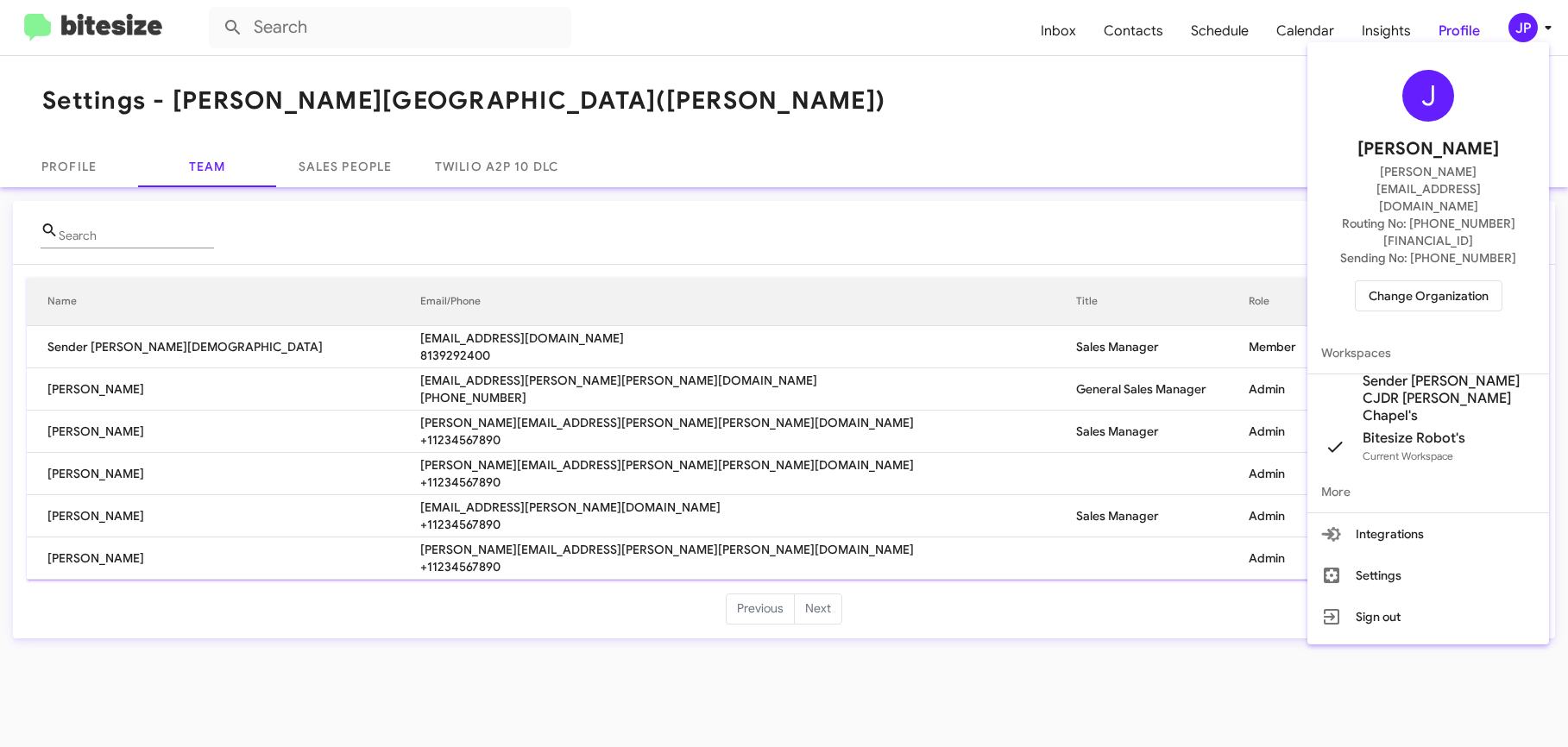
click at [1277, 125] on div at bounding box center [784, 374] width 1568 height 747
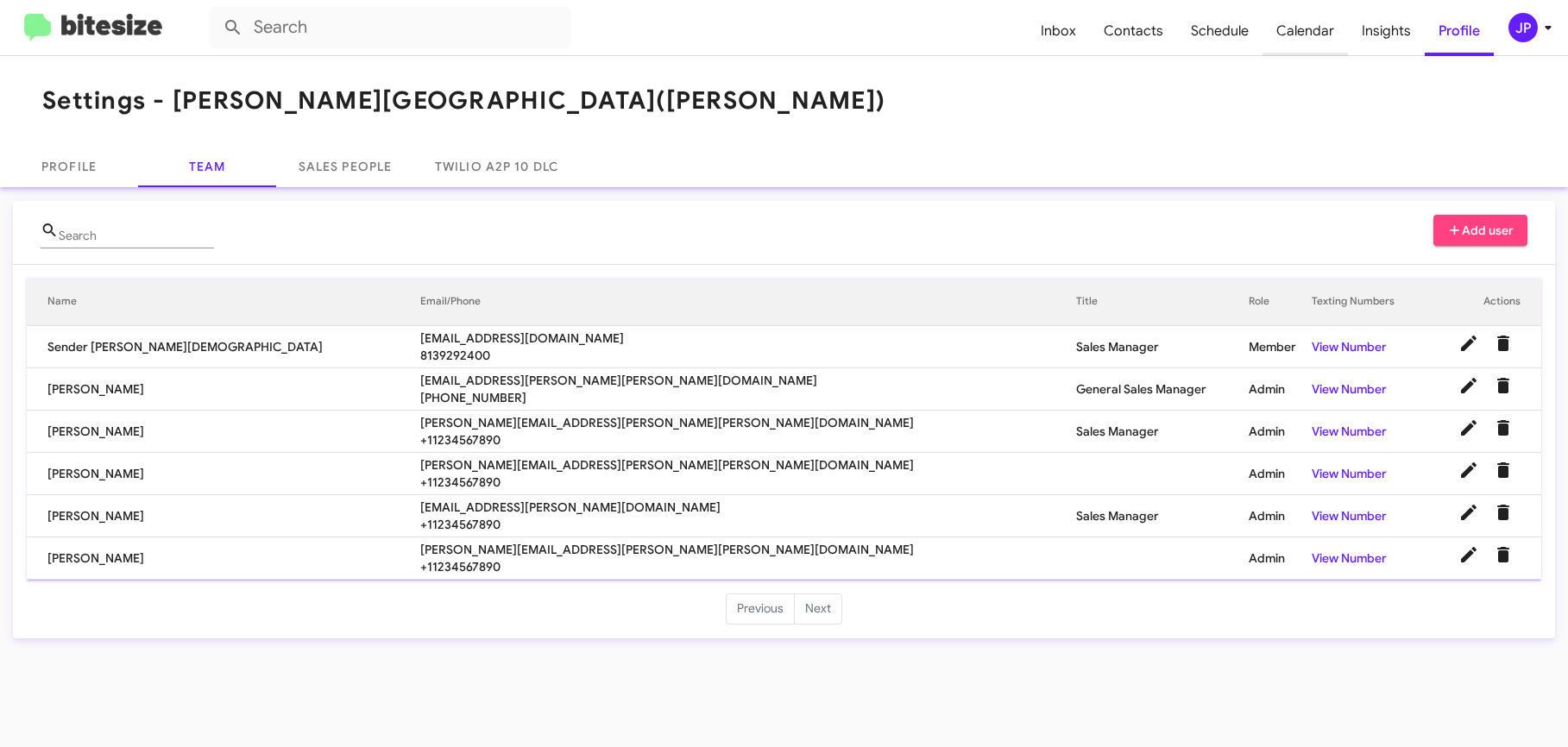
click at [1300, 31] on span "Calendar" at bounding box center [1305, 31] width 85 height 50
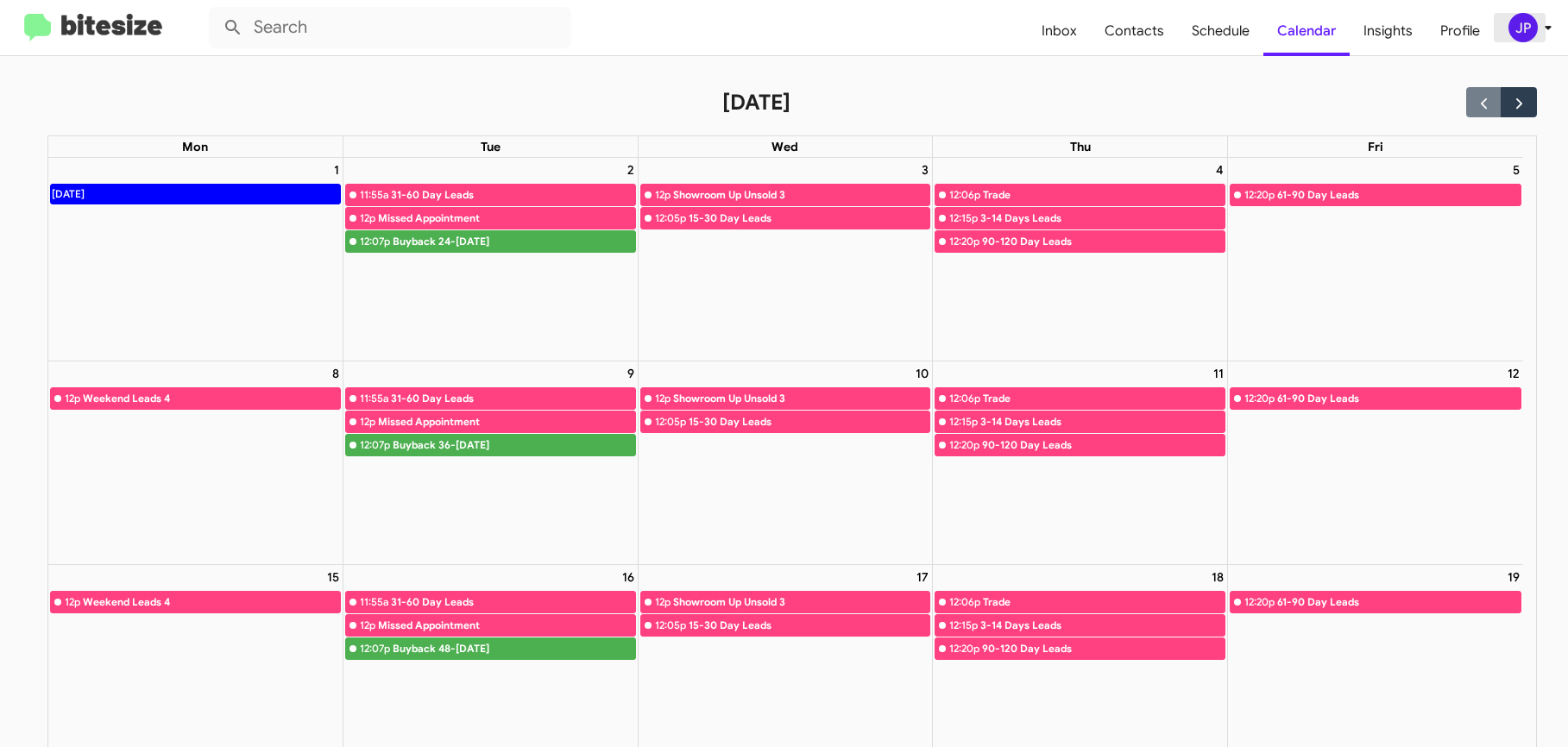
click at [1508, 27] on span "JP" at bounding box center [1534, 27] width 52 height 30
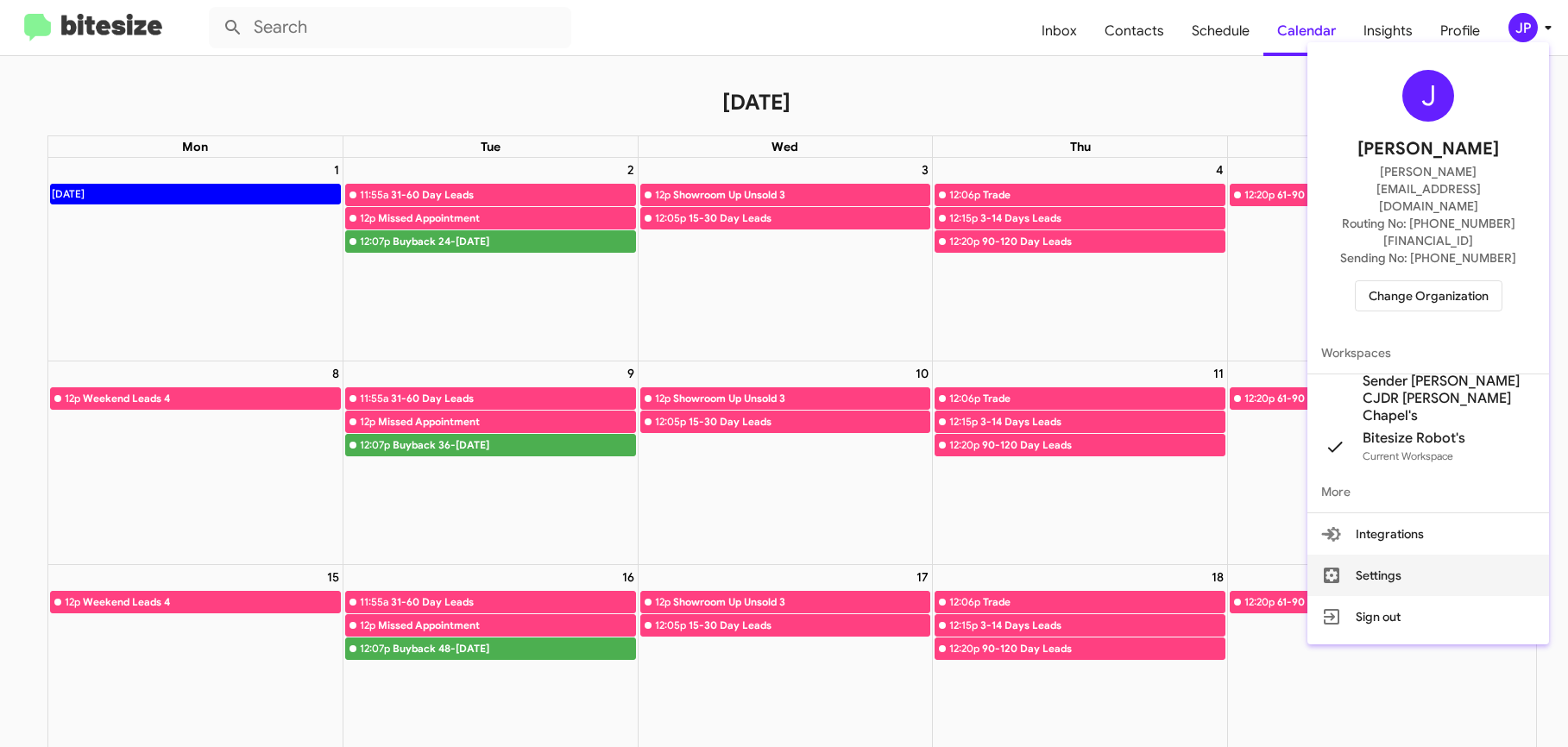
click at [1392, 555] on button "Settings" at bounding box center [1428, 576] width 242 height 41
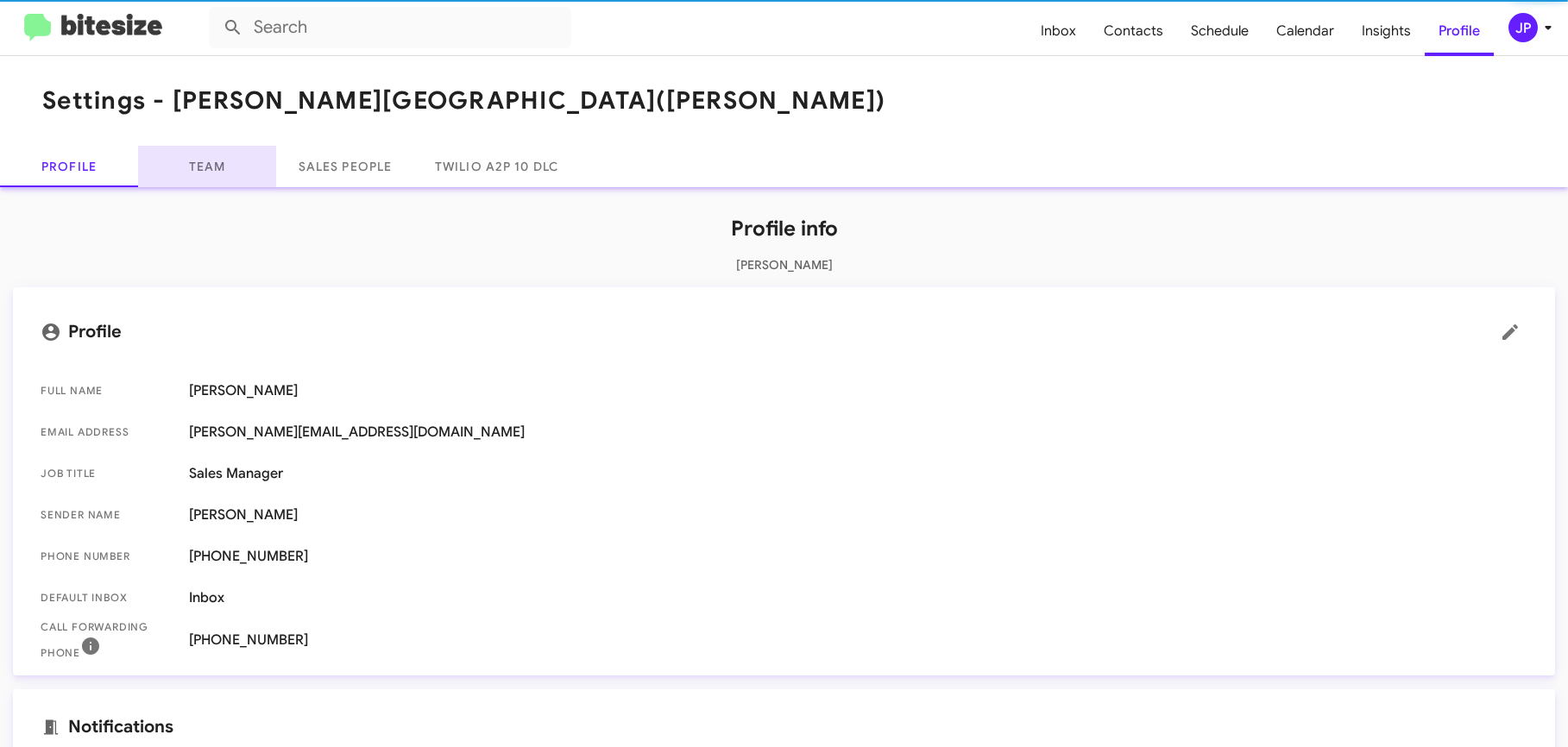
click at [219, 176] on link "Team" at bounding box center [207, 166] width 138 height 41
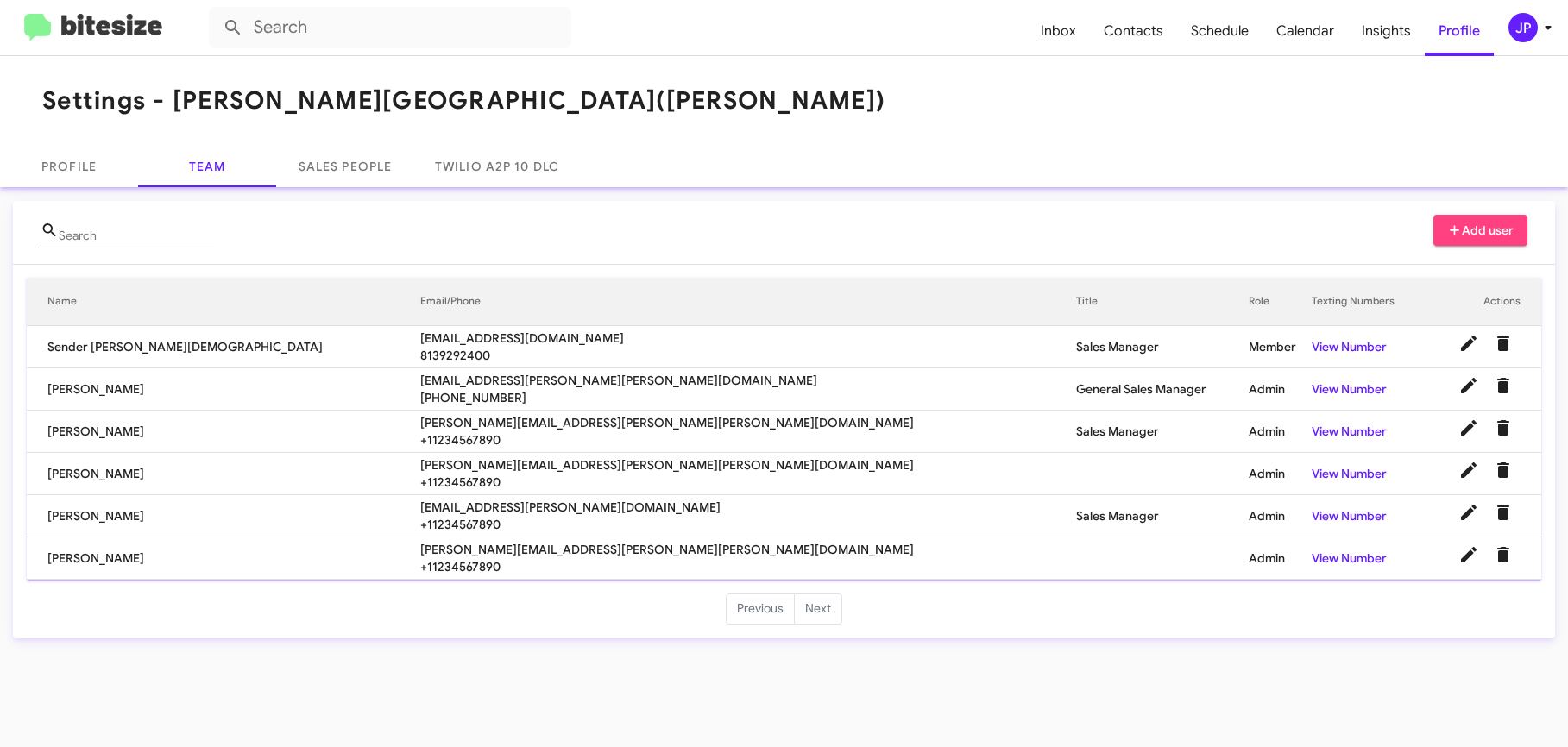
click at [420, 382] on span "cammeron.mayberry@ferman.com" at bounding box center [748, 380] width 656 height 17
copy span "cammeron.mayberry@ferman.com"
click at [428, 428] on span "steven.mancuso@ferman.com" at bounding box center [748, 422] width 656 height 17
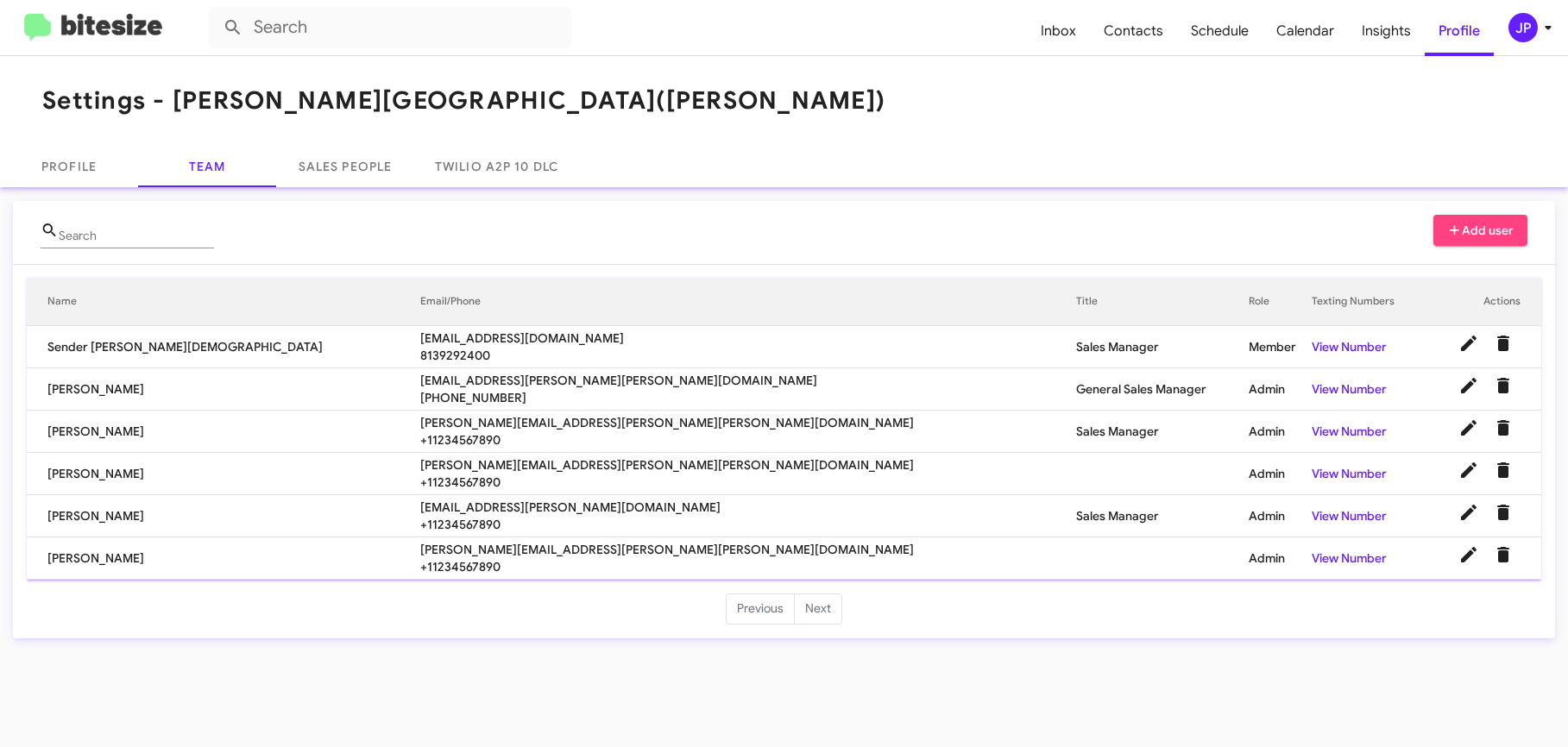
click at [428, 428] on span "steven.mancuso@ferman.com" at bounding box center [748, 422] width 656 height 17
copy span "steven.mancuso@ferman.com"
click at [440, 479] on span "+11234567890" at bounding box center [748, 482] width 656 height 17
click at [447, 466] on span "erin.hernandez@ferman.com" at bounding box center [748, 464] width 656 height 17
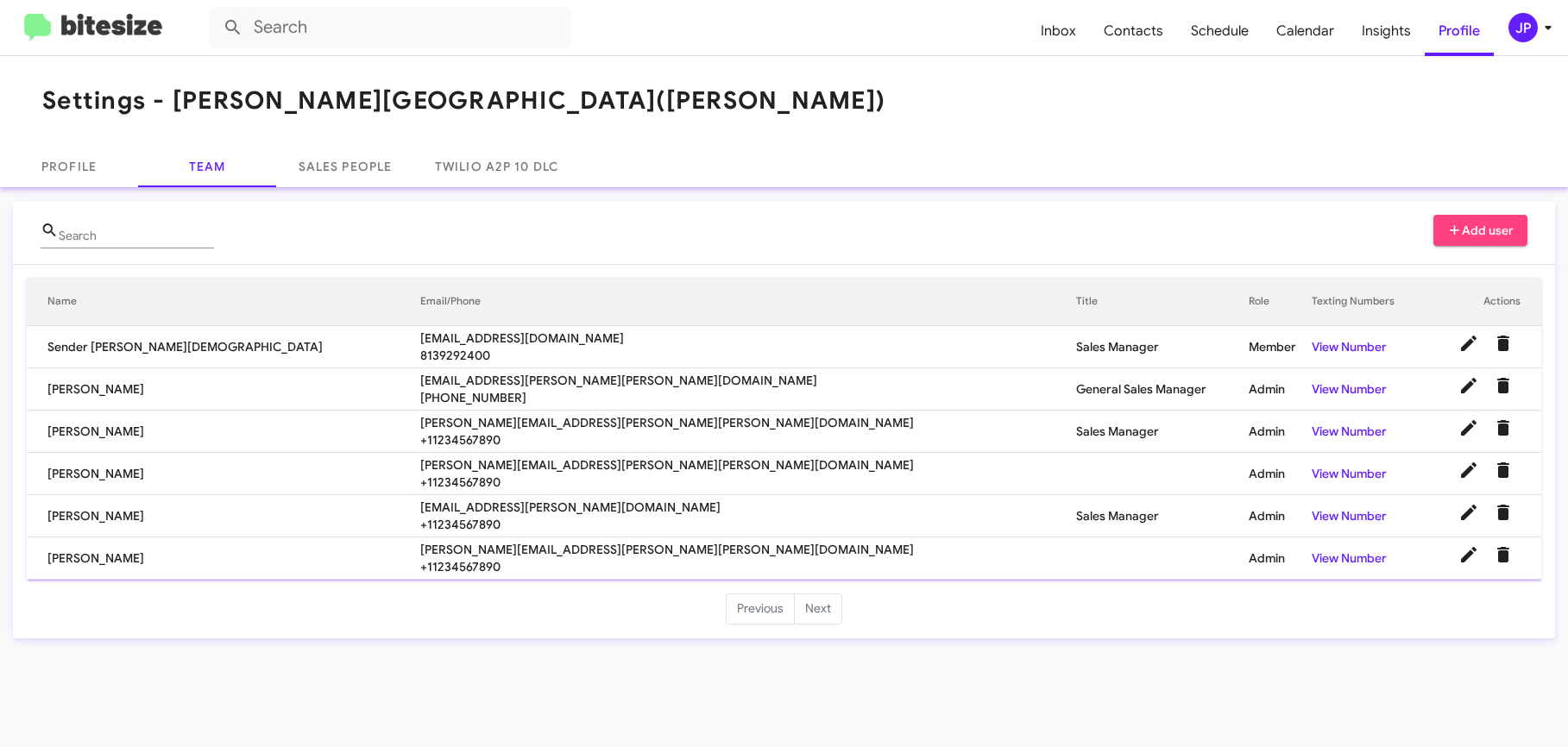
click at [447, 466] on span "erin.hernandez@ferman.com" at bounding box center [748, 464] width 656 height 17
click at [448, 465] on span "erin.hernandez@ferman.com" at bounding box center [748, 464] width 656 height 17
copy span "erin.hernandez@ferman.com"
click at [420, 505] on span "crystal.white@ferman.com" at bounding box center [748, 507] width 656 height 17
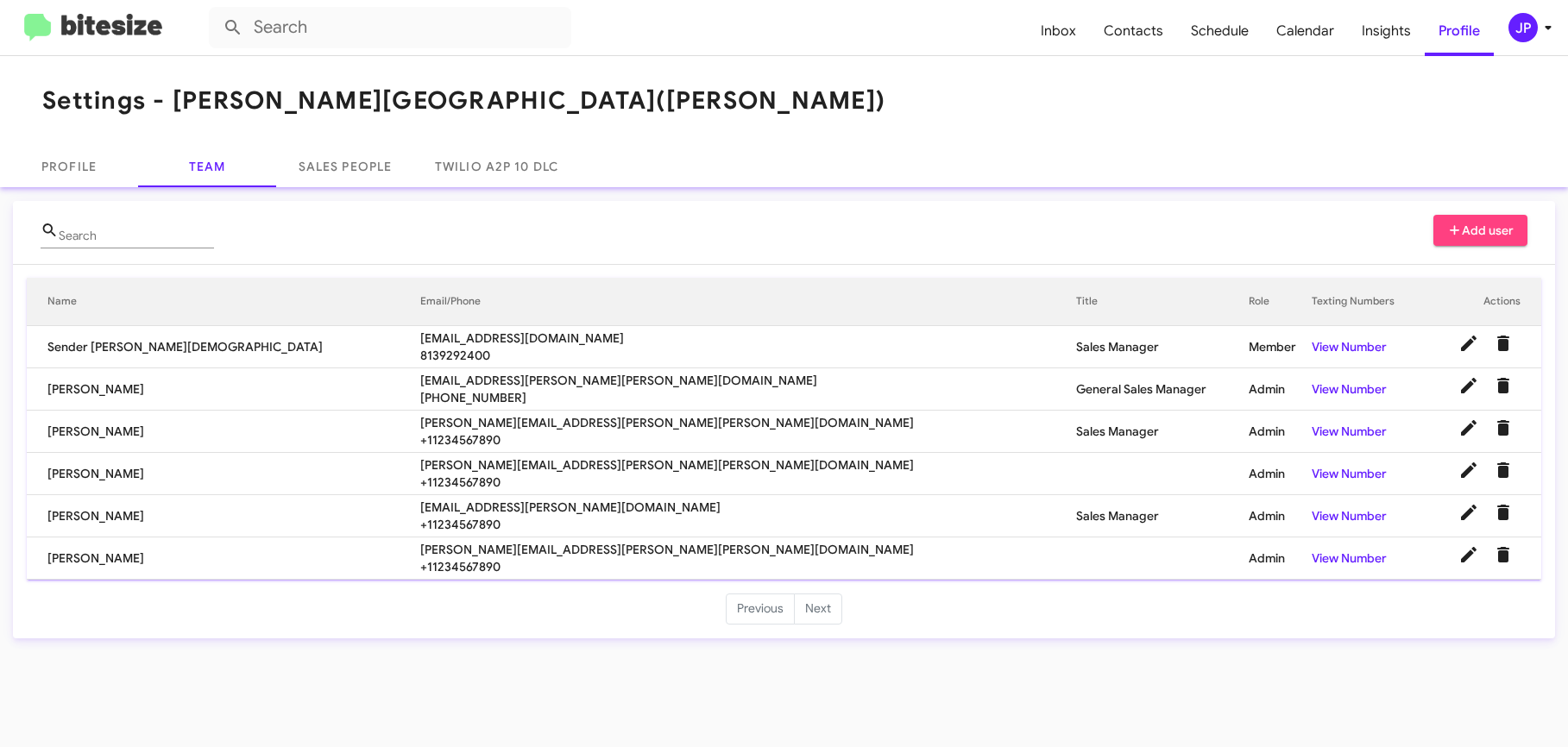
click at [420, 505] on span "crystal.white@ferman.com" at bounding box center [748, 507] width 656 height 17
copy span "crystal.white@ferman.com"
click at [455, 548] on span "angelo.panico@ferman.com" at bounding box center [748, 549] width 656 height 17
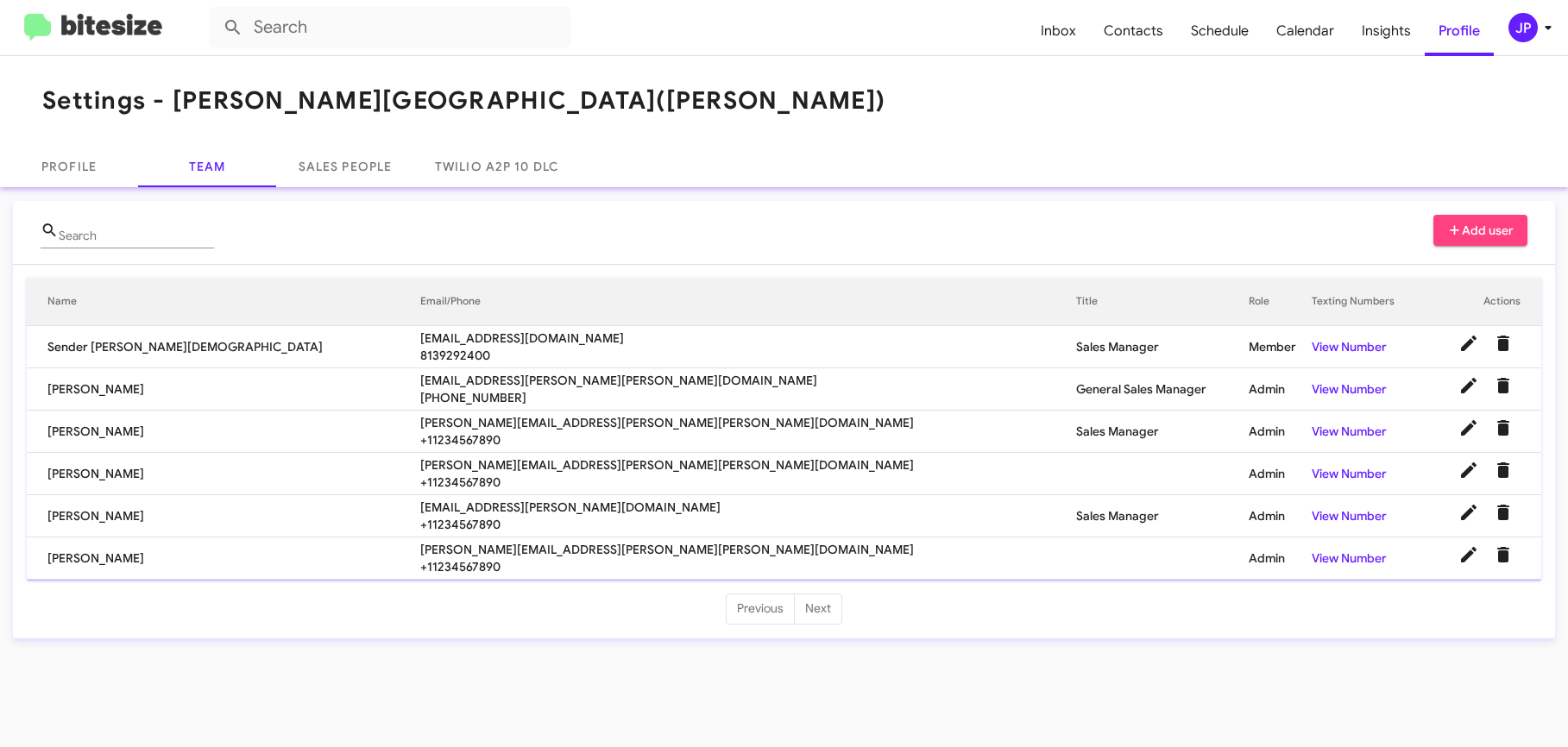
copy span "angelo.panico@ferman.com"
